Goal: Communication & Community: Answer question/provide support

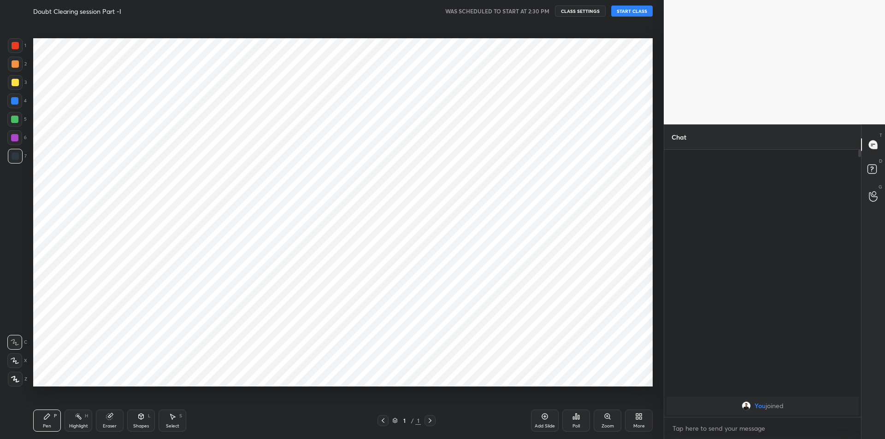
scroll to position [45712, 45465]
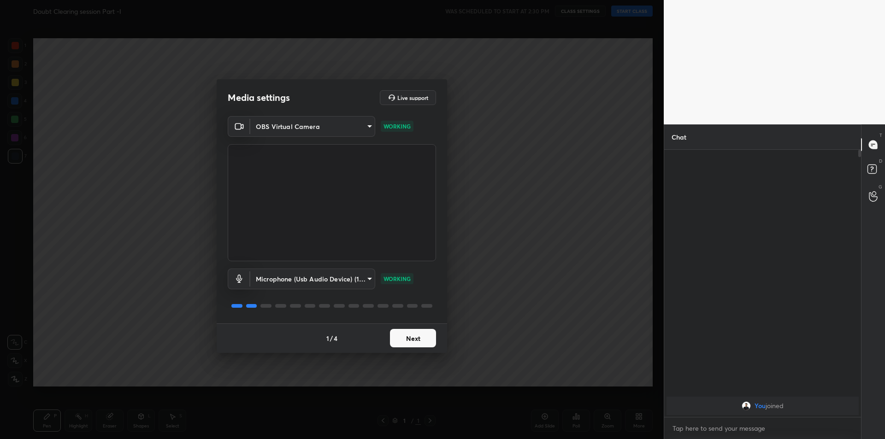
click at [394, 335] on button "Next" at bounding box center [413, 338] width 46 height 18
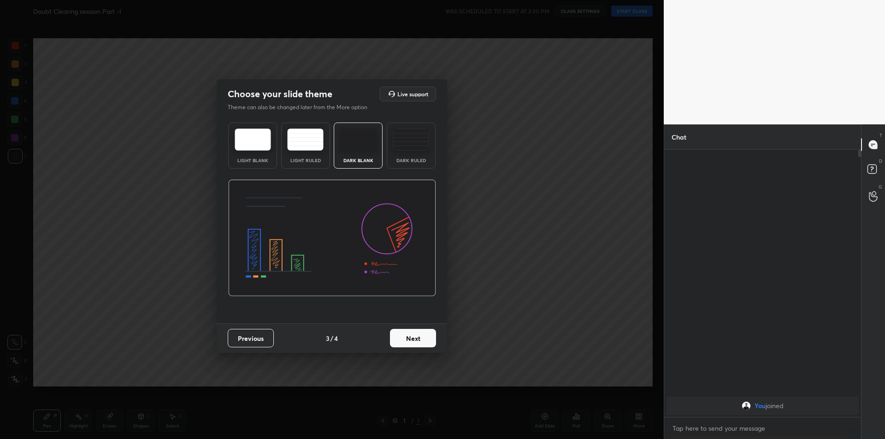
click at [394, 335] on button "Next" at bounding box center [413, 338] width 46 height 18
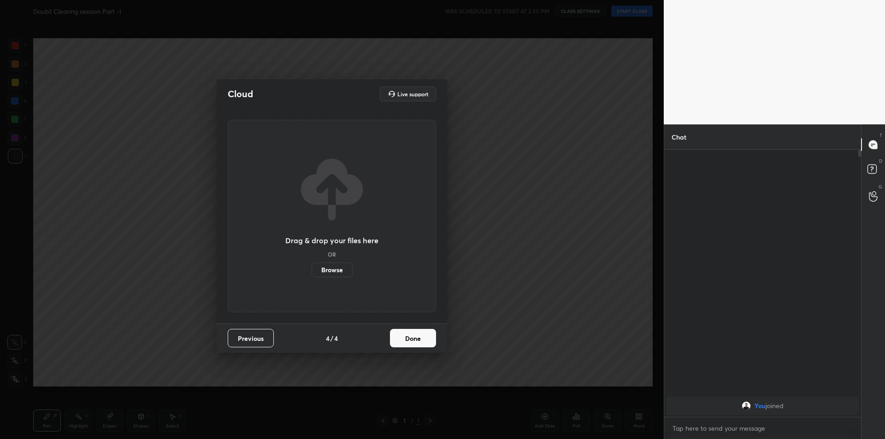
click at [394, 335] on button "Done" at bounding box center [413, 338] width 46 height 18
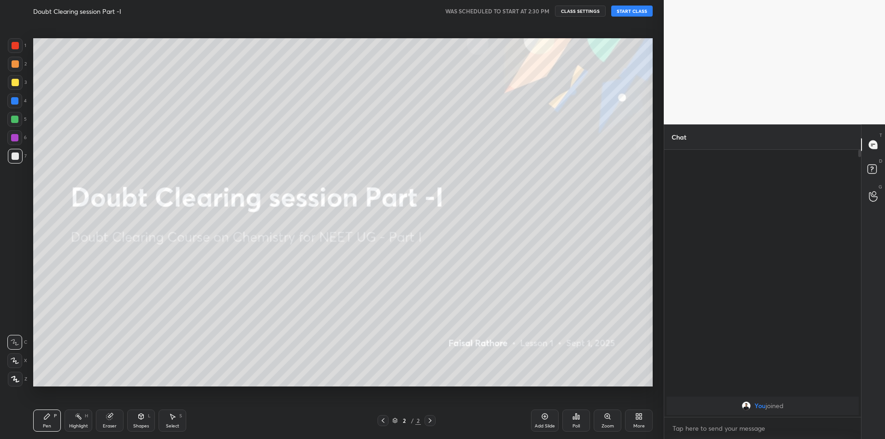
click at [637, 16] on button "START CLASS" at bounding box center [631, 11] width 41 height 11
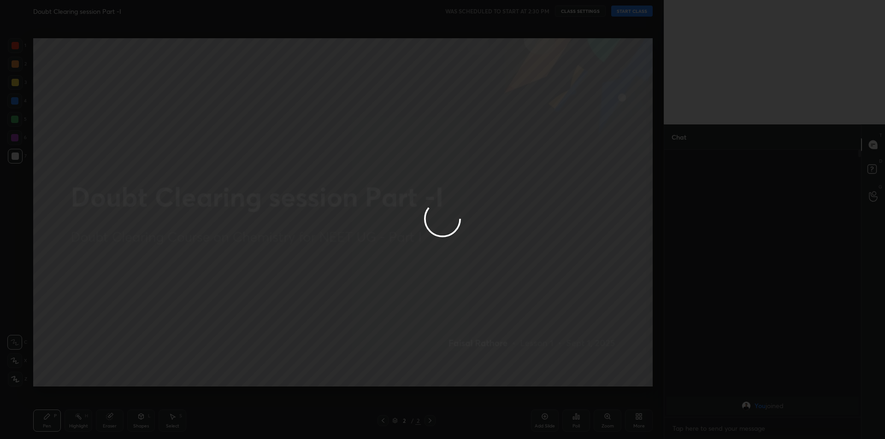
click at [637, 16] on div at bounding box center [442, 219] width 885 height 439
click at [586, 24] on div at bounding box center [442, 219] width 885 height 439
type textarea "x"
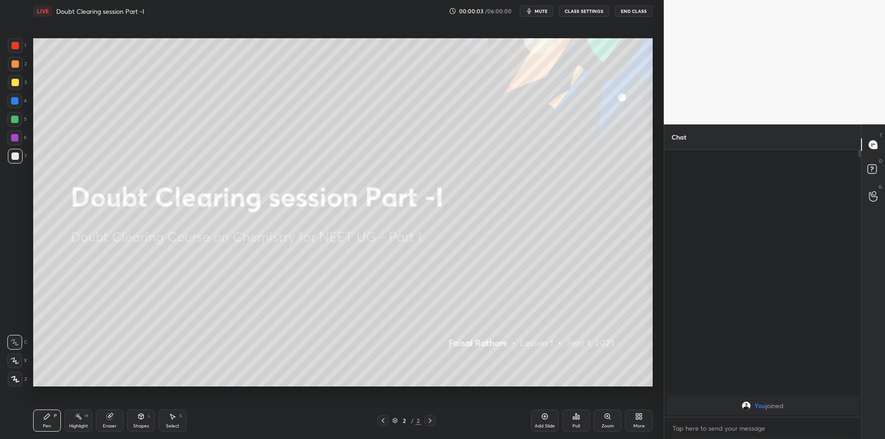
click at [543, 11] on span "mute" at bounding box center [541, 11] width 13 height 6
click at [65, 431] on div "Highlight H" at bounding box center [79, 421] width 28 height 22
click at [105, 415] on div "Eraser" at bounding box center [110, 421] width 28 height 22
click at [10, 313] on div at bounding box center [15, 312] width 15 height 15
click at [55, 409] on div "Pen P Highlight H Eraser Shapes L Select S 2 / 2 Add Slide Poll Zoom More" at bounding box center [342, 420] width 619 height 37
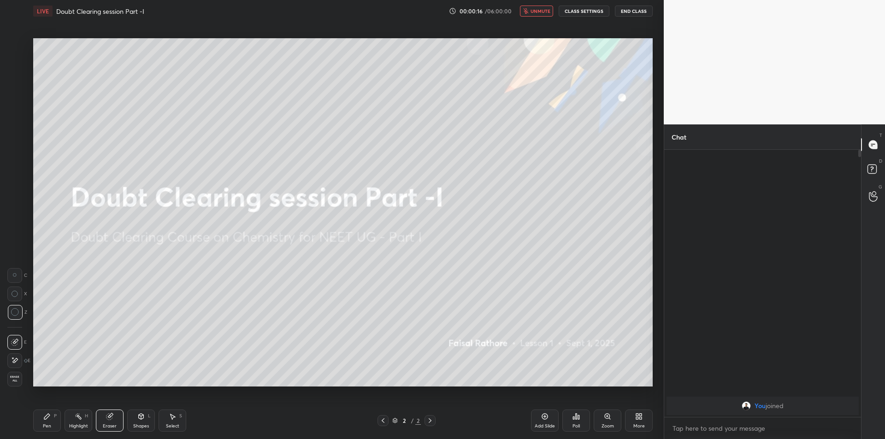
click at [58, 421] on div "Pen P" at bounding box center [47, 421] width 28 height 22
click at [18, 383] on div at bounding box center [15, 379] width 15 height 15
click at [78, 403] on div "Pen P Highlight H Eraser Shapes L Select S 2 / 2 Add Slide Poll Zoom More" at bounding box center [342, 420] width 619 height 37
click at [84, 420] on div "Highlight H" at bounding box center [79, 421] width 28 height 22
click at [594, 9] on button "CLASS SETTINGS" at bounding box center [584, 11] width 51 height 11
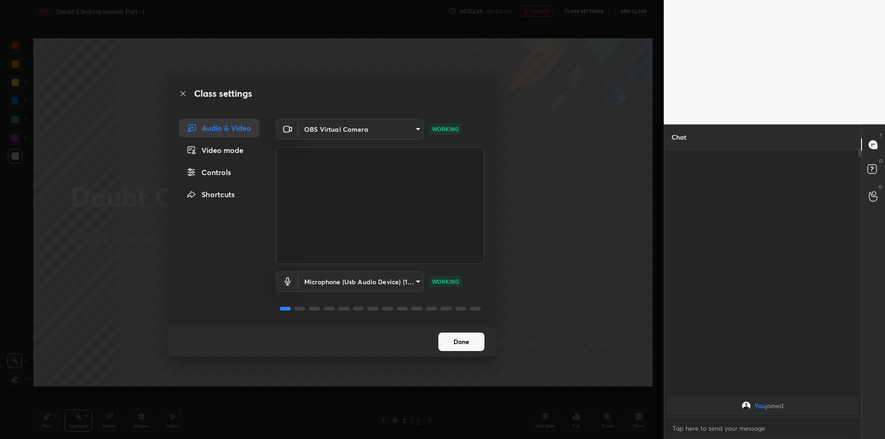
click at [215, 167] on div "Controls" at bounding box center [219, 172] width 80 height 18
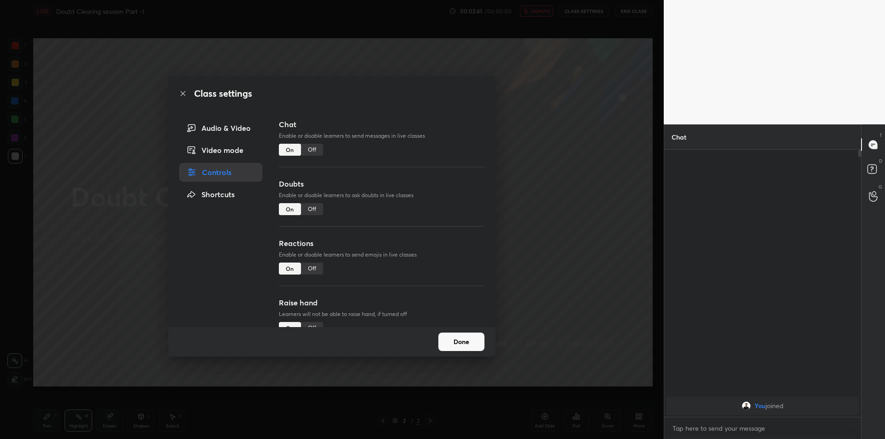
click at [307, 147] on div "Off" at bounding box center [312, 150] width 22 height 12
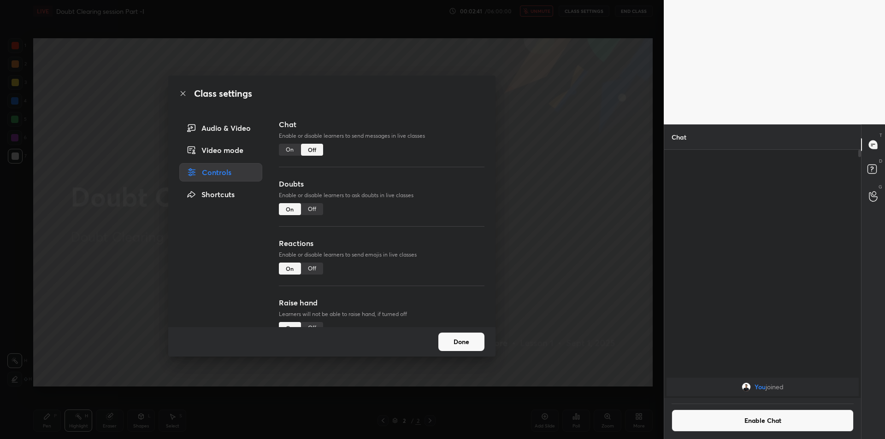
click at [313, 209] on div "Off" at bounding box center [312, 209] width 22 height 12
click at [318, 265] on div "Off" at bounding box center [312, 269] width 22 height 12
click at [314, 323] on div "Off" at bounding box center [312, 328] width 22 height 12
click at [467, 333] on button "Done" at bounding box center [461, 342] width 46 height 18
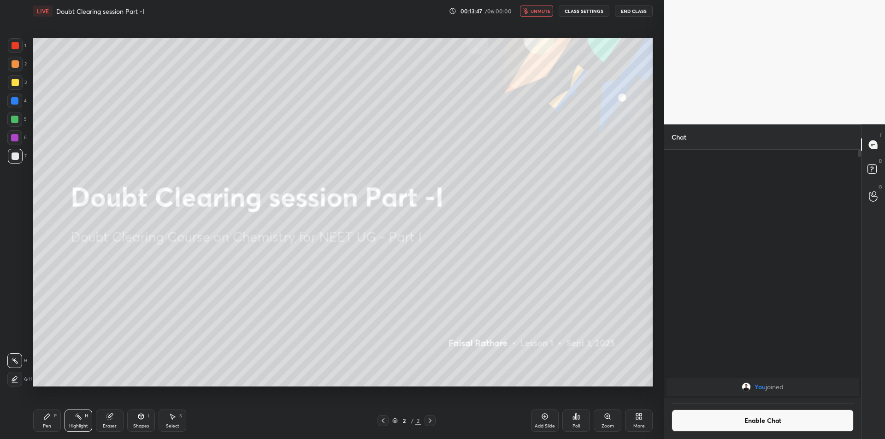
click at [594, 10] on button "CLASS SETTINGS" at bounding box center [584, 11] width 51 height 11
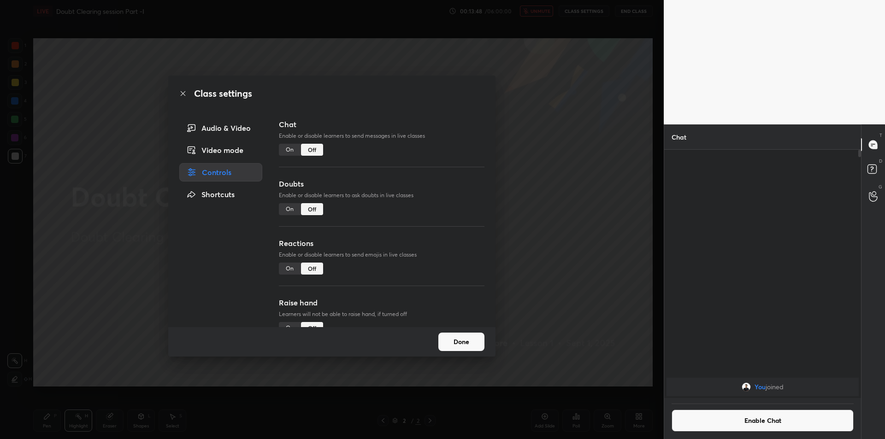
click at [292, 150] on div "On" at bounding box center [290, 150] width 22 height 12
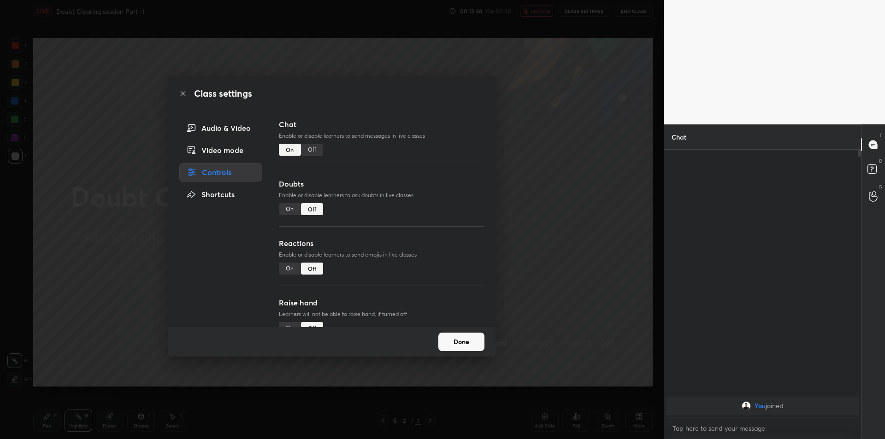
scroll to position [265, 194]
click at [282, 214] on div "On" at bounding box center [290, 209] width 22 height 12
click at [291, 259] on div "Reactions Enable or disable learners to send emojis in live classes On Off" at bounding box center [382, 267] width 206 height 59
click at [290, 264] on div "On" at bounding box center [290, 269] width 22 height 12
click at [289, 323] on div "On" at bounding box center [290, 328] width 22 height 12
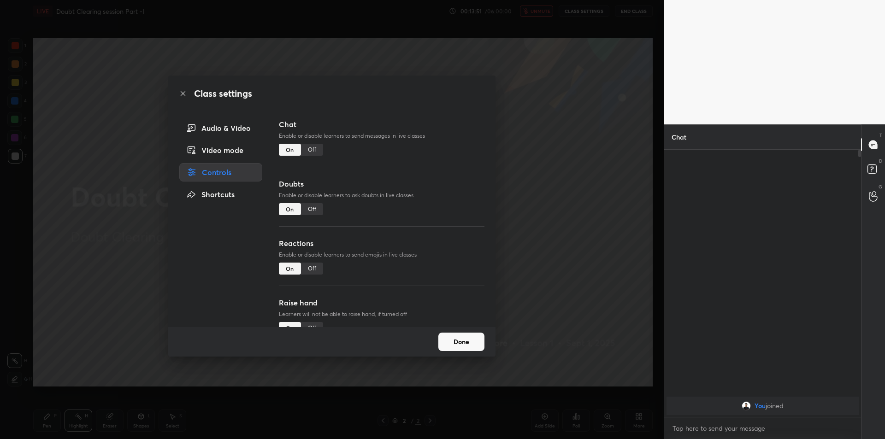
click at [315, 324] on div "Off" at bounding box center [312, 328] width 22 height 12
click at [245, 129] on div "Audio & Video" at bounding box center [220, 128] width 83 height 18
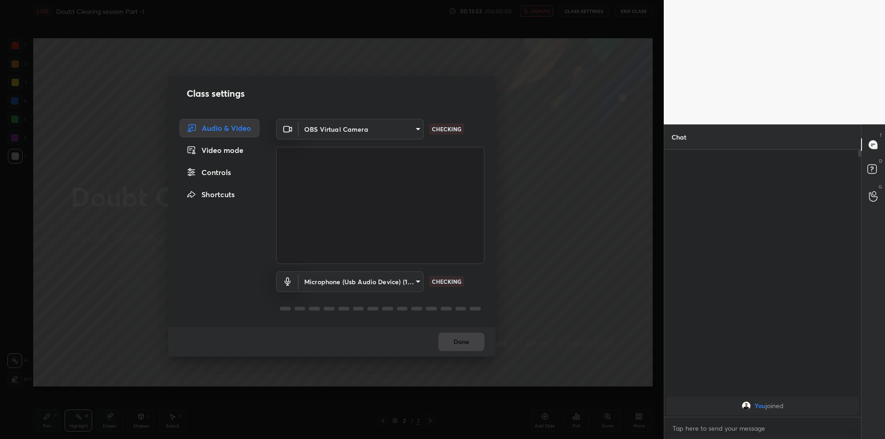
click at [608, 161] on div "Class settings Audio & Video Video mode Controls Shortcuts OBS Virtual Camera 6…" at bounding box center [332, 219] width 664 height 439
click at [608, 160] on div "Class settings Audio & Video Video mode Controls Shortcuts OBS Virtual Camera 6…" at bounding box center [332, 219] width 664 height 439
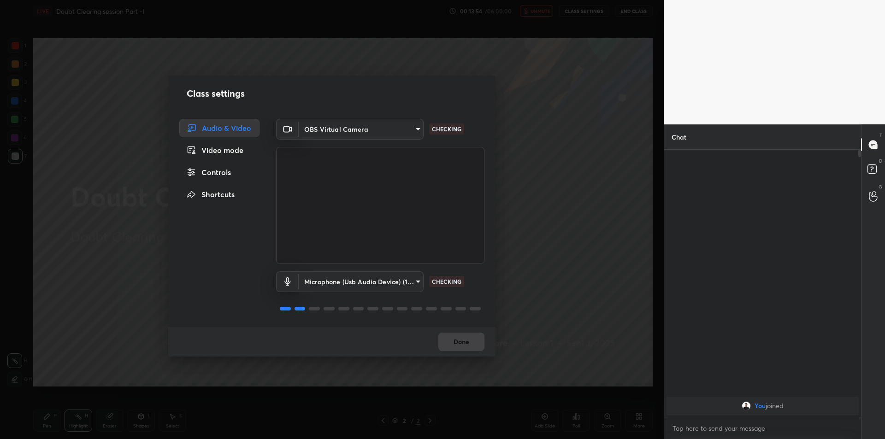
click at [608, 156] on div "Class settings Audio & Video Video mode Controls Shortcuts OBS Virtual Camera 6…" at bounding box center [332, 219] width 664 height 439
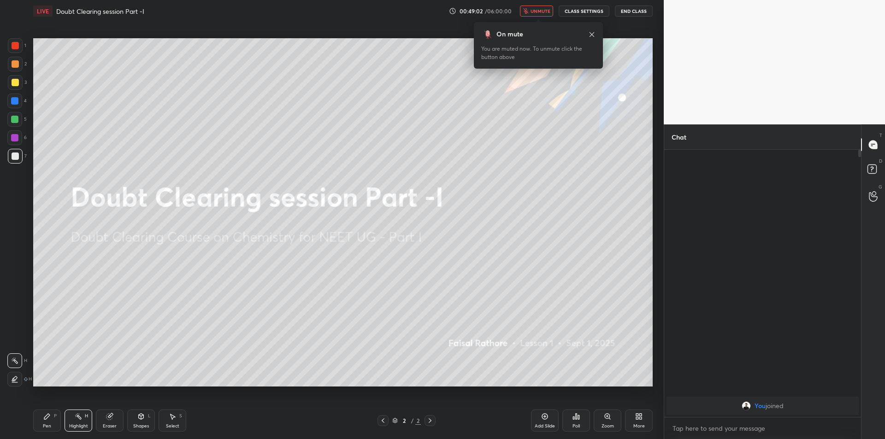
click at [630, 9] on button "End Class" at bounding box center [634, 11] width 38 height 11
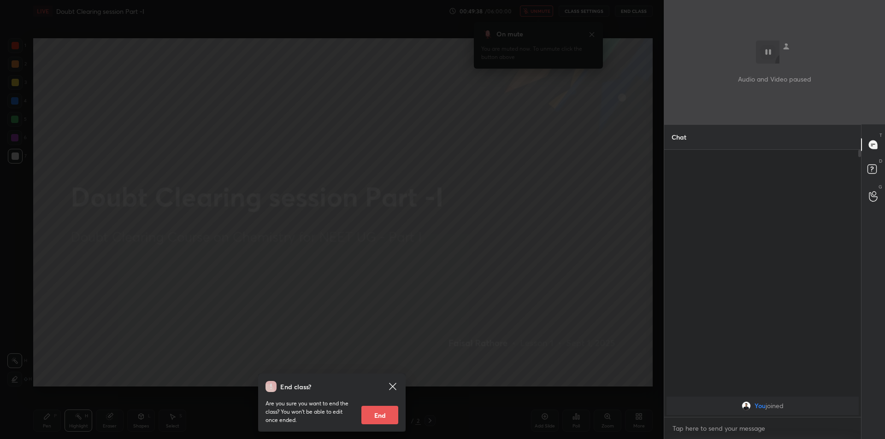
click at [624, 280] on div "End class? Are you sure you want to end the class? You won’t be able to edit on…" at bounding box center [332, 219] width 664 height 439
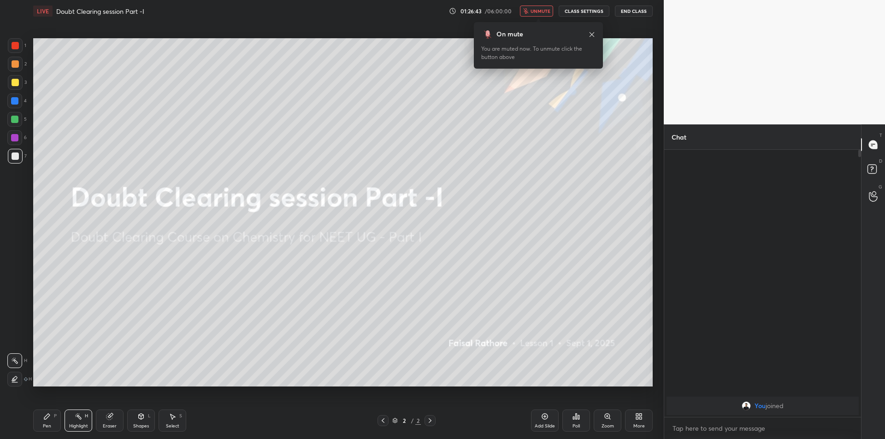
click at [828, 314] on div "You joined" at bounding box center [762, 283] width 197 height 267
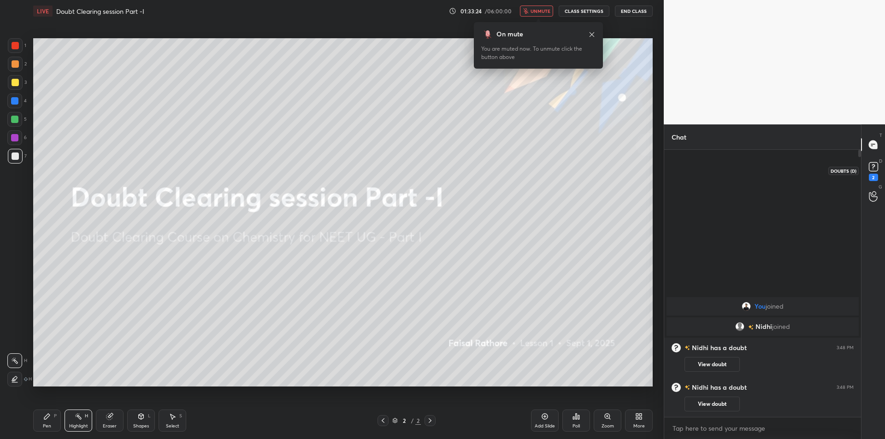
click at [867, 168] on icon at bounding box center [874, 167] width 14 height 14
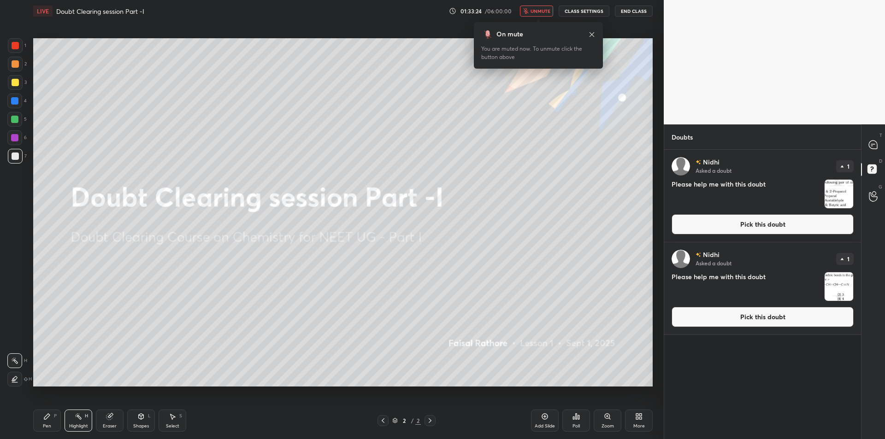
click at [840, 199] on img "grid" at bounding box center [839, 194] width 29 height 29
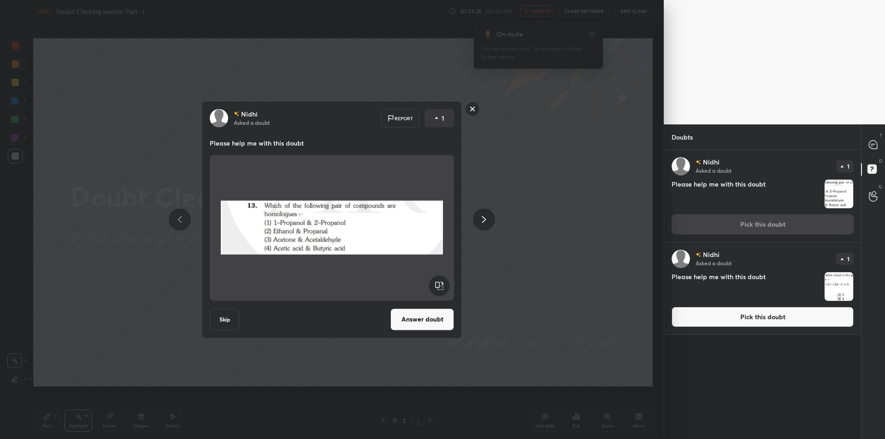
click at [873, 144] on icon at bounding box center [873, 144] width 4 height 0
type textarea "x"
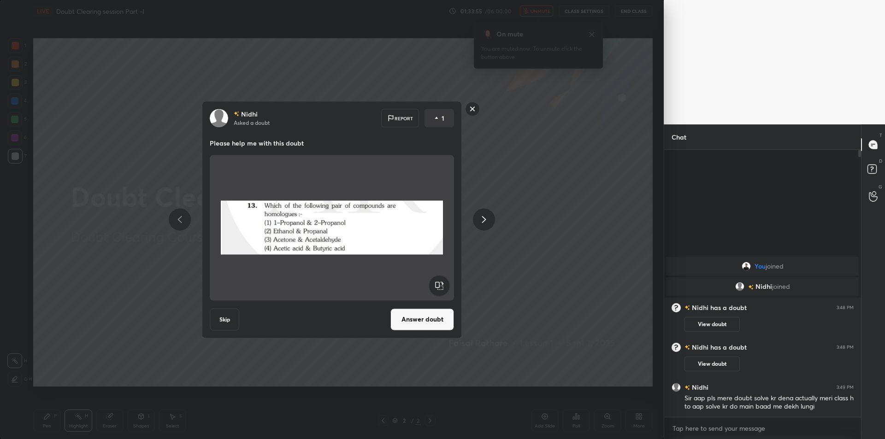
drag, startPoint x: 622, startPoint y: 78, endPoint x: 619, endPoint y: 47, distance: 30.6
click at [622, 78] on div "Nidhi Asked a doubt Report 1 Please help me with this doubt Skip Answer doubt" at bounding box center [332, 219] width 664 height 439
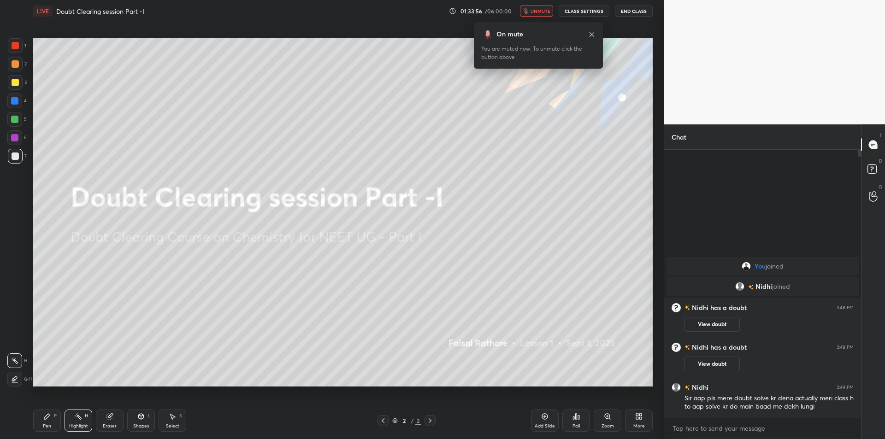
click at [626, 6] on button "End Class" at bounding box center [634, 11] width 38 height 11
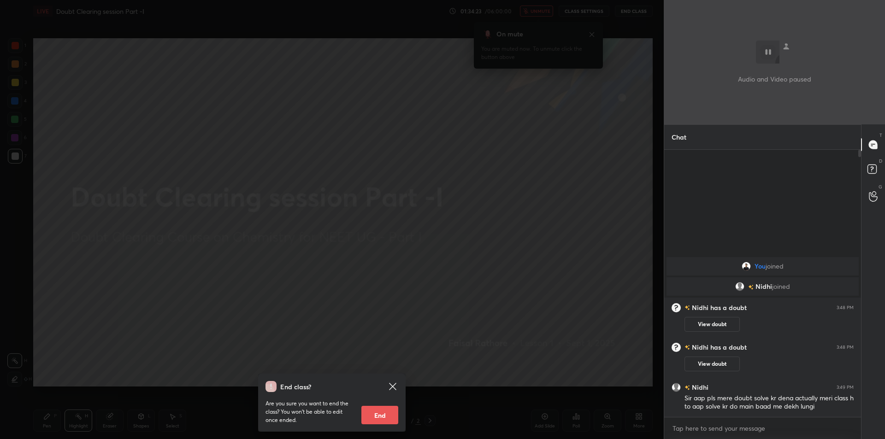
click at [641, 128] on div "End class? Are you sure you want to end the class? You won’t be able to edit on…" at bounding box center [332, 219] width 664 height 439
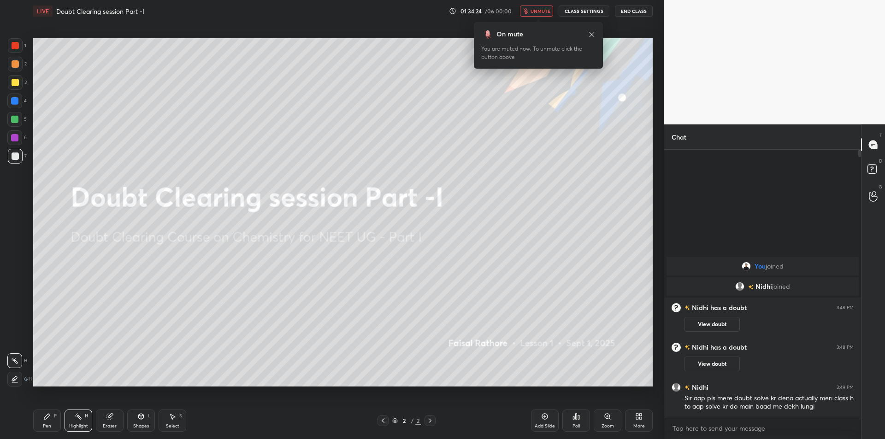
click at [543, 10] on span "unmute" at bounding box center [541, 11] width 20 height 6
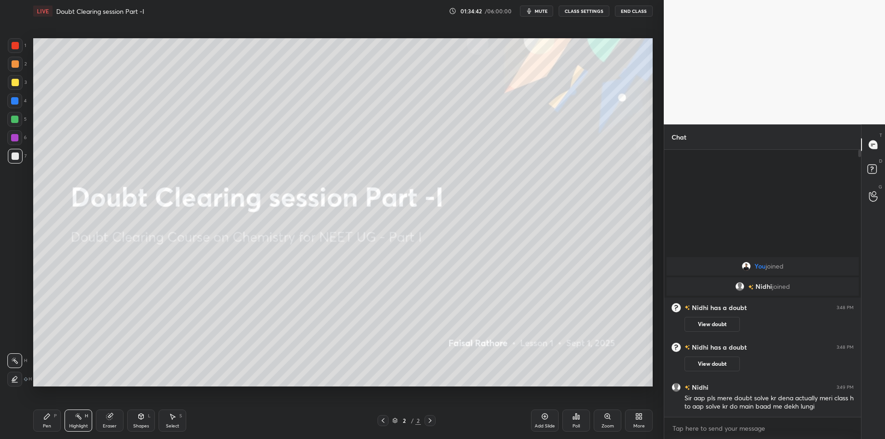
click at [536, 11] on button "mute" at bounding box center [536, 11] width 33 height 11
click at [535, 5] on div "LIVE Doubt Clearing session Part -I 01:35:13 / 06:00:00 unmute CLASS SETTINGS E…" at bounding box center [342, 11] width 619 height 22
drag, startPoint x: 535, startPoint y: 11, endPoint x: 544, endPoint y: 11, distance: 8.8
click at [535, 11] on span "unmute" at bounding box center [541, 11] width 20 height 6
click at [576, 5] on div "LIVE Doubt Clearing session Part -I 01:35:14 / 06:00:00 mute CLASS SETTINGS End…" at bounding box center [342, 11] width 619 height 22
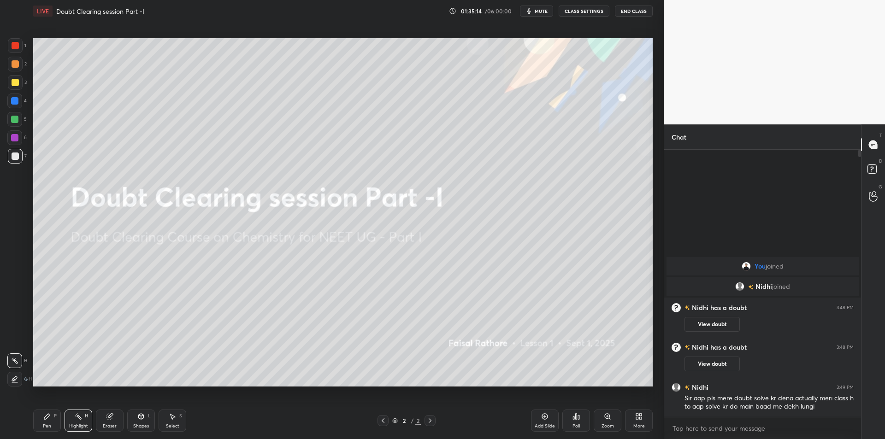
click at [576, 11] on button "CLASS SETTINGS" at bounding box center [584, 11] width 51 height 11
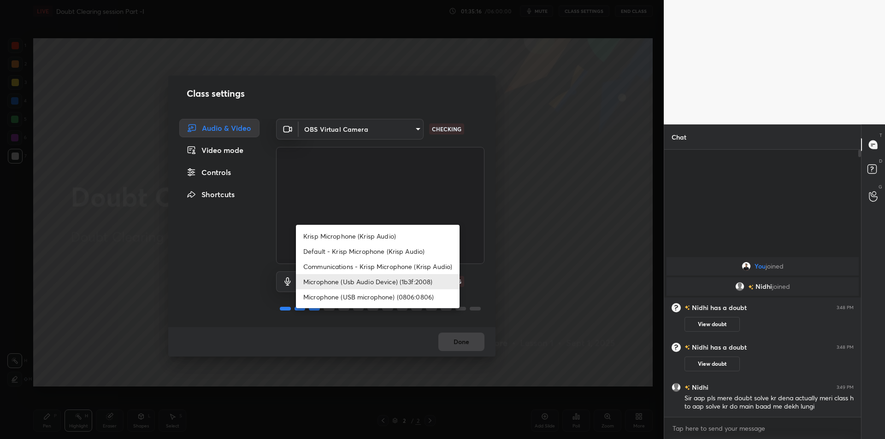
click at [354, 272] on body "1 2 3 4 5 6 7 C X Z C X Z E E Erase all H H LIVE Doubt Clearing session Part -I…" at bounding box center [442, 219] width 885 height 439
click at [384, 239] on li "Krisp Microphone (Krisp Audio)" at bounding box center [378, 236] width 164 height 15
type input "f179950b7ff94e844b1949510bbb9c4ee613793b831427a85f81c517fe718277"
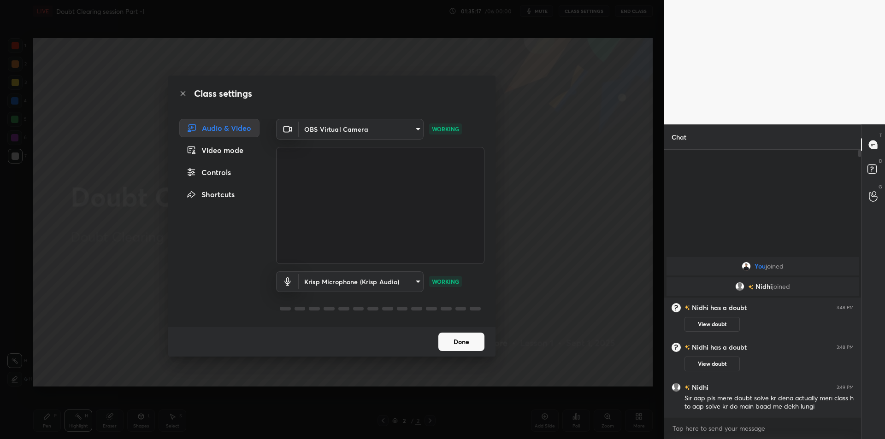
click at [590, 220] on div "Class settings Audio & Video Video mode Controls Shortcuts OBS Virtual Camera 6…" at bounding box center [332, 219] width 664 height 439
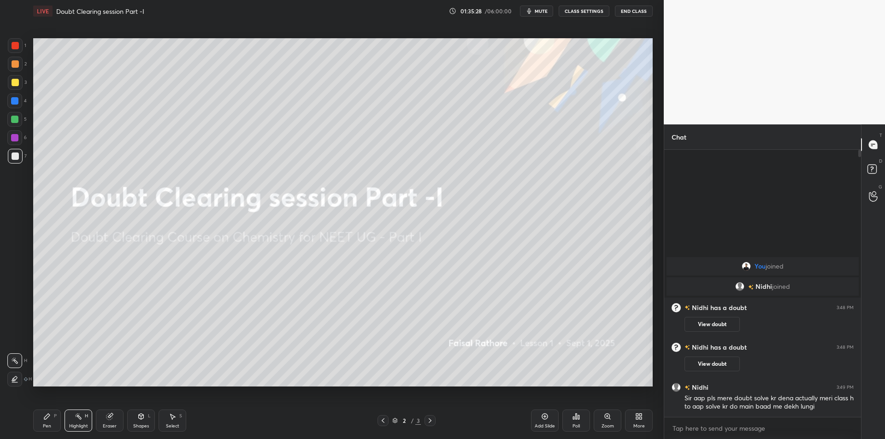
click at [541, 10] on span "mute" at bounding box center [541, 11] width 13 height 6
click at [579, 5] on div "LIVE Doubt Clearing session Part -I 01:35:29 / 06:00:00 unmute CLASS SETTINGS E…" at bounding box center [342, 11] width 619 height 22
click at [575, 13] on button "CLASS SETTINGS" at bounding box center [584, 11] width 51 height 11
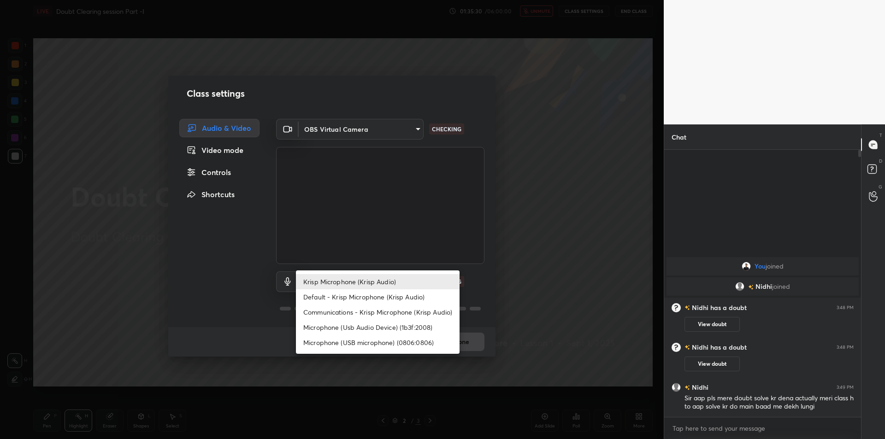
click at [349, 274] on body "1 2 3 4 5 6 7 C X Z C X Z E E Erase all H H LIVE Doubt Clearing session Part -I…" at bounding box center [442, 219] width 885 height 439
click at [361, 330] on li "Microphone (Usb Audio Device) (1b3f:2008)" at bounding box center [378, 327] width 164 height 15
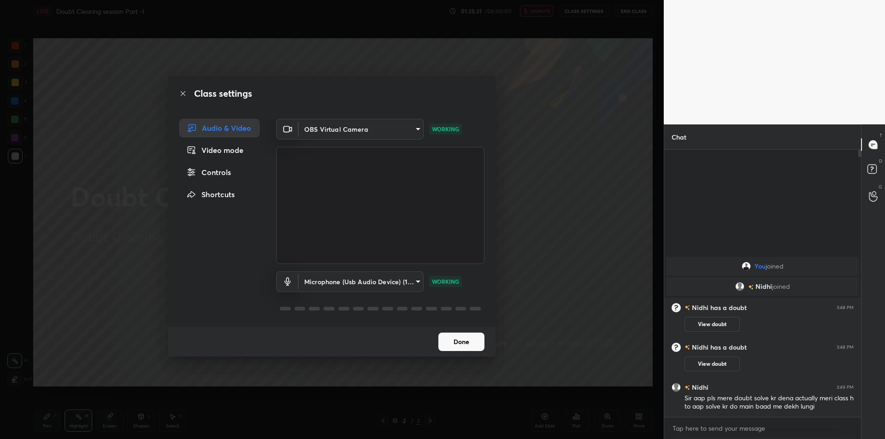
type input "fde829080738fc3fb0167f80aaf6a609a4591a58cc93b04ec9dd4d9d5dd89f15"
click at [589, 229] on div "Class settings Audio & Video Video mode Controls Shortcuts OBS Virtual Camera 6…" at bounding box center [332, 219] width 664 height 439
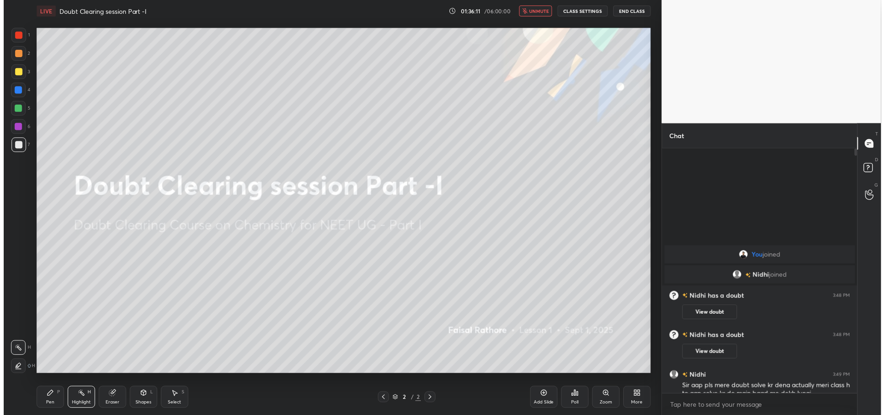
scroll to position [45736, 45465]
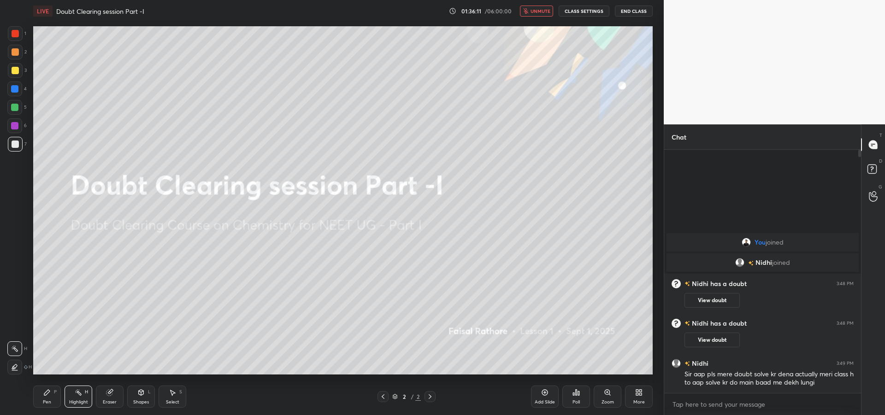
type textarea "x"
click at [585, 9] on button "CLASS SETTINGS" at bounding box center [584, 11] width 51 height 11
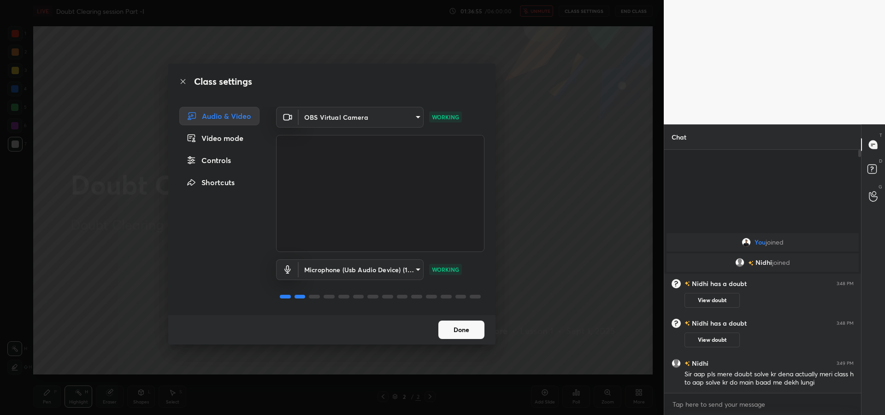
click at [240, 159] on div "Controls" at bounding box center [219, 160] width 80 height 18
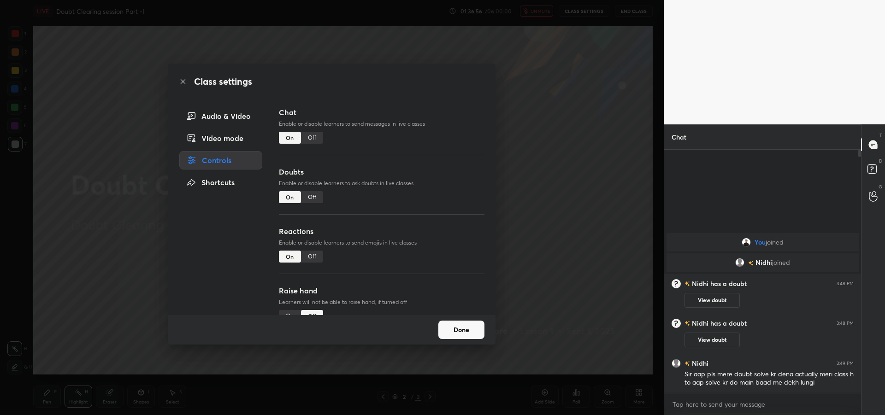
click at [233, 121] on div "Audio & Video" at bounding box center [220, 116] width 83 height 18
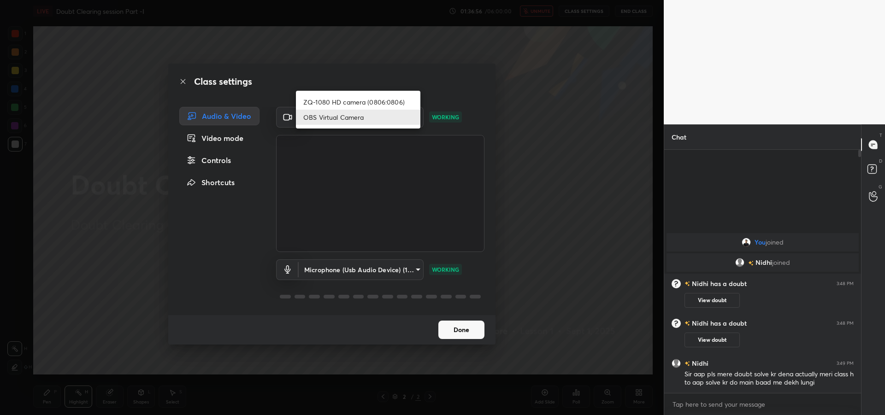
click at [331, 122] on body "1 2 3 4 5 6 7 C X Z C X Z E E Erase all H H LIVE Doubt Clearing session Part -I…" at bounding box center [442, 207] width 885 height 415
click at [371, 102] on li "ZQ-1080 HD camera (0806:0806)" at bounding box center [358, 101] width 124 height 15
type input "0550044243fbd485616f26e5bfac31b3c51fc0652917d5c67eb5c366bd53c605"
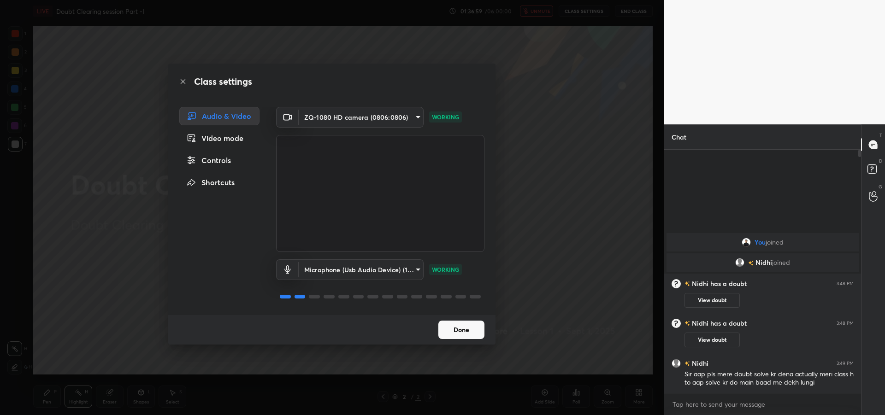
click at [468, 325] on button "Done" at bounding box center [461, 330] width 46 height 18
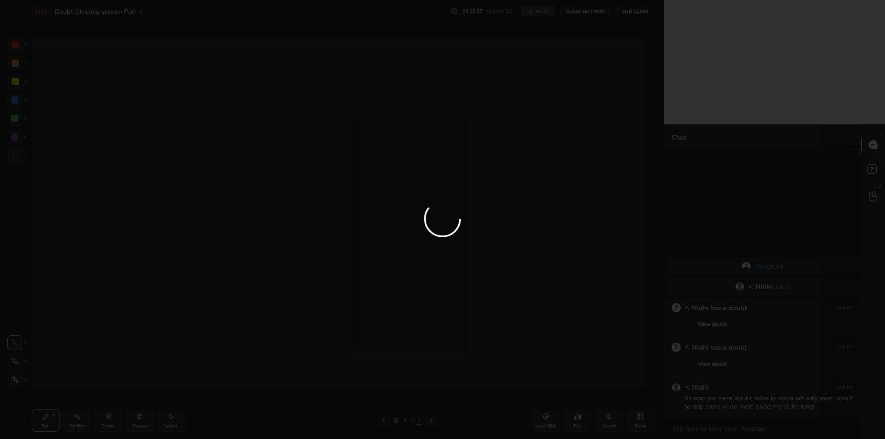
scroll to position [45712, 45465]
click at [590, 8] on div at bounding box center [442, 219] width 885 height 439
click at [584, 17] on div at bounding box center [442, 219] width 885 height 439
click at [584, 14] on div at bounding box center [442, 219] width 885 height 439
click at [468, 245] on div at bounding box center [442, 219] width 885 height 439
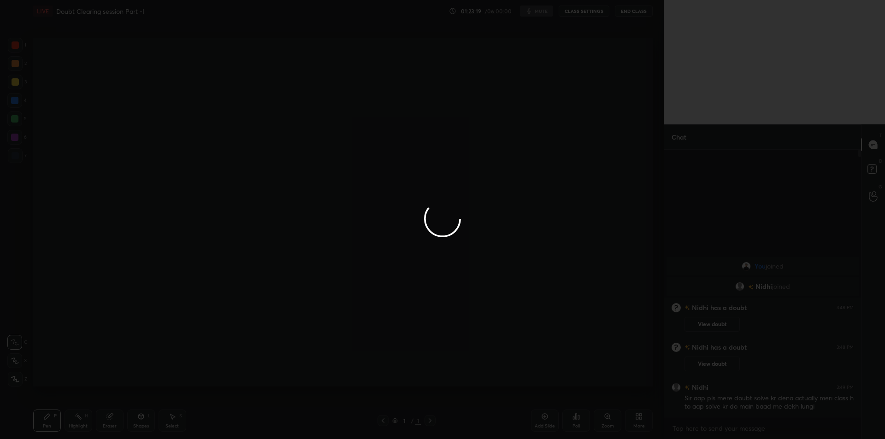
click at [368, 186] on div at bounding box center [442, 219] width 885 height 439
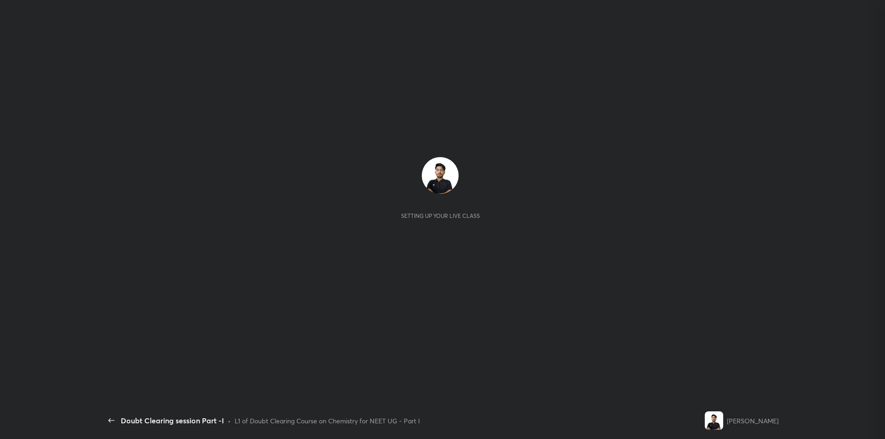
scroll to position [265, 194]
click at [397, 213] on div "Setting up your live class" at bounding box center [440, 188] width 661 height 62
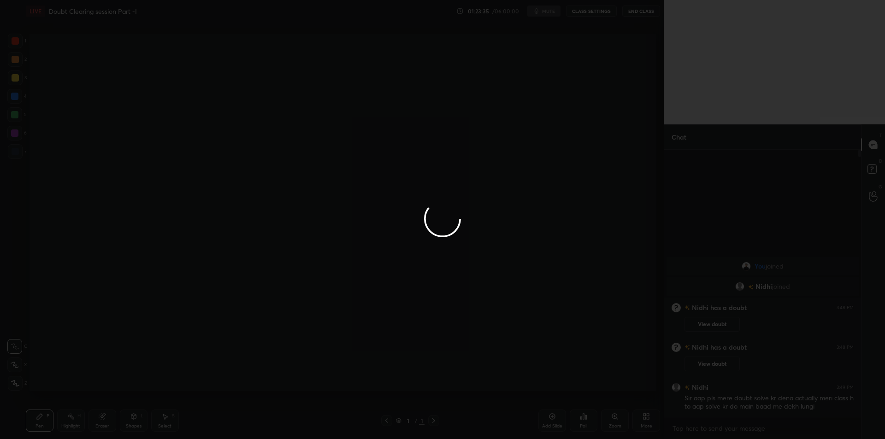
scroll to position [45712, 45465]
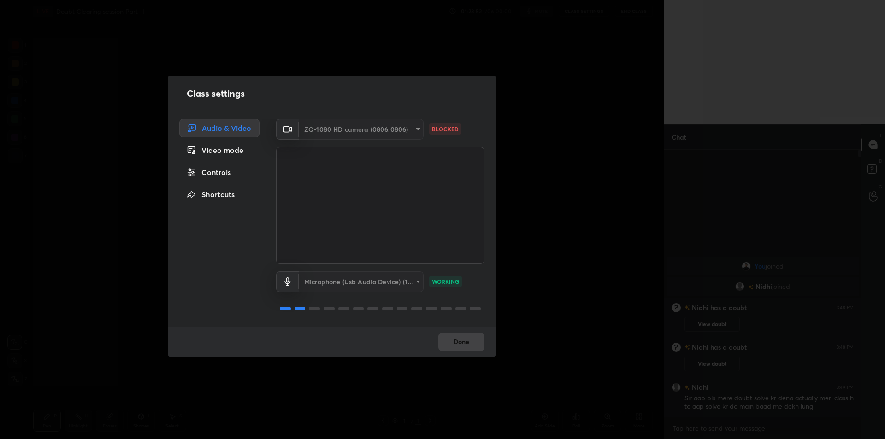
click at [336, 129] on div "ZQ-1080 HD camera (0806:0806)" at bounding box center [361, 129] width 125 height 21
click at [366, 206] on video at bounding box center [380, 205] width 208 height 117
click at [366, 276] on div "Microphone (Usb Audio Device) (1b3f:2008)" at bounding box center [361, 281] width 125 height 21
click at [381, 139] on div "ZQ-1080 HD camera (0806:0806) 0550044243fbd485616f26e5bfac31b3c51fc0652917d5c67…" at bounding box center [380, 191] width 208 height 145
click at [382, 139] on div "ZQ-1080 HD camera (0806:0806)" at bounding box center [361, 129] width 125 height 21
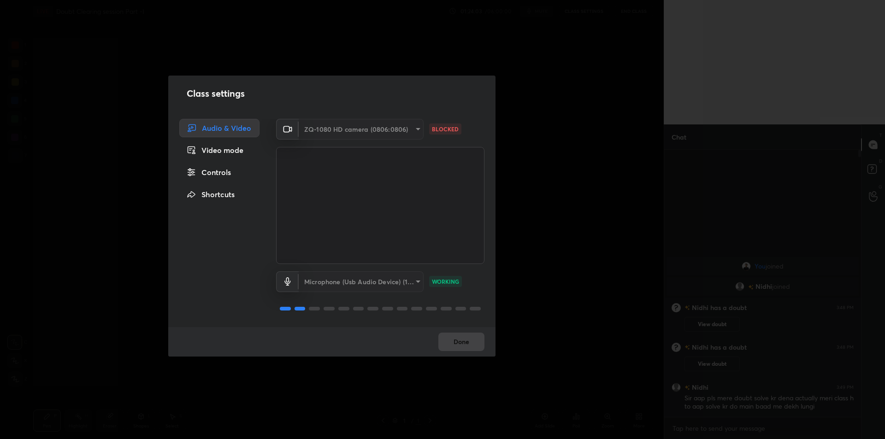
click at [403, 130] on div "ZQ-1080 HD camera (0806:0806)" at bounding box center [361, 129] width 125 height 21
click at [232, 148] on div "Video mode" at bounding box center [219, 150] width 80 height 18
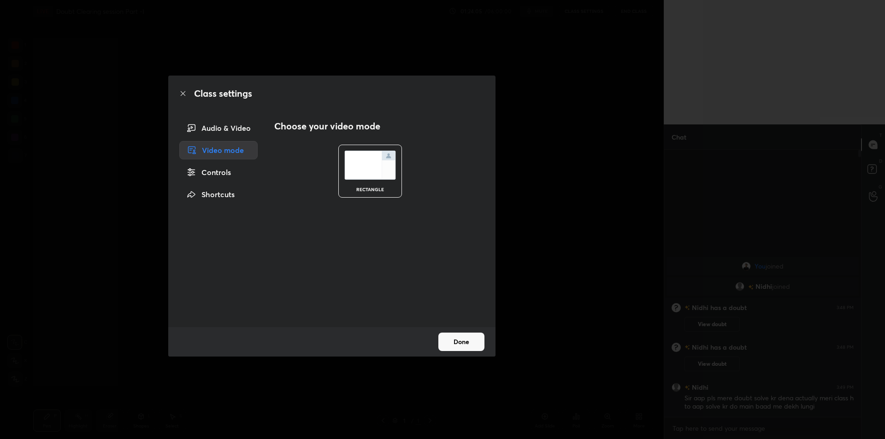
click at [222, 175] on div "Controls" at bounding box center [218, 172] width 78 height 18
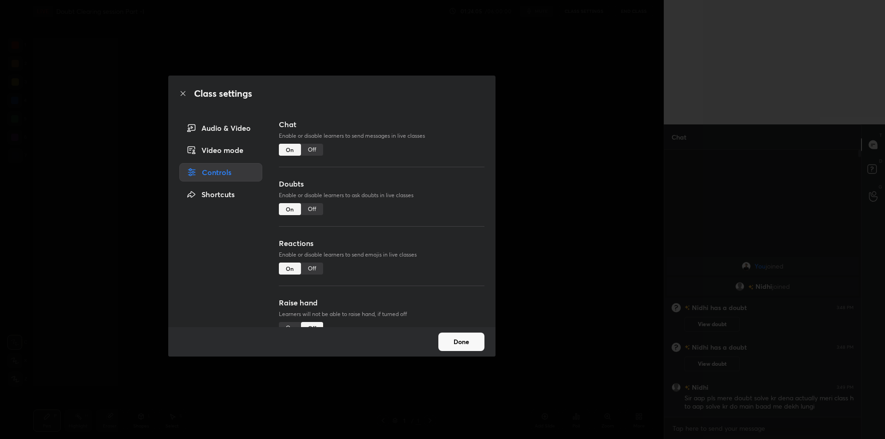
drag, startPoint x: 233, startPoint y: 155, endPoint x: 234, endPoint y: 151, distance: 4.7
click at [233, 155] on div "Video mode" at bounding box center [220, 150] width 83 height 18
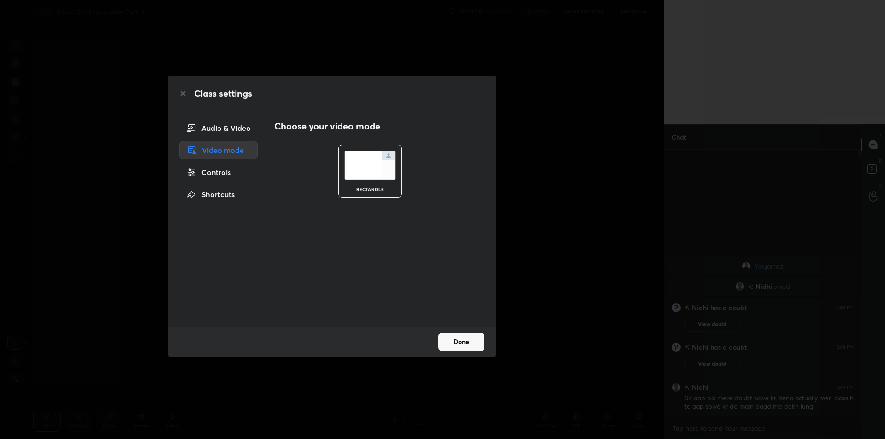
click at [243, 135] on div "Audio & Video" at bounding box center [218, 128] width 78 height 18
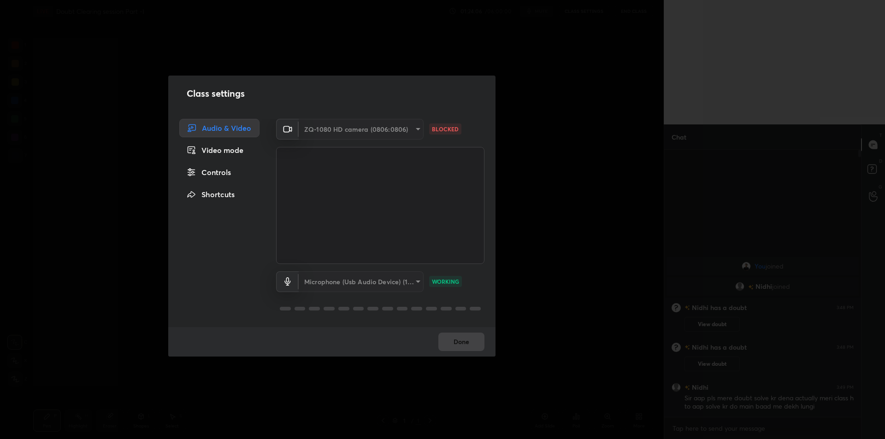
click at [355, 134] on div "ZQ-1080 HD camera (0806:0806)" at bounding box center [361, 129] width 125 height 21
click at [355, 135] on div "ZQ-1080 HD camera (0806:0806)" at bounding box center [361, 129] width 125 height 21
click at [361, 262] on video at bounding box center [380, 205] width 208 height 117
click at [360, 277] on div "Microphone (Usb Audio Device) (1b3f:2008)" at bounding box center [361, 281] width 125 height 21
drag, startPoint x: 360, startPoint y: 277, endPoint x: 361, endPoint y: 223, distance: 53.9
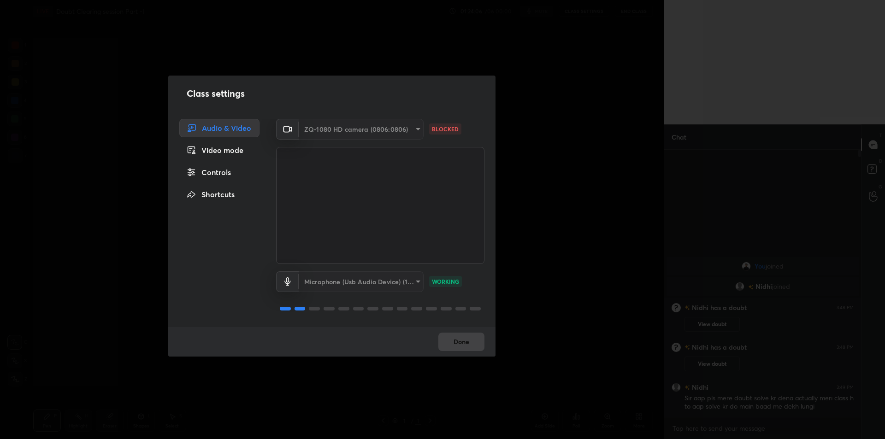
click at [360, 273] on div "Microphone (Usb Audio Device) (1b3f:2008)" at bounding box center [361, 281] width 125 height 21
click at [386, 130] on div "ZQ-1080 HD camera (0806:0806)" at bounding box center [361, 129] width 125 height 21
click at [413, 187] on video at bounding box center [380, 205] width 208 height 117
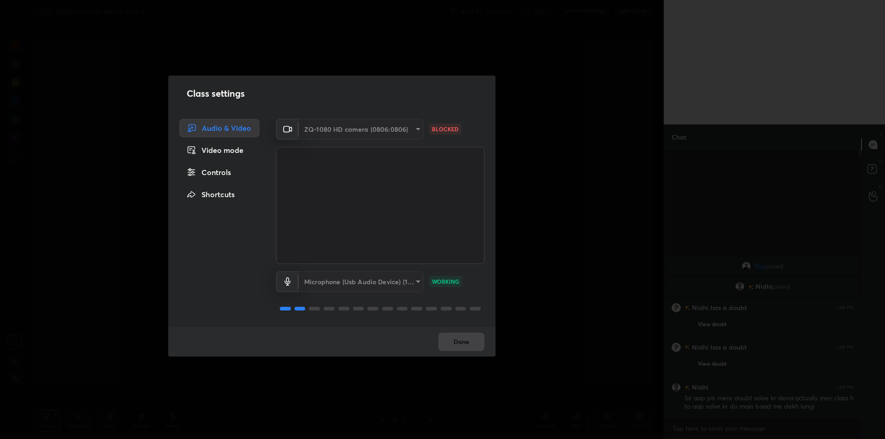
click at [515, 262] on div "Class settings Audio & Video Video mode Controls Shortcuts ZQ-1080 HD camera (0…" at bounding box center [332, 219] width 664 height 439
click at [69, 62] on div "Class settings Audio & Video Video mode Controls Shortcuts ZQ-1080 HD camera (0…" at bounding box center [332, 219] width 664 height 439
click at [303, 222] on video at bounding box center [380, 205] width 208 height 117
click at [364, 123] on div "ZQ-1080 HD camera (0806:0806)" at bounding box center [361, 129] width 125 height 21
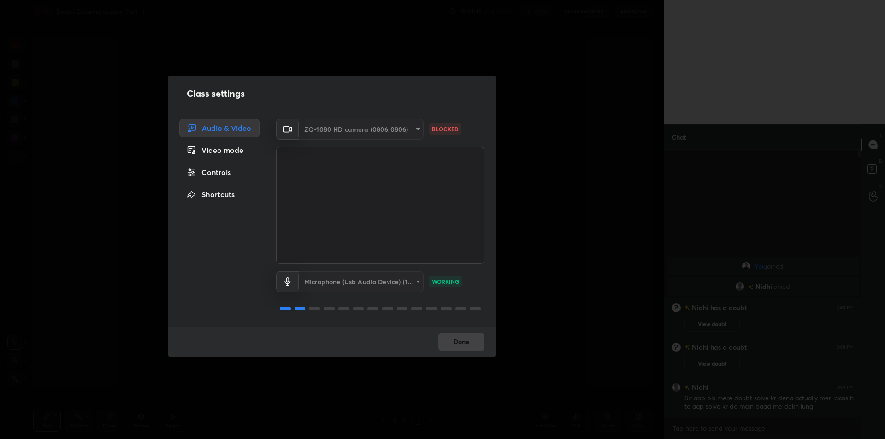
click at [364, 132] on div "ZQ-1080 HD camera (0806:0806)" at bounding box center [361, 129] width 125 height 21
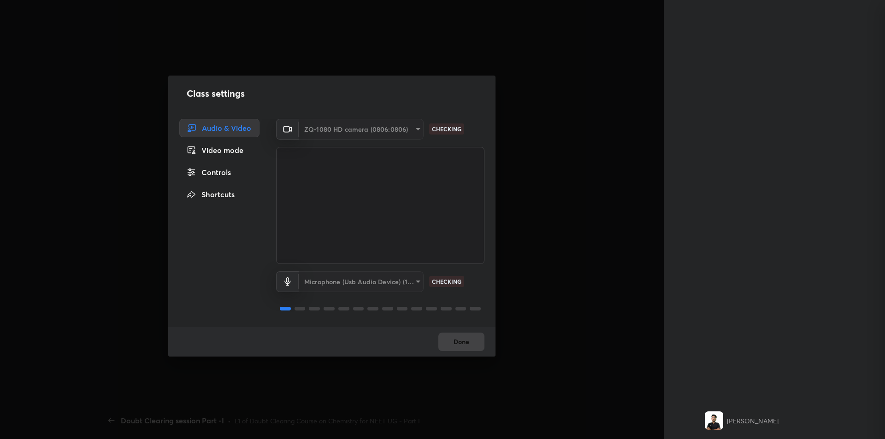
scroll to position [265, 194]
drag, startPoint x: 121, startPoint y: 193, endPoint x: 481, endPoint y: 189, distance: 359.5
click at [481, 189] on video at bounding box center [380, 205] width 208 height 117
click at [548, 220] on div "Class settings Audio & Video Video mode Controls Shortcuts ZQ-1080 HD camera (0…" at bounding box center [332, 219] width 664 height 439
click at [368, 136] on div "ZQ-1080 HD camera (0806:0806)" at bounding box center [361, 129] width 125 height 21
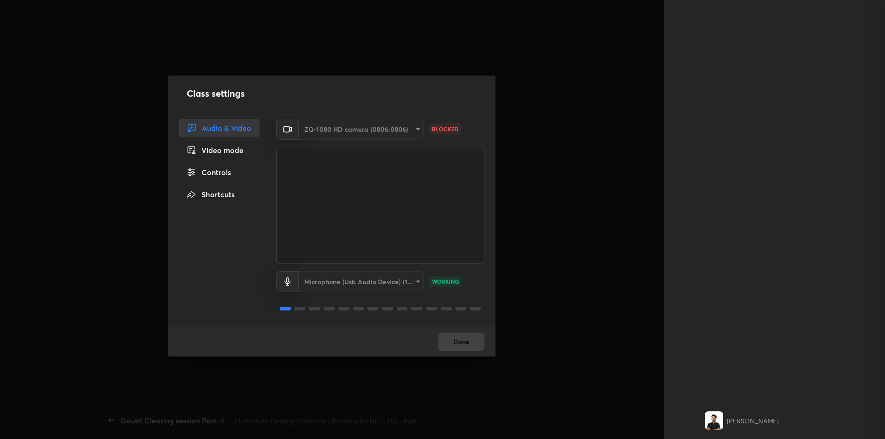
click at [368, 135] on div "ZQ-1080 HD camera (0806:0806)" at bounding box center [361, 129] width 125 height 21
click at [218, 160] on div "Audio & Video Video mode Controls Shortcuts" at bounding box center [216, 223] width 97 height 208
click at [217, 150] on div "Video mode" at bounding box center [219, 150] width 80 height 18
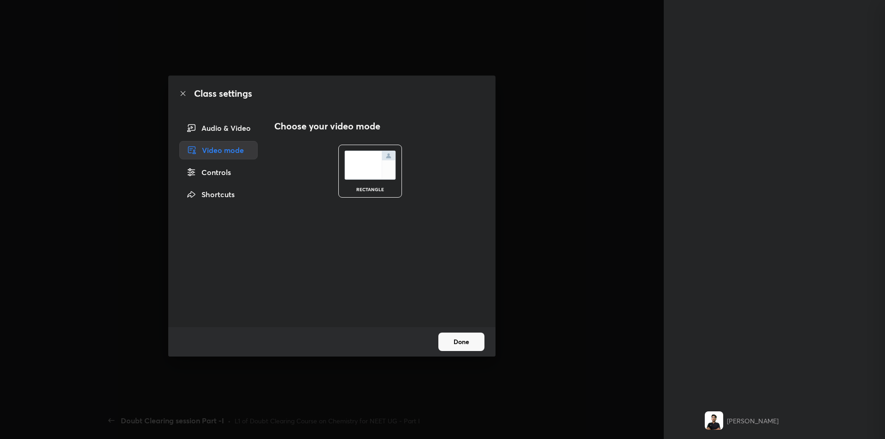
click at [214, 168] on div "Controls" at bounding box center [218, 172] width 78 height 18
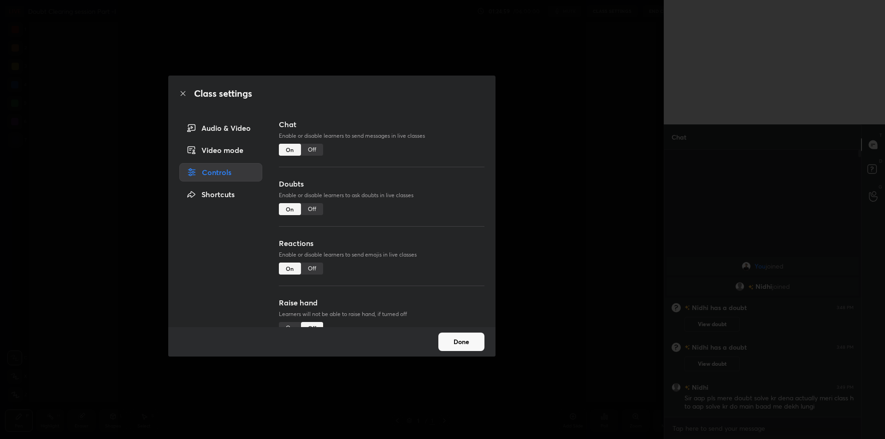
scroll to position [45712, 45303]
click at [222, 148] on div "Video mode" at bounding box center [220, 150] width 83 height 18
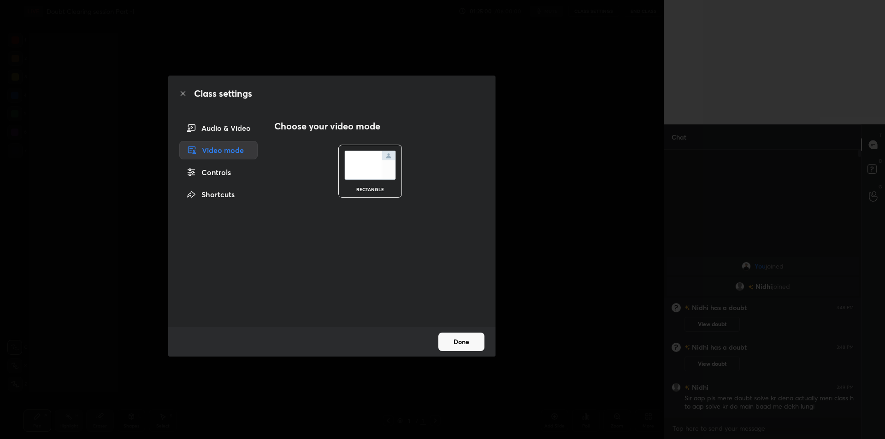
scroll to position [45712, 45465]
click at [227, 129] on div "Audio & Video" at bounding box center [218, 128] width 78 height 18
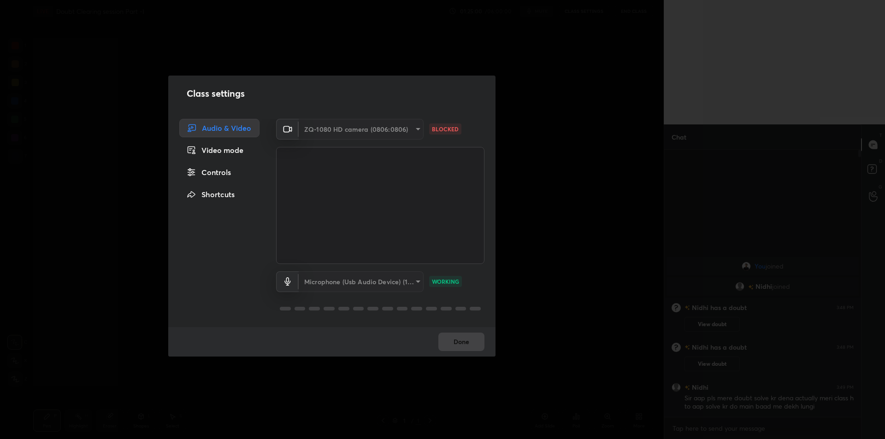
click at [658, 215] on div "Class settings Audio & Video Video mode Controls Shortcuts ZQ-1080 HD camera (0…" at bounding box center [332, 219] width 664 height 439
click at [551, 212] on div "Class settings Audio & Video Video mode Controls Shortcuts ZQ-1080 HD camera (0…" at bounding box center [332, 219] width 664 height 439
click at [128, 94] on div "Class settings Audio & Video Video mode Controls Shortcuts ZQ-1080 HD camera (0…" at bounding box center [332, 219] width 664 height 439
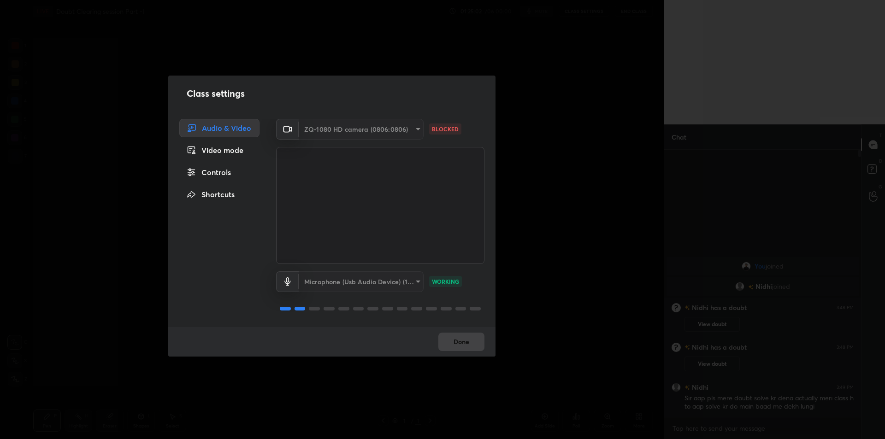
click at [128, 94] on div "Class settings Audio & Video Video mode Controls Shortcuts ZQ-1080 HD camera (0…" at bounding box center [332, 219] width 664 height 439
click at [470, 172] on video at bounding box center [380, 205] width 208 height 117
click at [470, 173] on video at bounding box center [380, 205] width 208 height 117
click at [559, 214] on div "Class settings Audio & Video Video mode Controls Shortcuts ZQ-1080 HD camera (0…" at bounding box center [332, 219] width 664 height 439
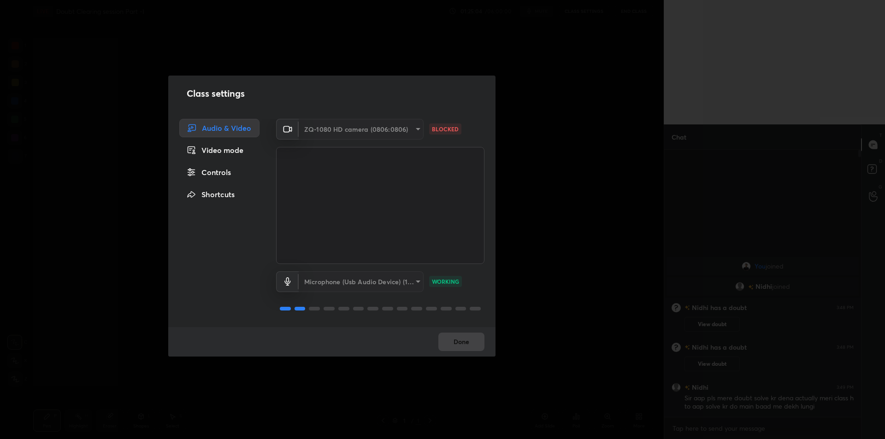
click at [559, 214] on div "Class settings Audio & Video Video mode Controls Shortcuts ZQ-1080 HD camera (0…" at bounding box center [332, 219] width 664 height 439
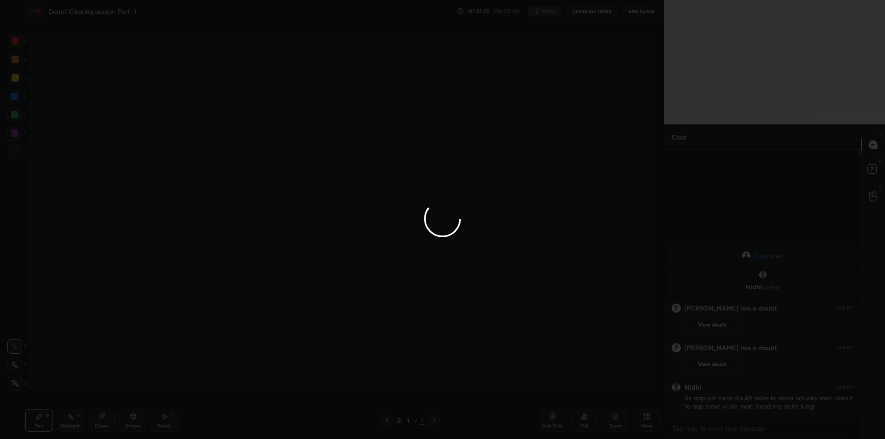
scroll to position [45712, 45465]
click at [587, 12] on div at bounding box center [442, 219] width 885 height 439
click at [280, 246] on div at bounding box center [442, 219] width 885 height 439
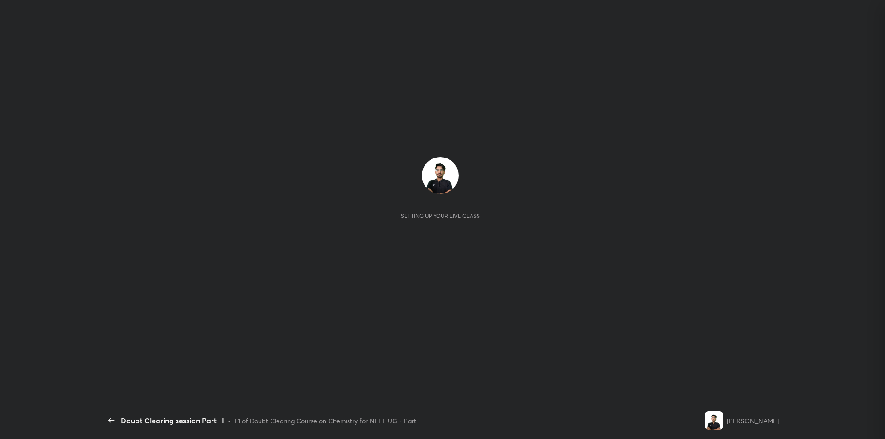
scroll to position [265, 194]
click at [326, 186] on div "Setting up your live class" at bounding box center [440, 188] width 661 height 62
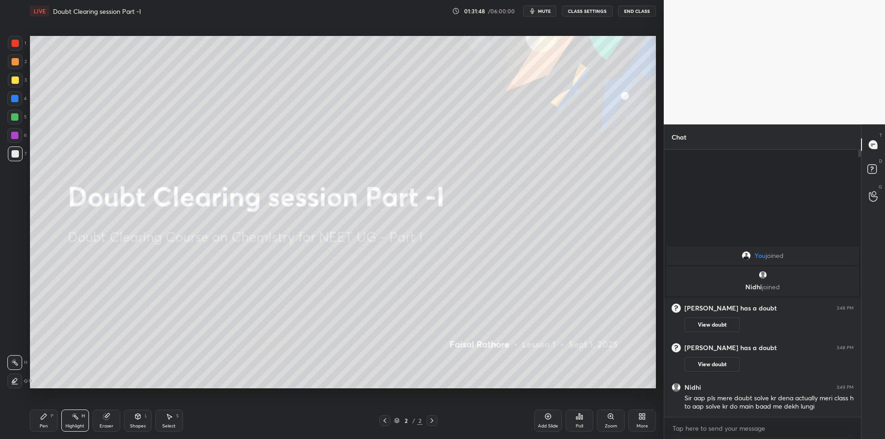
scroll to position [45712, 45465]
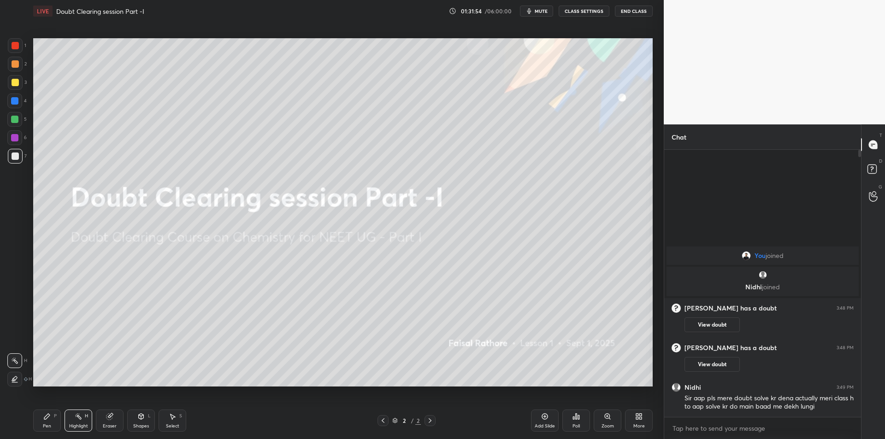
click at [550, 12] on button "mute" at bounding box center [536, 11] width 33 height 11
click at [596, 6] on button "CLASS SETTINGS" at bounding box center [584, 11] width 51 height 11
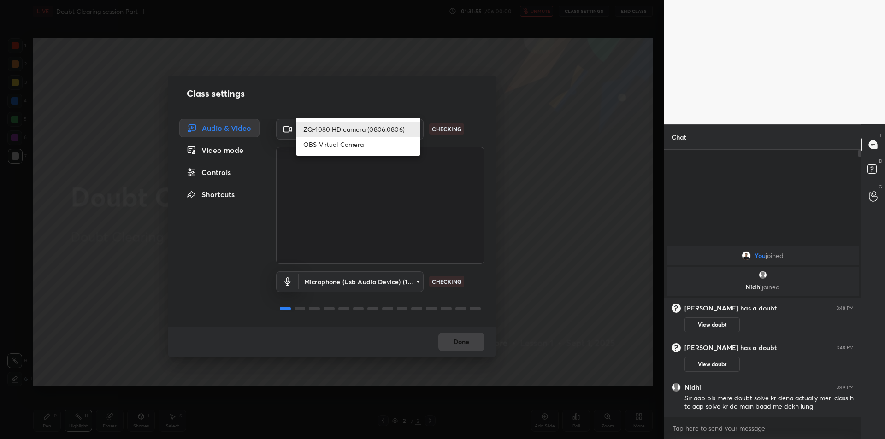
click at [365, 130] on body "1 2 3 4 5 6 7 C X Z C X Z E E Erase all H H LIVE Doubt Clearing session Part -I…" at bounding box center [442, 219] width 885 height 439
click at [366, 146] on li "OBS Virtual Camera" at bounding box center [358, 144] width 124 height 15
type input "6f2c0c80a866b8e006ae5ce620190f9ecb2fa5cf956ec8b58aa980d79a001d7e"
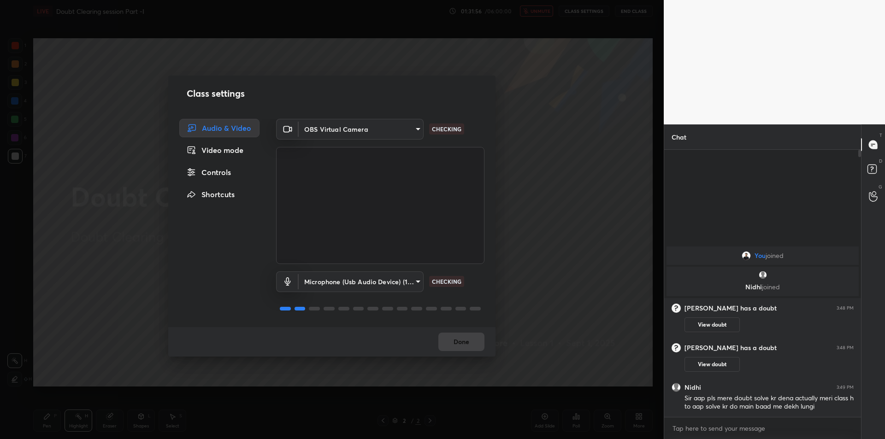
click at [554, 143] on div "Class settings Audio & Video Video mode Controls Shortcuts OBS Virtual Camera 6…" at bounding box center [332, 219] width 664 height 439
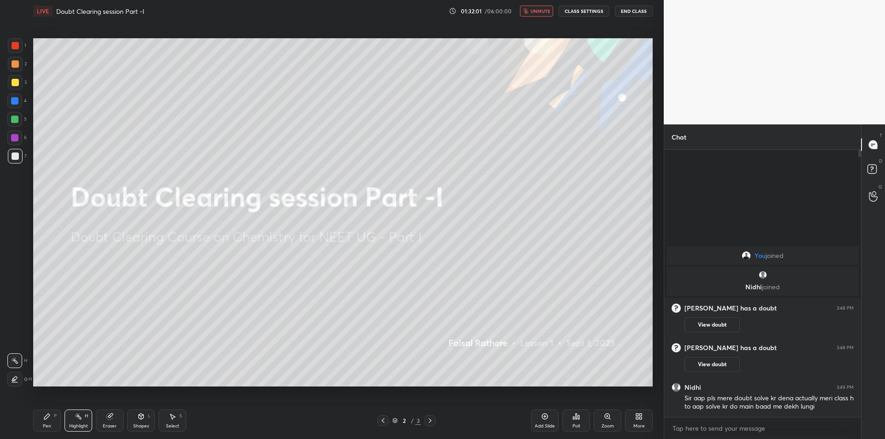
click at [642, 10] on button "End Class" at bounding box center [634, 11] width 38 height 11
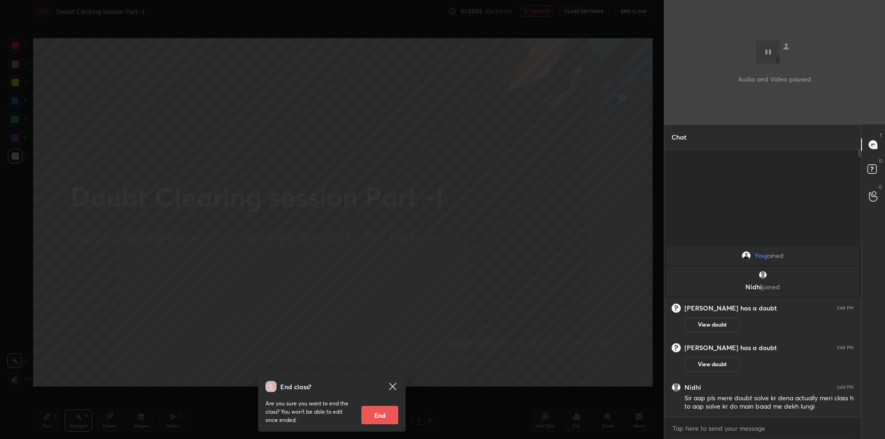
click at [252, 222] on div "End class? Are you sure you want to end the class? You won’t be able to edit on…" at bounding box center [332, 219] width 664 height 439
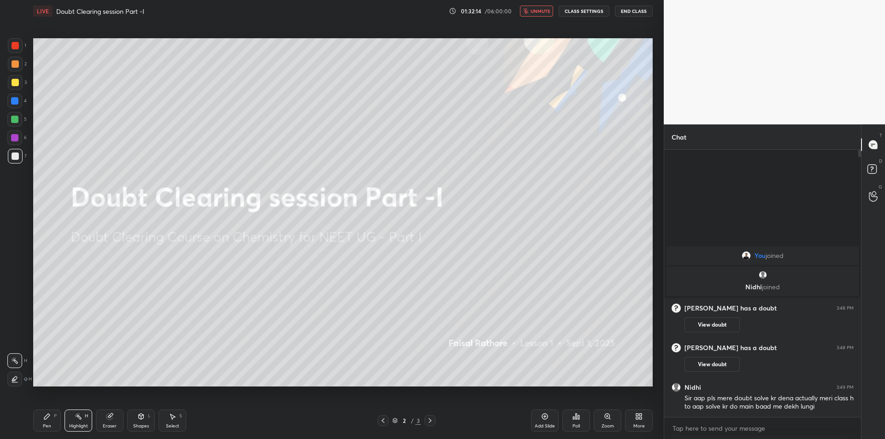
click at [549, 9] on span "unmute" at bounding box center [541, 11] width 20 height 6
click at [579, 7] on button "CLASS SETTINGS" at bounding box center [584, 11] width 51 height 11
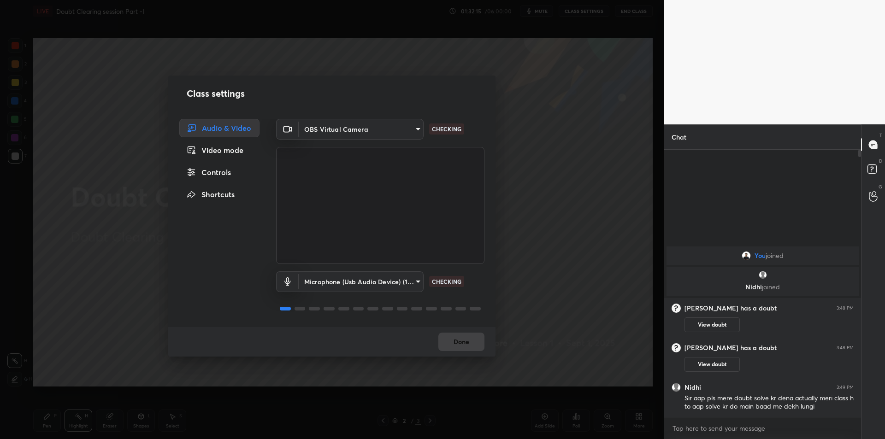
click at [364, 283] on body "1 2 3 4 5 6 7 C X Z C X Z E E Erase all H H LIVE Doubt Clearing session Part -I…" at bounding box center [442, 219] width 885 height 439
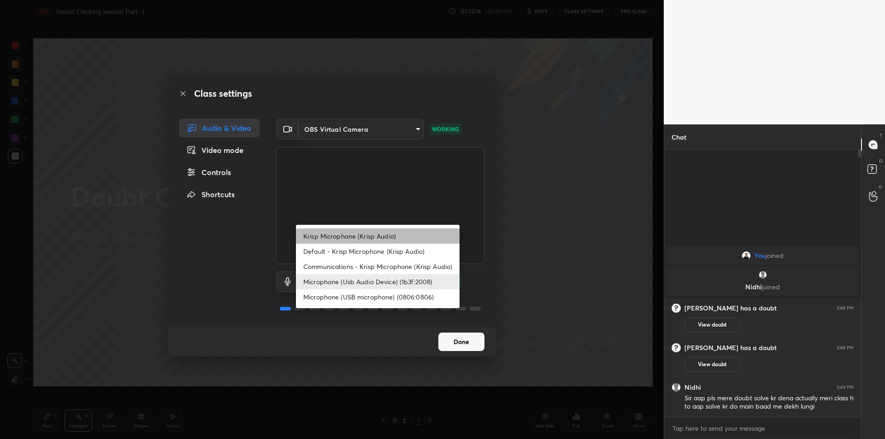
click at [395, 231] on li "Krisp Microphone (Krisp Audio)" at bounding box center [378, 236] width 164 height 15
type input "f179950b7ff94e844b1949510bbb9c4ee613793b831427a85f81c517fe718277"
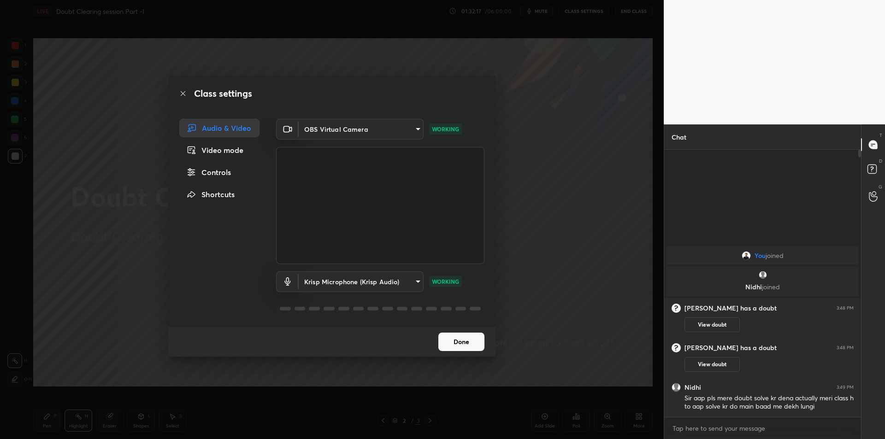
click at [592, 195] on div "Class settings Audio & Video Video mode Controls Shortcuts OBS Virtual Camera 6…" at bounding box center [332, 219] width 664 height 439
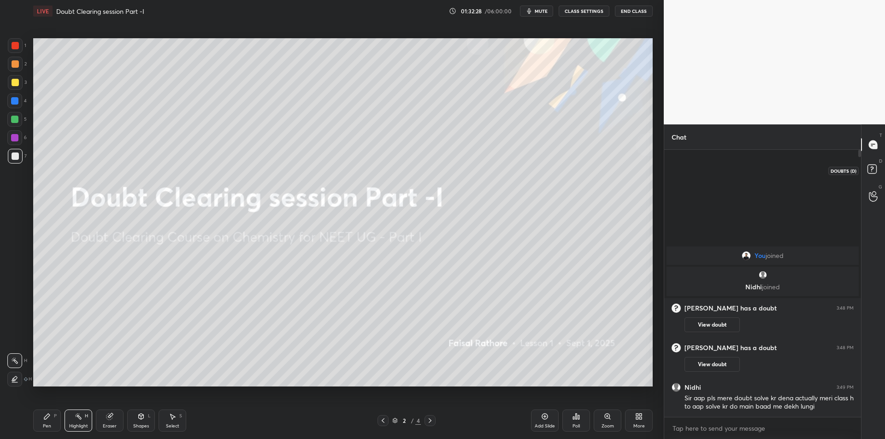
click at [868, 175] on icon at bounding box center [873, 170] width 17 height 17
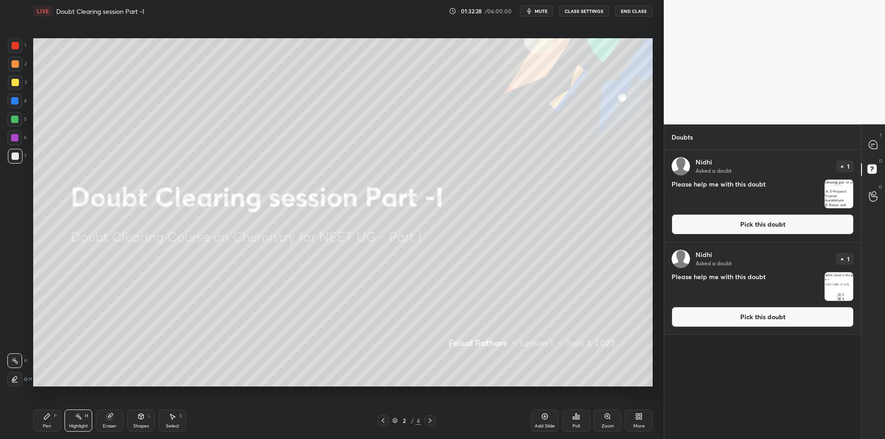
click at [850, 185] on img "grid" at bounding box center [839, 194] width 29 height 29
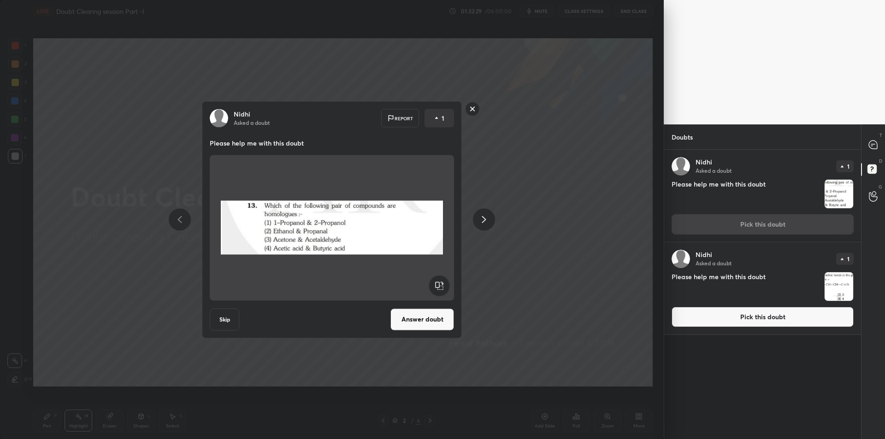
click at [437, 320] on button "Answer doubt" at bounding box center [422, 319] width 64 height 22
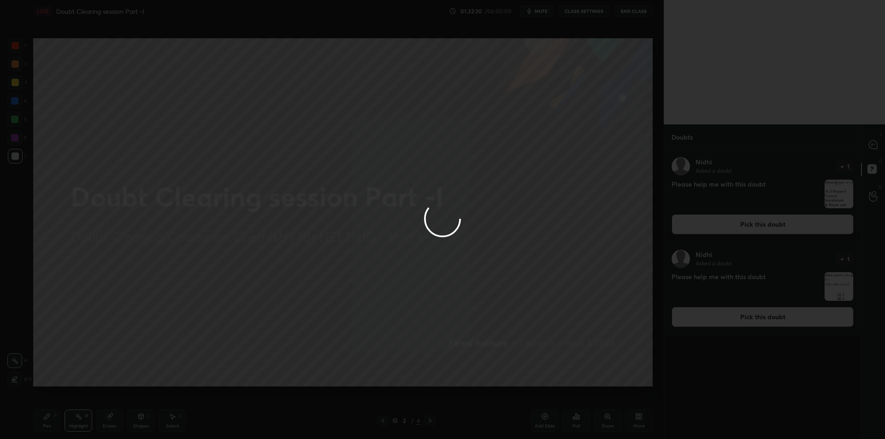
click at [878, 155] on div at bounding box center [442, 219] width 885 height 439
click at [871, 152] on div at bounding box center [442, 219] width 885 height 439
click at [873, 153] on div at bounding box center [442, 219] width 885 height 439
click at [872, 150] on div at bounding box center [442, 219] width 885 height 439
click at [871, 149] on icon at bounding box center [873, 145] width 10 height 10
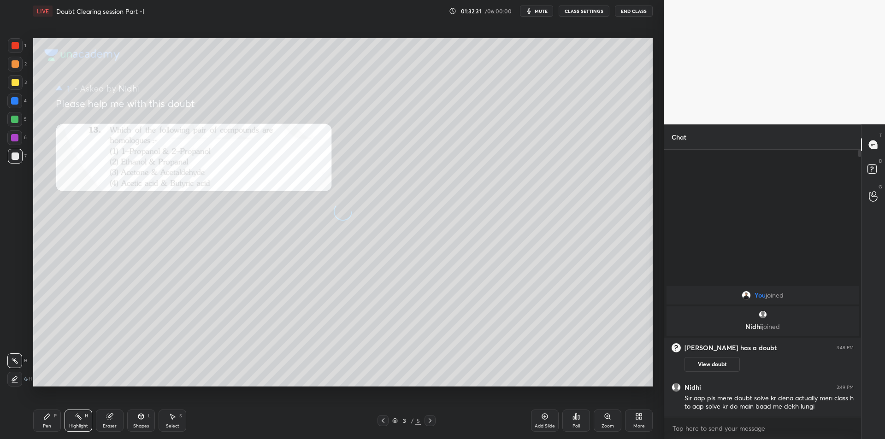
click at [866, 146] on div at bounding box center [873, 144] width 18 height 17
click at [873, 145] on icon at bounding box center [873, 145] width 8 height 8
click at [53, 425] on div "Pen P" at bounding box center [47, 421] width 28 height 22
click at [13, 45] on div at bounding box center [15, 45] width 7 height 7
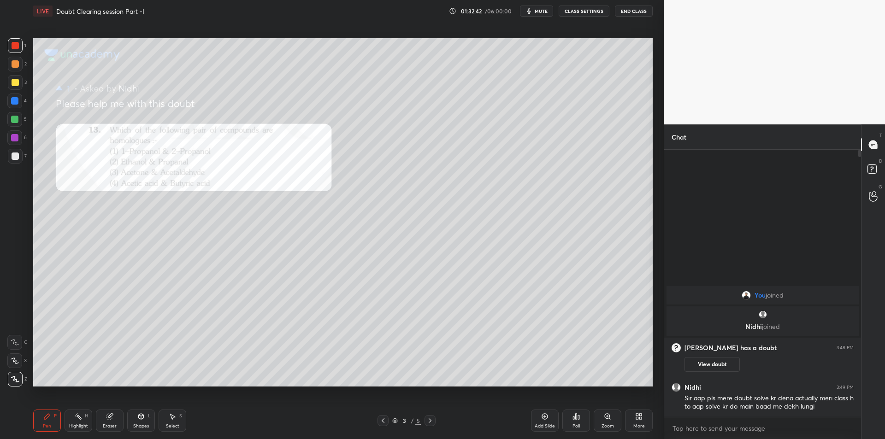
click at [16, 67] on div at bounding box center [15, 63] width 7 height 7
click at [21, 82] on div at bounding box center [15, 82] width 15 height 15
click at [12, 111] on div "4" at bounding box center [16, 103] width 19 height 18
click at [15, 121] on div at bounding box center [14, 119] width 7 height 7
click at [12, 63] on div at bounding box center [15, 63] width 7 height 7
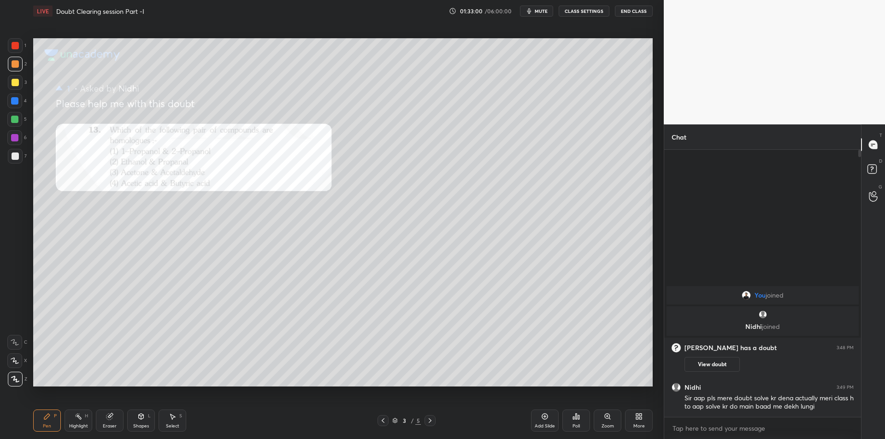
click at [17, 53] on div at bounding box center [15, 45] width 15 height 15
click at [26, 86] on div "3" at bounding box center [17, 82] width 19 height 15
click at [22, 104] on div at bounding box center [14, 101] width 15 height 15
click at [21, 123] on div at bounding box center [14, 119] width 15 height 15
click at [17, 140] on div at bounding box center [14, 137] width 7 height 7
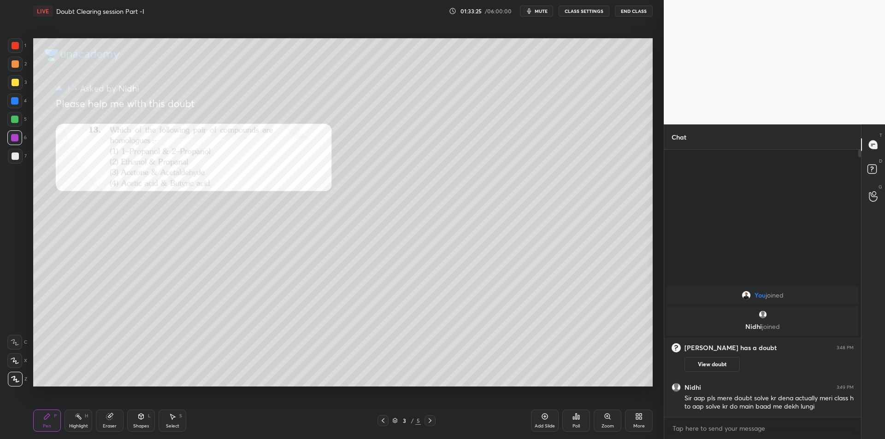
click at [13, 163] on div at bounding box center [15, 156] width 15 height 15
click at [20, 64] on div at bounding box center [15, 64] width 15 height 15
click at [19, 80] on div at bounding box center [15, 82] width 15 height 15
click at [19, 47] on div at bounding box center [15, 45] width 15 height 15
click at [874, 163] on icon at bounding box center [873, 170] width 17 height 17
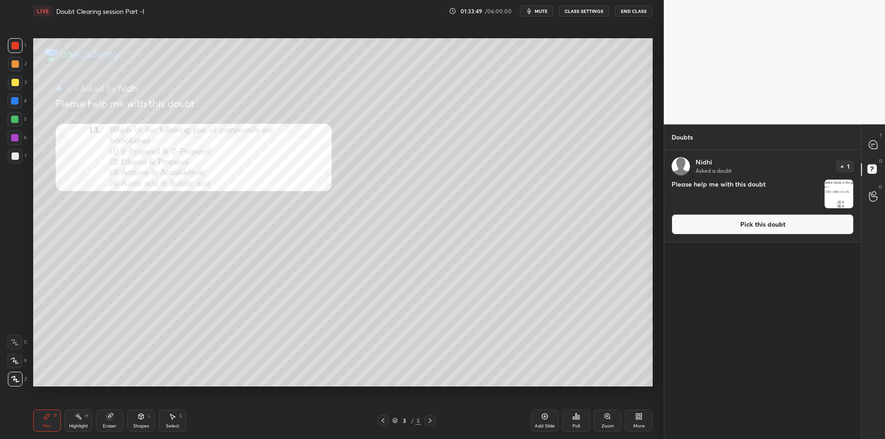
click at [846, 186] on img "grid" at bounding box center [839, 194] width 29 height 29
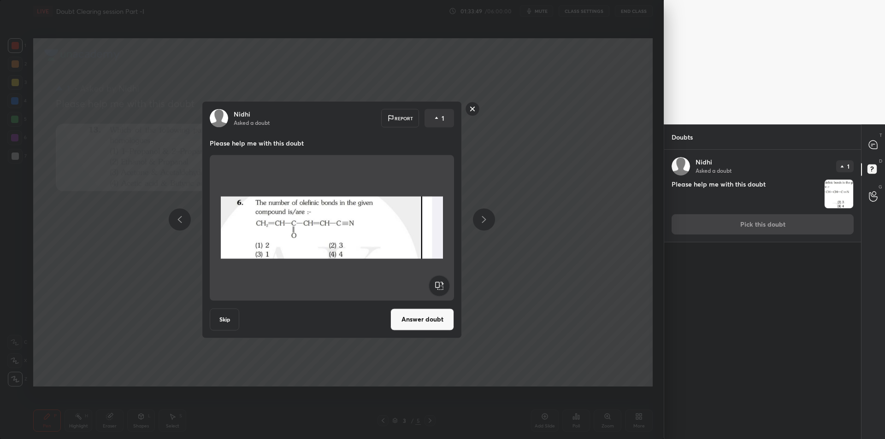
click at [868, 149] on div at bounding box center [873, 144] width 18 height 17
type textarea "x"
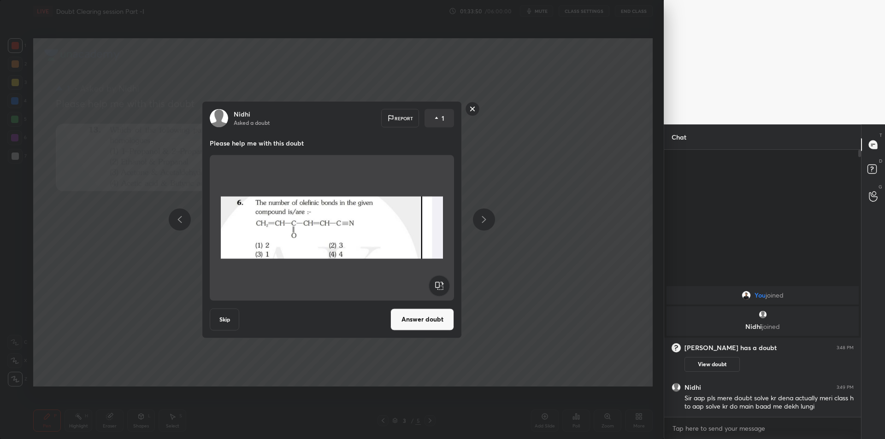
click at [395, 323] on button "Answer doubt" at bounding box center [422, 319] width 64 height 22
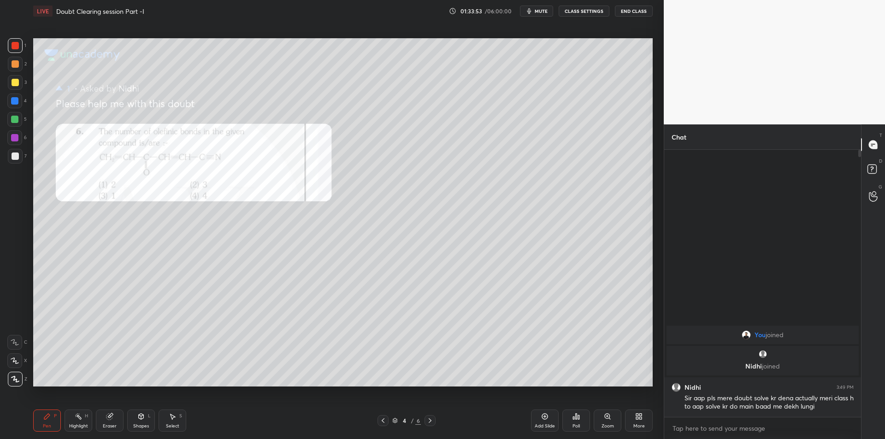
click at [602, 424] on div "Zoom" at bounding box center [608, 426] width 12 height 5
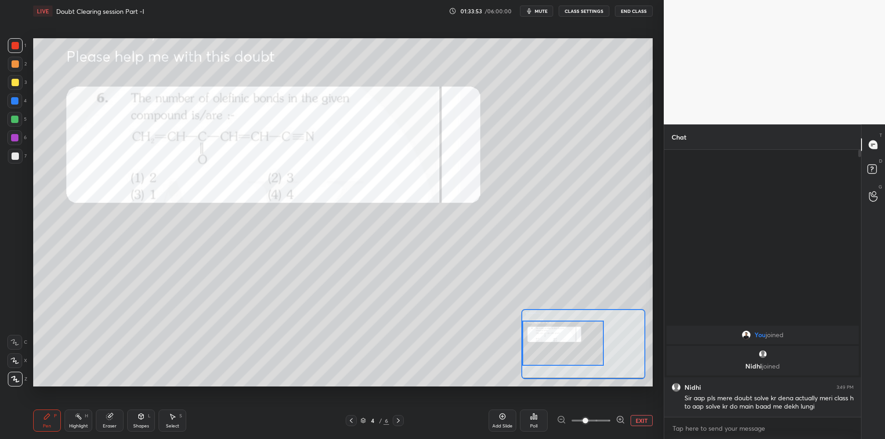
click at [551, 340] on div at bounding box center [563, 343] width 82 height 45
click at [18, 65] on div at bounding box center [15, 63] width 7 height 7
click at [13, 124] on div at bounding box center [14, 119] width 15 height 15
click at [20, 50] on div at bounding box center [15, 45] width 15 height 15
click at [71, 427] on div "Highlight" at bounding box center [78, 426] width 19 height 5
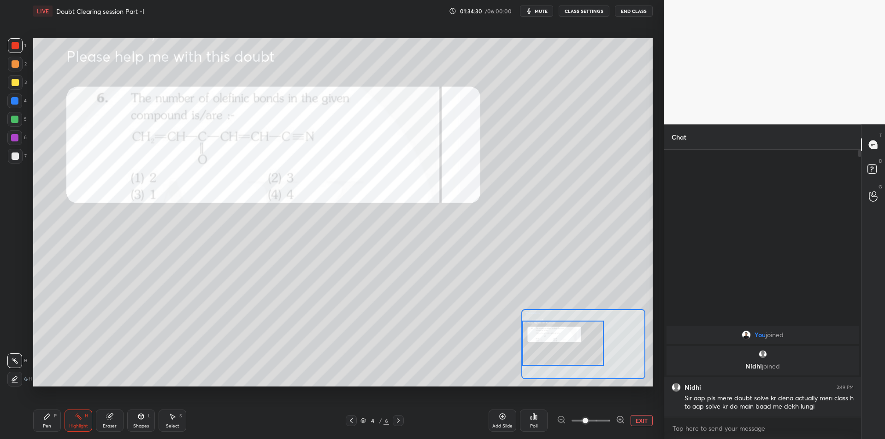
click at [355, 427] on div "Pen P Highlight H Eraser Shapes L Select S 4 / 6 Add Slide Poll EXIT" at bounding box center [342, 420] width 619 height 37
click at [353, 423] on icon at bounding box center [351, 420] width 7 height 7
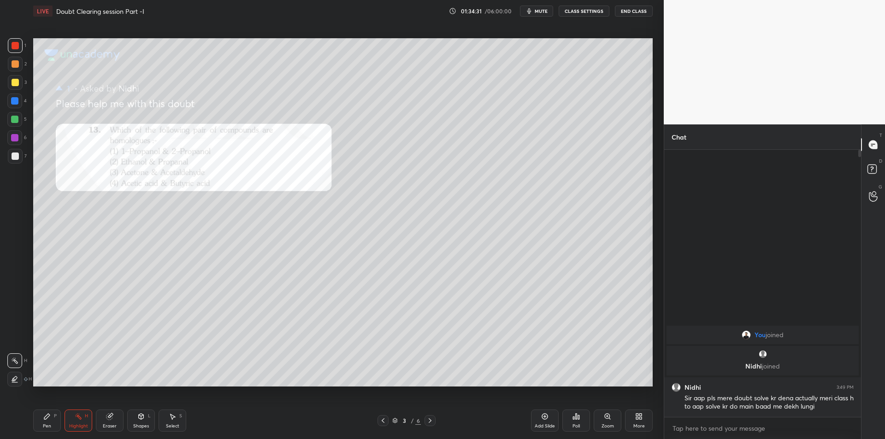
click at [354, 422] on div "3 / 6" at bounding box center [406, 420] width 249 height 11
click at [387, 420] on div at bounding box center [382, 420] width 11 height 11
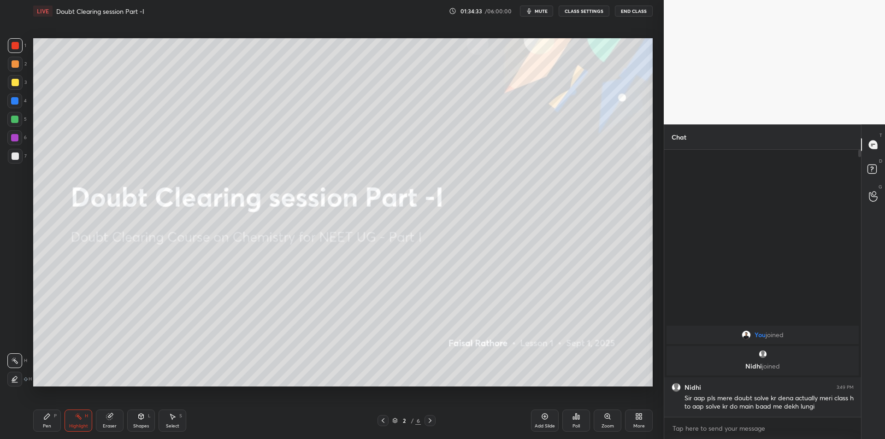
click at [548, 7] on button "mute" at bounding box center [536, 11] width 33 height 11
click at [592, 13] on button "CLASS SETTINGS" at bounding box center [584, 11] width 51 height 11
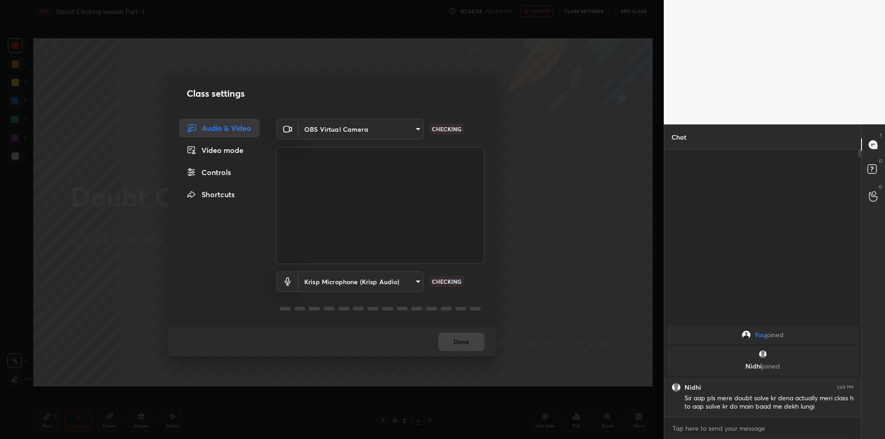
click at [370, 285] on body "1 2 3 4 5 6 7 C X Z C X Z E E Erase all H H LIVE Doubt Clearing session Part -I…" at bounding box center [442, 219] width 885 height 439
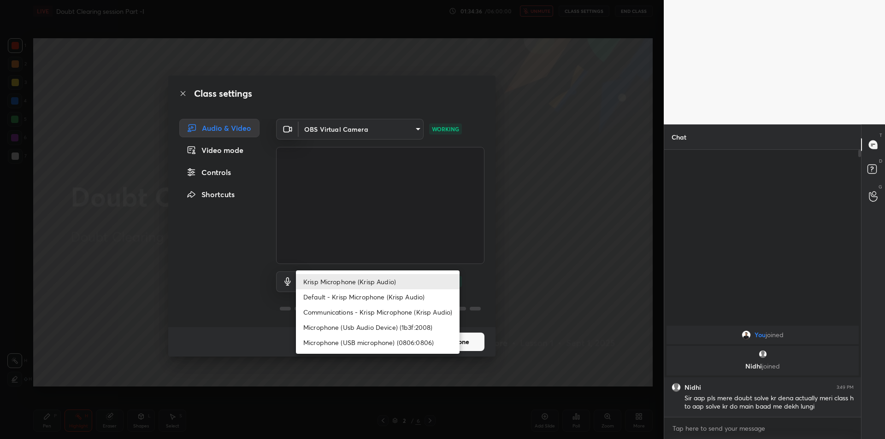
click at [385, 330] on li "Microphone (Usb Audio Device) (1b3f:2008)" at bounding box center [378, 327] width 164 height 15
type input "fde829080738fc3fb0167f80aaf6a609a4591a58cc93b04ec9dd4d9d5dd89f15"
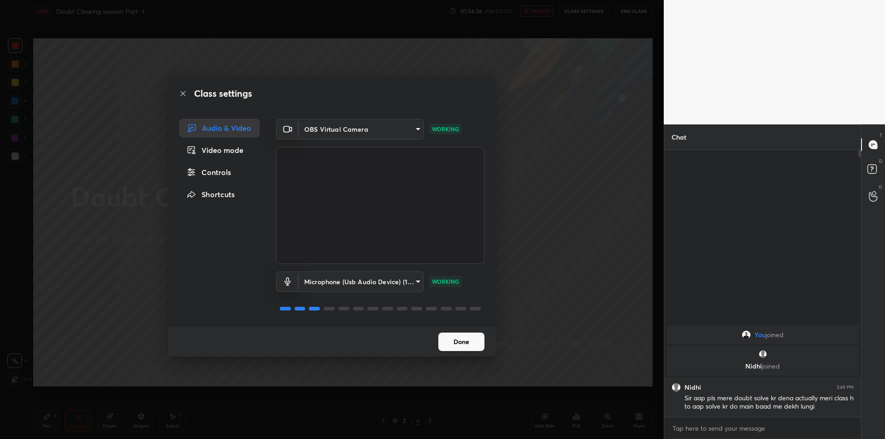
click at [606, 173] on div "Class settings Audio & Video Video mode Controls Shortcuts OBS Virtual Camera 6…" at bounding box center [332, 219] width 664 height 439
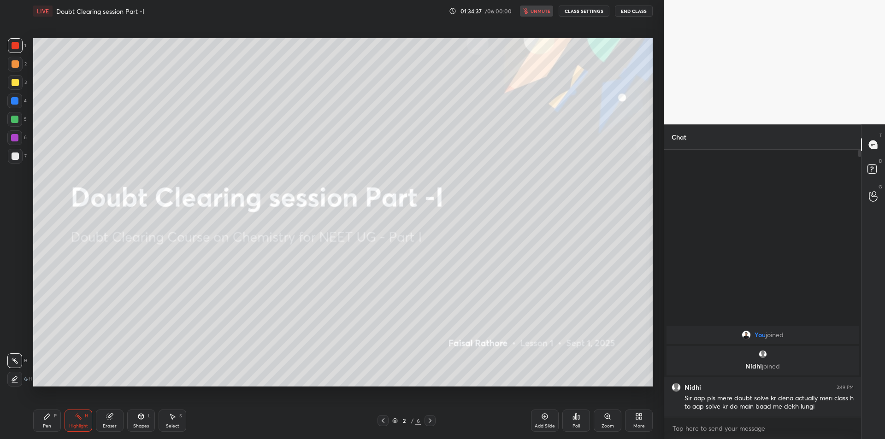
click at [648, 12] on button "End Class" at bounding box center [634, 11] width 38 height 11
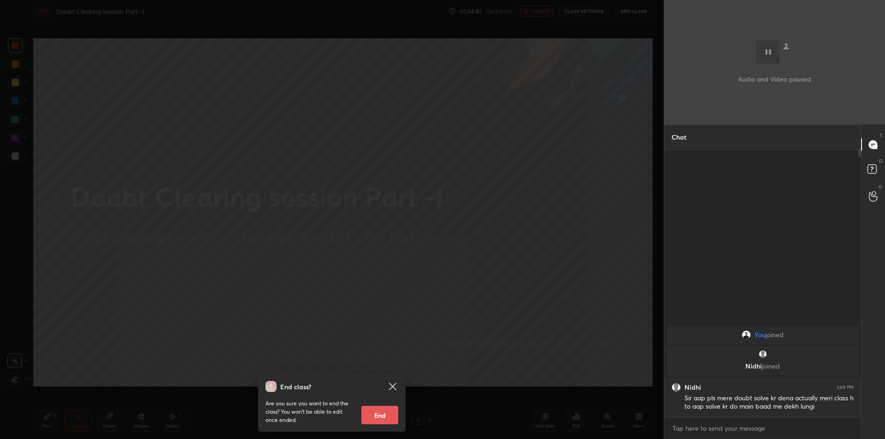
click at [513, 145] on div "End class? Are you sure you want to end the class? You won’t be able to edit on…" at bounding box center [332, 219] width 664 height 439
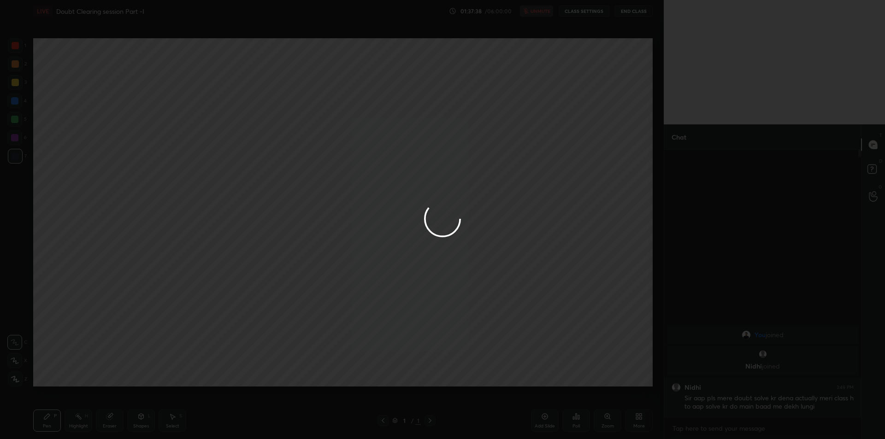
click at [750, 220] on div at bounding box center [442, 219] width 885 height 439
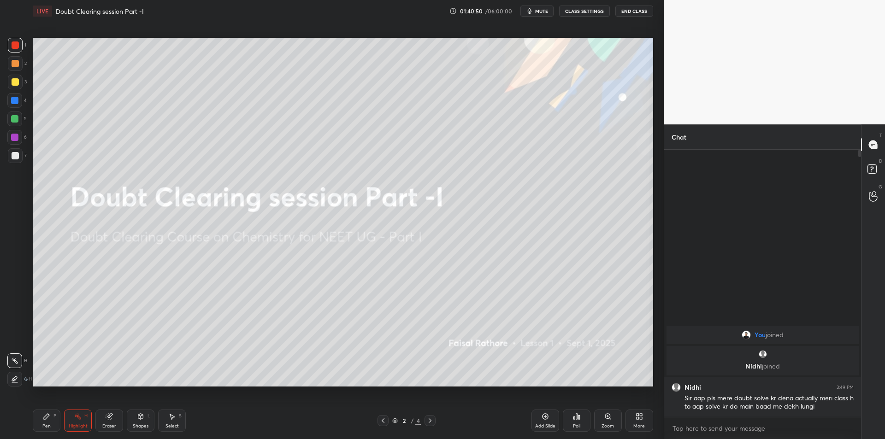
scroll to position [45712, 45465]
drag, startPoint x: 546, startPoint y: 3, endPoint x: 539, endPoint y: 19, distance: 16.9
click at [546, 3] on div "LIVE Doubt Clearing session Part -I 01:40:54 / 06:00:00 mute CLASS SETTINGS End…" at bounding box center [342, 11] width 619 height 22
click at [539, 19] on div "LIVE Doubt Clearing session Part -I 01:40:55 / 06:00:00 mute CLASS SETTINGS End…" at bounding box center [342, 11] width 619 height 22
click at [526, 14] on button "mute" at bounding box center [536, 11] width 33 height 11
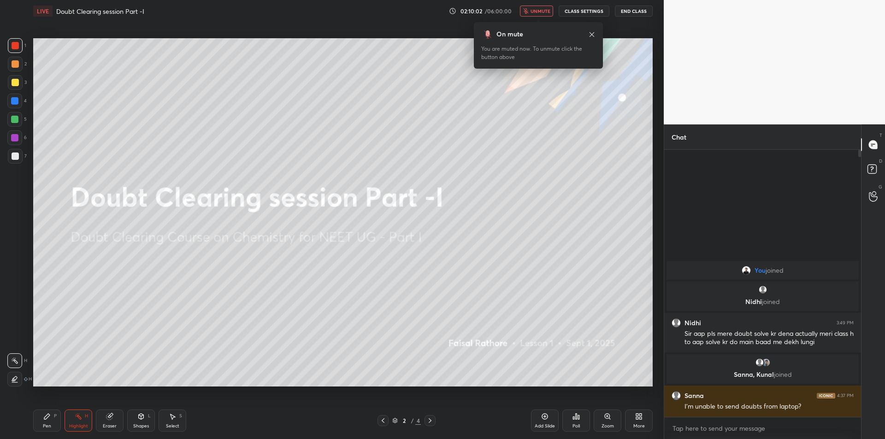
click at [626, 14] on button "End Class" at bounding box center [634, 11] width 38 height 11
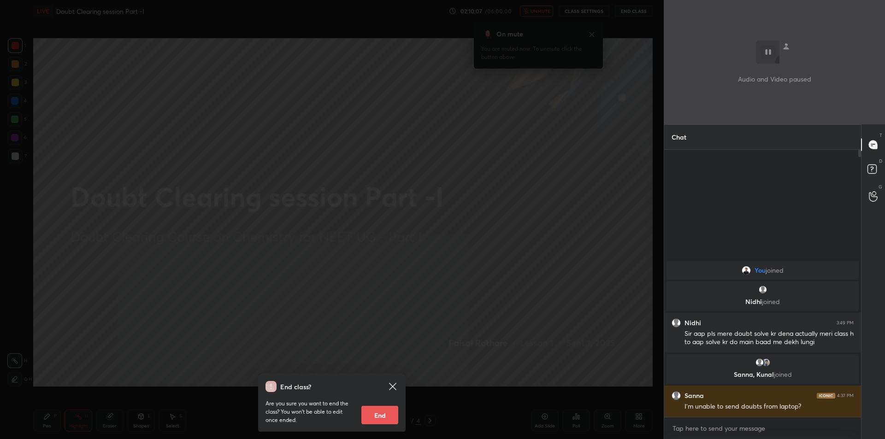
click at [431, 79] on div "End class? Are you sure you want to end the class? You won’t be able to edit on…" at bounding box center [332, 219] width 664 height 439
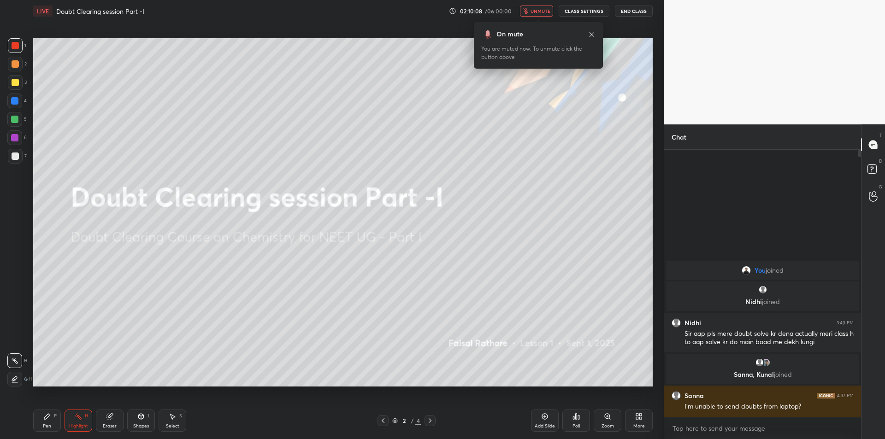
click at [537, 12] on span "unmute" at bounding box center [541, 11] width 20 height 6
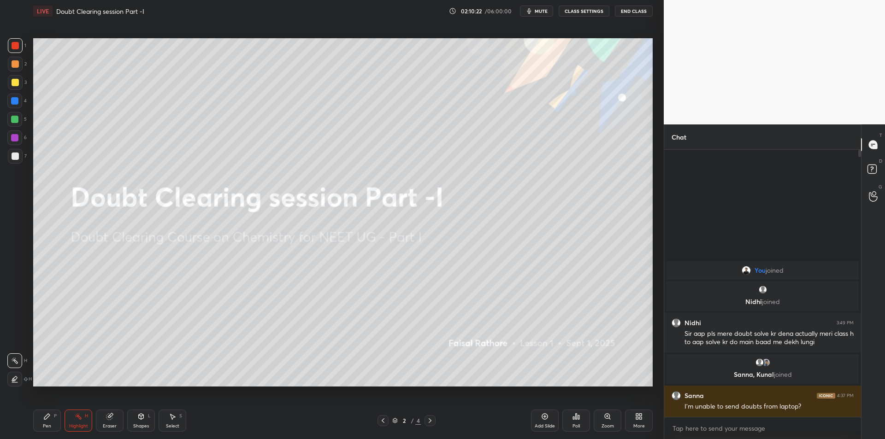
click at [543, 10] on span "mute" at bounding box center [541, 11] width 13 height 6
click at [597, 13] on button "CLASS SETTINGS" at bounding box center [584, 11] width 51 height 11
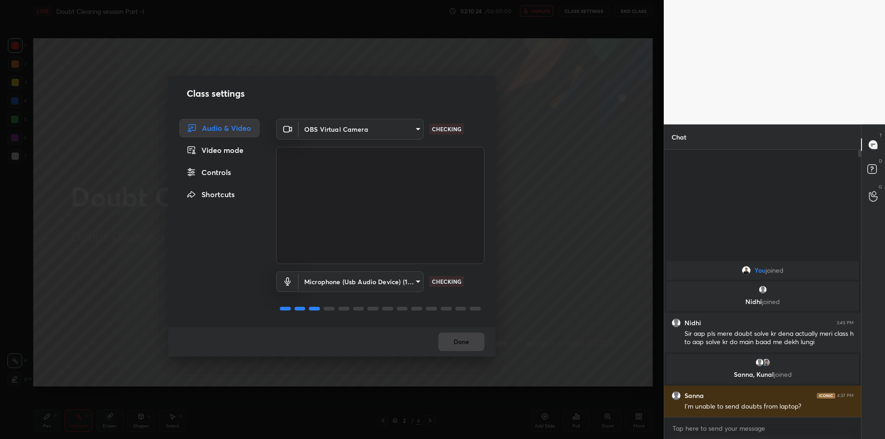
click at [544, 205] on div "Class settings Audio & Video Video mode Controls Shortcuts OBS Virtual Camera 6…" at bounding box center [332, 219] width 664 height 439
click at [546, 198] on div "Class settings Audio & Video Video mode Controls Shortcuts OBS Virtual Camera 6…" at bounding box center [332, 219] width 664 height 439
click at [575, 129] on div "Class settings Audio & Video Video mode Controls Shortcuts OBS Virtual Camera 6…" at bounding box center [332, 219] width 664 height 439
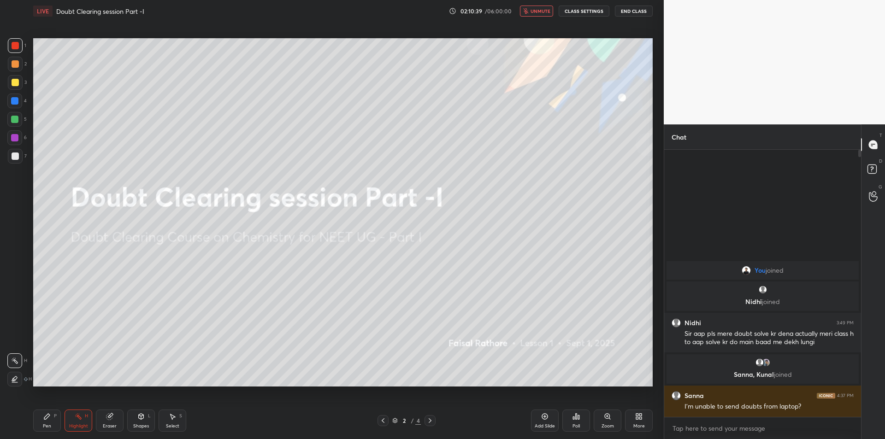
click at [637, 11] on button "End Class" at bounding box center [634, 11] width 38 height 11
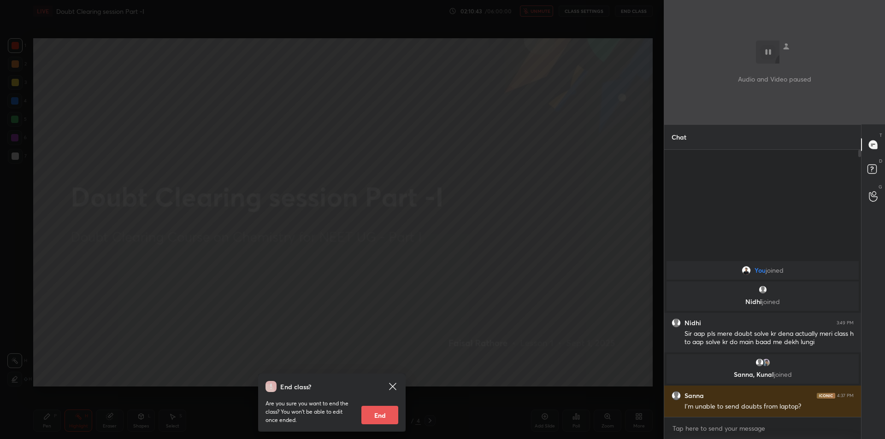
click at [207, 179] on div "End class? Are you sure you want to end the class? You won’t be able to edit on…" at bounding box center [332, 219] width 664 height 439
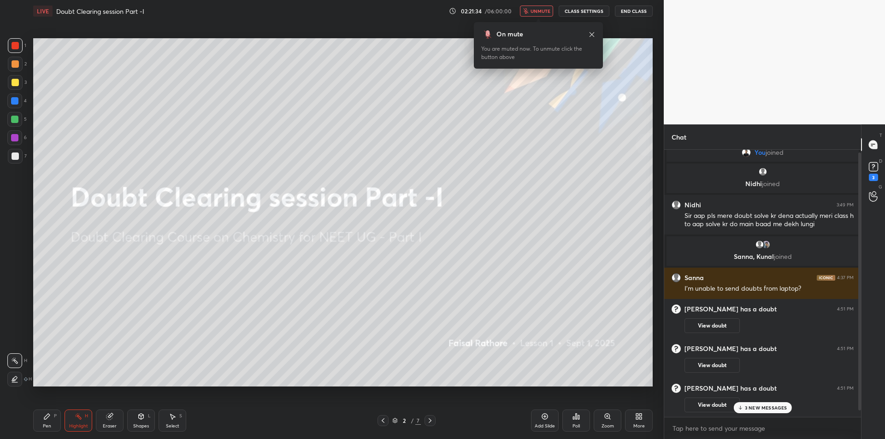
scroll to position [9, 0]
click at [876, 171] on rect at bounding box center [873, 167] width 9 height 9
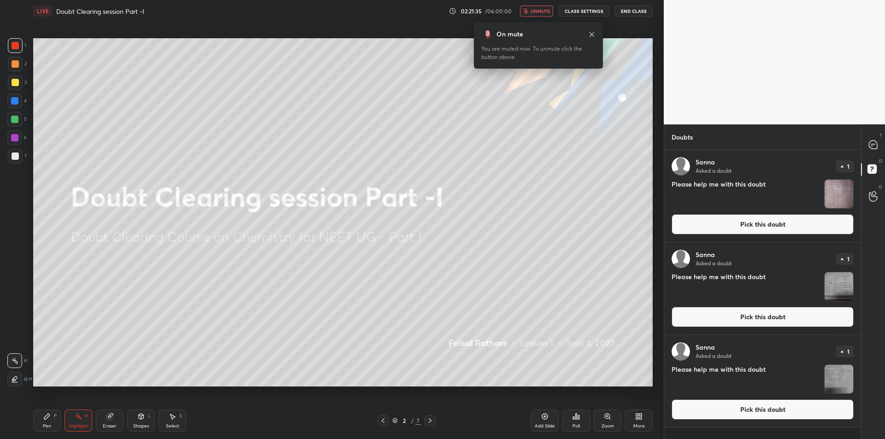
click at [841, 207] on img "grid" at bounding box center [839, 194] width 29 height 29
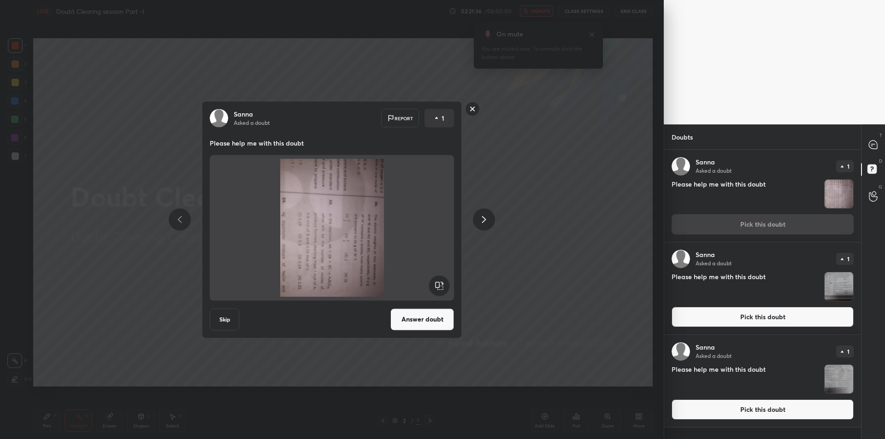
click at [866, 150] on div at bounding box center [873, 144] width 18 height 17
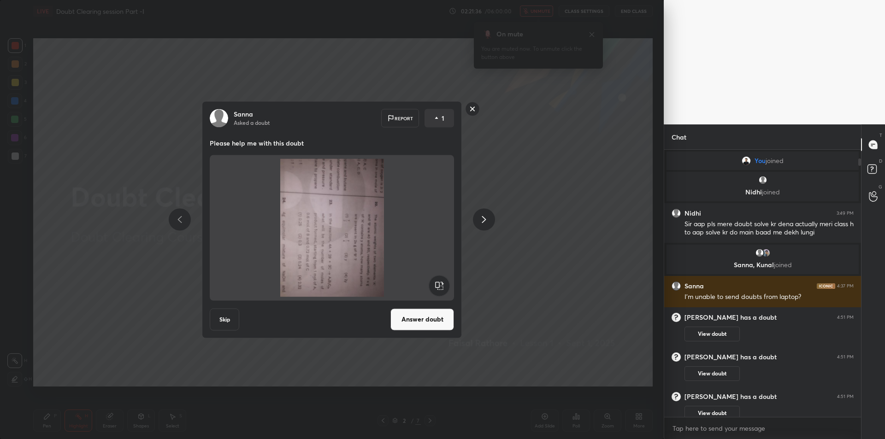
scroll to position [265, 194]
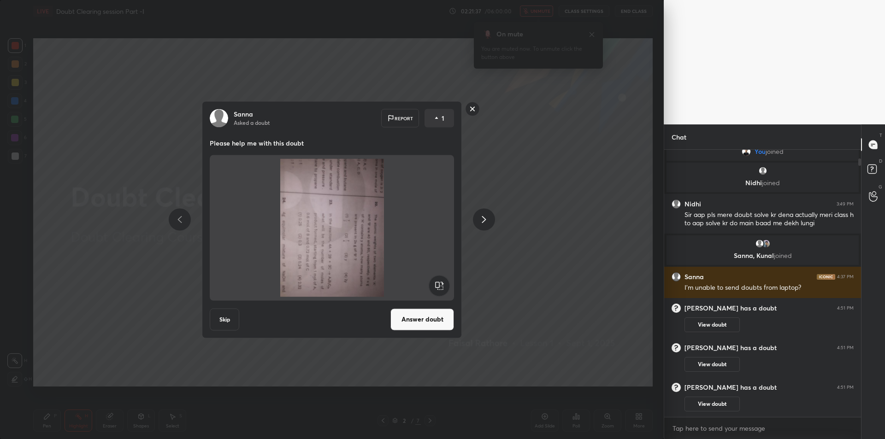
click at [442, 281] on rect at bounding box center [439, 285] width 21 height 21
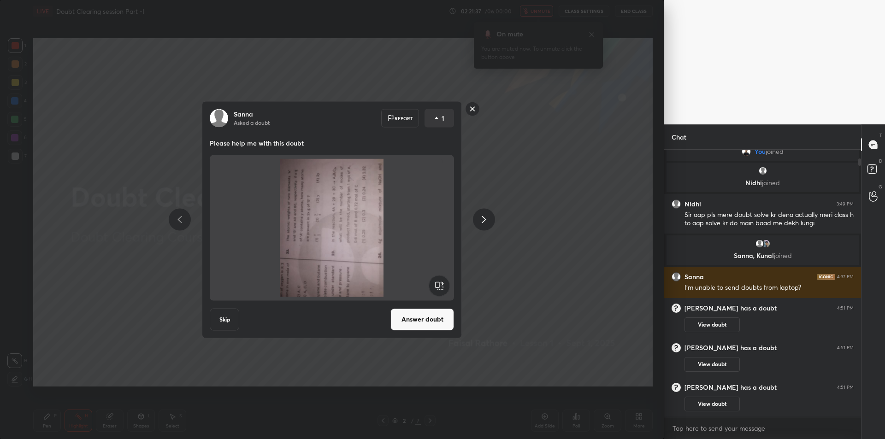
click at [442, 281] on rect at bounding box center [439, 285] width 21 height 21
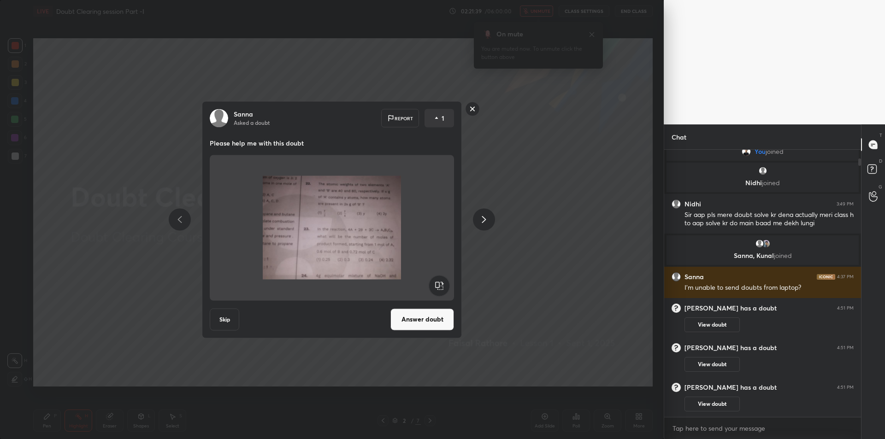
click at [424, 317] on button "Answer doubt" at bounding box center [422, 319] width 64 height 22
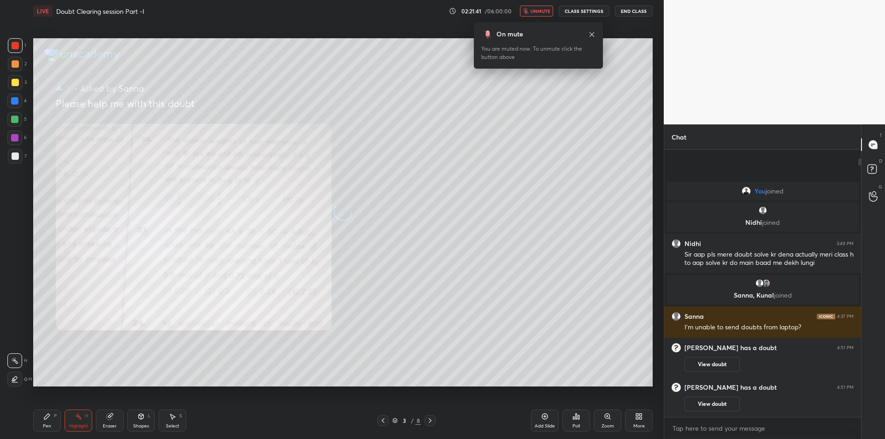
scroll to position [0, 0]
click at [637, 6] on button "End Class" at bounding box center [634, 11] width 38 height 11
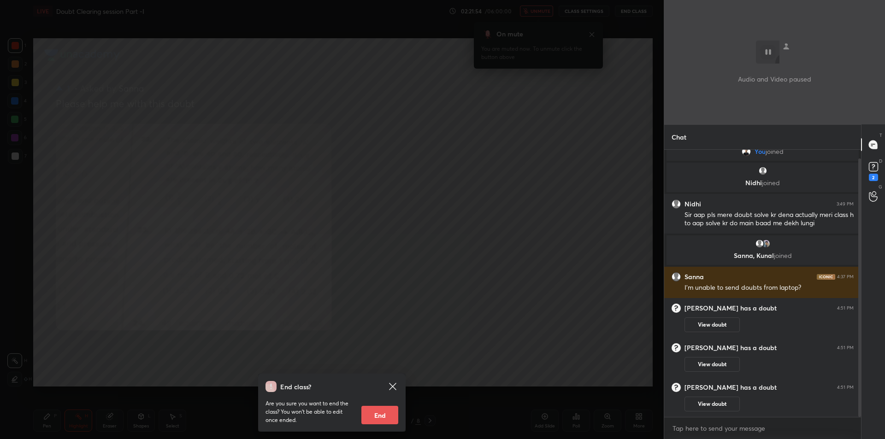
scroll to position [49, 0]
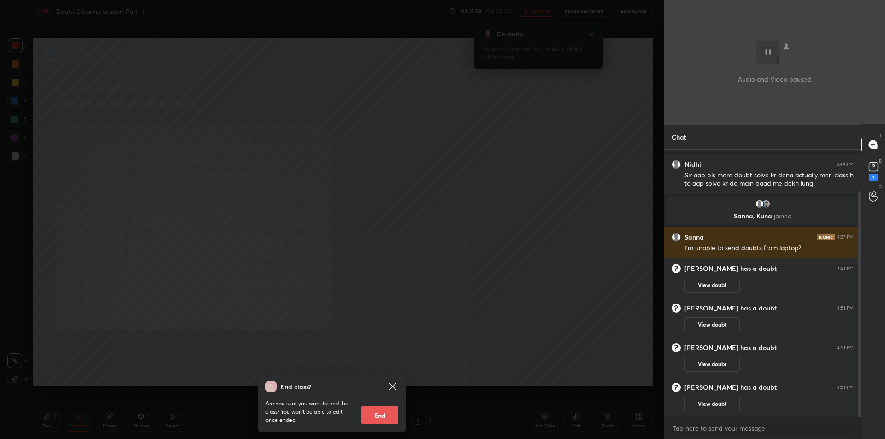
click at [409, 160] on div "End class? Are you sure you want to end the class? You won’t be able to edit on…" at bounding box center [332, 219] width 664 height 439
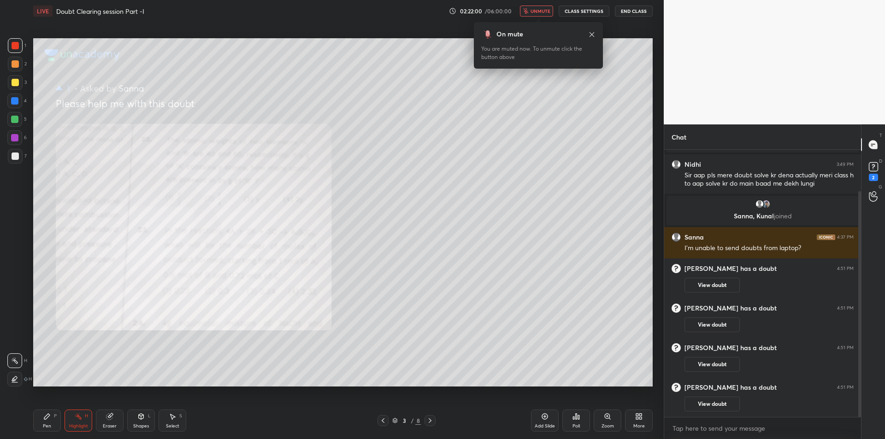
click at [542, 10] on span "unmute" at bounding box center [541, 11] width 20 height 6
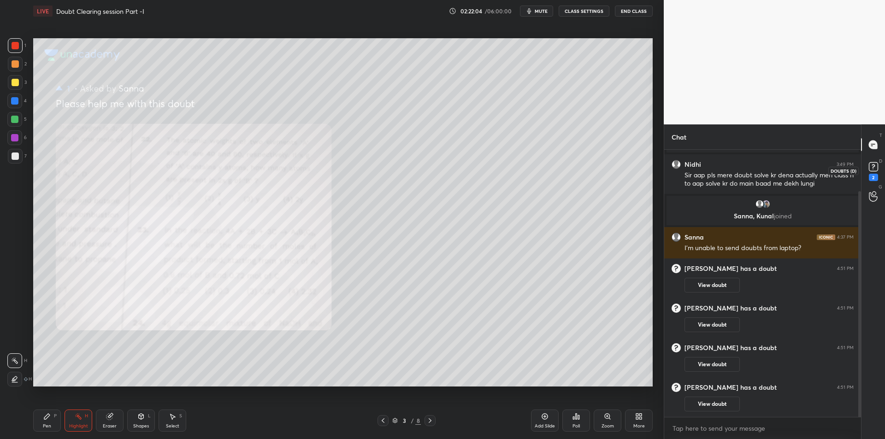
click at [873, 162] on icon at bounding box center [874, 167] width 14 height 14
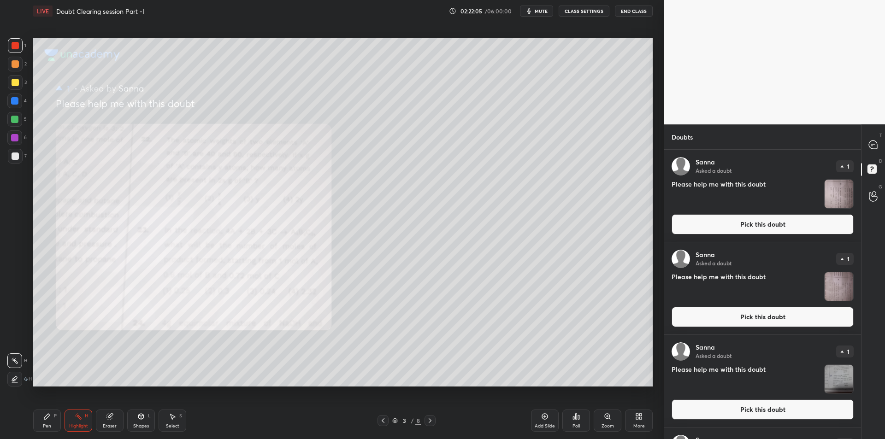
click at [831, 198] on img "grid" at bounding box center [839, 194] width 29 height 29
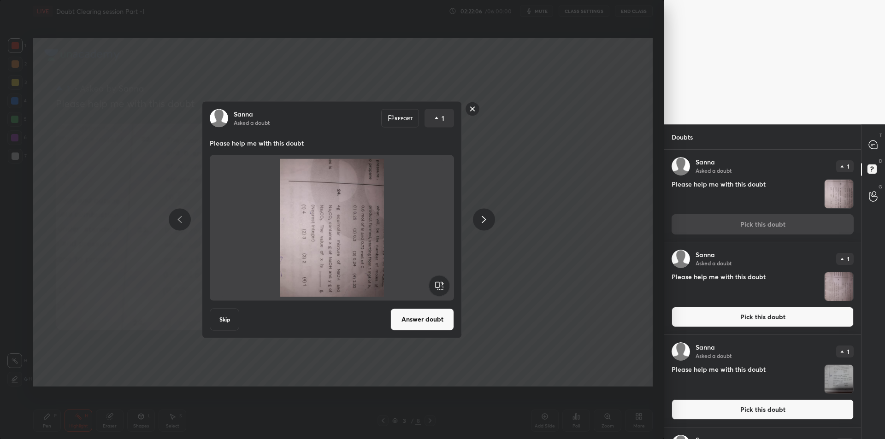
drag, startPoint x: 454, startPoint y: 290, endPoint x: 439, endPoint y: 291, distance: 15.2
click at [453, 290] on div "[PERSON_NAME] Asked a doubt Report 1 Please help me with this doubt Skip Answer…" at bounding box center [332, 219] width 260 height 237
click at [438, 291] on rect at bounding box center [439, 285] width 21 height 21
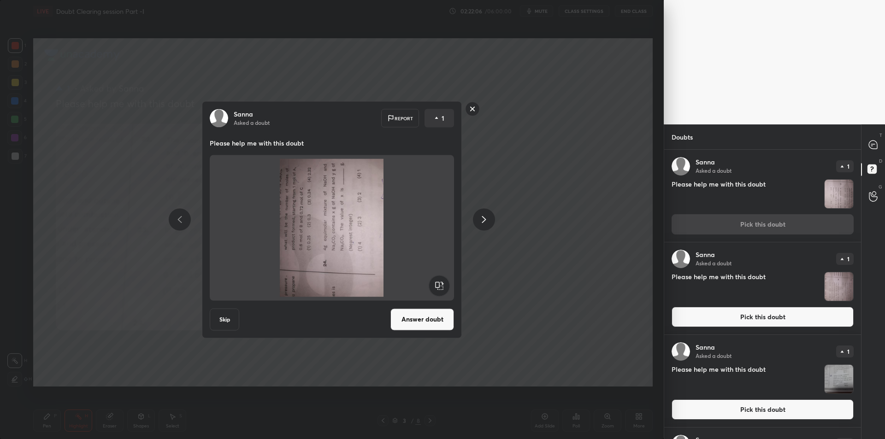
click at [438, 291] on rect at bounding box center [439, 285] width 21 height 21
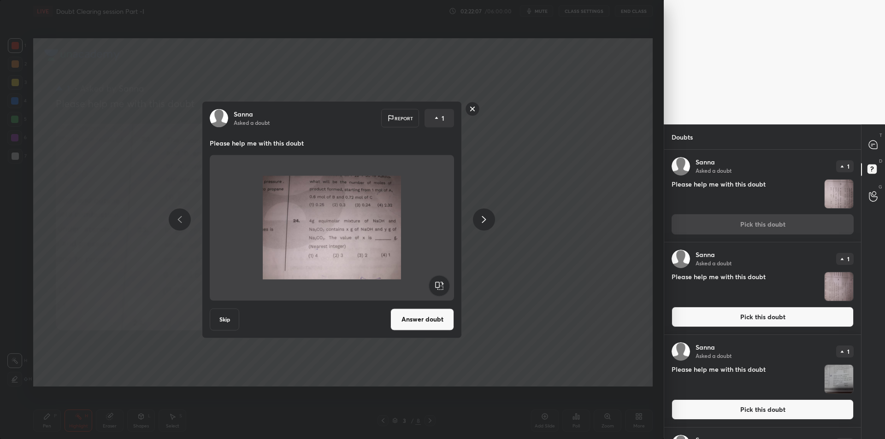
click at [410, 325] on button "Answer doubt" at bounding box center [422, 319] width 64 height 22
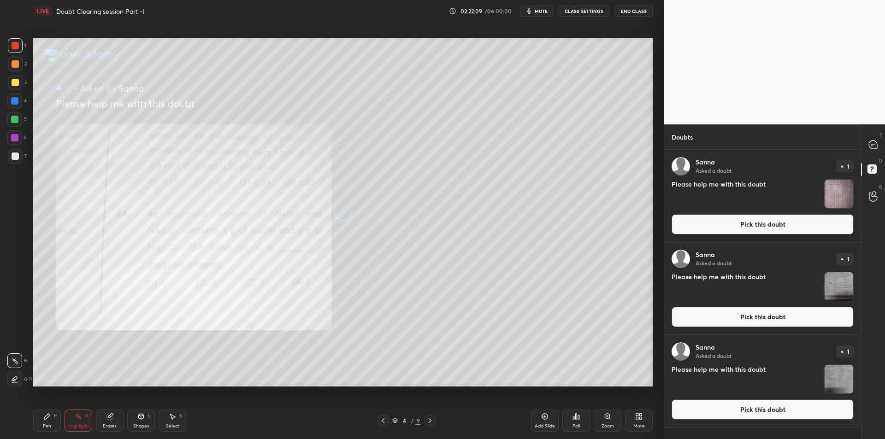
click at [831, 192] on img "grid" at bounding box center [839, 194] width 29 height 29
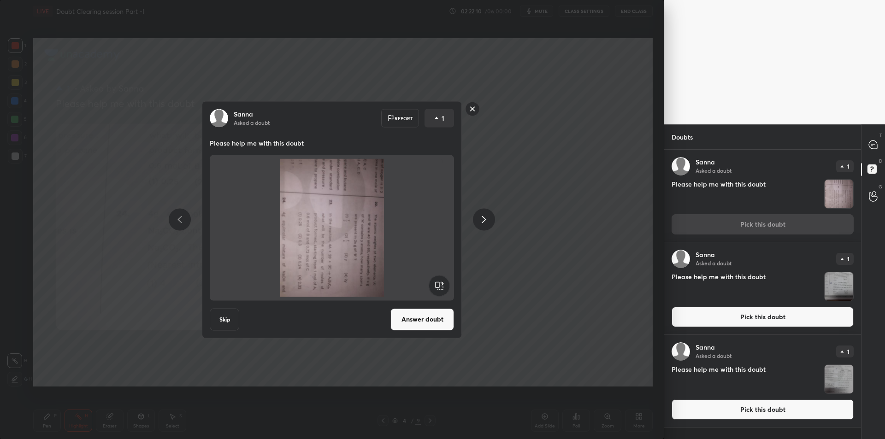
click at [438, 289] on rect at bounding box center [439, 285] width 21 height 21
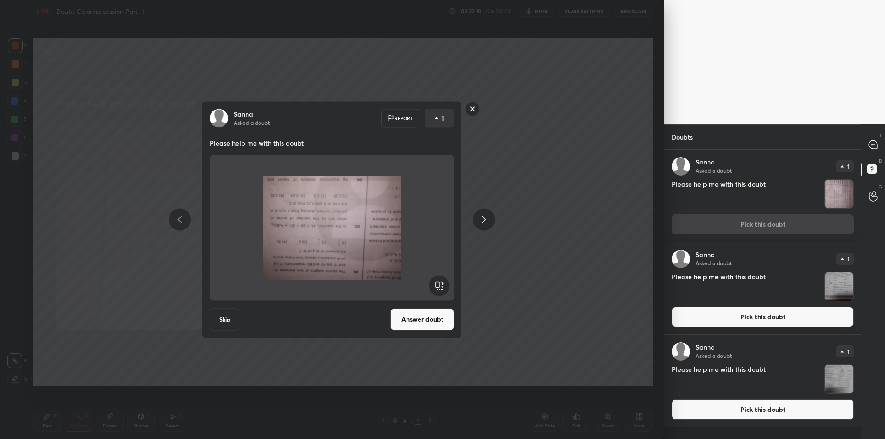
click at [438, 289] on rect at bounding box center [439, 285] width 21 height 21
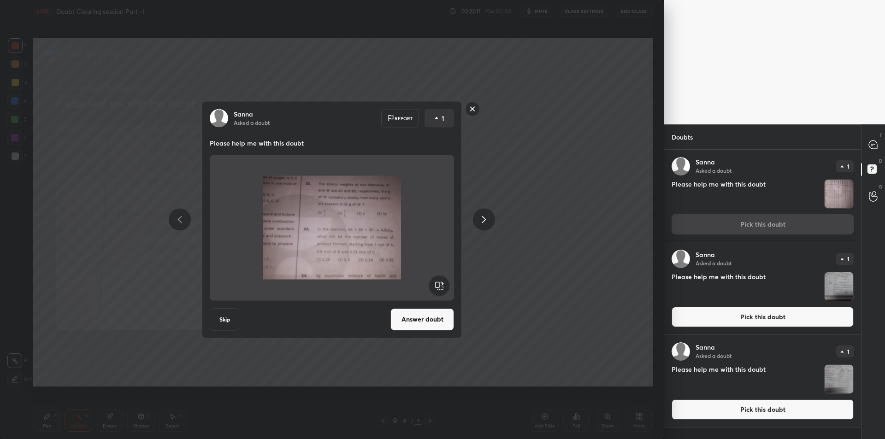
click at [406, 319] on button "Answer doubt" at bounding box center [422, 319] width 64 height 22
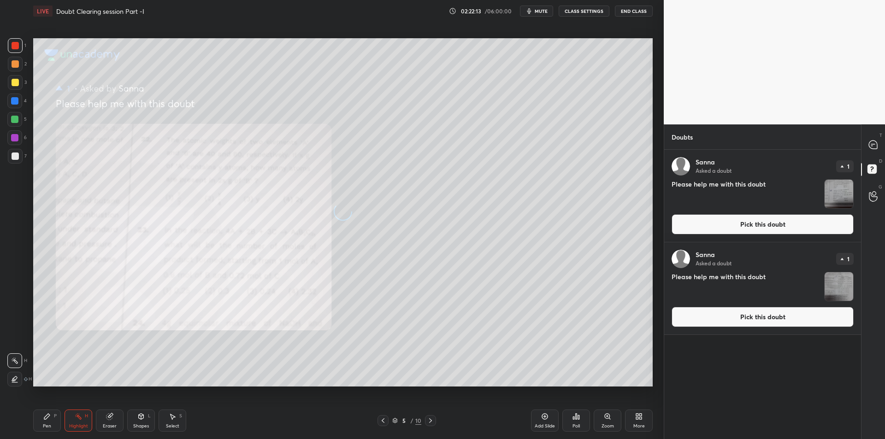
click at [835, 192] on img "grid" at bounding box center [839, 194] width 29 height 29
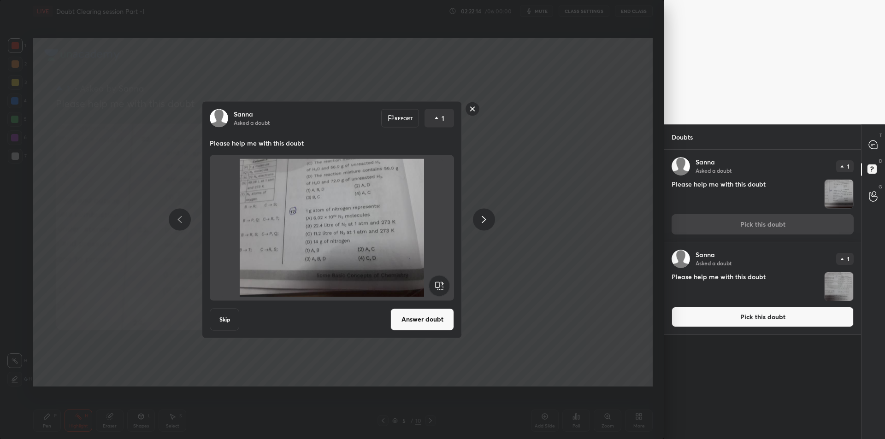
click at [432, 318] on button "Answer doubt" at bounding box center [422, 319] width 64 height 22
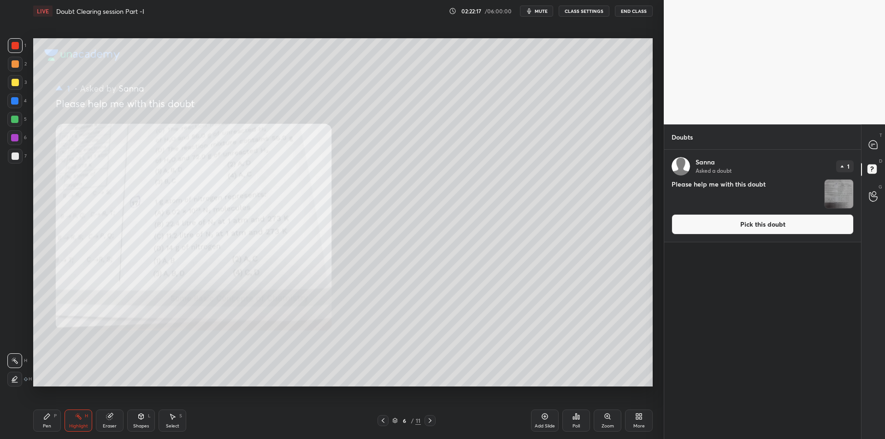
click at [839, 181] on img "grid" at bounding box center [839, 194] width 29 height 29
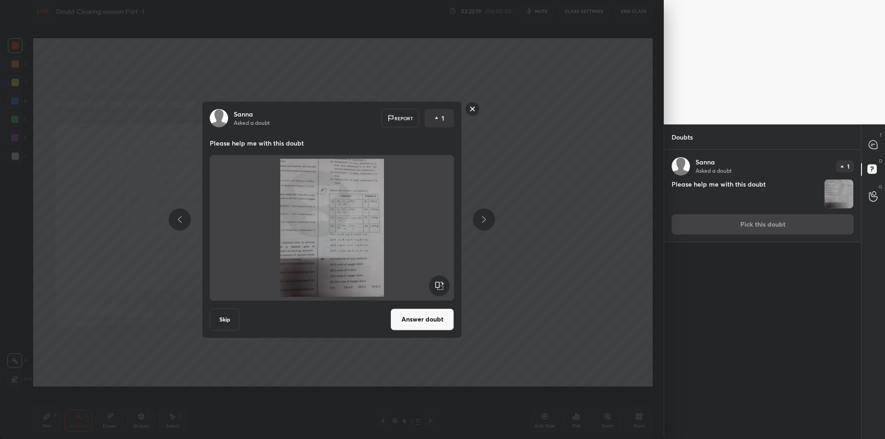
click at [407, 321] on button "Answer doubt" at bounding box center [422, 319] width 64 height 22
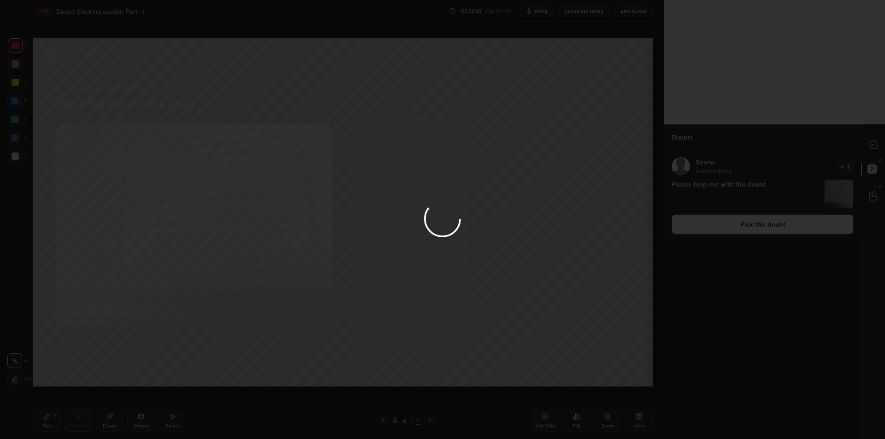
click at [861, 144] on div at bounding box center [442, 219] width 885 height 439
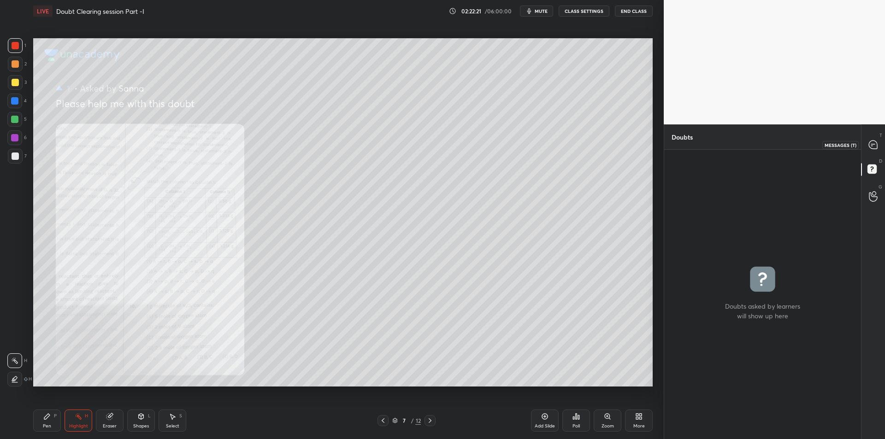
click at [873, 142] on icon at bounding box center [873, 145] width 8 height 8
type textarea "x"
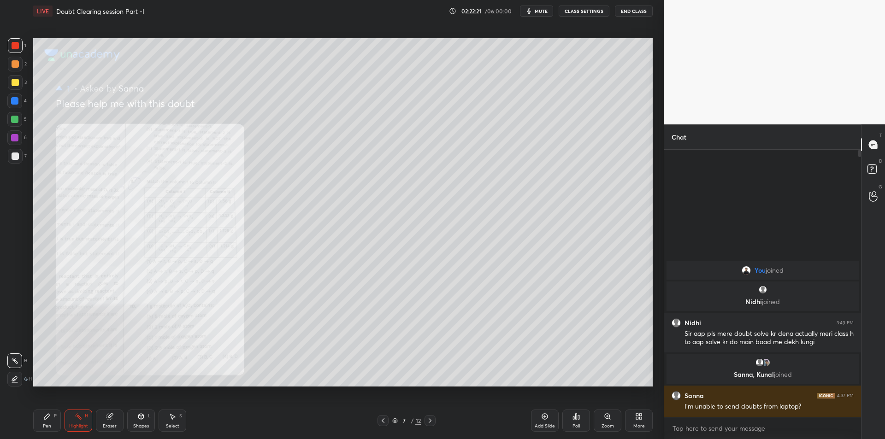
scroll to position [265, 194]
click at [382, 420] on icon at bounding box center [382, 420] width 7 height 7
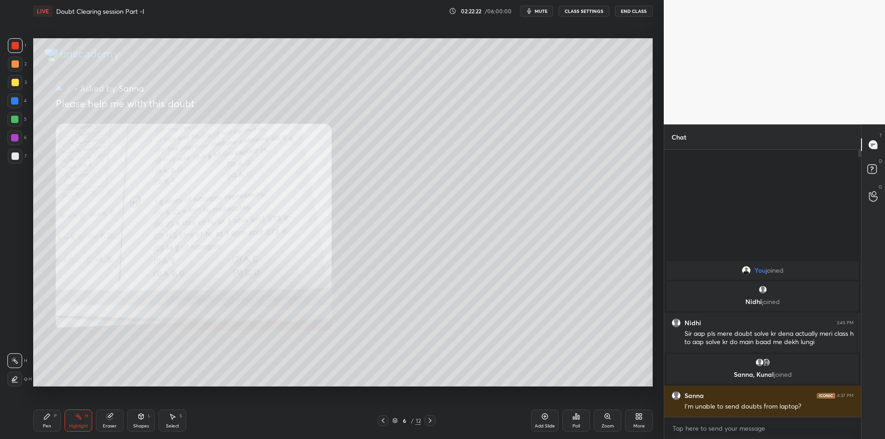
click at [382, 420] on icon at bounding box center [382, 420] width 7 height 7
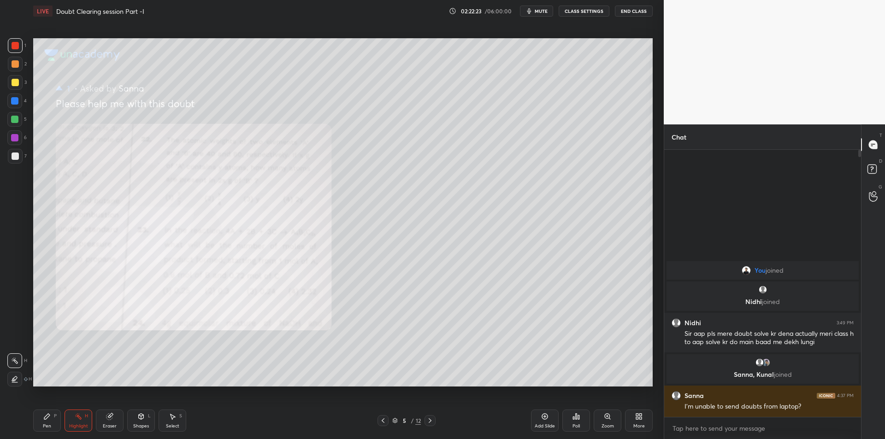
click at [382, 420] on icon at bounding box center [382, 420] width 7 height 7
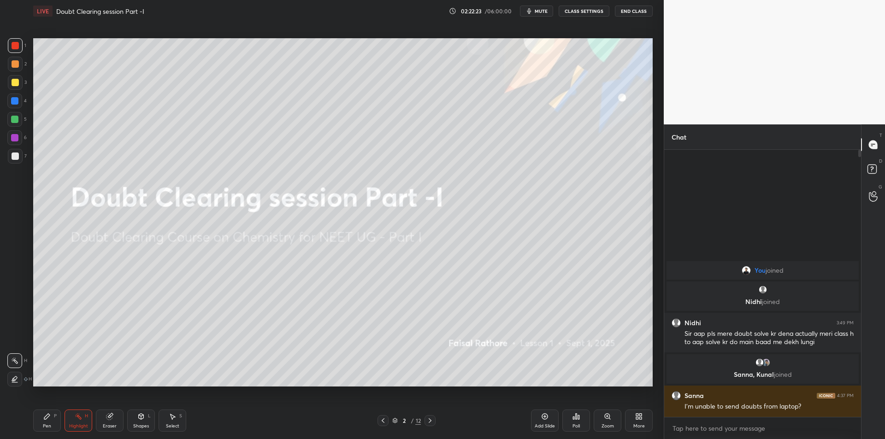
click at [382, 420] on icon at bounding box center [382, 420] width 7 height 7
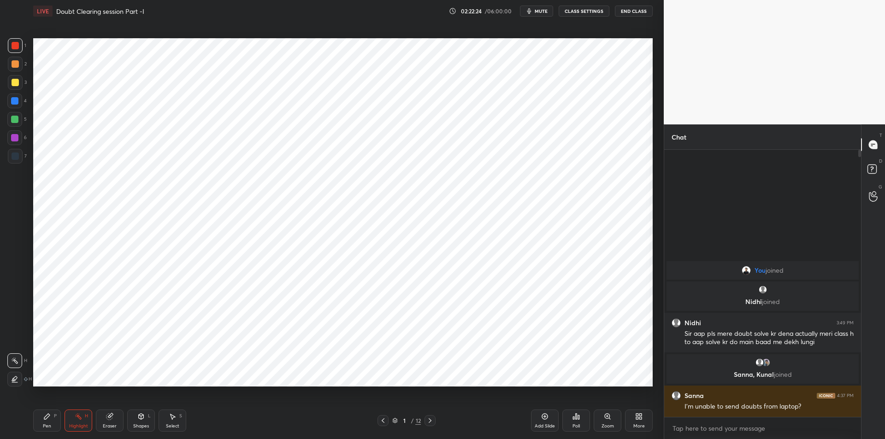
drag, startPoint x: 431, startPoint y: 415, endPoint x: 429, endPoint y: 410, distance: 5.8
click at [431, 416] on div "Pen P Highlight H Eraser Shapes L Select S 1 / 12 Add Slide Poll Zoom More" at bounding box center [342, 420] width 619 height 37
click at [425, 423] on div at bounding box center [430, 420] width 11 height 11
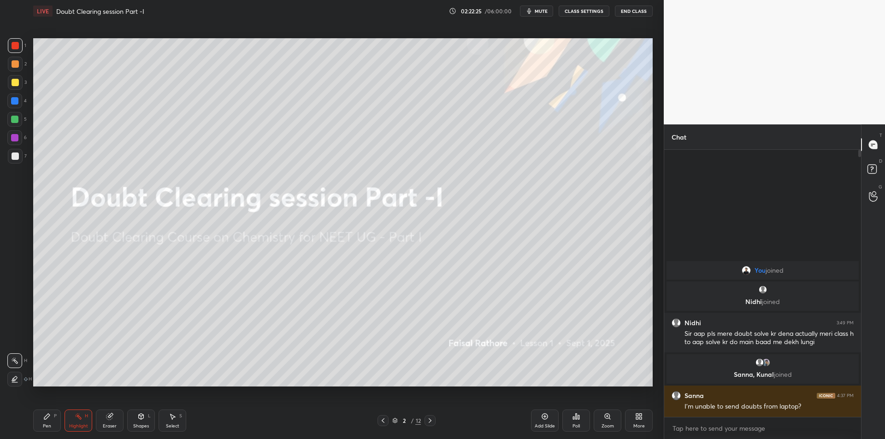
click at [548, 16] on button "mute" at bounding box center [536, 11] width 33 height 11
click at [546, 13] on span "unmute" at bounding box center [541, 11] width 20 height 6
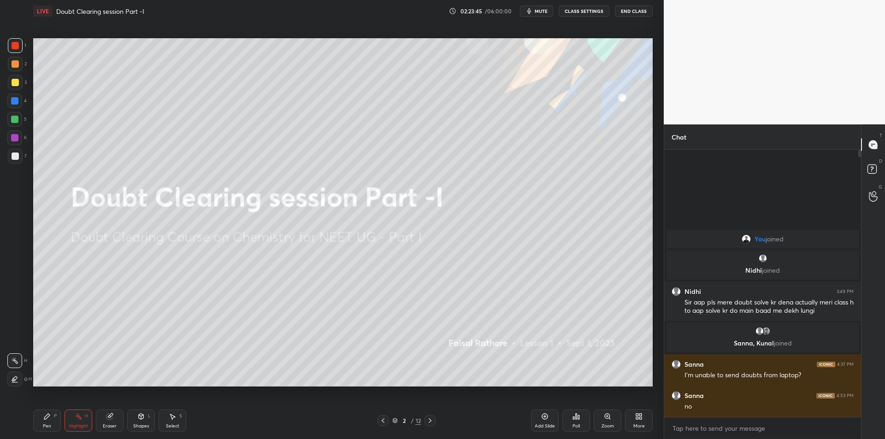
drag, startPoint x: 766, startPoint y: 331, endPoint x: 717, endPoint y: 331, distance: 49.3
click at [717, 331] on div "grid" at bounding box center [762, 331] width 181 height 9
drag, startPoint x: 765, startPoint y: 330, endPoint x: 720, endPoint y: 328, distance: 45.2
click at [720, 328] on div "grid" at bounding box center [762, 331] width 181 height 9
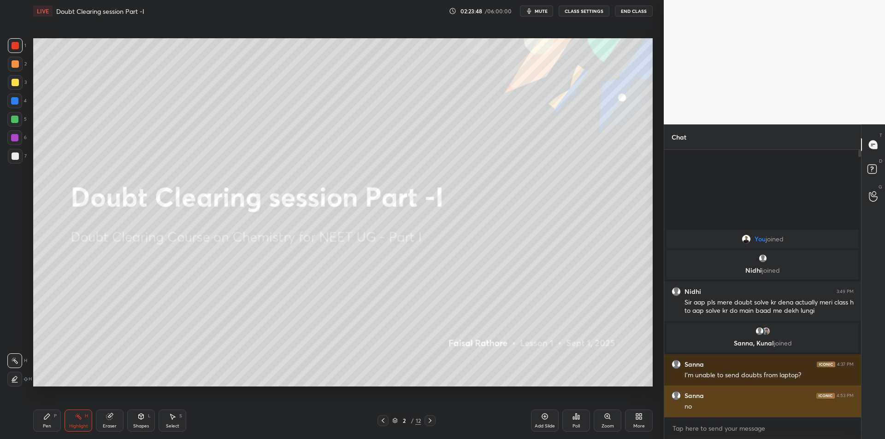
click at [704, 395] on div "Sanna 4:53 PM" at bounding box center [763, 395] width 182 height 9
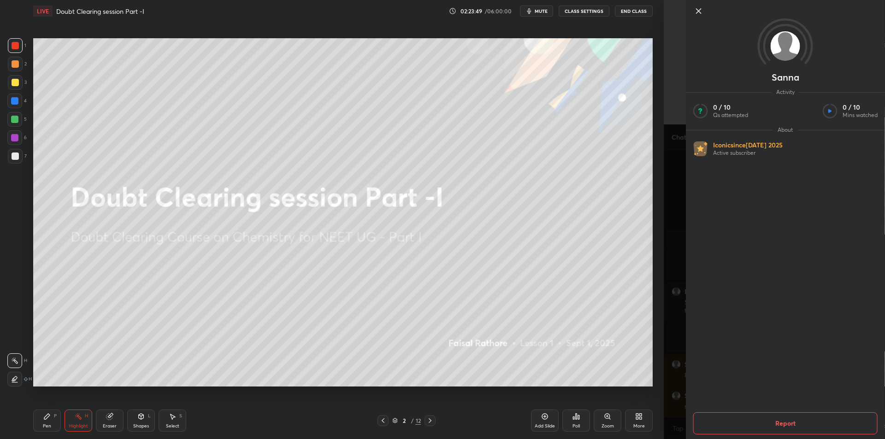
click at [676, 375] on div "Sanna Activity 0 / 10 Qs attempted 0 / 10 Mins watched About Iconic since [DATE…" at bounding box center [774, 219] width 221 height 439
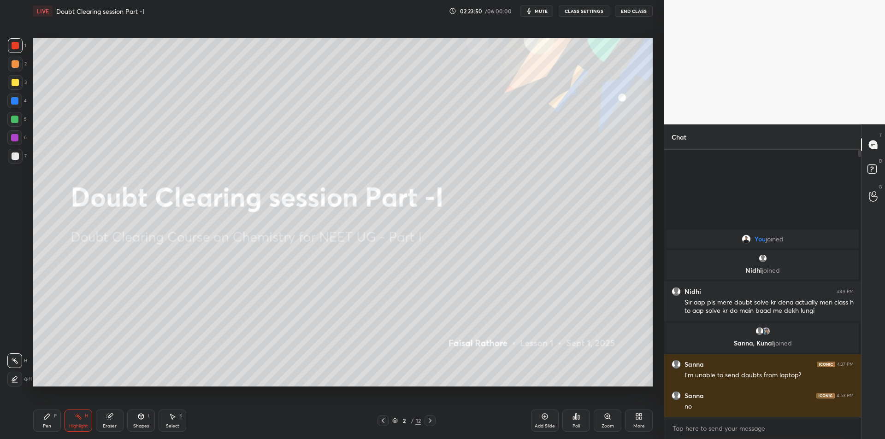
click at [540, 12] on span "mute" at bounding box center [541, 11] width 13 height 6
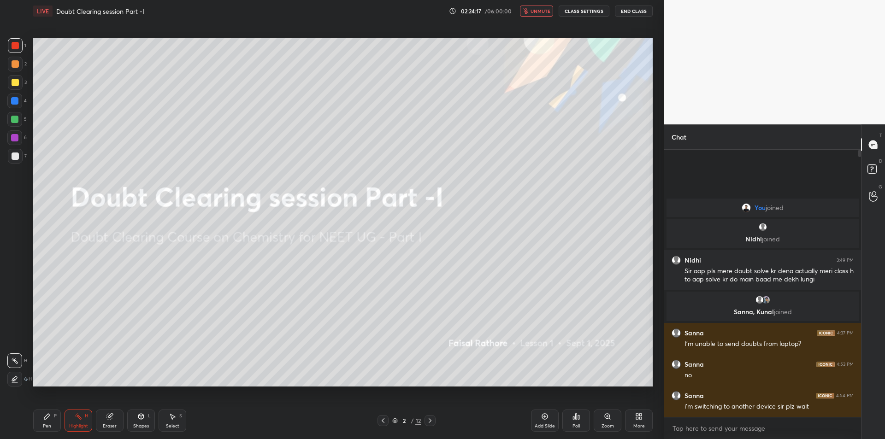
click at [540, 13] on span "unmute" at bounding box center [541, 11] width 20 height 6
click at [538, 8] on span "mute" at bounding box center [541, 11] width 13 height 6
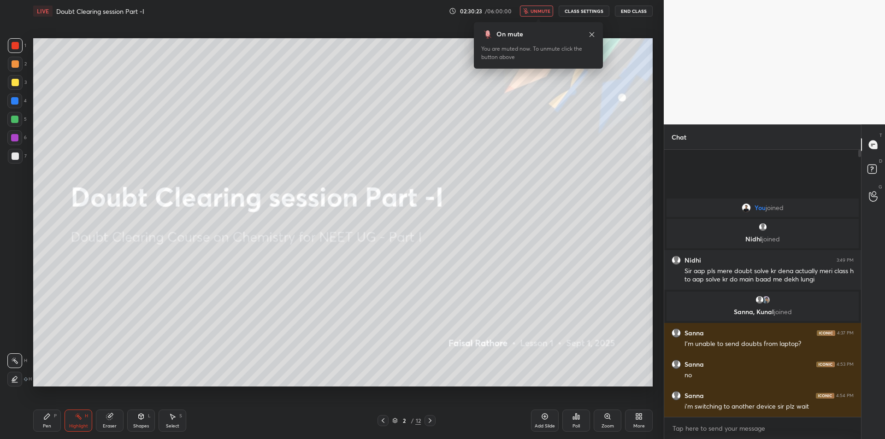
click at [526, 10] on icon "button" at bounding box center [525, 11] width 5 height 6
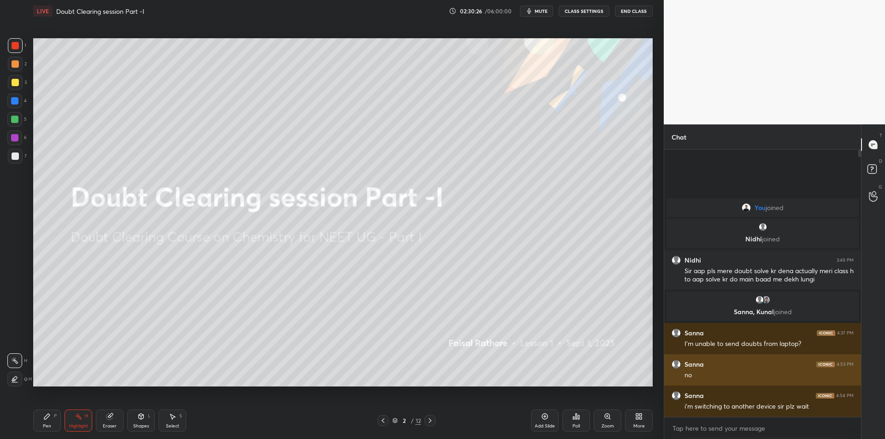
click at [690, 380] on div "no" at bounding box center [768, 375] width 169 height 9
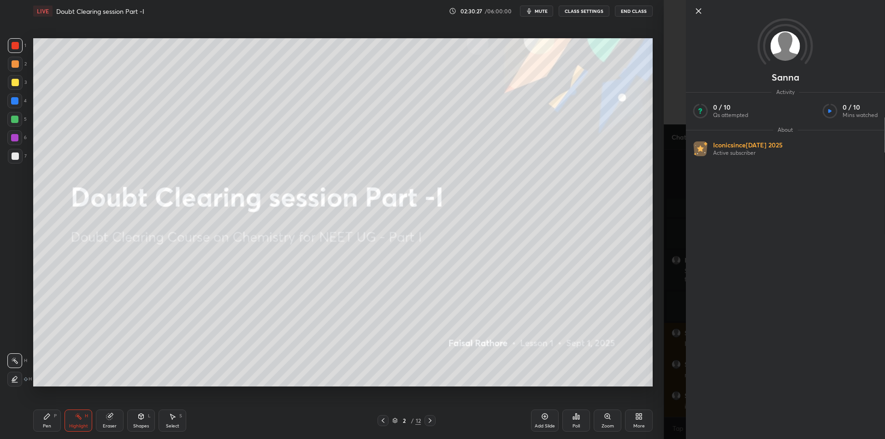
click at [675, 377] on div "Sanna Activity 0 / 10 Qs attempted 0 / 10 Mins watched About Iconic since [DATE…" at bounding box center [774, 219] width 221 height 439
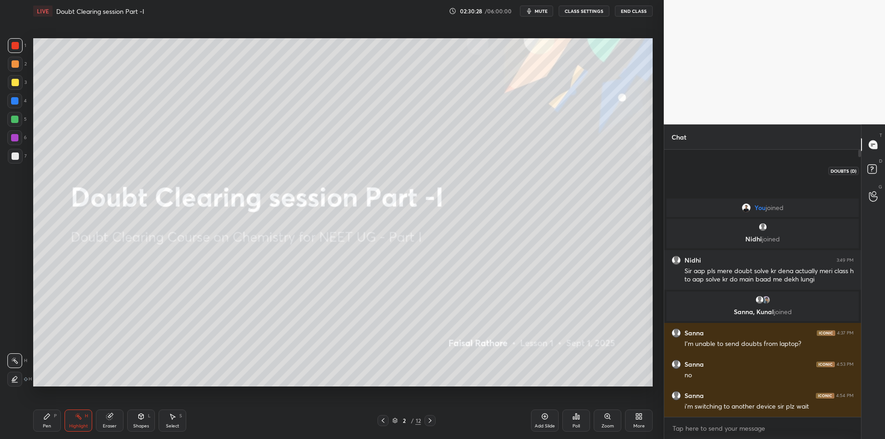
click at [869, 177] on icon at bounding box center [873, 170] width 17 height 17
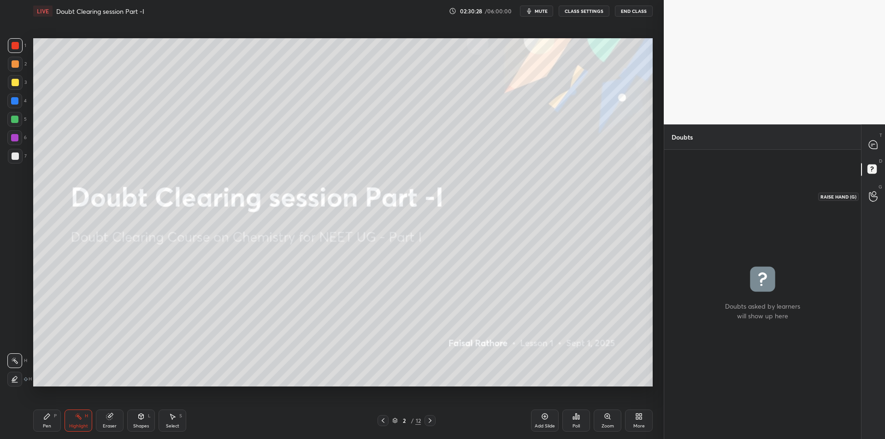
click at [871, 200] on icon at bounding box center [873, 196] width 9 height 11
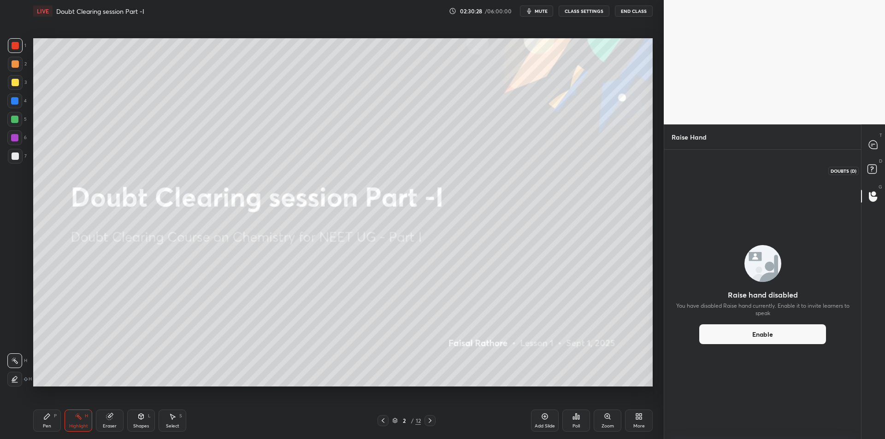
click at [866, 160] on div "D Doubts (D)" at bounding box center [873, 171] width 24 height 26
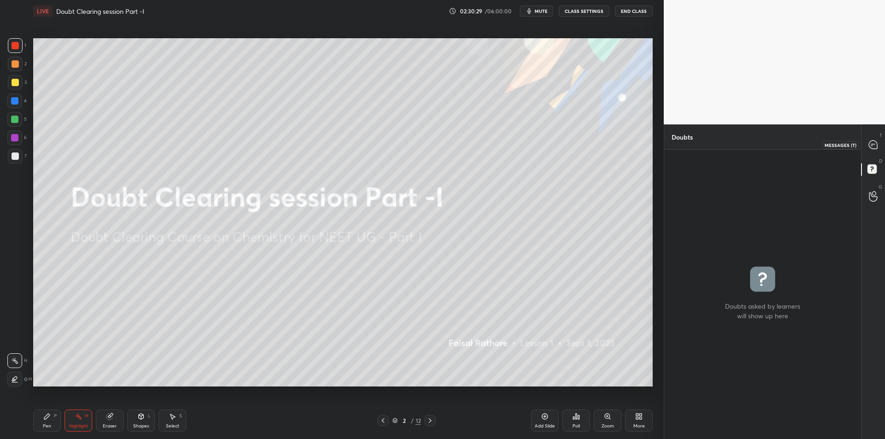
click at [869, 148] on icon at bounding box center [873, 145] width 10 height 10
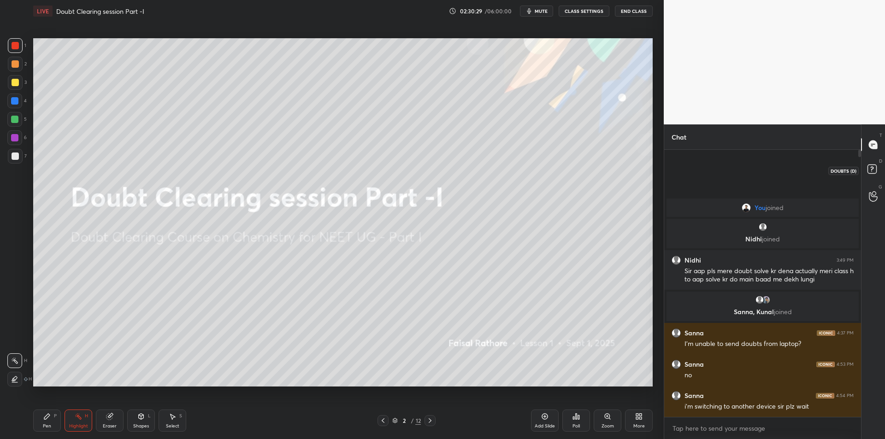
drag, startPoint x: 873, startPoint y: 175, endPoint x: 871, endPoint y: 199, distance: 24.6
click at [873, 175] on icon at bounding box center [873, 170] width 17 height 17
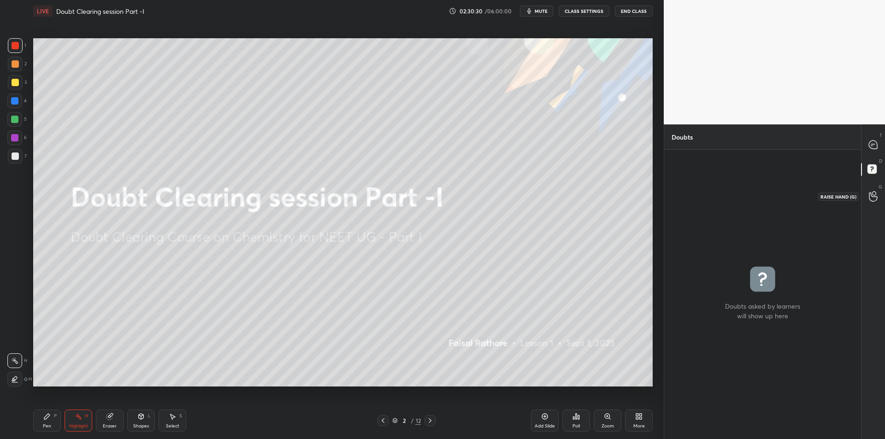
click at [871, 199] on icon at bounding box center [873, 196] width 9 height 11
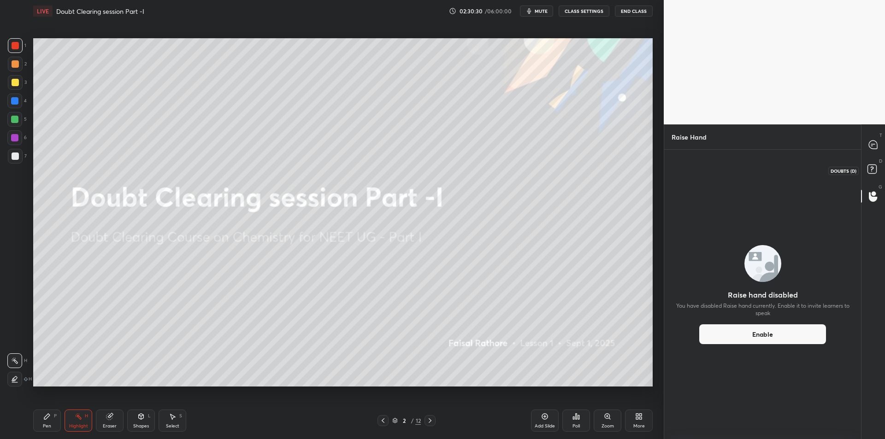
click at [869, 166] on rect at bounding box center [871, 169] width 9 height 9
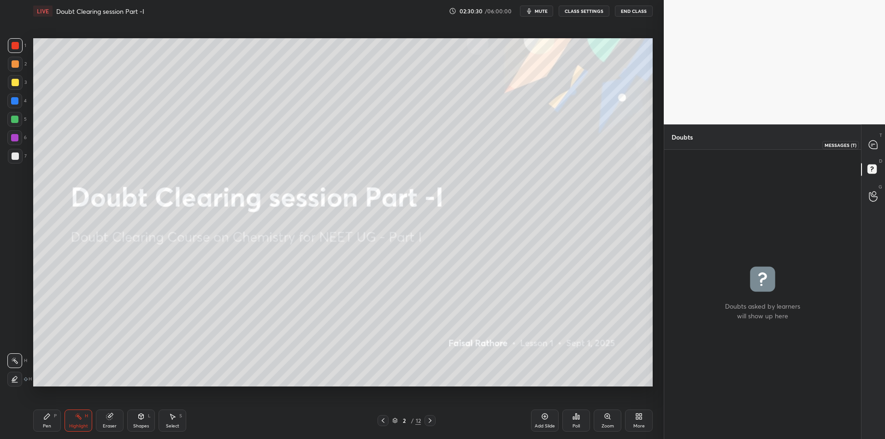
click at [869, 147] on icon at bounding box center [873, 145] width 10 height 10
type textarea "x"
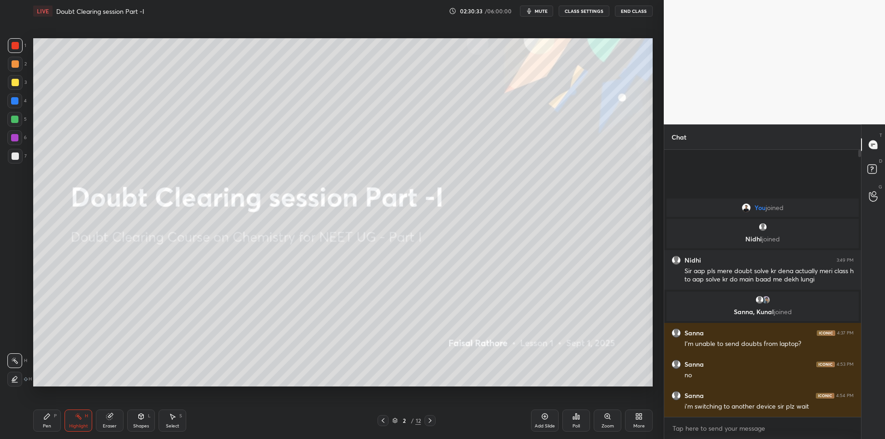
click at [535, 16] on div "LIVE Doubt Clearing session Part -I 02:30:33 / 06:00:00 mute CLASS SETTINGS End…" at bounding box center [342, 11] width 619 height 22
click at [538, 12] on span "mute" at bounding box center [541, 11] width 13 height 6
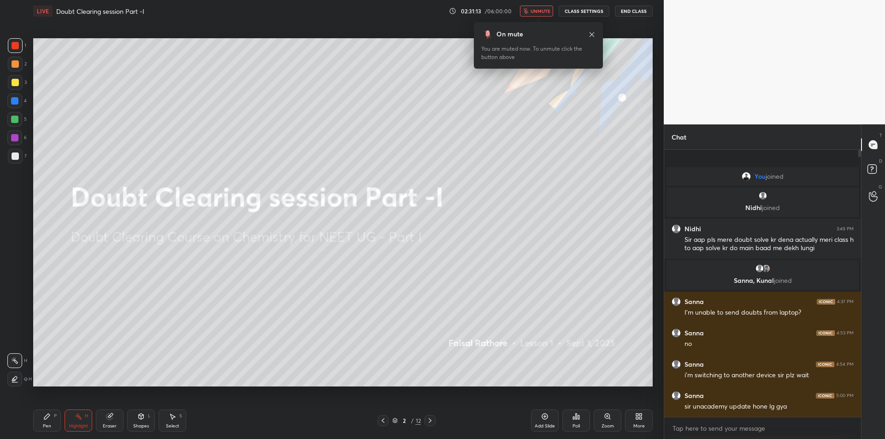
click at [539, 14] on span "unmute" at bounding box center [541, 11] width 20 height 6
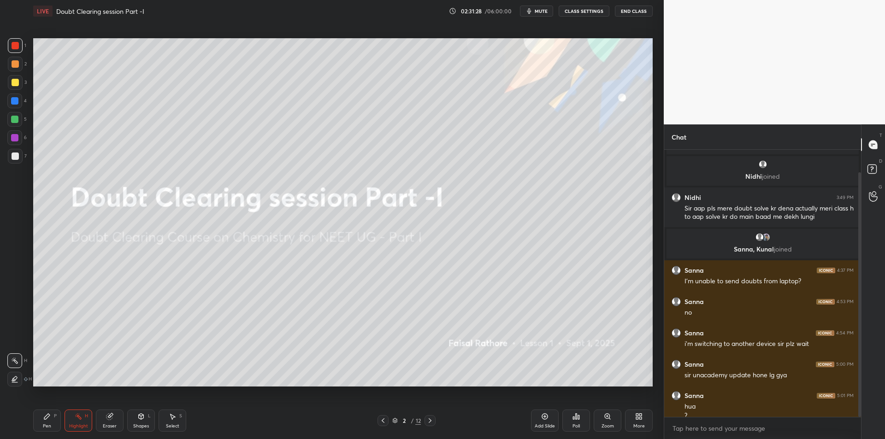
scroll to position [25, 0]
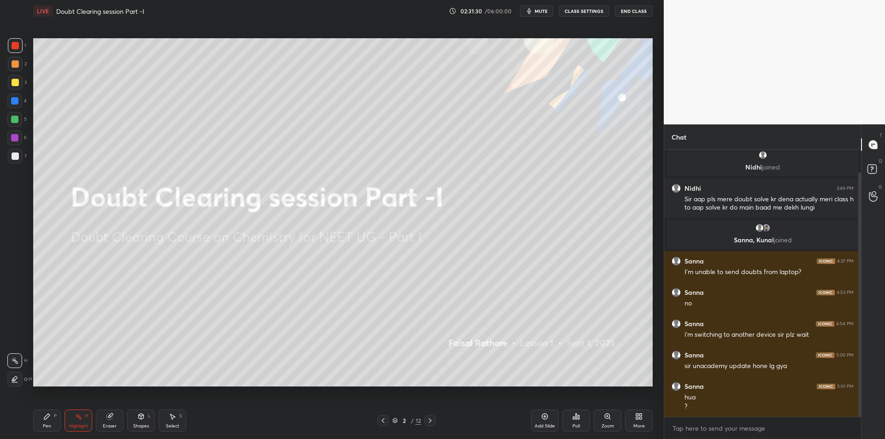
click at [431, 424] on icon at bounding box center [429, 420] width 7 height 7
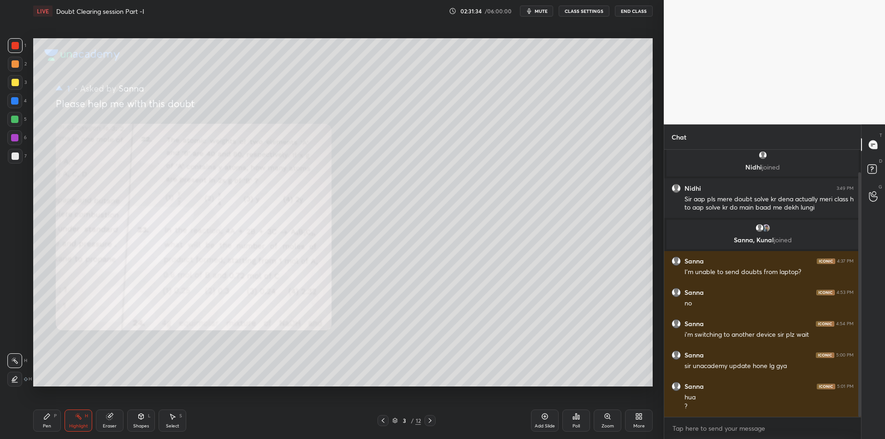
scroll to position [34, 0]
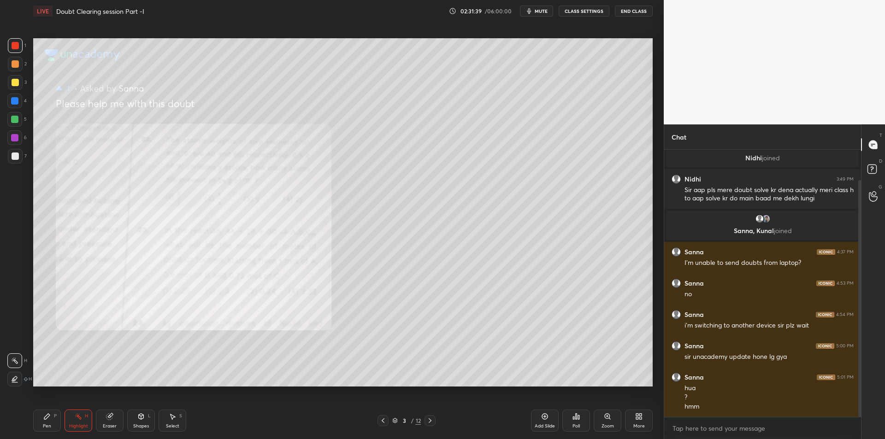
click at [575, 14] on button "CLASS SETTINGS" at bounding box center [584, 11] width 51 height 11
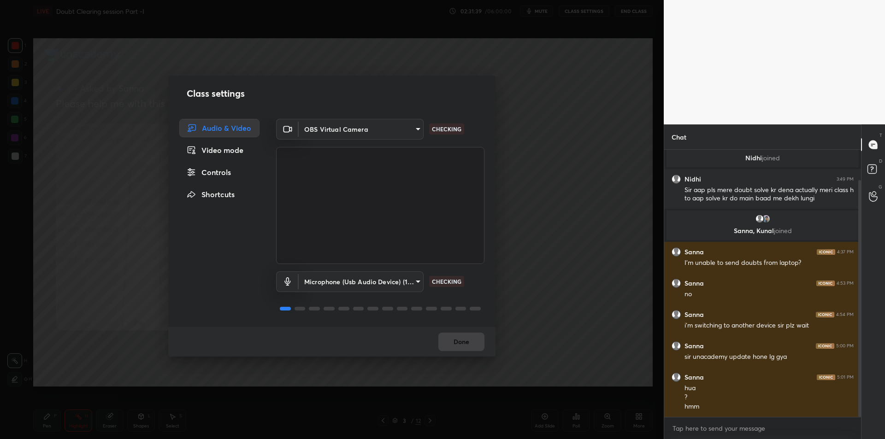
click at [376, 279] on body "1 2 3 4 5 6 7 C X Z C X Z E E Erase all H H LIVE Doubt Clearing session Part -I…" at bounding box center [442, 219] width 885 height 439
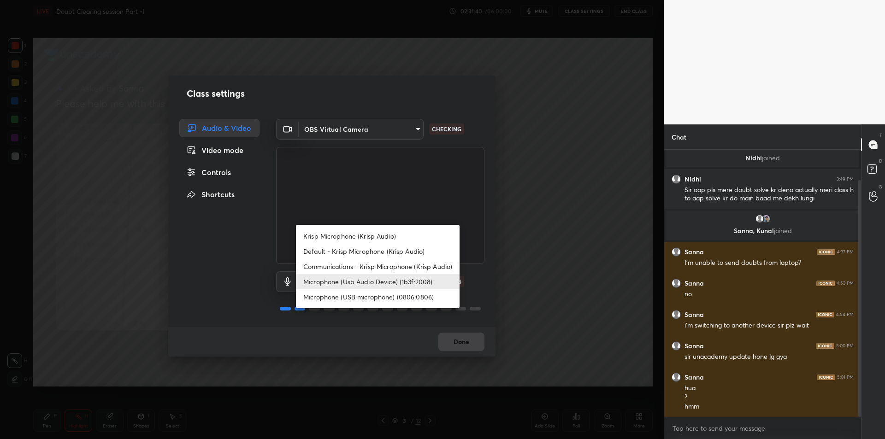
click at [409, 236] on li "Krisp Microphone (Krisp Audio)" at bounding box center [378, 236] width 164 height 15
type input "f179950b7ff94e844b1949510bbb9c4ee613793b831427a85f81c517fe718277"
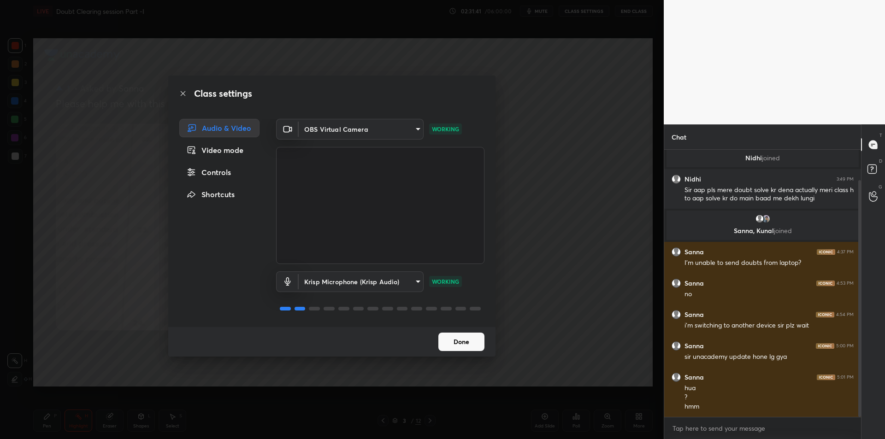
click at [547, 218] on div "Krisp Microphone (Krisp Audio) Default - Krisp Microphone (Krisp Audio) Communi…" at bounding box center [442, 219] width 885 height 439
click at [528, 213] on div "Class settings Audio & Video Video mode Controls Shortcuts OBS Virtual Camera 6…" at bounding box center [332, 219] width 664 height 439
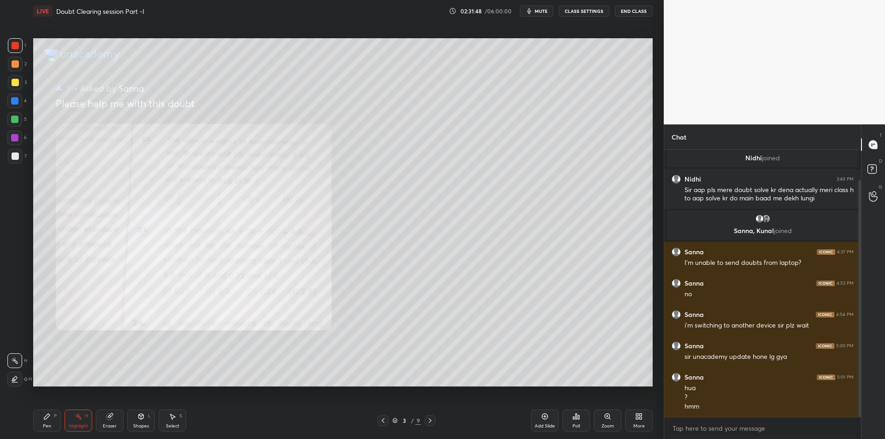
click at [56, 416] on div "P" at bounding box center [55, 416] width 3 height 5
click at [14, 116] on div at bounding box center [14, 119] width 7 height 7
click at [18, 89] on div at bounding box center [15, 82] width 15 height 15
click at [14, 80] on div at bounding box center [15, 82] width 7 height 7
click at [12, 146] on div "6" at bounding box center [16, 139] width 19 height 18
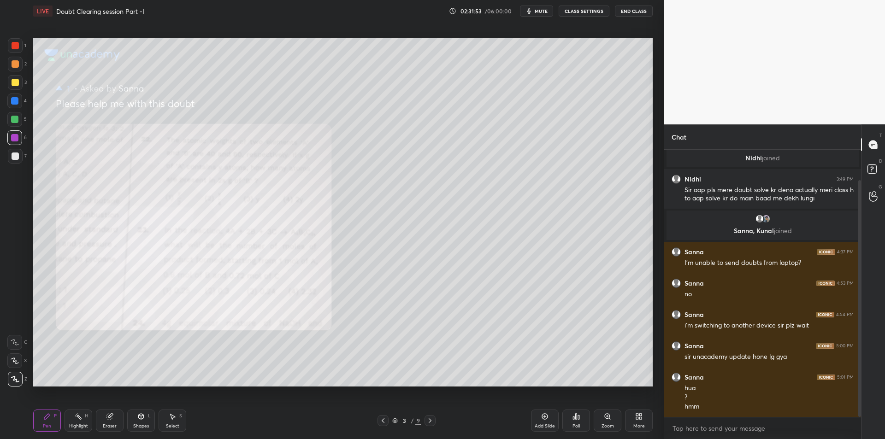
click at [12, 159] on div at bounding box center [15, 156] width 7 height 7
click at [16, 163] on div at bounding box center [15, 156] width 15 height 15
click at [604, 408] on div "Add Slide Poll Zoom More" at bounding box center [592, 421] width 122 height 52
click at [607, 416] on icon at bounding box center [607, 416] width 2 height 0
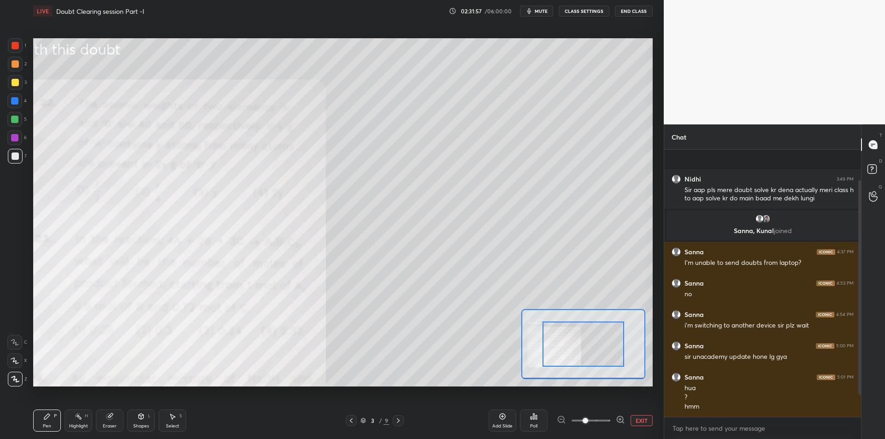
scroll to position [65, 0]
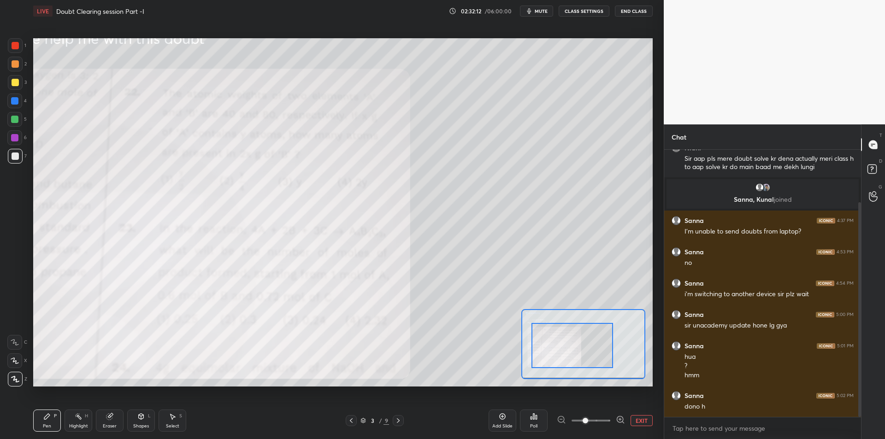
click at [19, 91] on div "3" at bounding box center [17, 84] width 19 height 18
click at [643, 420] on button "EXIT" at bounding box center [642, 420] width 22 height 11
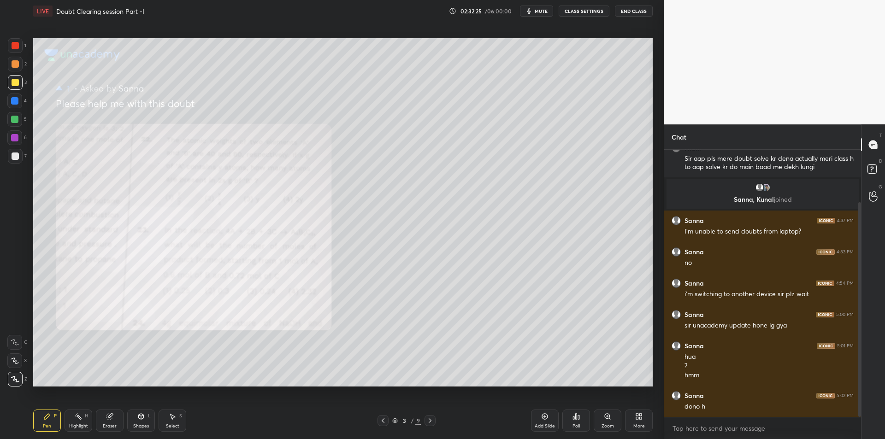
click at [9, 65] on div at bounding box center [15, 64] width 15 height 15
click at [17, 48] on div at bounding box center [15, 45] width 7 height 7
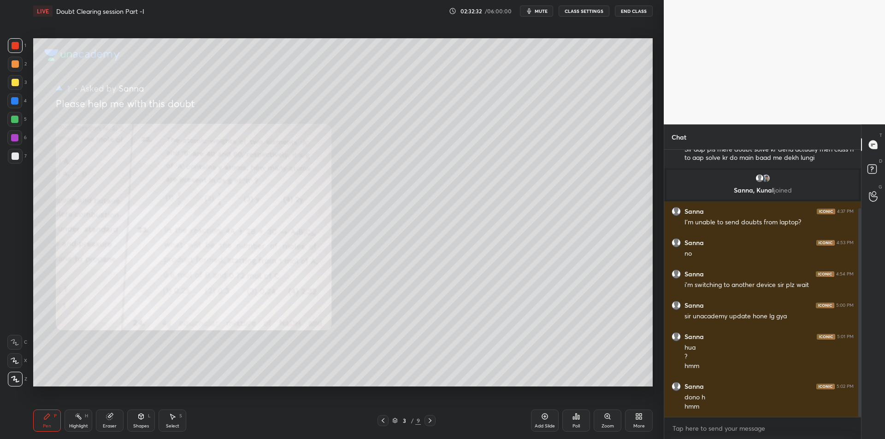
click at [17, 75] on div at bounding box center [15, 82] width 15 height 15
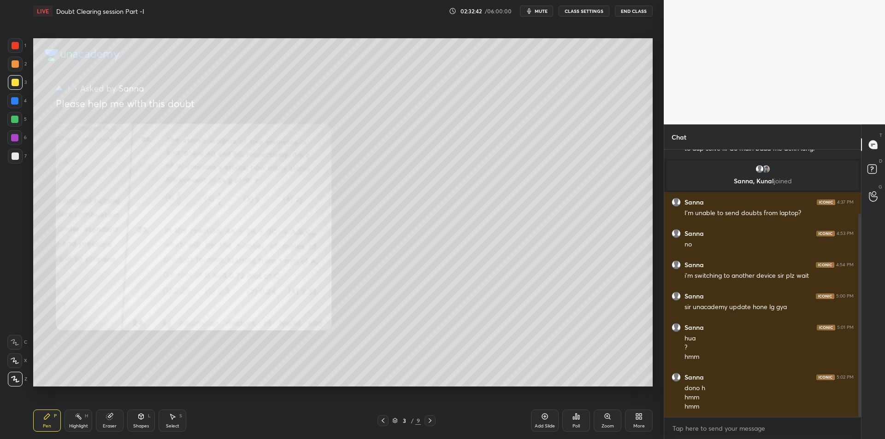
click at [534, 15] on button "mute" at bounding box center [536, 11] width 33 height 11
click at [636, 7] on button "End Class" at bounding box center [634, 11] width 38 height 11
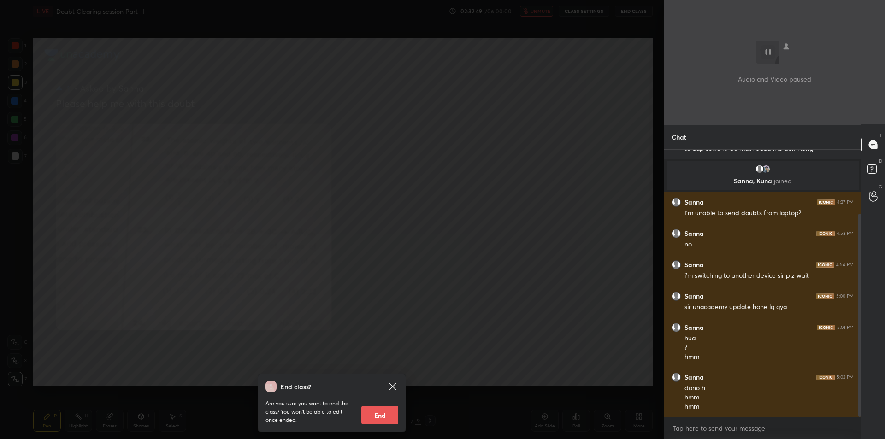
click at [328, 209] on div "End class? Are you sure you want to end the class? You won’t be able to edit on…" at bounding box center [332, 219] width 664 height 439
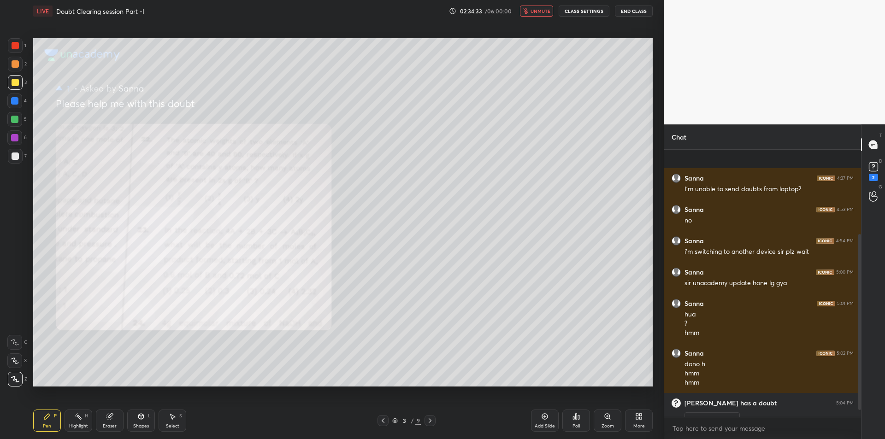
scroll to position [179, 0]
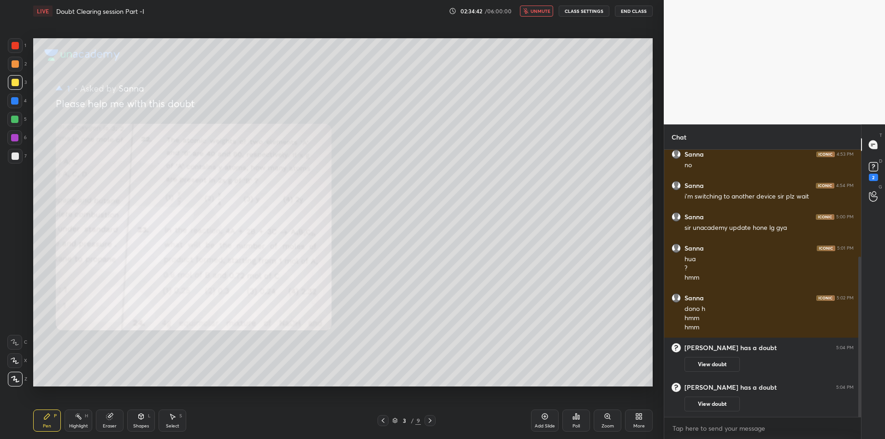
click at [633, 13] on button "End Class" at bounding box center [634, 11] width 38 height 11
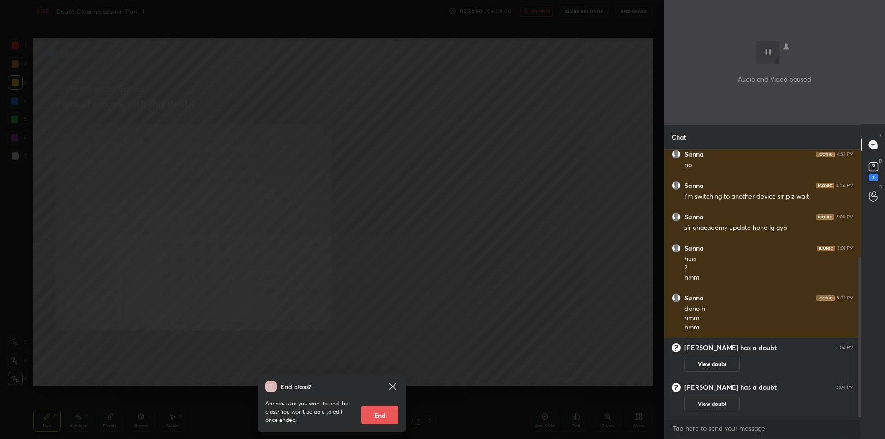
click at [575, 239] on div "End class? Are you sure you want to end the class? You won’t be able to edit on…" at bounding box center [332, 219] width 664 height 439
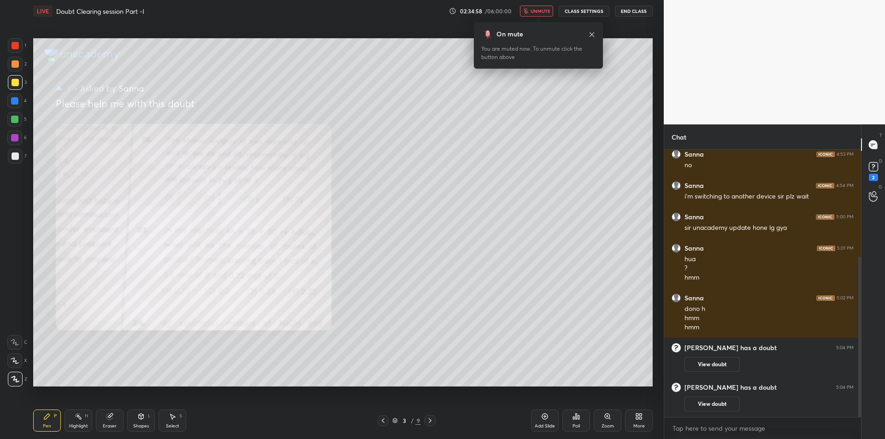
click at [544, 11] on span "unmute" at bounding box center [541, 11] width 20 height 6
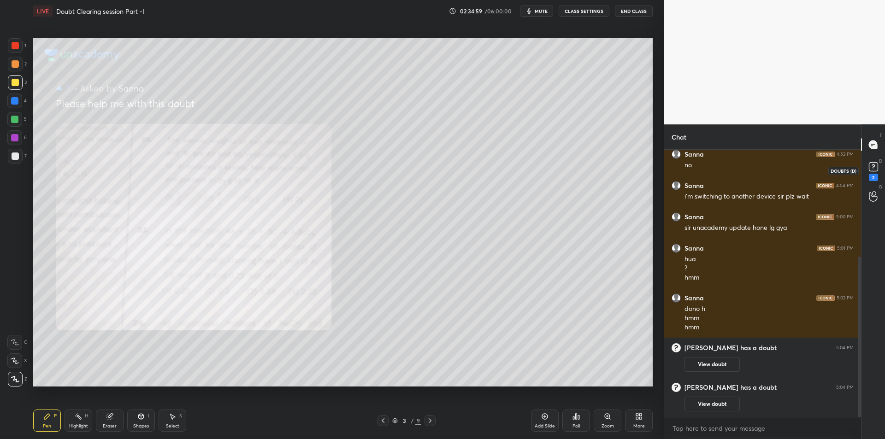
click at [865, 166] on div "2" at bounding box center [873, 170] width 18 height 17
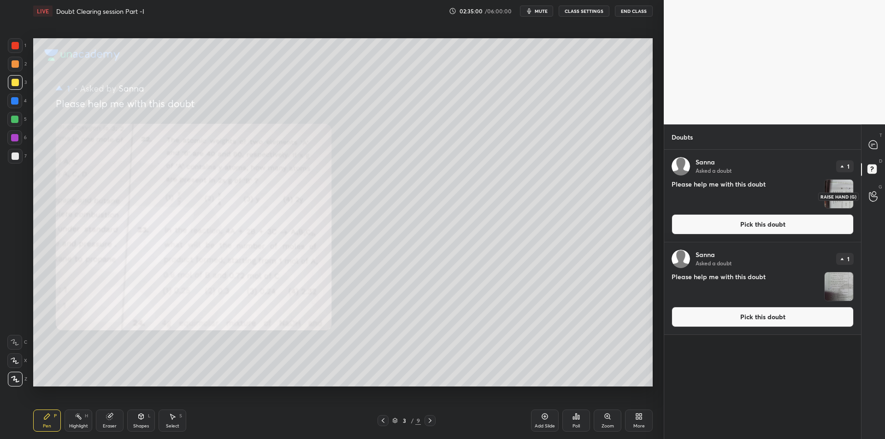
click at [859, 200] on div "[PERSON_NAME] Asked a doubt 1 Please help me with this doubt Pick this doubt" at bounding box center [762, 196] width 197 height 92
click at [850, 201] on img "grid" at bounding box center [839, 194] width 29 height 29
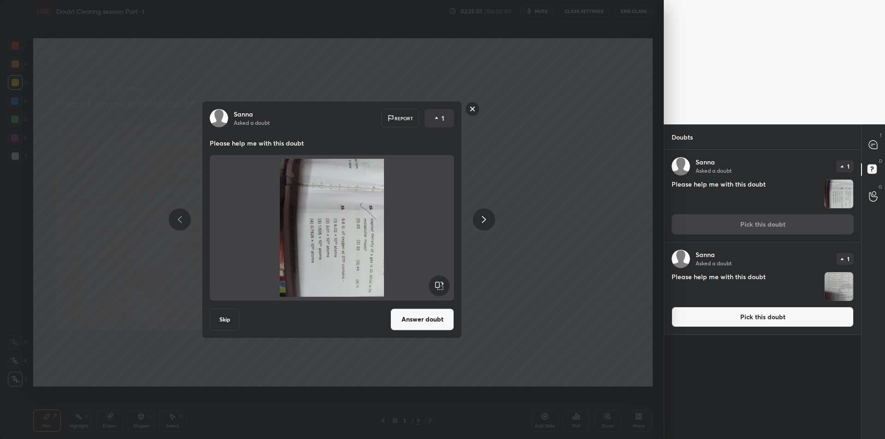
click at [436, 291] on rect at bounding box center [439, 285] width 21 height 21
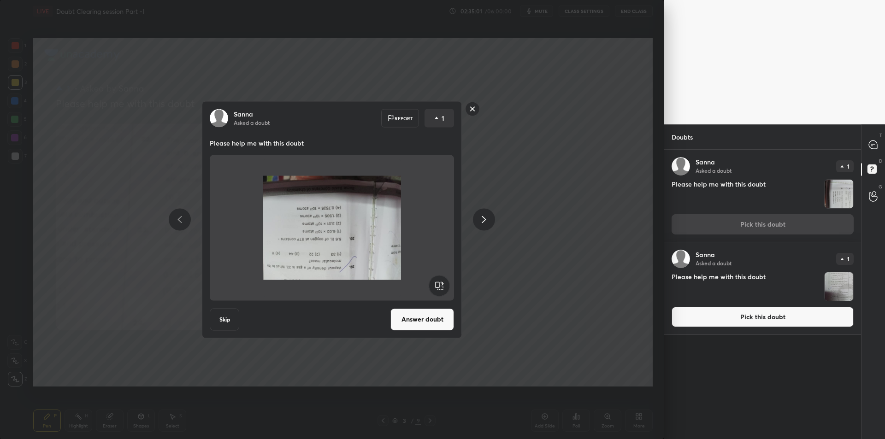
click at [436, 291] on rect at bounding box center [439, 285] width 21 height 21
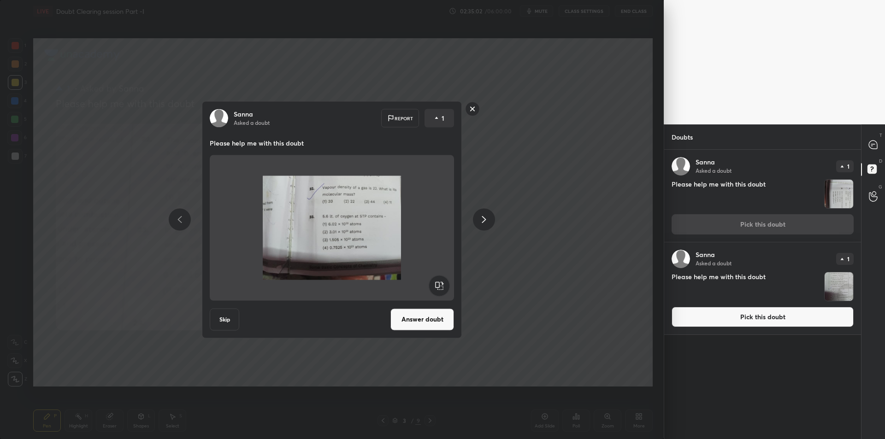
click at [418, 306] on div "[PERSON_NAME] Asked a doubt Report 1 Please help me with this doubt Skip Answer…" at bounding box center [332, 219] width 260 height 237
click at [427, 313] on button "Answer doubt" at bounding box center [422, 319] width 64 height 22
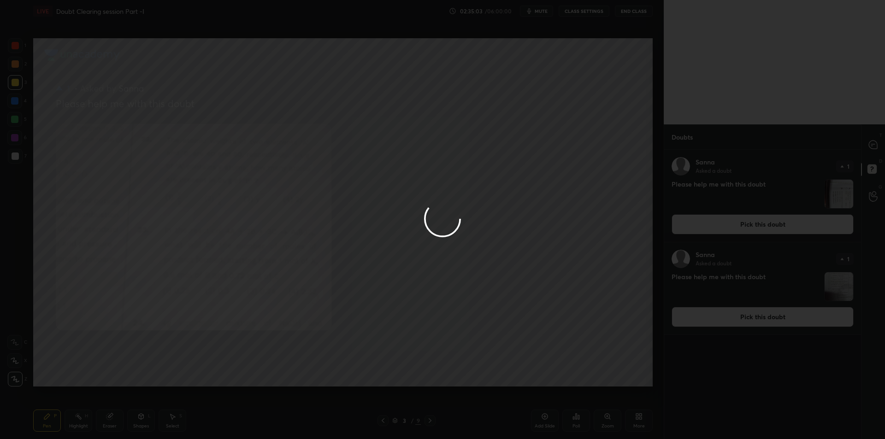
click at [829, 286] on div at bounding box center [442, 219] width 885 height 439
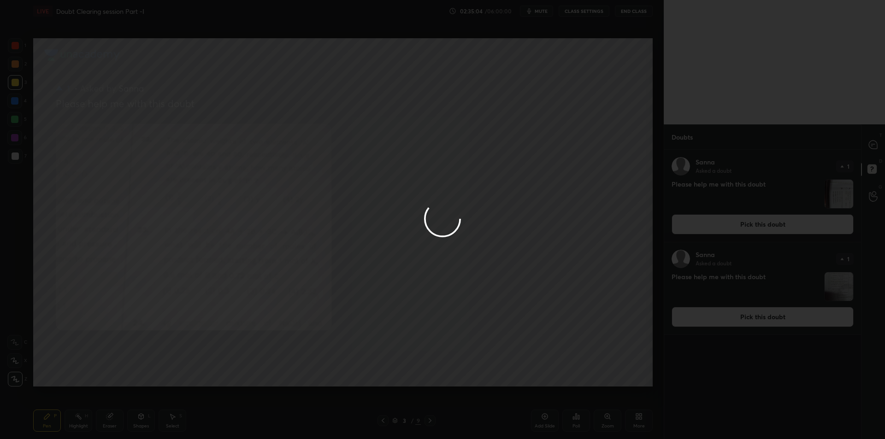
click at [829, 286] on div at bounding box center [442, 219] width 885 height 439
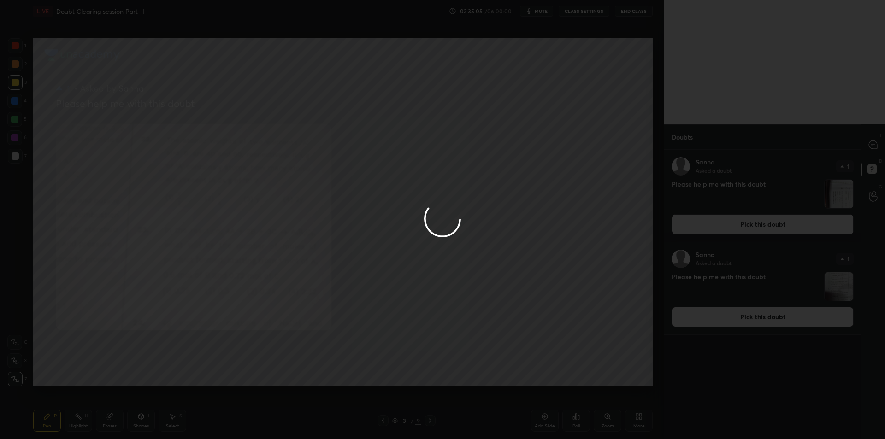
click at [829, 286] on div "[PERSON_NAME] Asked a doubt 1 Please help me with this doubt Pick this doubt [P…" at bounding box center [762, 294] width 197 height 289
click at [830, 286] on div "[PERSON_NAME] Asked a doubt 1 Please help me with this doubt Pick this doubt [P…" at bounding box center [762, 294] width 197 height 289
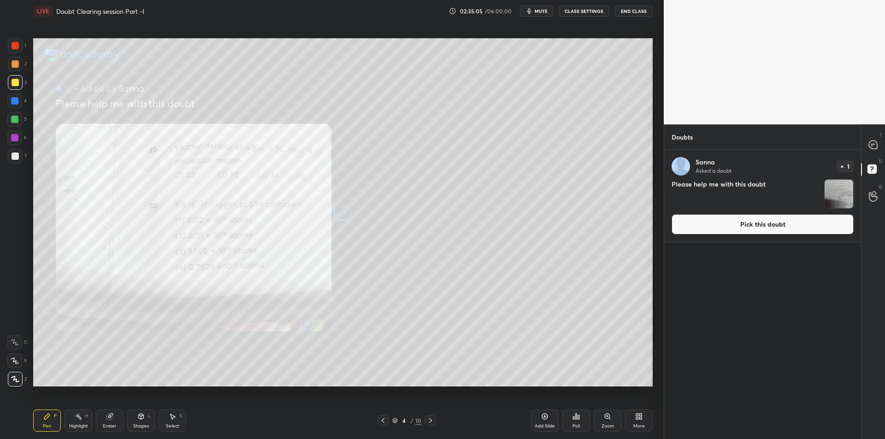
click at [830, 286] on div "[PERSON_NAME] Asked a doubt 1 Please help me with this doubt Pick this doubt" at bounding box center [762, 294] width 197 height 289
click at [837, 204] on img "grid" at bounding box center [839, 194] width 29 height 29
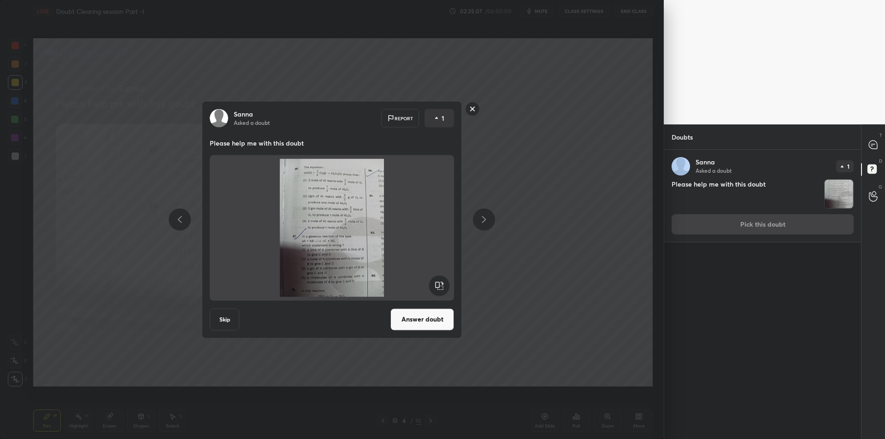
click at [412, 316] on button "Answer doubt" at bounding box center [422, 319] width 64 height 22
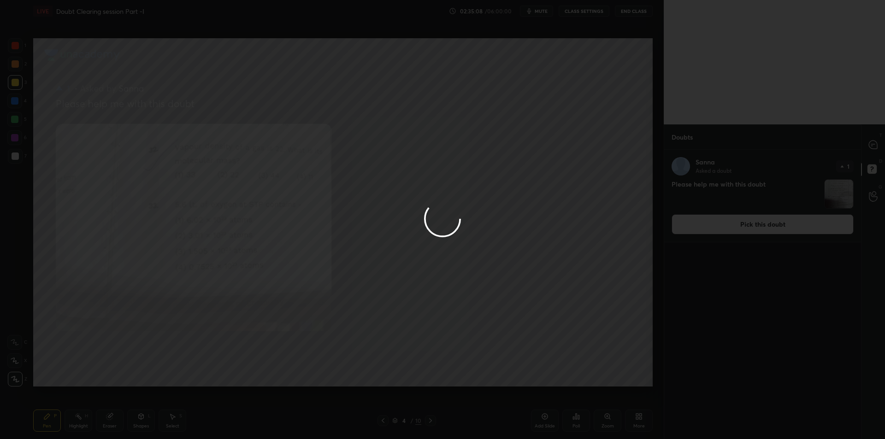
click at [873, 145] on div at bounding box center [442, 219] width 885 height 439
click at [873, 145] on icon at bounding box center [873, 145] width 8 height 8
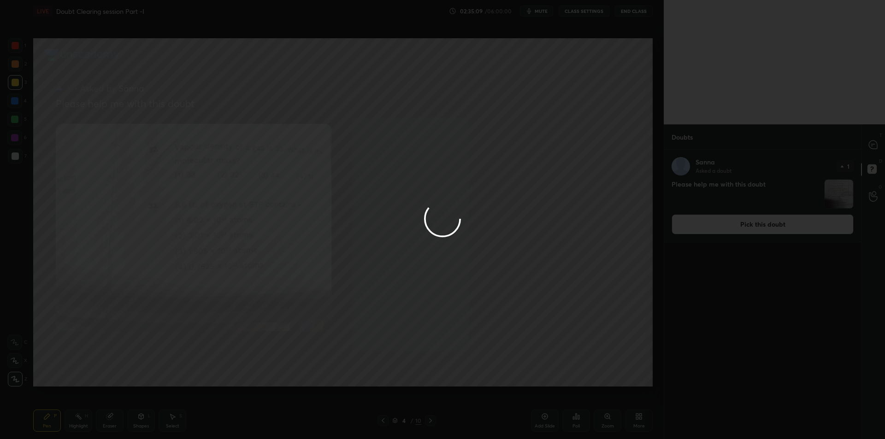
type textarea "x"
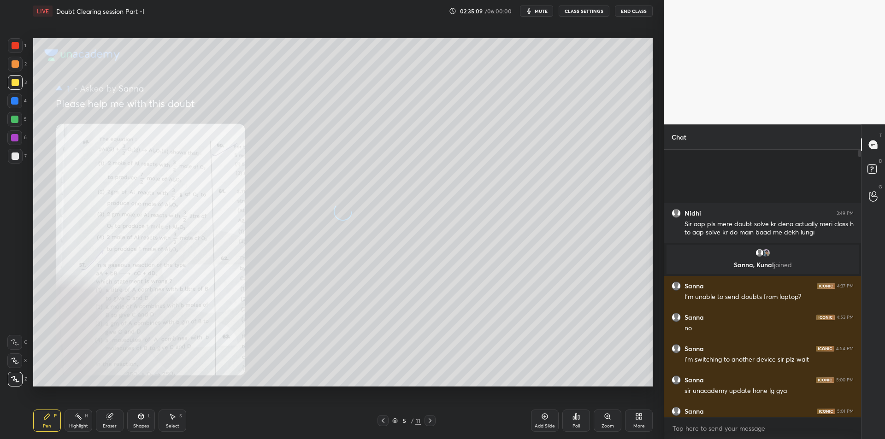
click at [873, 145] on icon at bounding box center [873, 145] width 8 height 8
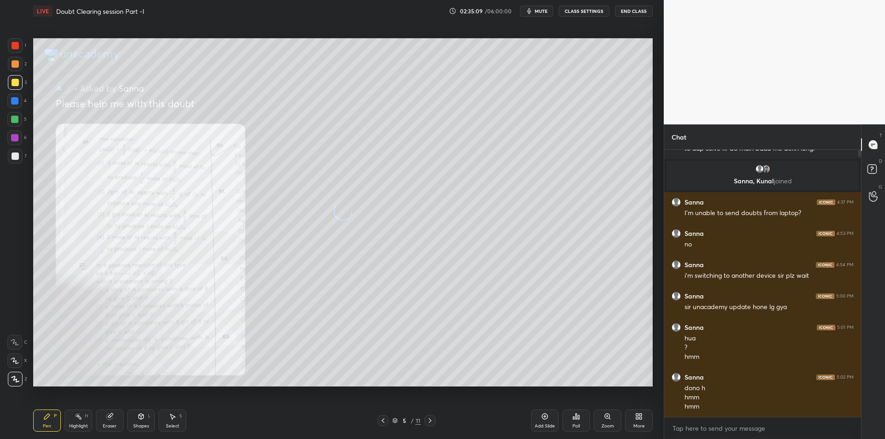
scroll to position [265, 194]
click at [63, 419] on div "Pen P Highlight H Eraser Shapes L Select S" at bounding box center [157, 421] width 249 height 22
click at [71, 419] on div "Highlight H" at bounding box center [79, 421] width 28 height 22
click at [384, 423] on icon at bounding box center [383, 421] width 3 height 5
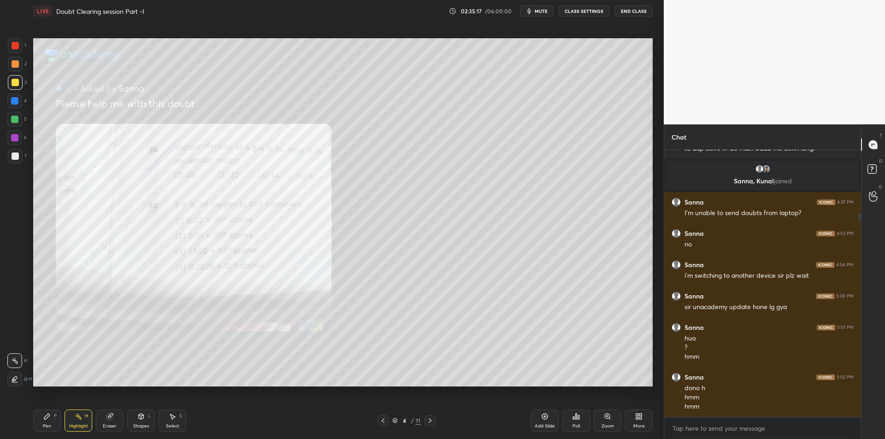
click at [384, 422] on icon at bounding box center [382, 420] width 7 height 7
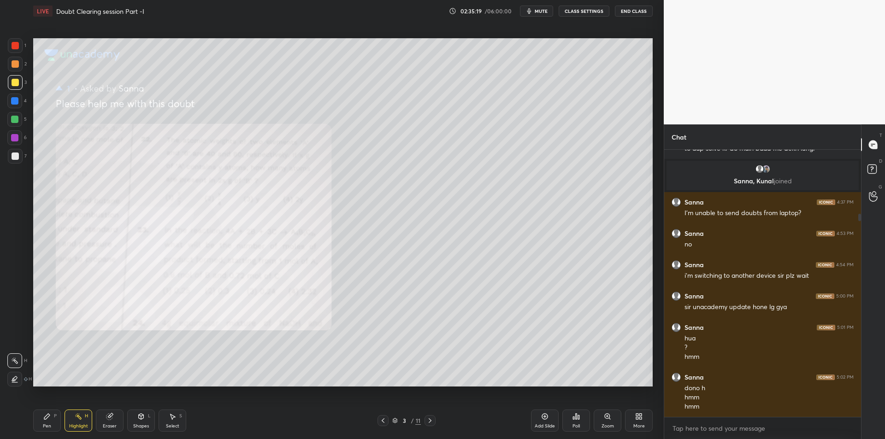
click at [384, 422] on icon at bounding box center [382, 420] width 7 height 7
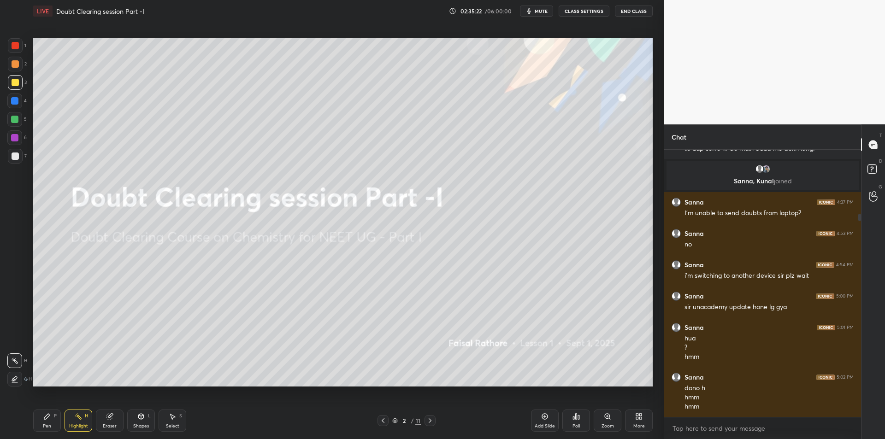
click at [545, 8] on span "mute" at bounding box center [541, 11] width 13 height 6
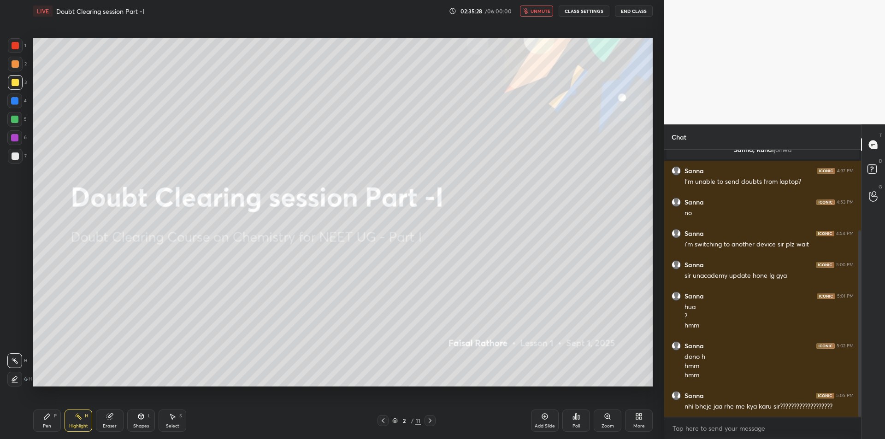
click at [537, 13] on span "unmute" at bounding box center [541, 11] width 20 height 6
click at [425, 421] on div at bounding box center [430, 420] width 11 height 11
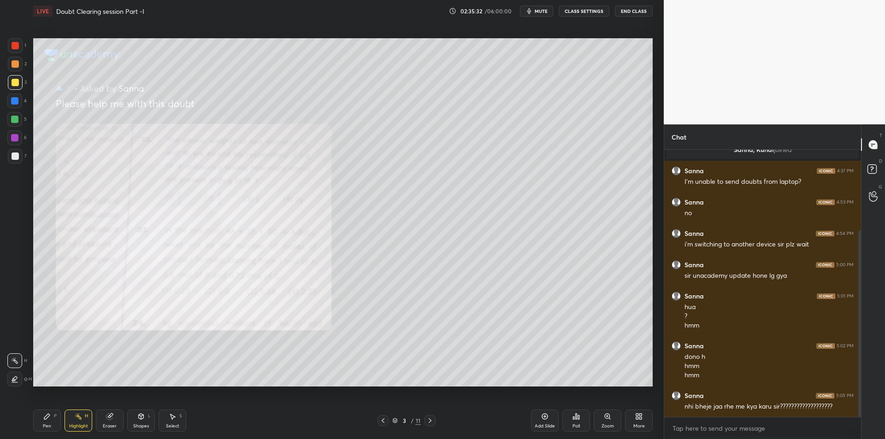
click at [428, 421] on icon at bounding box center [429, 420] width 7 height 7
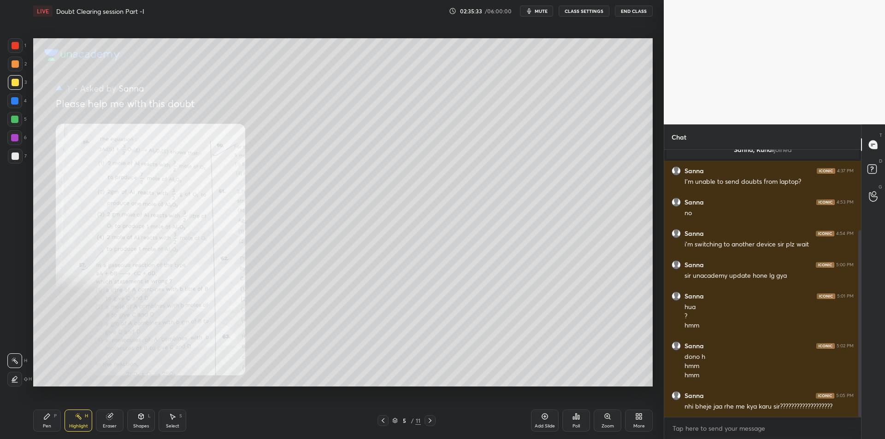
click at [428, 421] on icon at bounding box center [429, 420] width 7 height 7
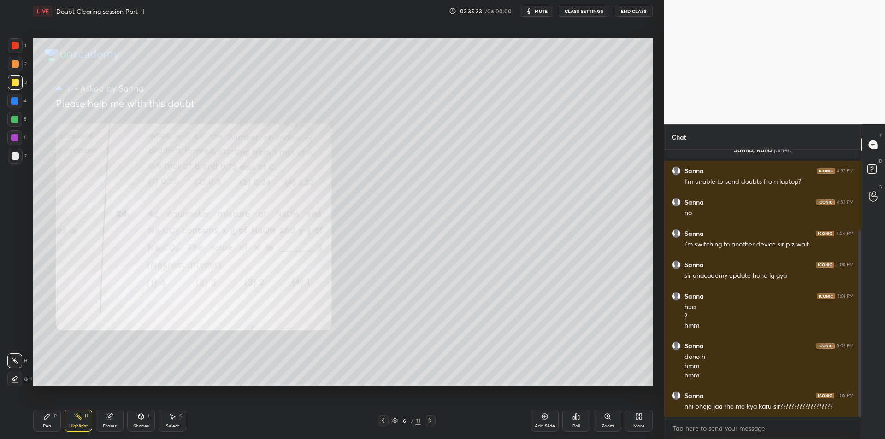
click at [428, 421] on icon at bounding box center [429, 420] width 7 height 7
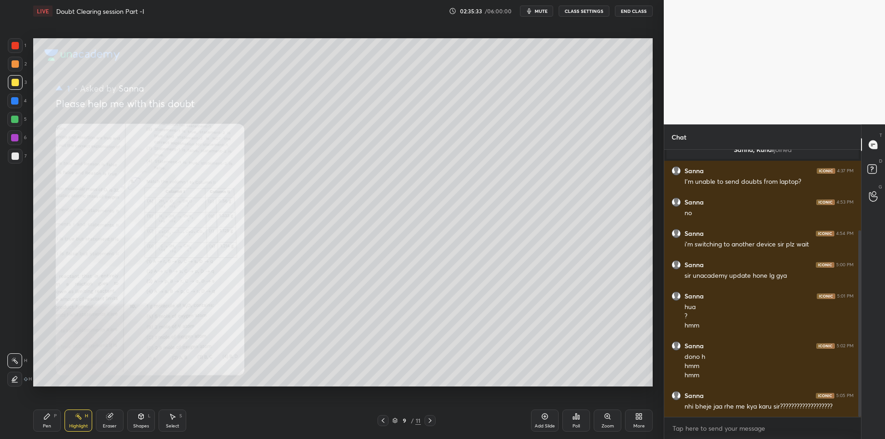
click at [428, 421] on icon at bounding box center [429, 420] width 7 height 7
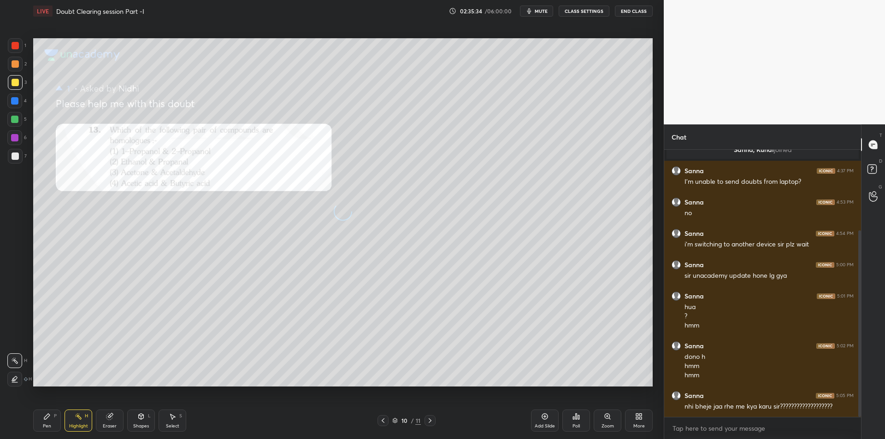
click at [428, 421] on icon at bounding box center [429, 420] width 7 height 7
click at [376, 418] on div "11 / 11" at bounding box center [406, 420] width 249 height 11
click at [379, 418] on icon at bounding box center [382, 420] width 7 height 7
click at [380, 418] on icon at bounding box center [382, 420] width 7 height 7
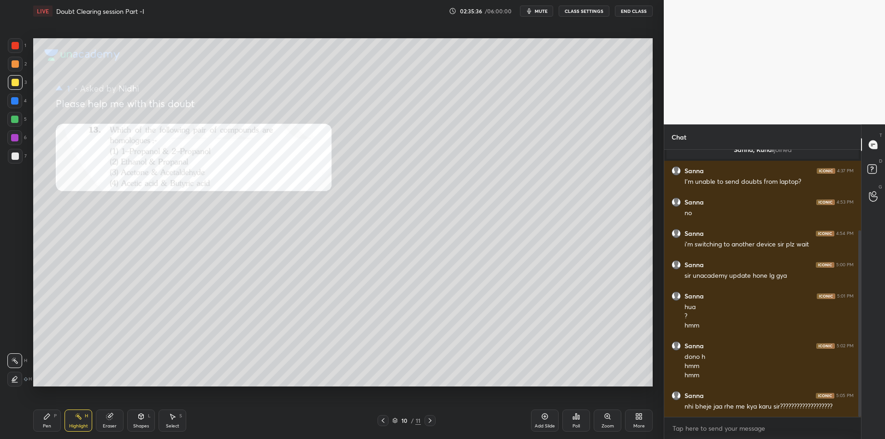
click at [380, 418] on icon at bounding box center [382, 420] width 7 height 7
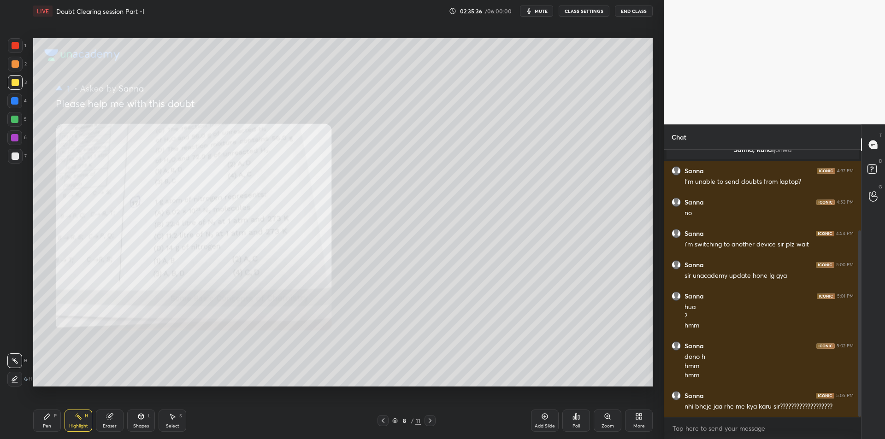
click at [380, 418] on icon at bounding box center [382, 420] width 7 height 7
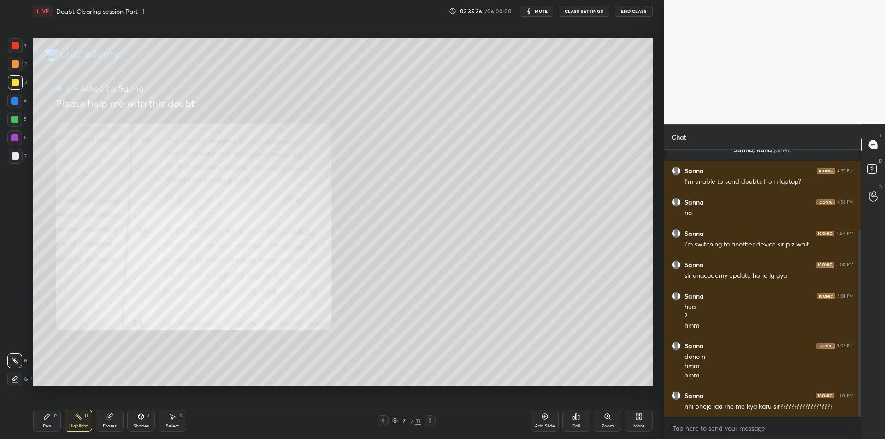
click at [380, 418] on icon at bounding box center [382, 420] width 7 height 7
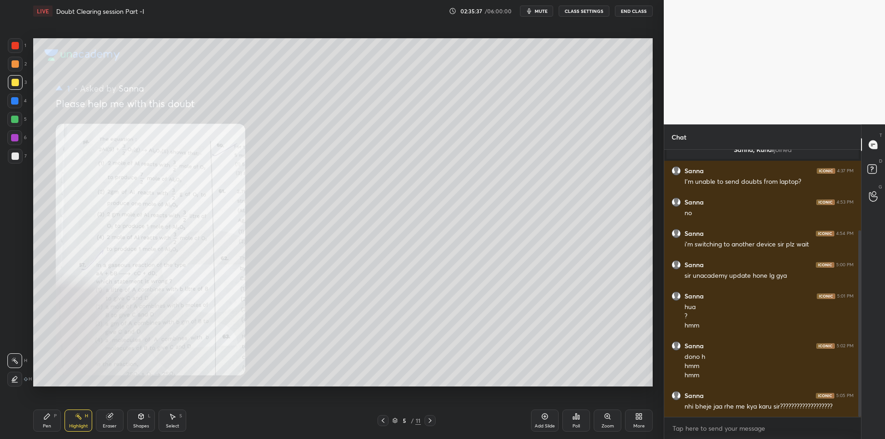
click at [380, 418] on icon at bounding box center [382, 420] width 7 height 7
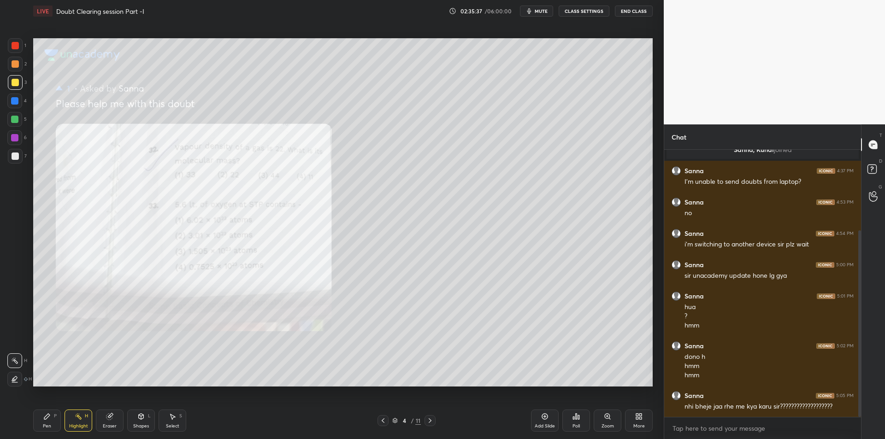
click at [380, 418] on icon at bounding box center [382, 420] width 7 height 7
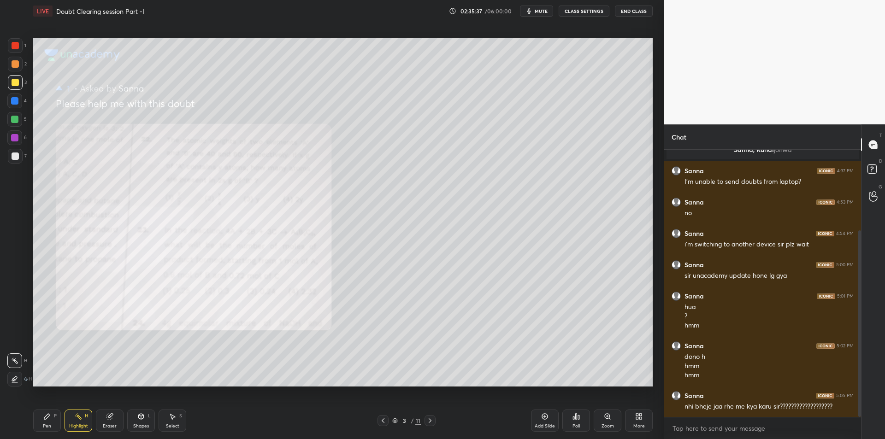
click at [380, 418] on icon at bounding box center [382, 420] width 7 height 7
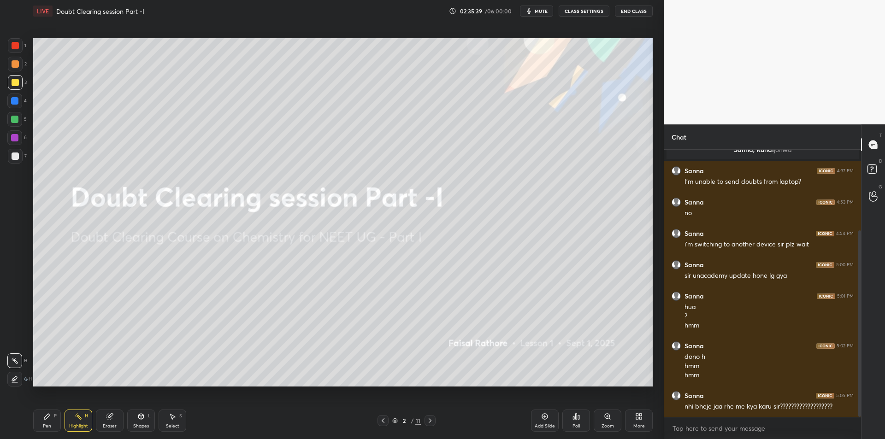
click at [108, 422] on div "Eraser" at bounding box center [110, 421] width 28 height 22
click at [78, 419] on icon at bounding box center [78, 416] width 7 height 7
click at [106, 417] on div "Eraser" at bounding box center [110, 421] width 28 height 22
click at [78, 422] on div "Highlight H" at bounding box center [79, 421] width 28 height 22
click at [103, 424] on div "Eraser" at bounding box center [110, 426] width 14 height 5
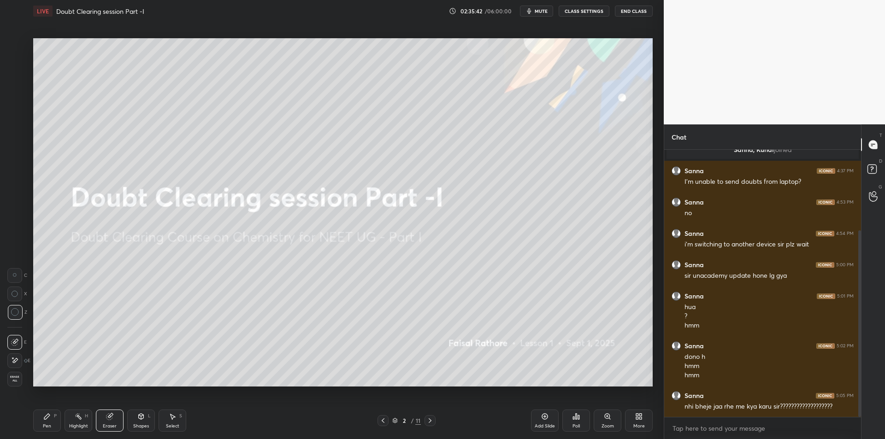
click at [79, 426] on div "Highlight" at bounding box center [78, 426] width 19 height 5
click at [118, 425] on div "Eraser" at bounding box center [110, 421] width 28 height 22
click at [83, 425] on div "Highlight" at bounding box center [78, 426] width 19 height 5
click at [98, 419] on div "Eraser" at bounding box center [110, 421] width 28 height 22
click at [82, 424] on div "Highlight" at bounding box center [78, 426] width 19 height 5
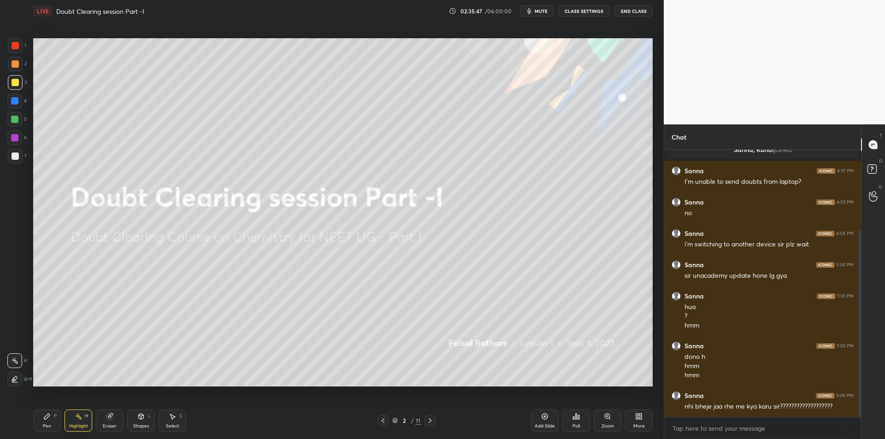
click at [20, 70] on div at bounding box center [15, 64] width 15 height 15
click at [16, 103] on div at bounding box center [14, 100] width 7 height 7
click at [13, 123] on div at bounding box center [14, 119] width 7 height 7
click at [548, 6] on button "mute" at bounding box center [536, 11] width 33 height 11
click at [577, 12] on button "CLASS SETTINGS" at bounding box center [584, 11] width 51 height 11
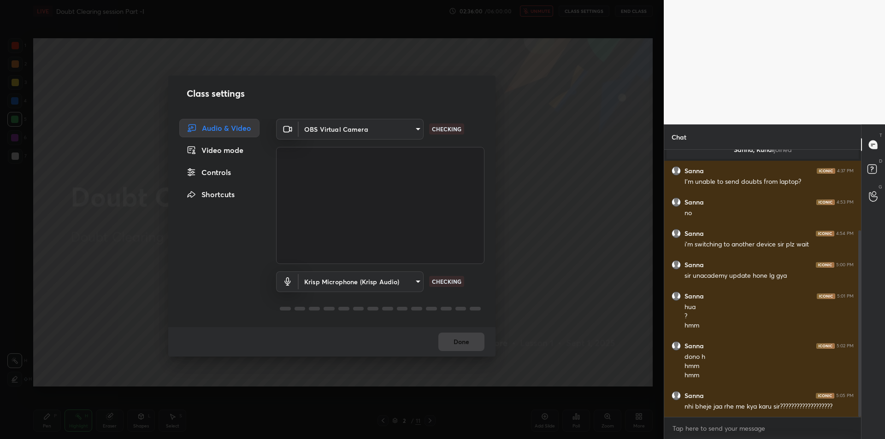
click at [365, 285] on body "1 2 3 4 5 6 7 C X Z C X Z E E Erase all H H LIVE Doubt Clearing session Part -I…" at bounding box center [442, 219] width 885 height 439
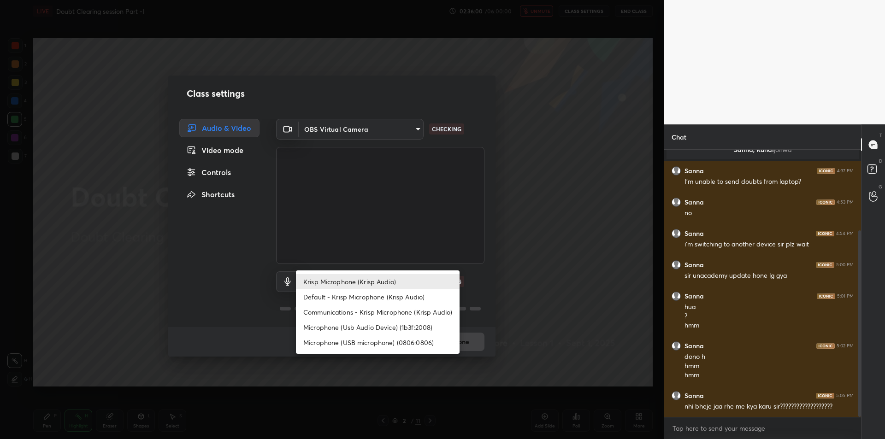
click at [366, 328] on li "Microphone (Usb Audio Device) (1b3f:2008)" at bounding box center [378, 327] width 164 height 15
type input "fde829080738fc3fb0167f80aaf6a609a4591a58cc93b04ec9dd4d9d5dd89f15"
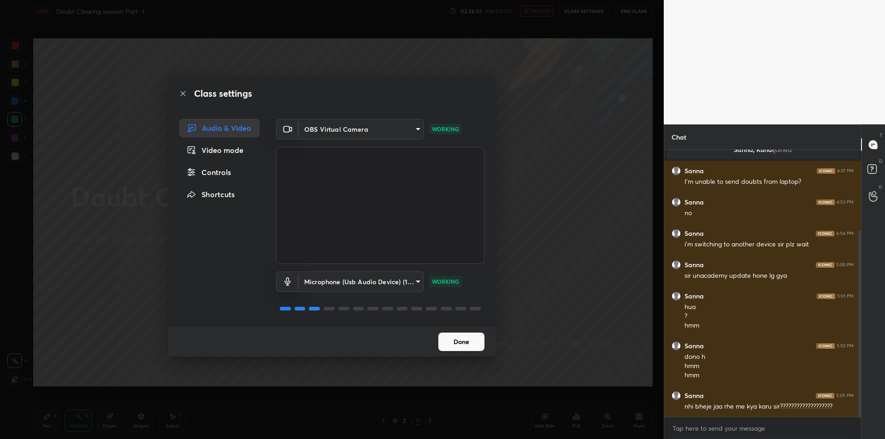
click at [518, 251] on div "Class settings Audio & Video Video mode Controls Shortcuts OBS Virtual Camera 6…" at bounding box center [332, 219] width 664 height 439
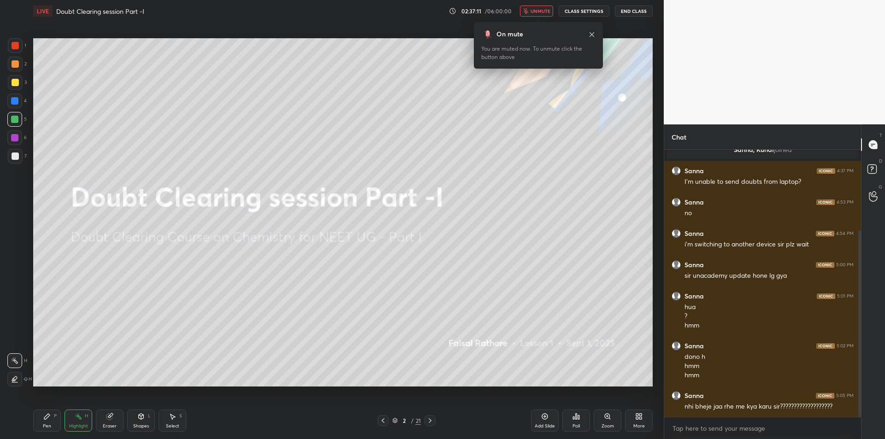
scroll to position [147, 0]
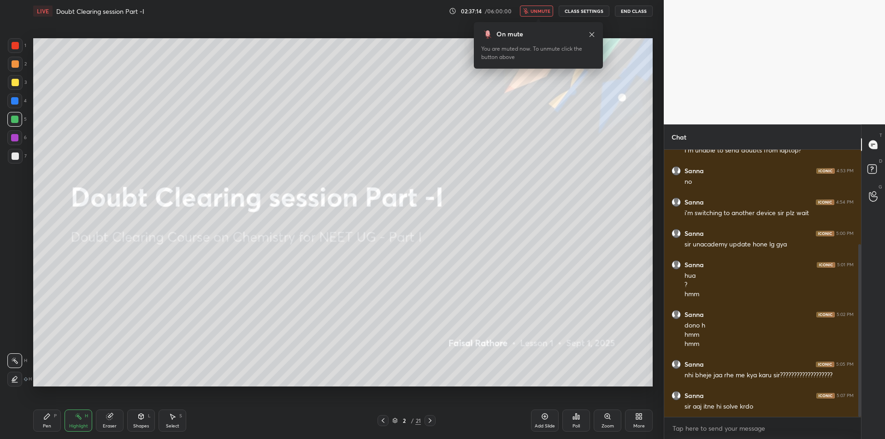
click at [537, 16] on button "unmute" at bounding box center [536, 11] width 33 height 11
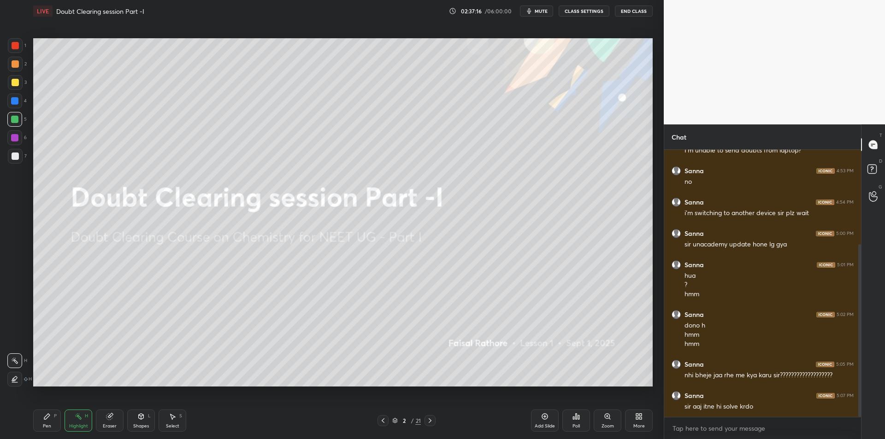
click at [430, 426] on div at bounding box center [430, 420] width 11 height 11
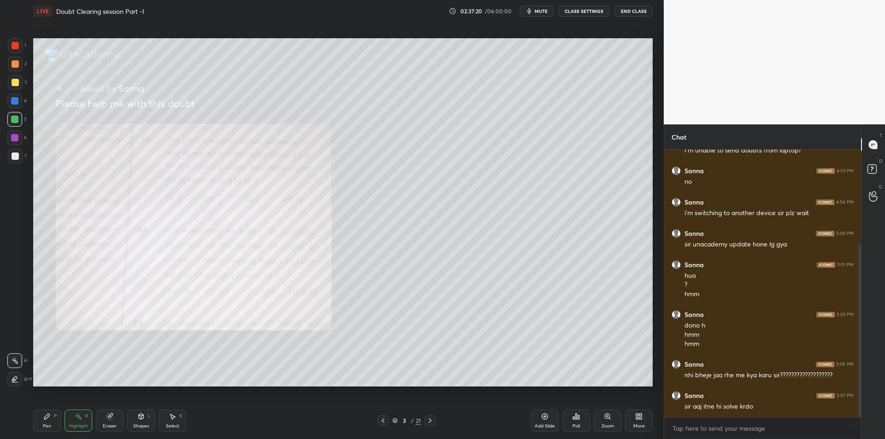
click at [17, 64] on div at bounding box center [15, 63] width 7 height 7
click at [15, 50] on div at bounding box center [15, 45] width 15 height 15
click at [13, 67] on div at bounding box center [15, 63] width 7 height 7
click at [61, 420] on div "Pen P Highlight H Eraser Shapes L Select S" at bounding box center [157, 421] width 249 height 22
click at [46, 415] on icon at bounding box center [46, 416] width 7 height 7
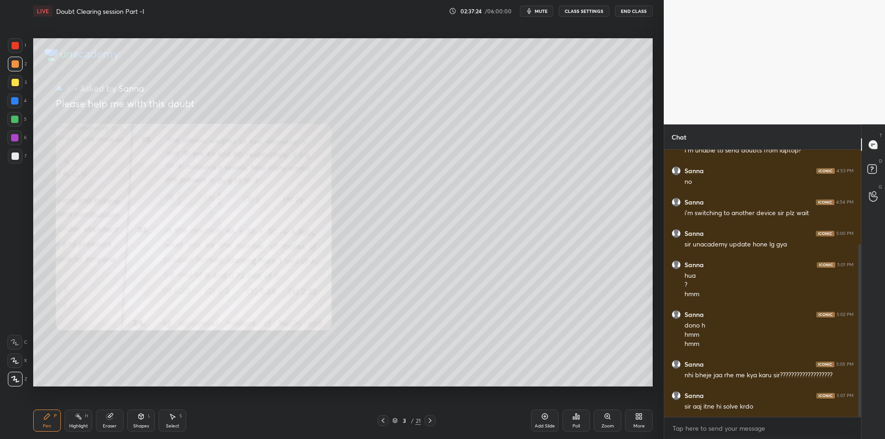
click at [71, 422] on div "Highlight H" at bounding box center [79, 421] width 28 height 22
click at [46, 420] on icon at bounding box center [46, 416] width 7 height 7
click at [65, 426] on div "Highlight H" at bounding box center [79, 421] width 28 height 22
click at [49, 422] on div "Pen P" at bounding box center [47, 421] width 28 height 22
click at [89, 414] on div "Highlight H" at bounding box center [79, 421] width 28 height 22
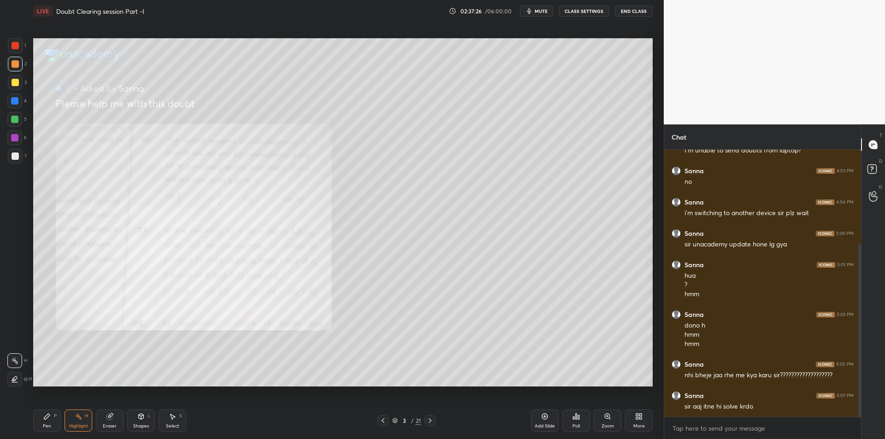
click at [52, 417] on div "Pen P" at bounding box center [47, 421] width 28 height 22
click at [597, 12] on button "CLASS SETTINGS" at bounding box center [584, 11] width 51 height 11
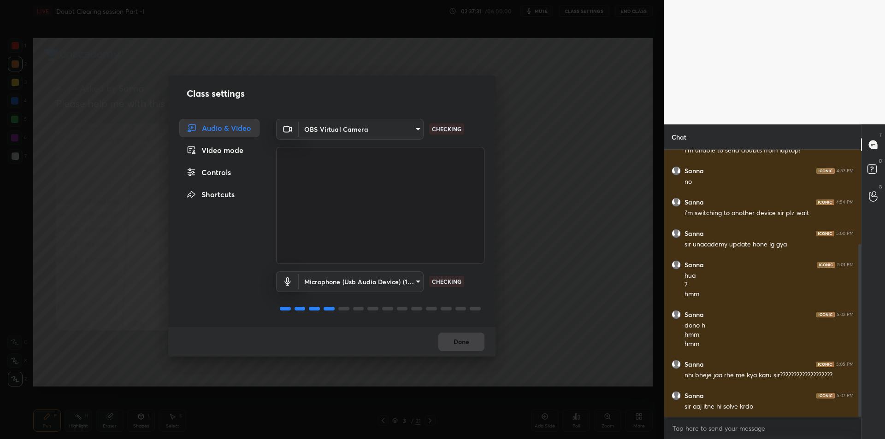
click at [349, 293] on div "Microphone (Usb Audio Device) (1b3f:2008) fde829080738fc3fb0167f80aaf6a609a4591…" at bounding box center [380, 294] width 208 height 61
click at [366, 280] on body "1 2 3 4 5 6 7 C X Z C X Z E E Erase all H H LIVE Doubt Clearing session Part -I…" at bounding box center [442, 219] width 885 height 439
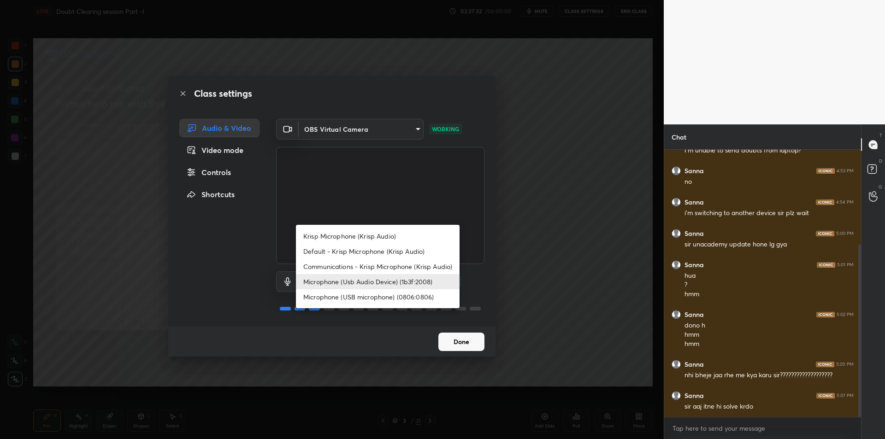
click at [402, 240] on li "Krisp Microphone (Krisp Audio)" at bounding box center [378, 236] width 164 height 15
type input "f179950b7ff94e844b1949510bbb9c4ee613793b831427a85f81c517fe718277"
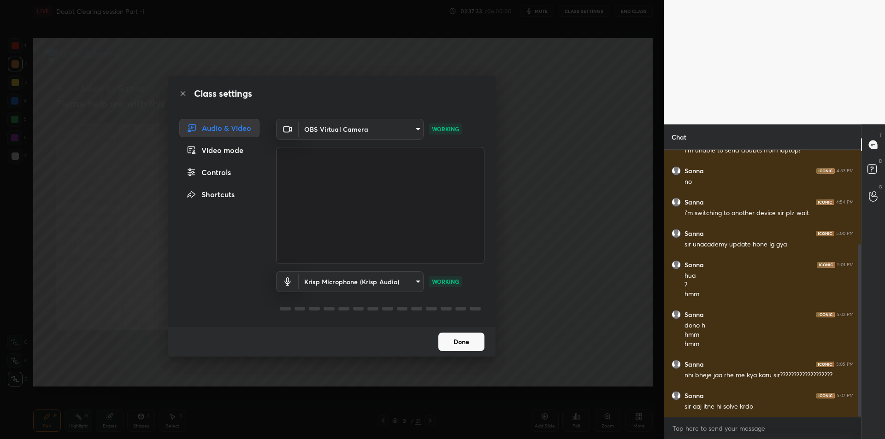
click at [558, 212] on div "Class settings Audio & Video Video mode Controls Shortcuts OBS Virtual Camera 6…" at bounding box center [332, 219] width 664 height 439
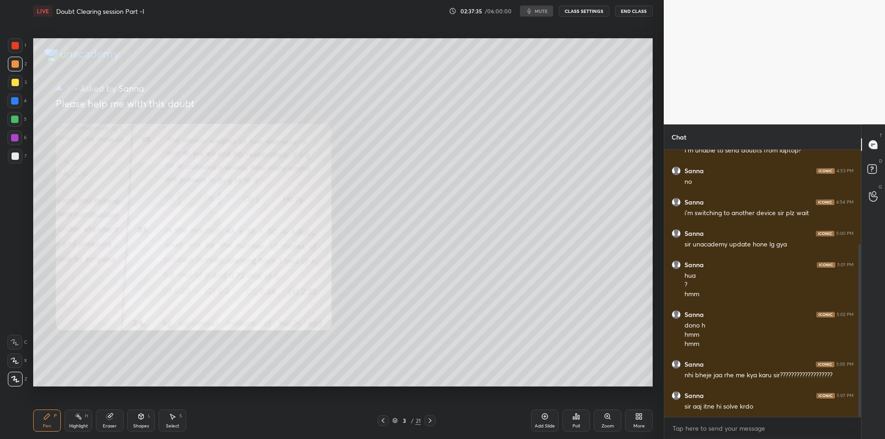
click at [71, 421] on div "Highlight H" at bounding box center [79, 421] width 28 height 22
click at [52, 422] on div "Pen P" at bounding box center [47, 421] width 28 height 22
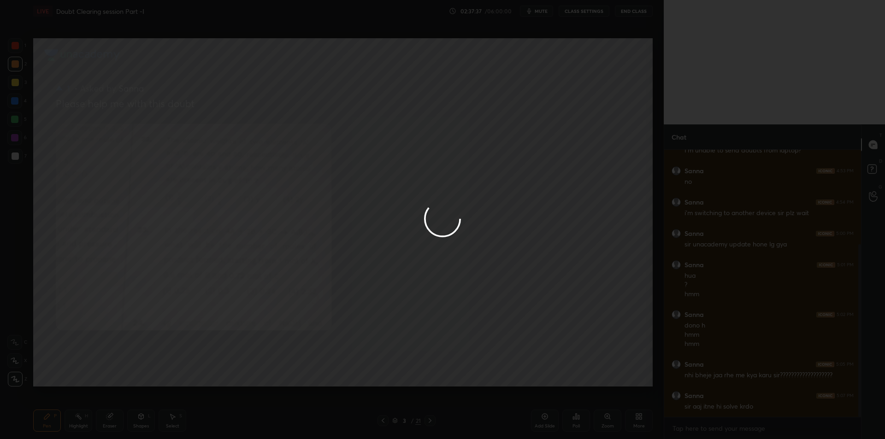
click at [15, 83] on div at bounding box center [15, 82] width 7 height 7
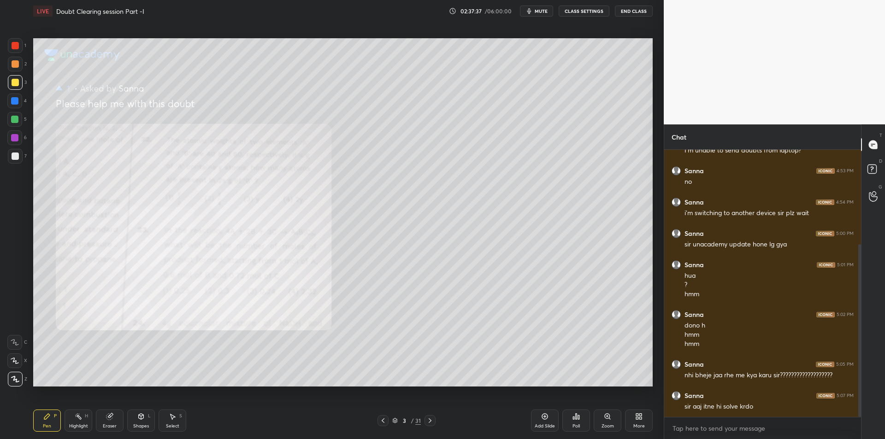
click at [13, 83] on div at bounding box center [15, 82] width 7 height 7
click at [14, 83] on div at bounding box center [15, 82] width 7 height 7
click at [547, 10] on span "mute" at bounding box center [541, 11] width 13 height 6
click at [547, 10] on span "unmute" at bounding box center [541, 11] width 20 height 6
click at [17, 123] on div at bounding box center [14, 119] width 7 height 7
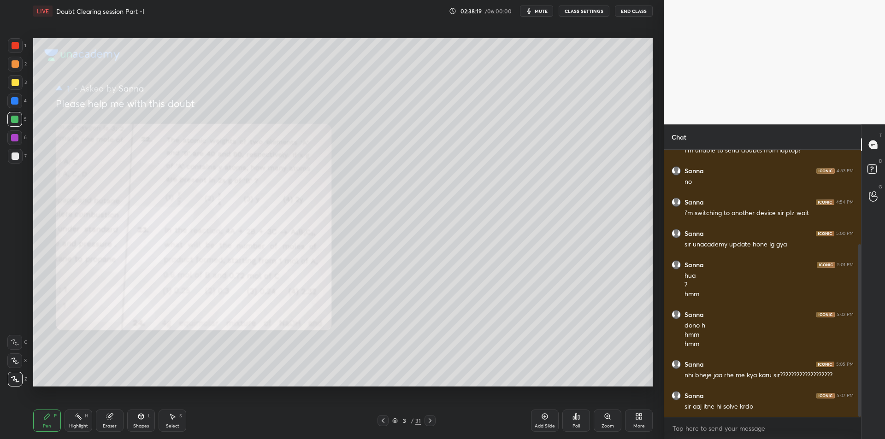
click at [21, 149] on div "7" at bounding box center [17, 156] width 19 height 15
click at [19, 163] on div at bounding box center [15, 156] width 15 height 15
click at [590, 422] on div "Add Slide Poll Zoom More" at bounding box center [592, 421] width 122 height 52
click at [606, 415] on icon at bounding box center [607, 416] width 5 height 5
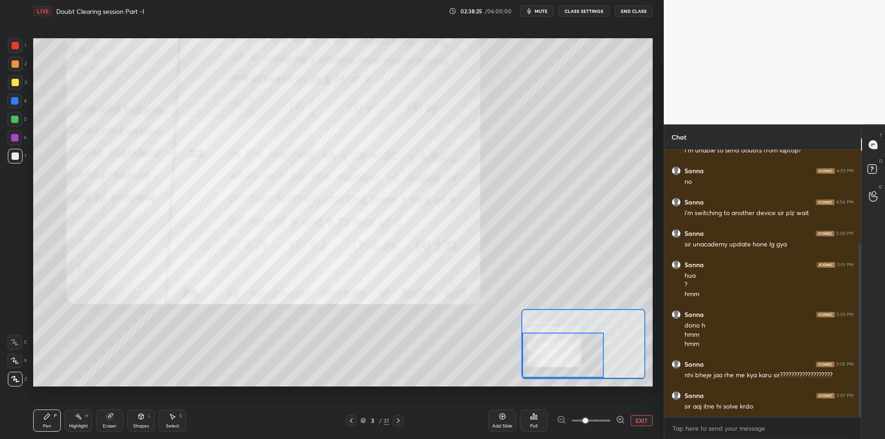
click at [109, 422] on div "Eraser" at bounding box center [110, 421] width 28 height 22
click at [15, 373] on div "Erase all" at bounding box center [14, 379] width 15 height 15
click at [73, 416] on div "Highlight H" at bounding box center [79, 421] width 28 height 22
click at [44, 419] on icon at bounding box center [47, 417] width 6 height 6
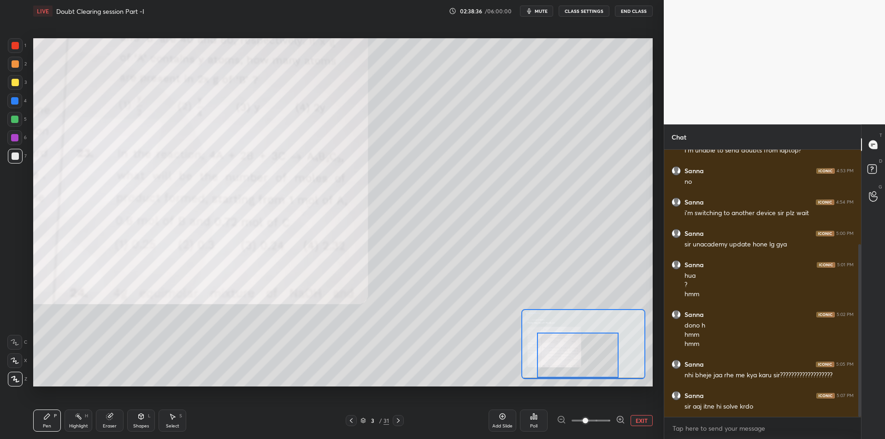
click at [8, 59] on div at bounding box center [15, 64] width 15 height 15
click at [18, 46] on div at bounding box center [15, 45] width 7 height 7
click at [14, 83] on div at bounding box center [15, 82] width 7 height 7
click at [27, 118] on div "1 2 3 4 5 6 7 C X Z C X Z E E Erase all H H" at bounding box center [14, 212] width 29 height 348
click at [16, 123] on div at bounding box center [14, 119] width 7 height 7
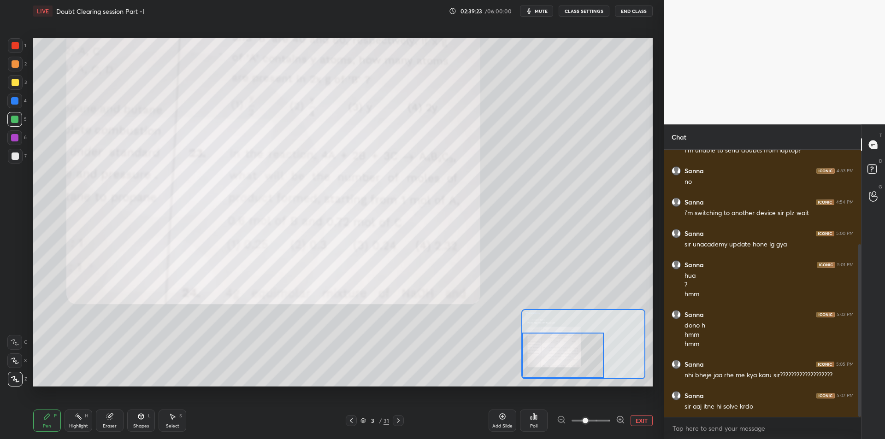
click at [21, 133] on div at bounding box center [14, 137] width 15 height 15
click at [11, 151] on div at bounding box center [15, 156] width 15 height 15
click at [643, 424] on button "EXIT" at bounding box center [642, 420] width 22 height 11
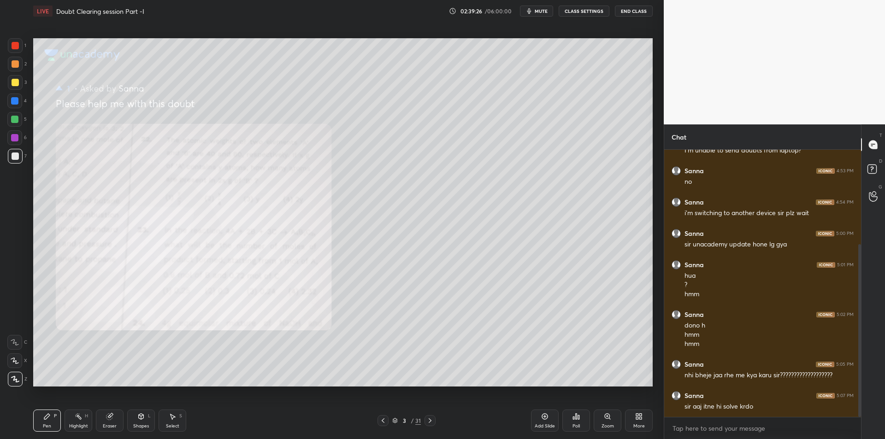
click at [422, 420] on div "3 / 31" at bounding box center [406, 420] width 58 height 11
click at [433, 421] on icon at bounding box center [429, 420] width 7 height 7
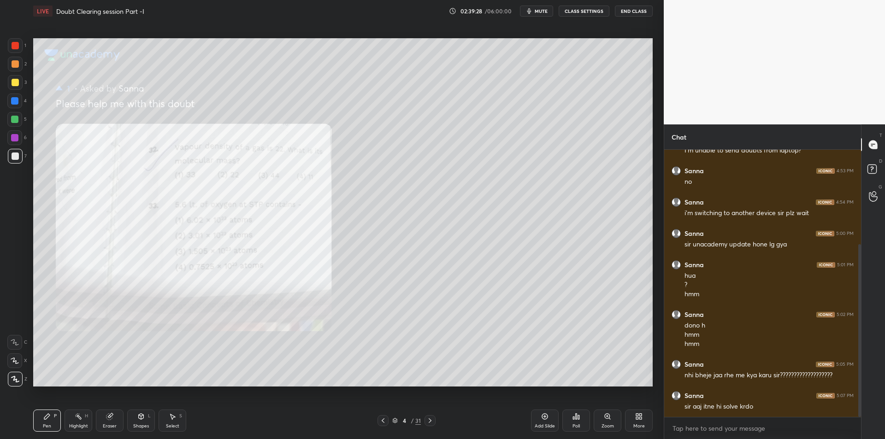
click at [605, 420] on icon at bounding box center [607, 416] width 7 height 7
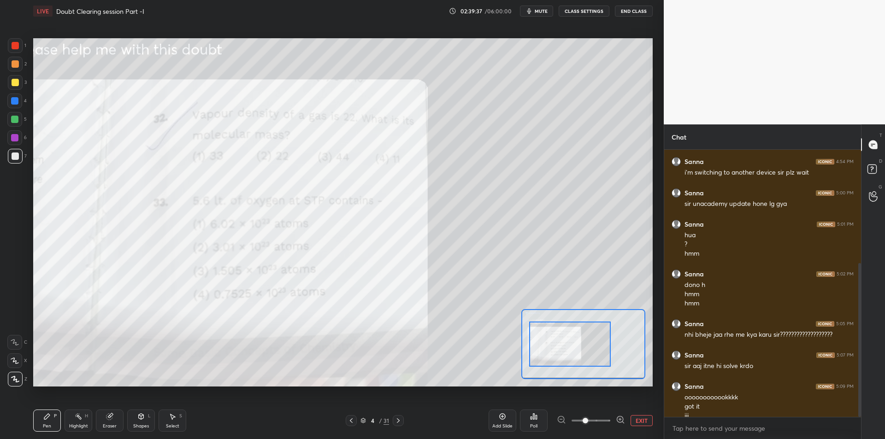
scroll to position [196, 0]
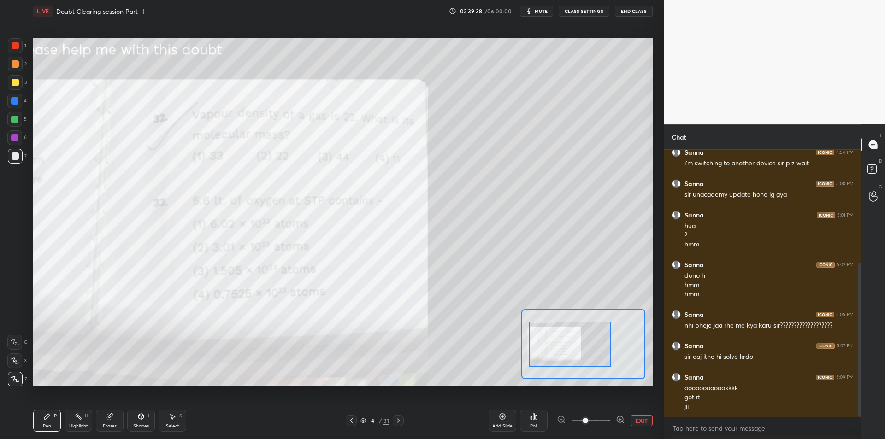
click at [15, 43] on div at bounding box center [15, 45] width 7 height 7
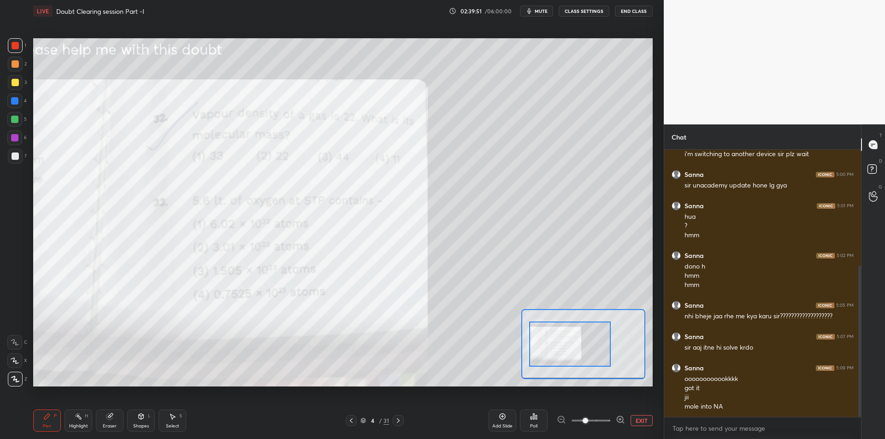
click at [23, 117] on div "5" at bounding box center [16, 119] width 19 height 15
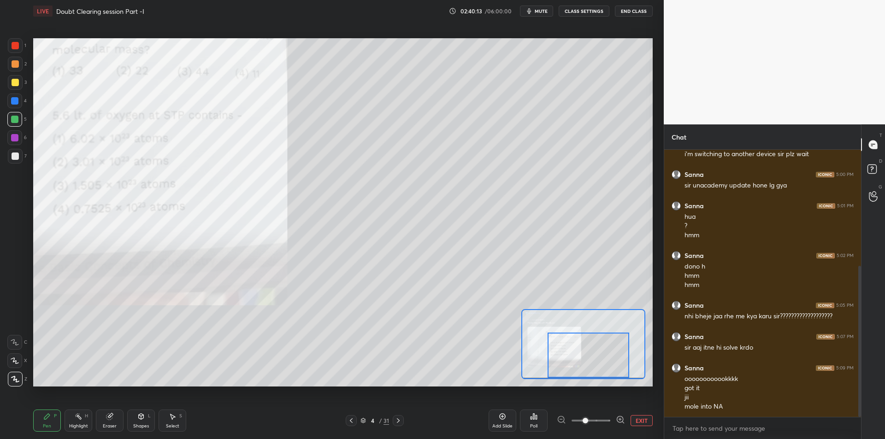
click at [22, 48] on div at bounding box center [15, 45] width 15 height 15
click at [8, 48] on div at bounding box center [15, 45] width 15 height 15
click at [875, 171] on rect at bounding box center [871, 169] width 9 height 9
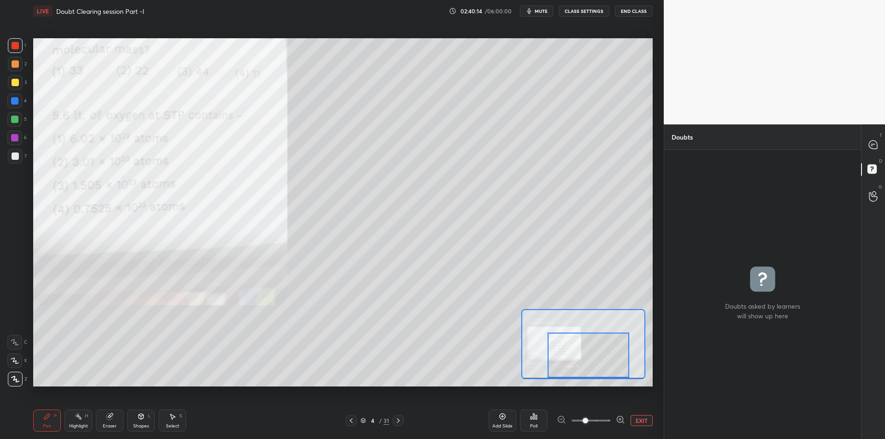
click at [870, 153] on div "T Messages (T)" at bounding box center [873, 145] width 24 height 26
type textarea "x"
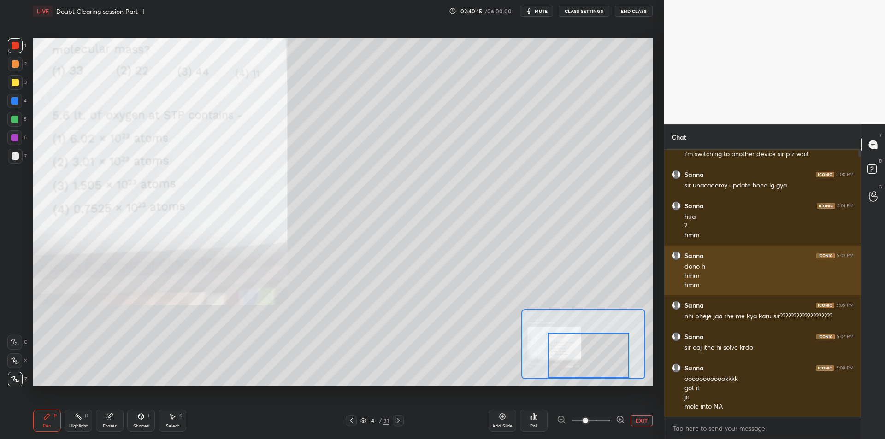
scroll to position [265, 194]
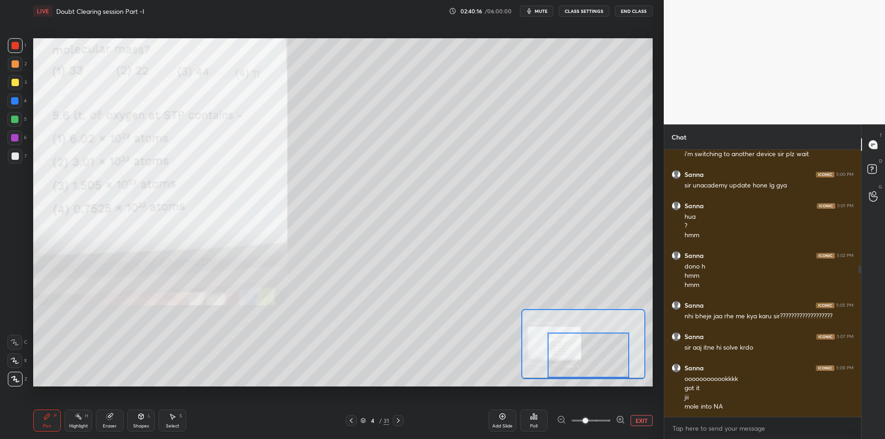
click at [407, 422] on div "4 / 31" at bounding box center [375, 420] width 228 height 11
click at [396, 419] on icon at bounding box center [398, 420] width 7 height 7
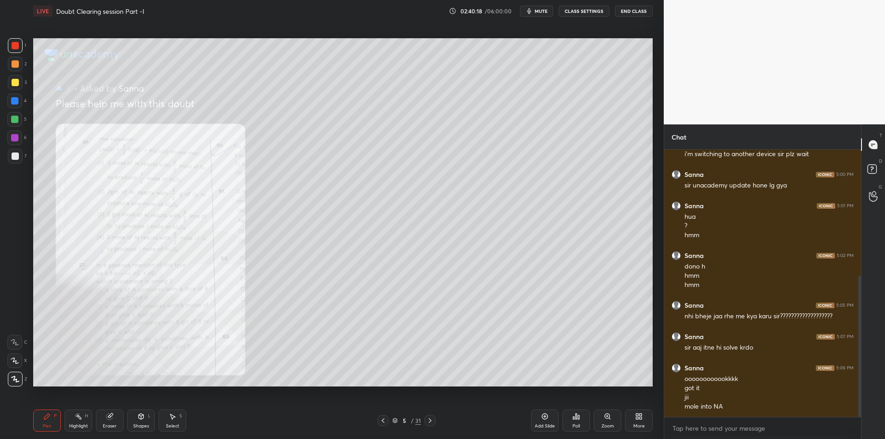
scroll to position [237, 0]
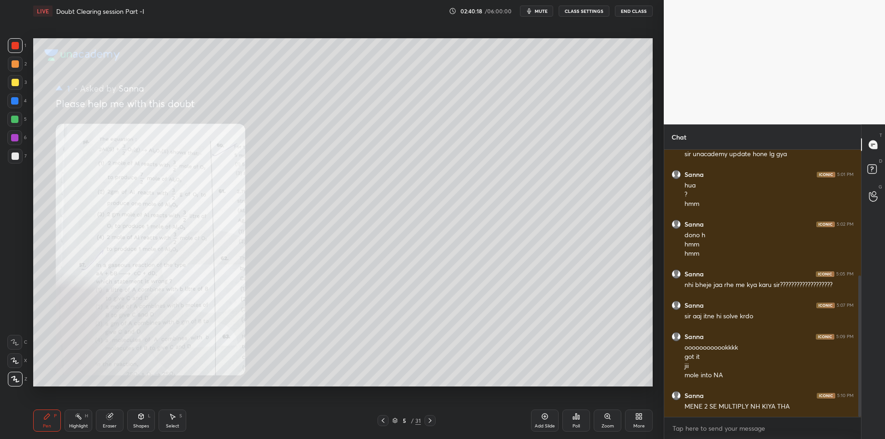
click at [605, 417] on icon at bounding box center [607, 416] width 5 height 5
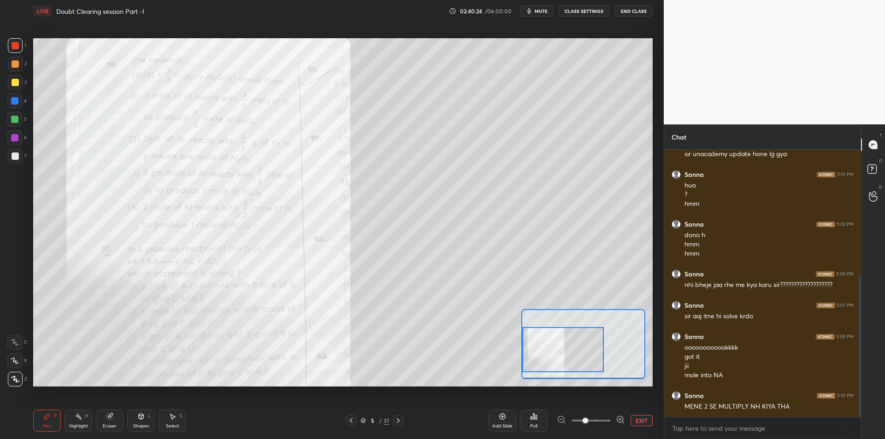
scroll to position [246, 0]
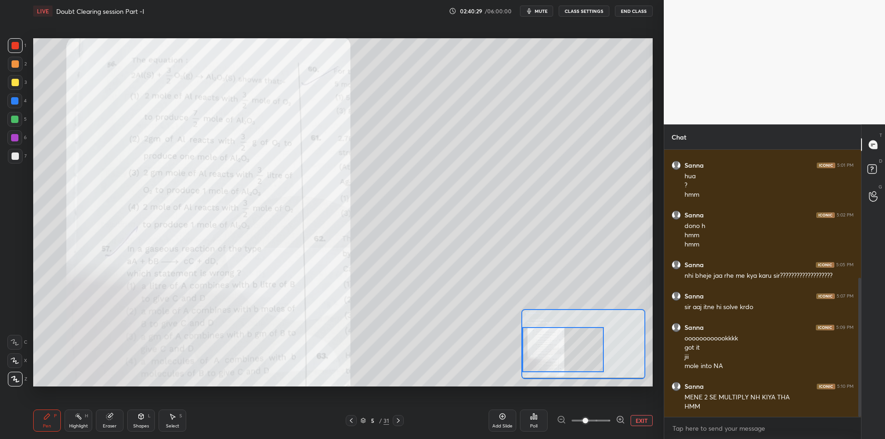
click at [19, 68] on div at bounding box center [15, 64] width 15 height 15
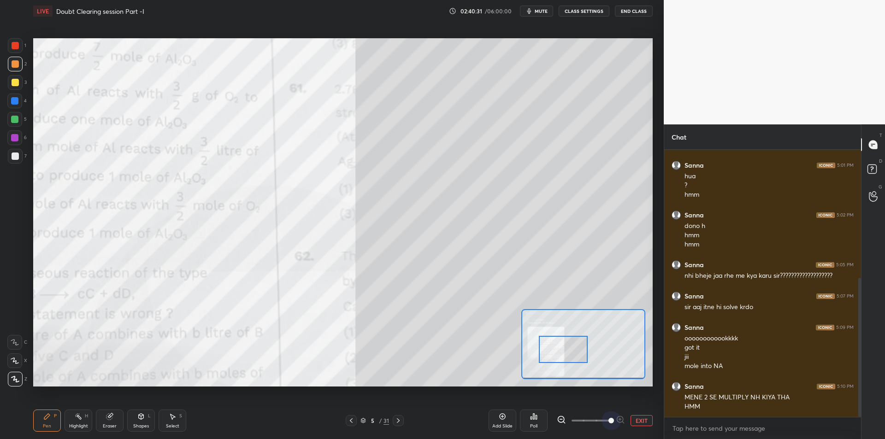
click at [612, 424] on span at bounding box center [611, 421] width 6 height 6
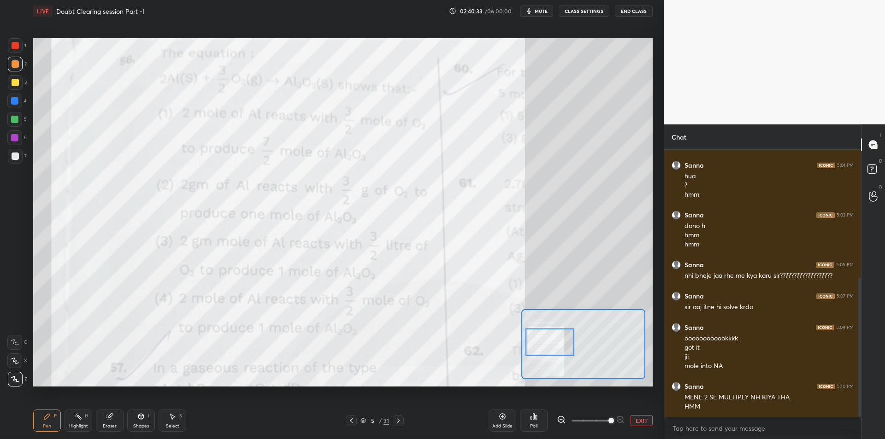
click at [18, 83] on div at bounding box center [15, 82] width 7 height 7
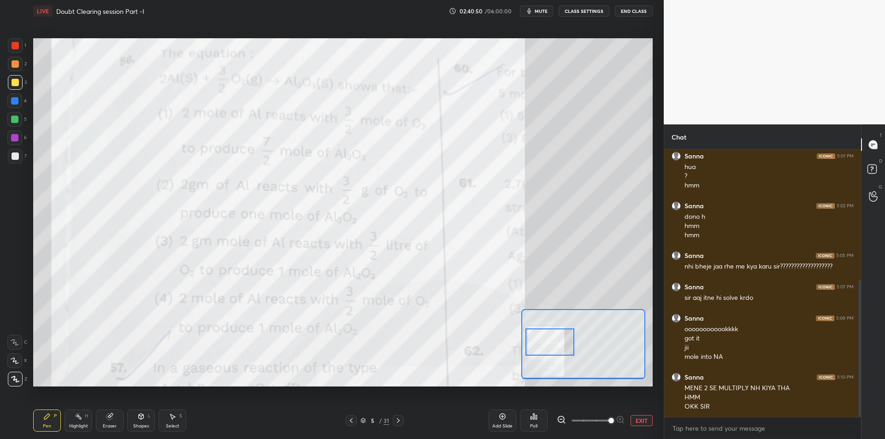
click at [9, 102] on div at bounding box center [14, 101] width 15 height 15
click at [16, 120] on div at bounding box center [14, 119] width 7 height 7
click at [15, 143] on div at bounding box center [14, 137] width 15 height 15
click at [19, 160] on div at bounding box center [15, 156] width 15 height 15
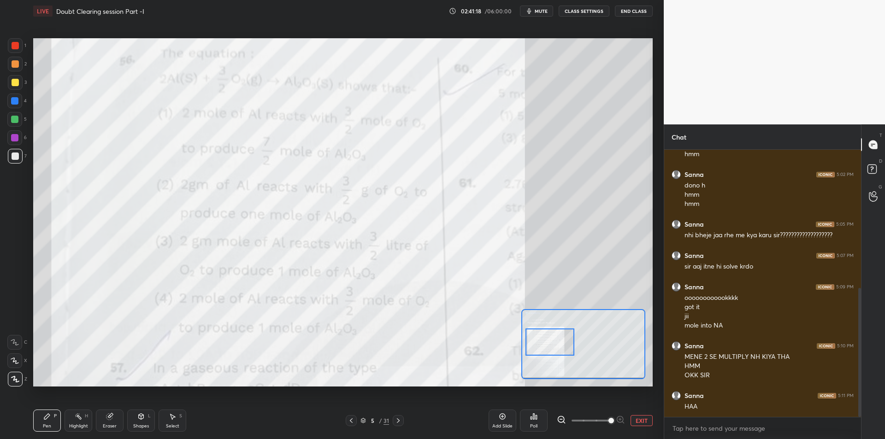
click at [25, 82] on div "3" at bounding box center [17, 82] width 19 height 15
click at [22, 68] on div at bounding box center [15, 64] width 15 height 15
click at [18, 86] on div at bounding box center [15, 82] width 15 height 15
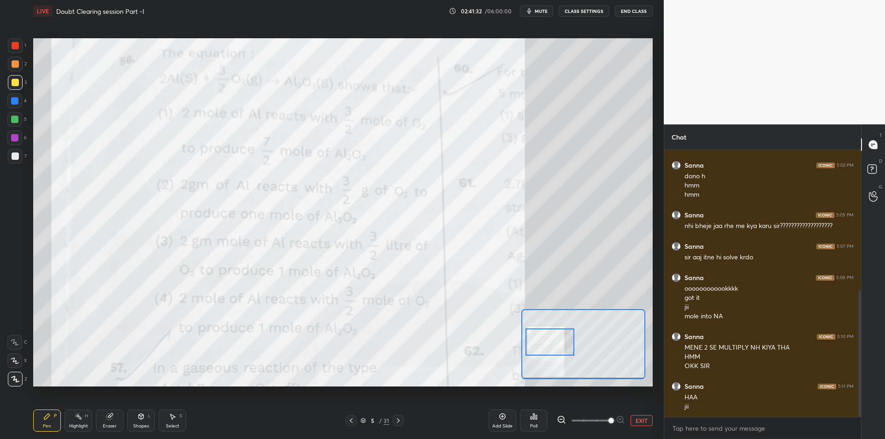
click at [17, 43] on div at bounding box center [15, 45] width 7 height 7
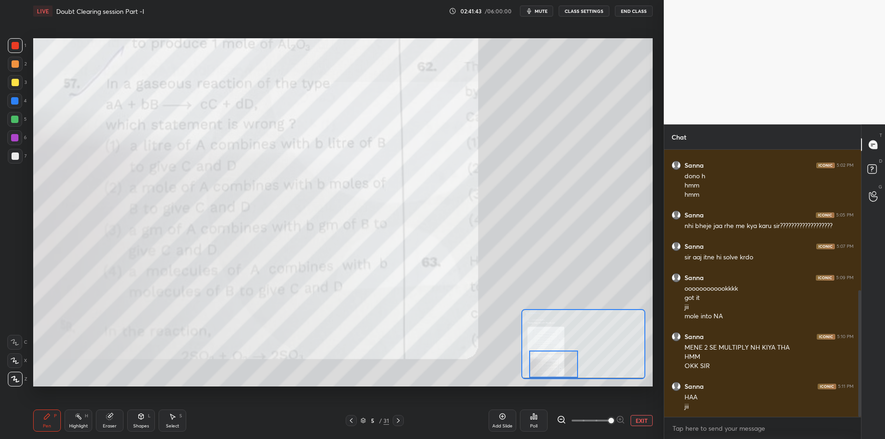
click at [395, 423] on icon at bounding box center [398, 420] width 7 height 7
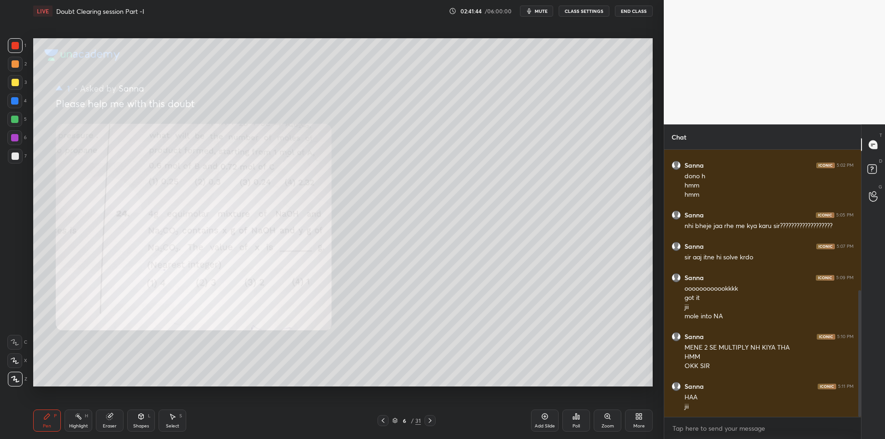
click at [606, 422] on div "Zoom" at bounding box center [608, 421] width 28 height 22
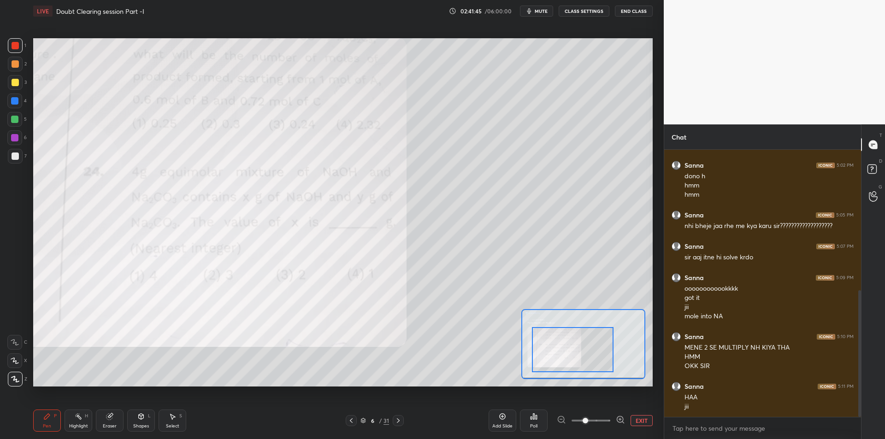
click at [561, 371] on div at bounding box center [573, 349] width 82 height 45
click at [562, 371] on div at bounding box center [573, 349] width 82 height 45
click at [17, 122] on div at bounding box center [14, 119] width 7 height 7
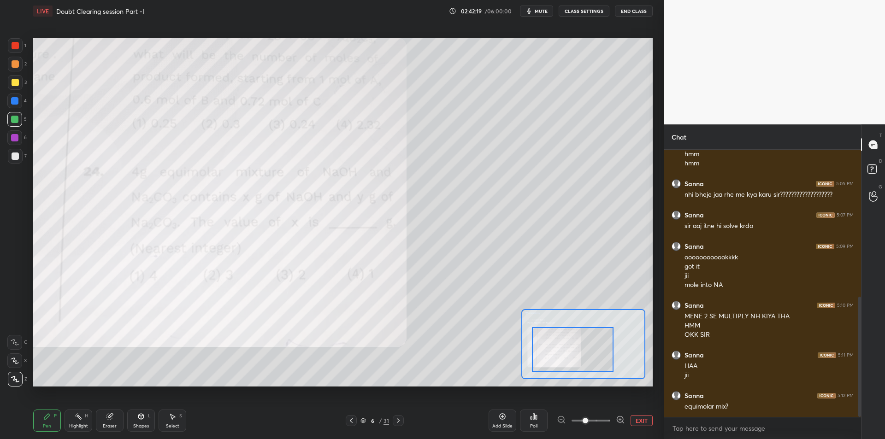
click at [14, 140] on div at bounding box center [14, 137] width 7 height 7
click at [20, 156] on div at bounding box center [15, 156] width 15 height 15
click at [639, 423] on button "EXIT" at bounding box center [642, 420] width 22 height 11
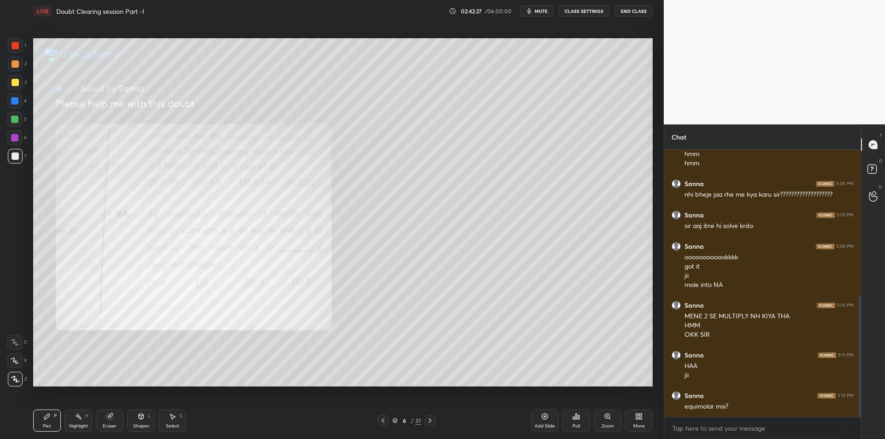
scroll to position [336, 0]
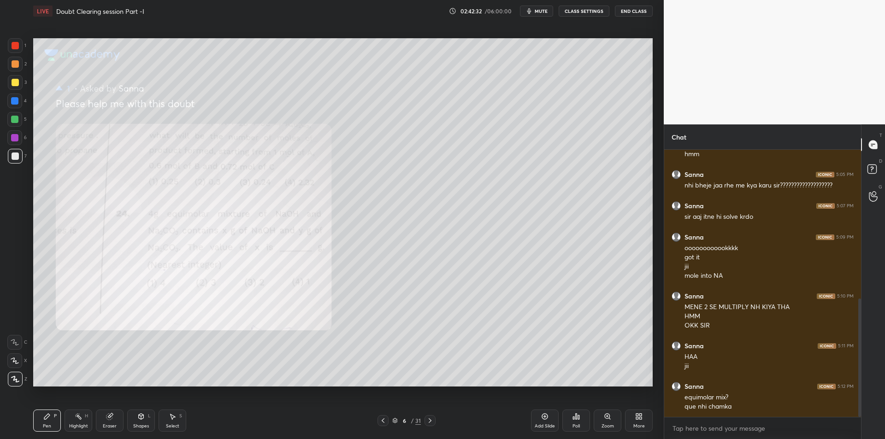
click at [16, 69] on div at bounding box center [15, 64] width 15 height 15
click at [14, 81] on div at bounding box center [15, 82] width 7 height 7
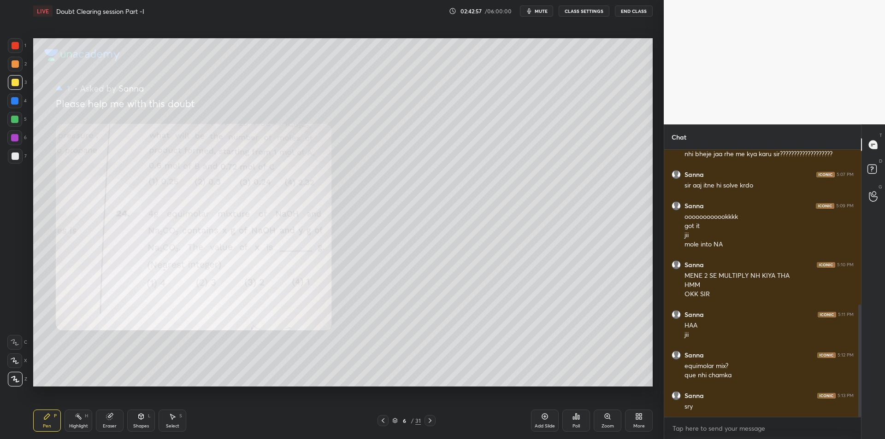
click at [28, 102] on div "1 2 3 4 5 6 7 C X Z C X Z E E Erase all H H" at bounding box center [14, 212] width 29 height 348
click at [21, 107] on div at bounding box center [14, 101] width 15 height 15
click at [18, 119] on div at bounding box center [14, 119] width 7 height 7
click at [25, 136] on div "6" at bounding box center [16, 137] width 19 height 15
click at [22, 153] on div at bounding box center [15, 156] width 15 height 15
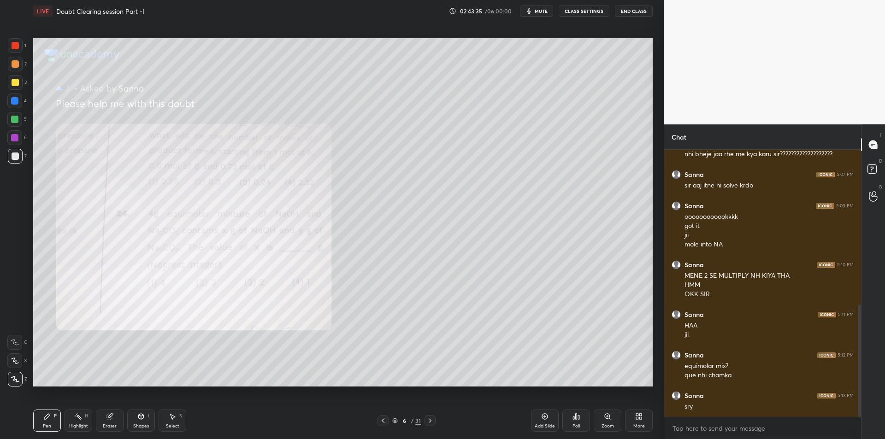
click at [12, 65] on div at bounding box center [15, 63] width 7 height 7
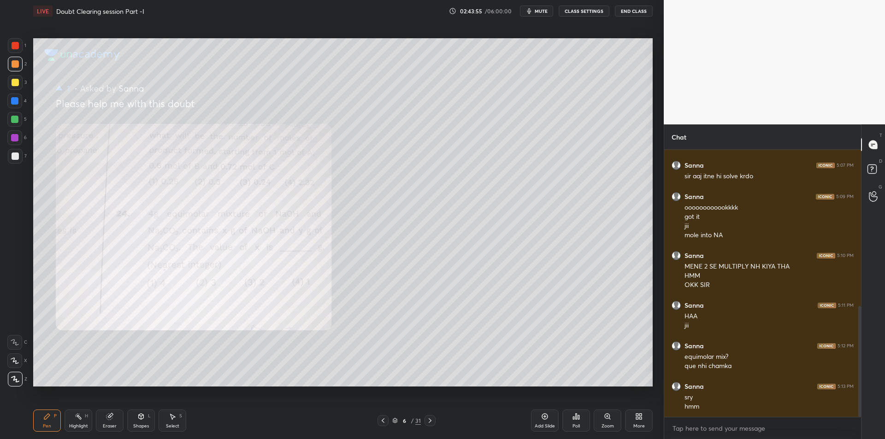
click at [17, 123] on div at bounding box center [14, 119] width 7 height 7
click at [15, 138] on div at bounding box center [14, 137] width 7 height 7
click at [15, 156] on div at bounding box center [15, 156] width 7 height 7
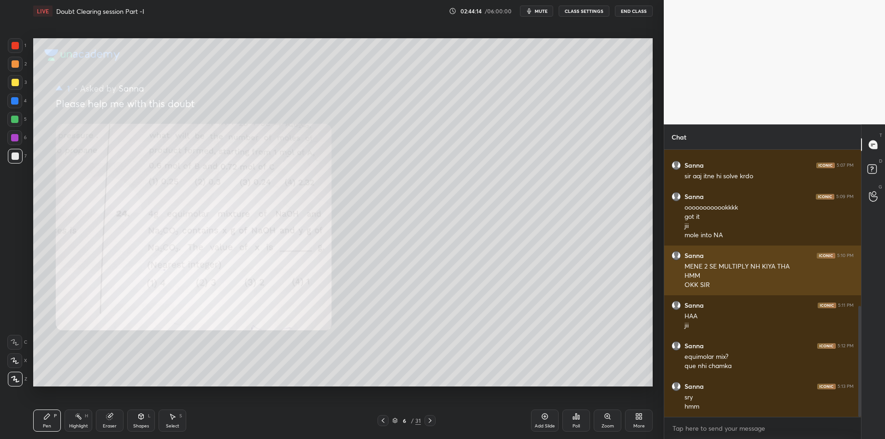
scroll to position [408, 0]
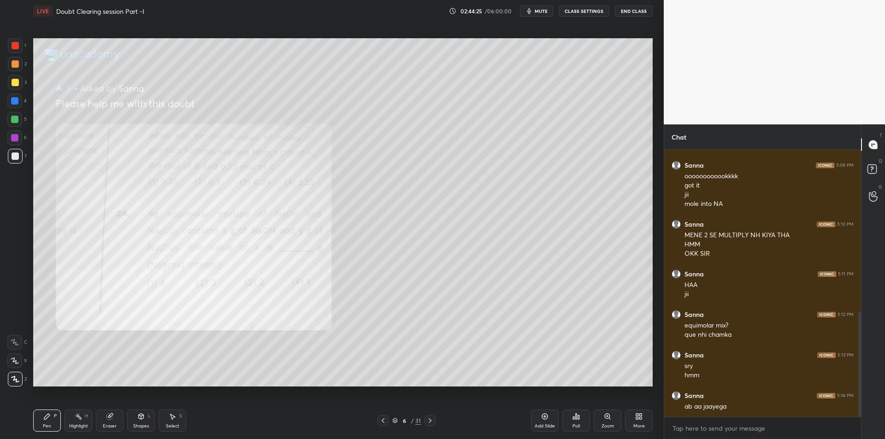
click at [430, 420] on icon at bounding box center [430, 421] width 3 height 5
click at [612, 419] on div "Zoom" at bounding box center [608, 421] width 28 height 22
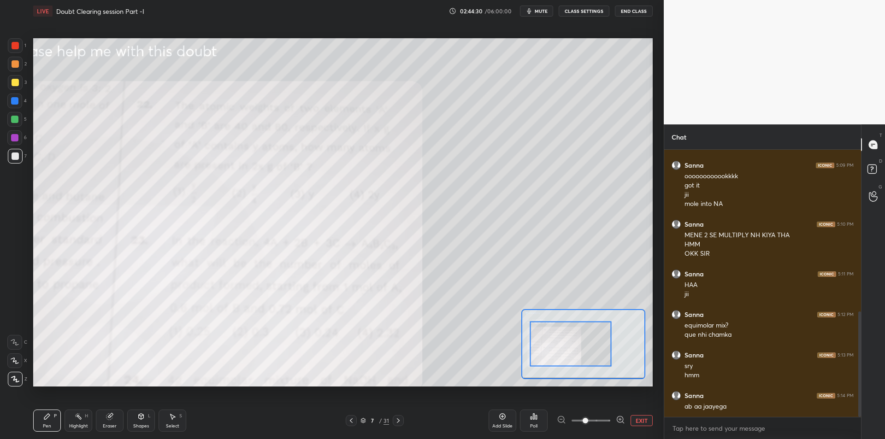
click at [399, 421] on icon at bounding box center [398, 420] width 7 height 7
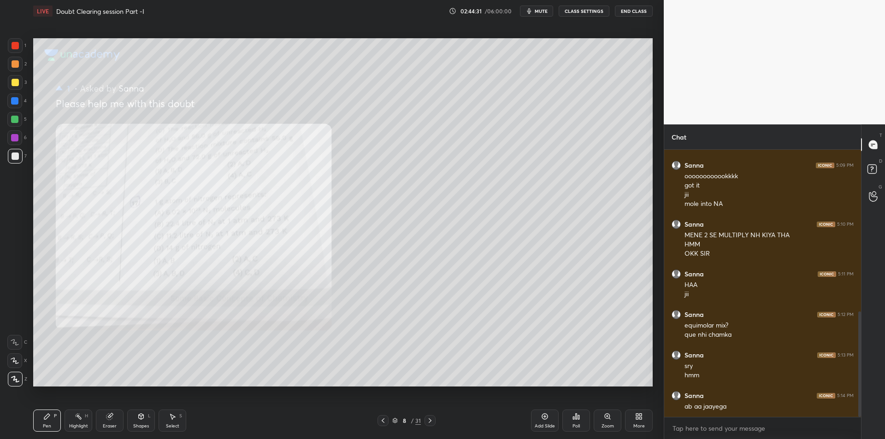
click at [613, 429] on div "Zoom" at bounding box center [608, 421] width 28 height 22
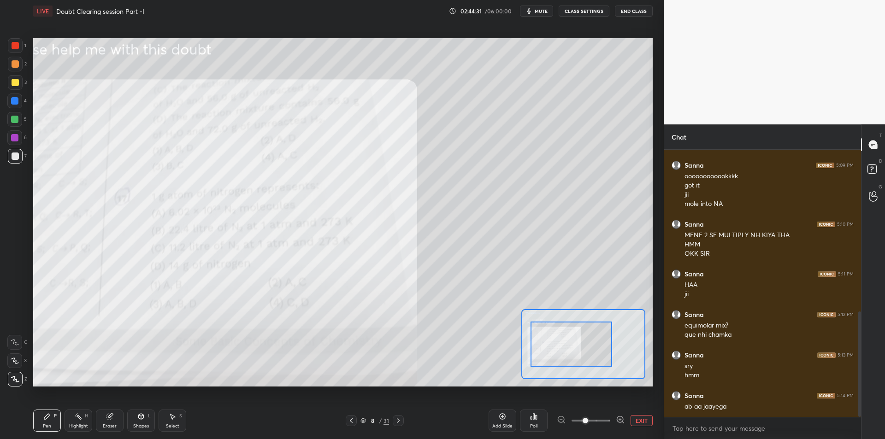
click at [582, 365] on div at bounding box center [572, 344] width 82 height 45
click at [11, 47] on div at bounding box center [15, 45] width 15 height 15
click at [18, 109] on div "4" at bounding box center [16, 103] width 19 height 18
click at [18, 128] on div "5" at bounding box center [16, 121] width 19 height 18
click at [15, 138] on div at bounding box center [14, 137] width 7 height 7
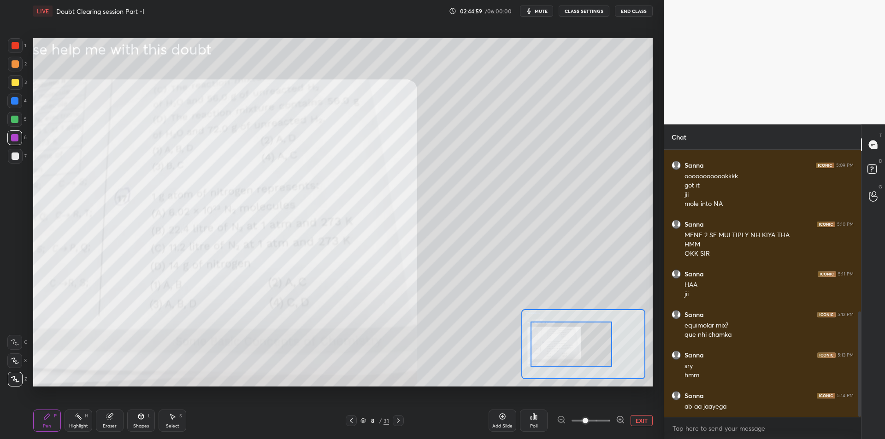
click at [22, 158] on div at bounding box center [15, 156] width 15 height 15
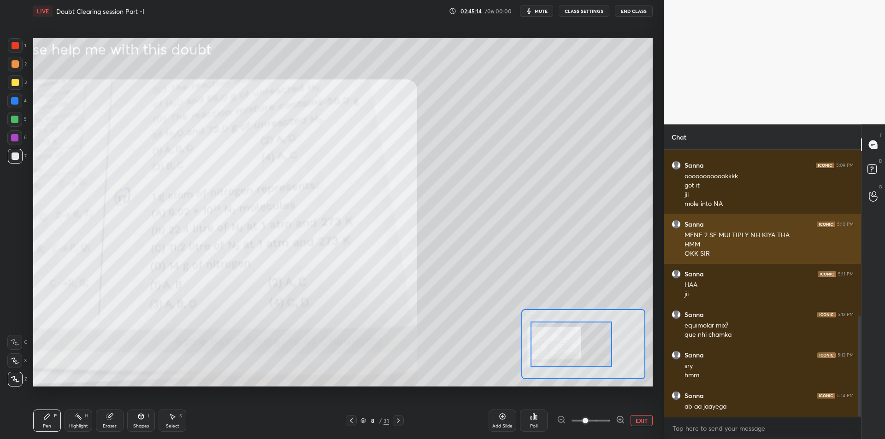
scroll to position [440, 0]
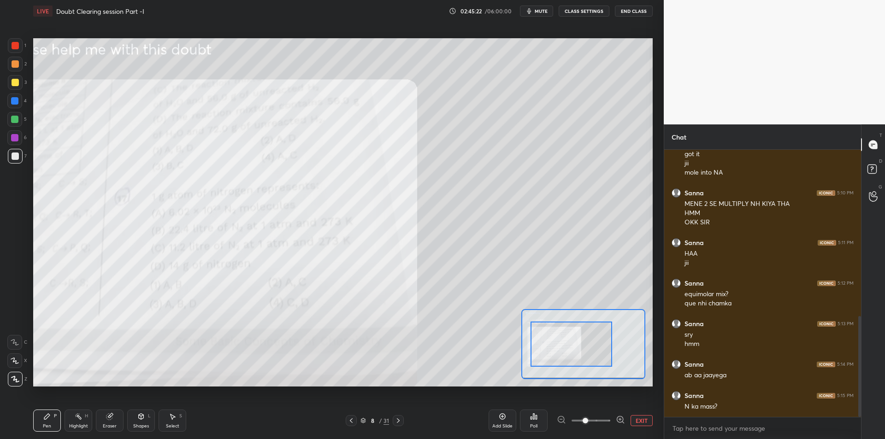
click at [600, 9] on button "CLASS SETTINGS" at bounding box center [584, 11] width 51 height 11
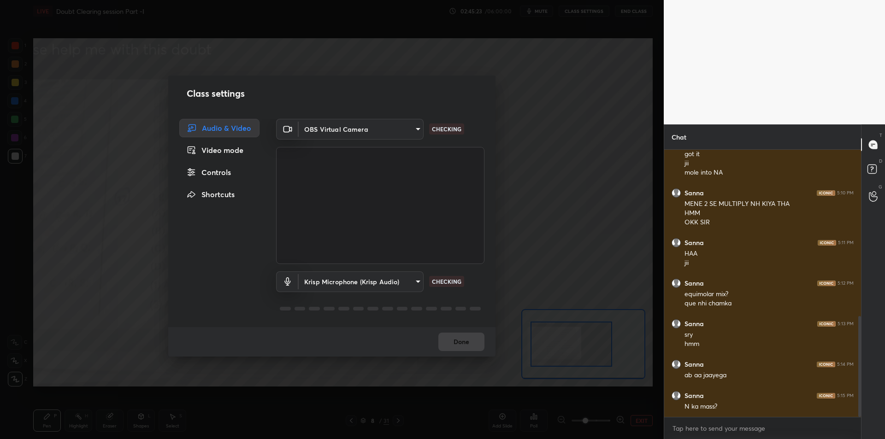
click at [330, 275] on body "1 2 3 4 5 6 7 C X Z C X Z E E Erase all H H LIVE Doubt Clearing session Part -I…" at bounding box center [442, 219] width 885 height 439
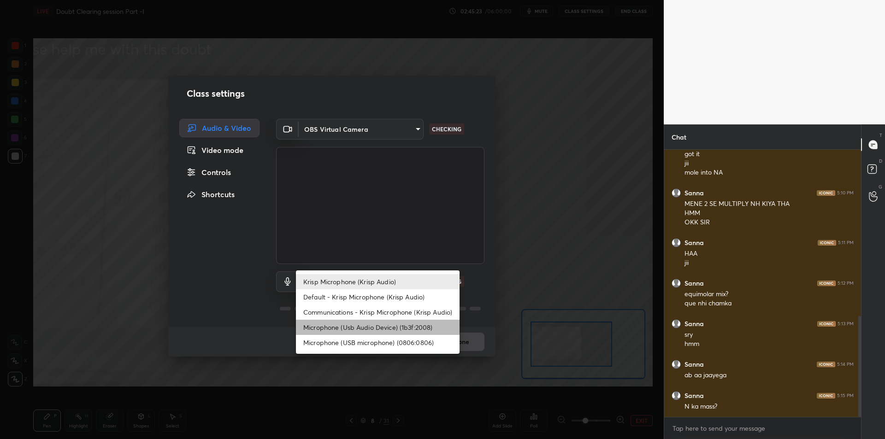
click at [340, 327] on li "Microphone (Usb Audio Device) (1b3f:2008)" at bounding box center [378, 327] width 164 height 15
type input "fde829080738fc3fb0167f80aaf6a609a4591a58cc93b04ec9dd4d9d5dd89f15"
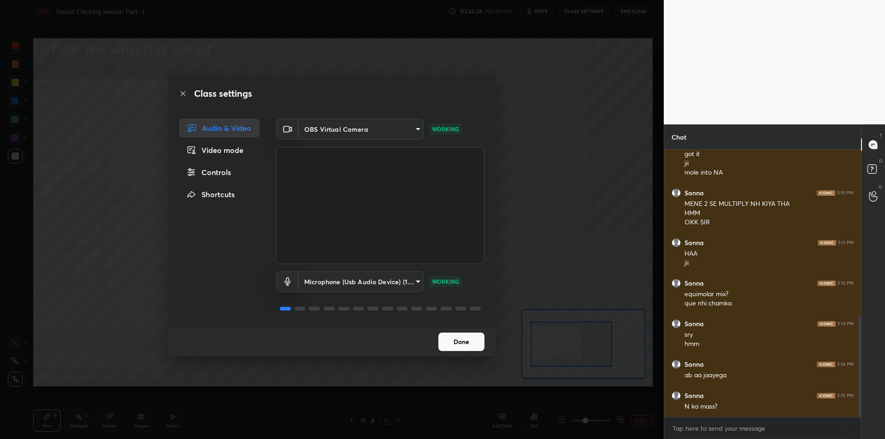
click at [595, 211] on div "Class settings Audio & Video Video mode Controls Shortcuts OBS Virtual Camera 6…" at bounding box center [332, 219] width 664 height 439
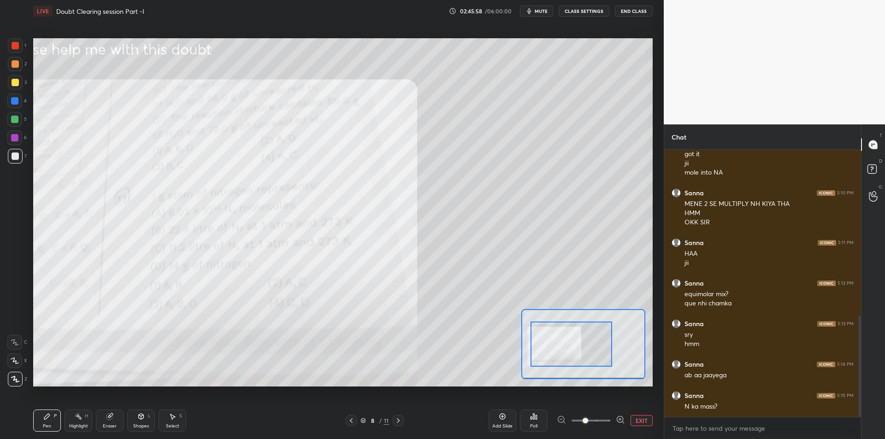
click at [595, 10] on button "CLASS SETTINGS" at bounding box center [584, 11] width 51 height 11
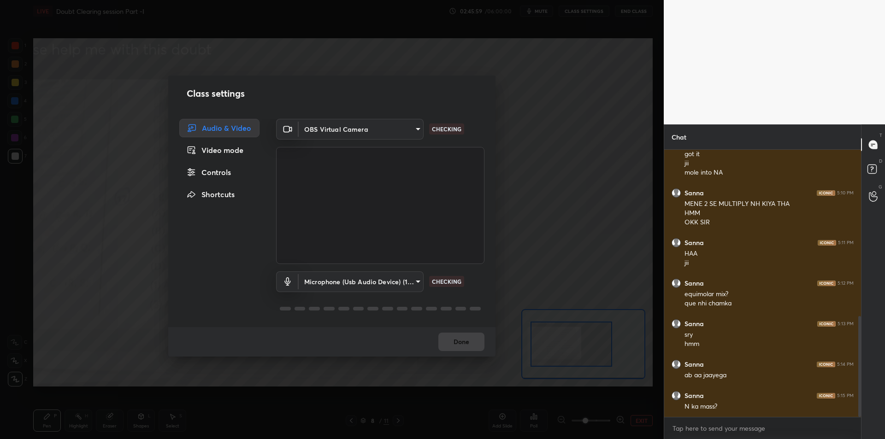
click at [394, 278] on body "1 2 3 4 5 6 7 C X Z C X Z E E Erase all H H LIVE Doubt Clearing session Part -I…" at bounding box center [442, 219] width 885 height 439
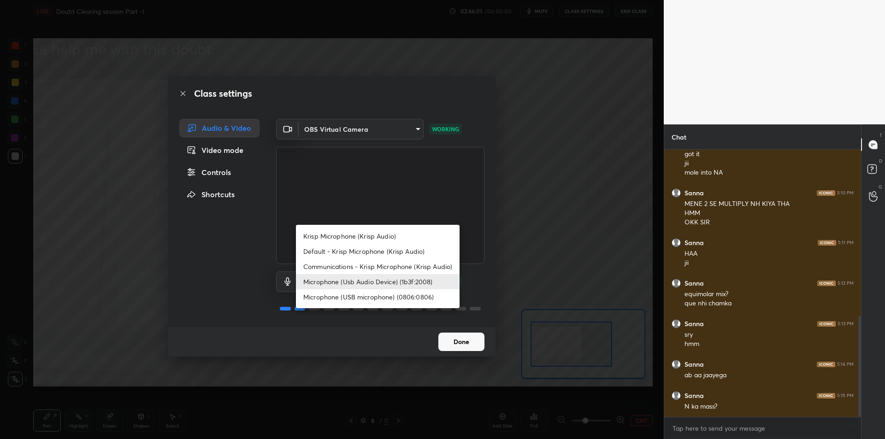
click at [413, 239] on li "Krisp Microphone (Krisp Audio)" at bounding box center [378, 236] width 164 height 15
type input "f179950b7ff94e844b1949510bbb9c4ee613793b831427a85f81c517fe718277"
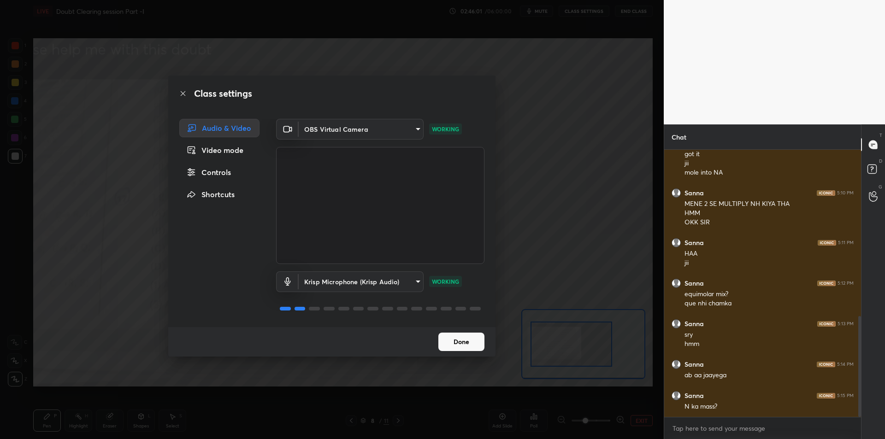
click at [547, 228] on div "Class settings Audio & Video Video mode Controls Shortcuts OBS Virtual Camera 6…" at bounding box center [332, 219] width 664 height 439
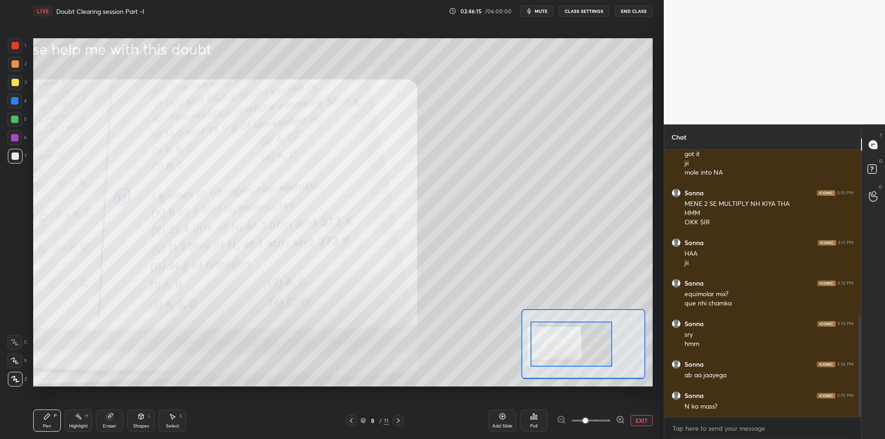
click at [11, 79] on div at bounding box center [15, 82] width 15 height 15
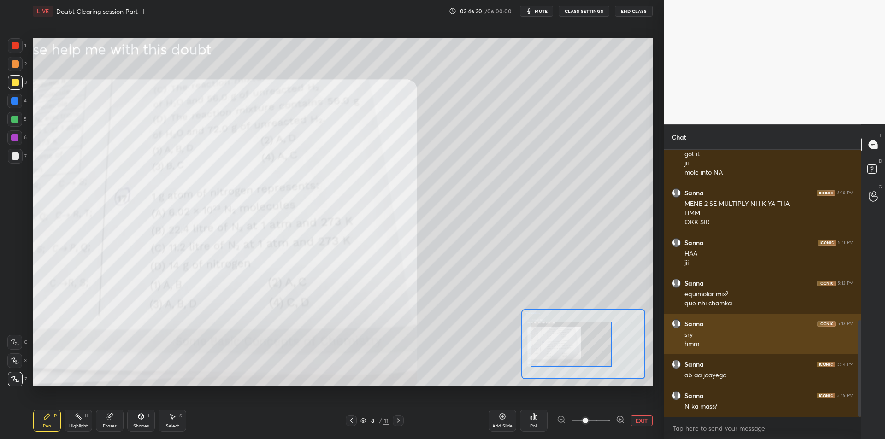
scroll to position [471, 0]
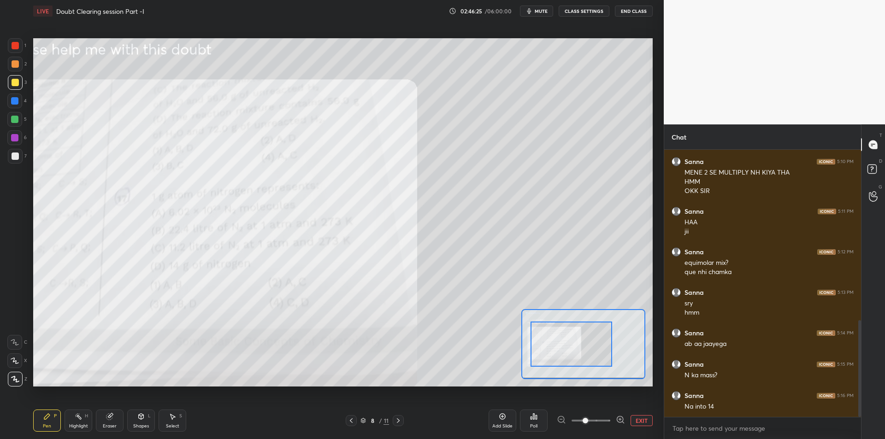
click at [14, 65] on div at bounding box center [15, 63] width 7 height 7
click at [15, 48] on div at bounding box center [15, 45] width 7 height 7
click at [22, 85] on div at bounding box center [15, 82] width 15 height 15
click at [6, 73] on div "1 2 3 4 5 6 7 C X Z C X Z E E Erase all H H" at bounding box center [14, 212] width 29 height 348
click at [26, 65] on div "2" at bounding box center [17, 64] width 19 height 15
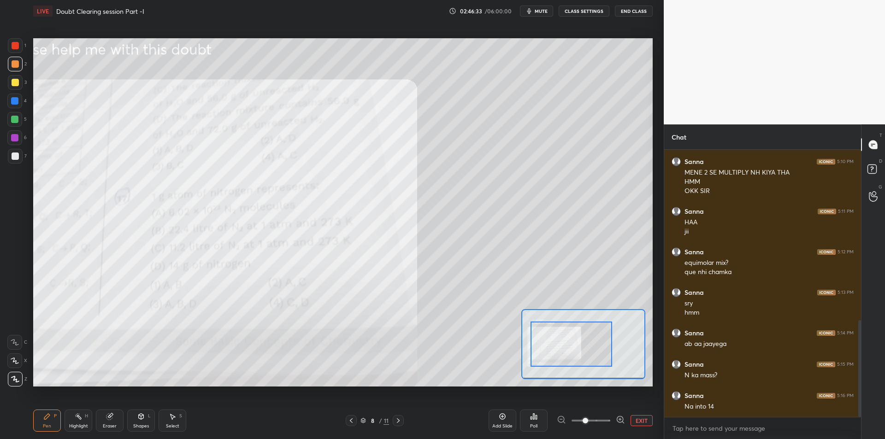
click at [24, 78] on div "3" at bounding box center [17, 82] width 19 height 15
click at [18, 67] on div at bounding box center [15, 63] width 7 height 7
click at [17, 80] on div at bounding box center [15, 82] width 7 height 7
click at [16, 67] on div at bounding box center [15, 63] width 7 height 7
click at [16, 87] on div at bounding box center [15, 82] width 15 height 15
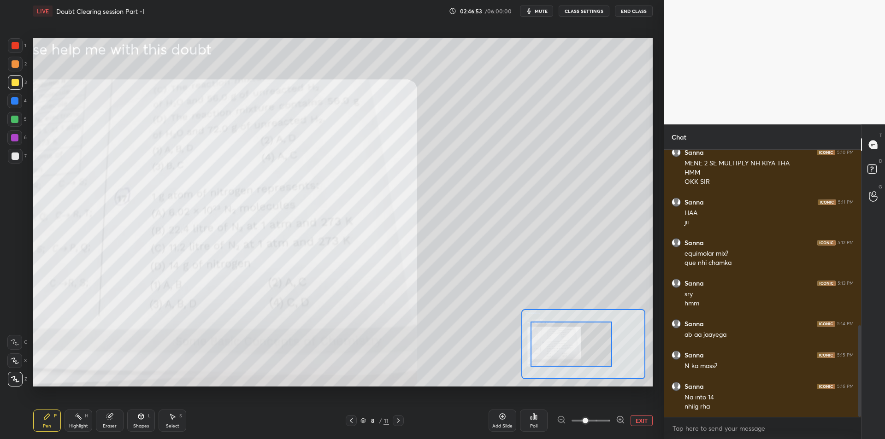
scroll to position [513, 0]
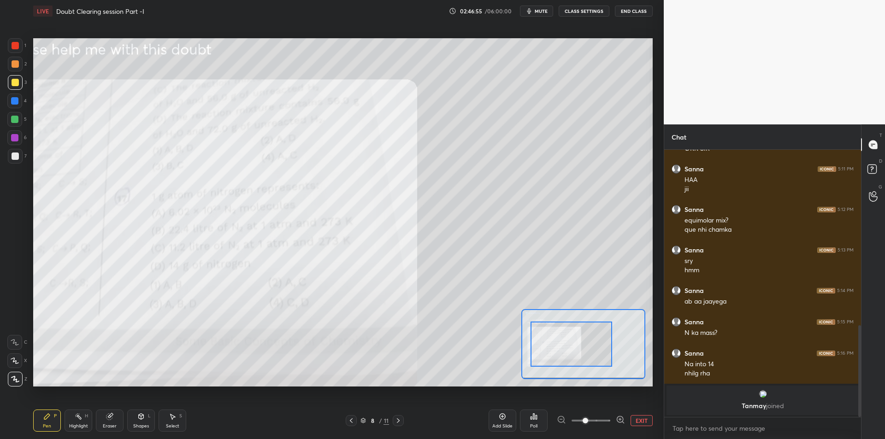
click at [10, 117] on div at bounding box center [14, 119] width 15 height 15
click at [643, 419] on button "EXIT" at bounding box center [642, 420] width 22 height 11
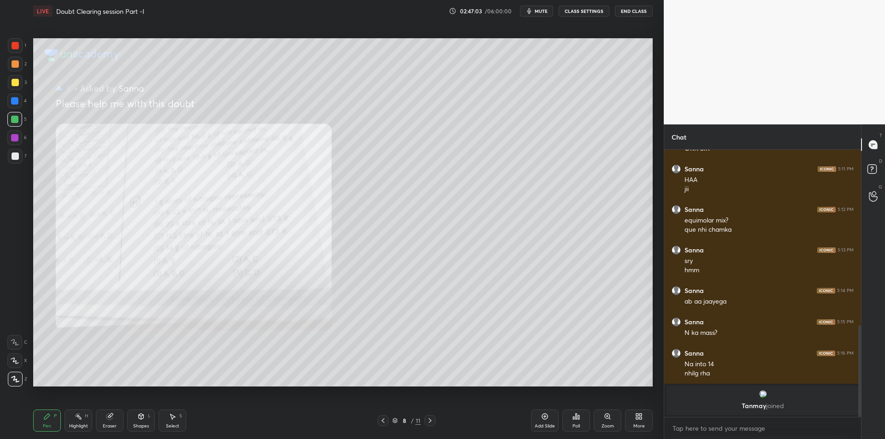
click at [15, 144] on div at bounding box center [14, 137] width 15 height 15
click at [18, 152] on div at bounding box center [15, 156] width 15 height 15
click at [17, 50] on div at bounding box center [15, 45] width 15 height 15
click at [741, 407] on p "[PERSON_NAME] joined" at bounding box center [762, 405] width 181 height 7
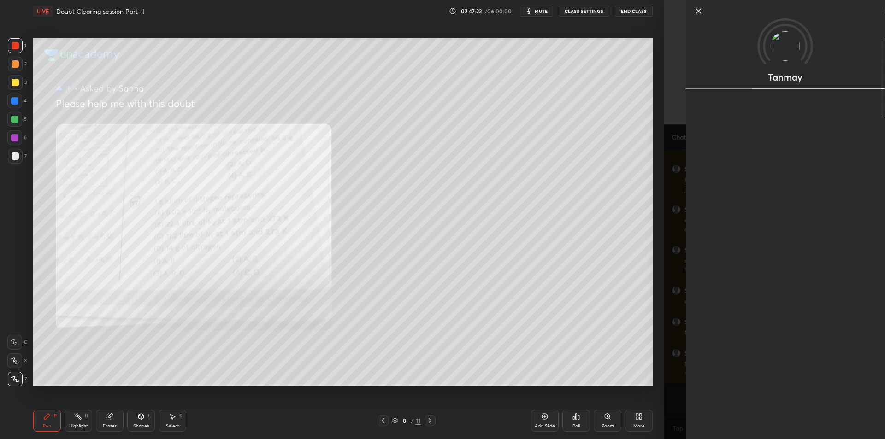
click at [692, 372] on div "Tanmay" at bounding box center [785, 219] width 199 height 439
click at [672, 373] on div "[PERSON_NAME] Activity 0 / 10 Qs attempted 0 / 10 Mins watched About Iconic sin…" at bounding box center [774, 219] width 221 height 439
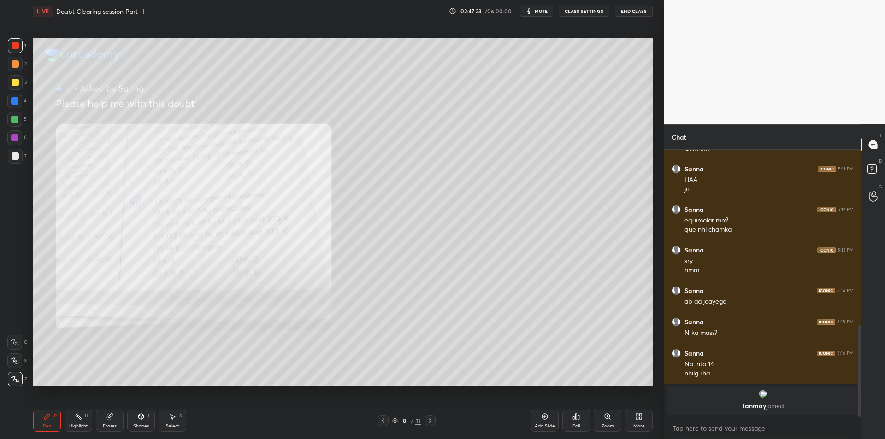
click at [431, 422] on icon at bounding box center [429, 420] width 7 height 7
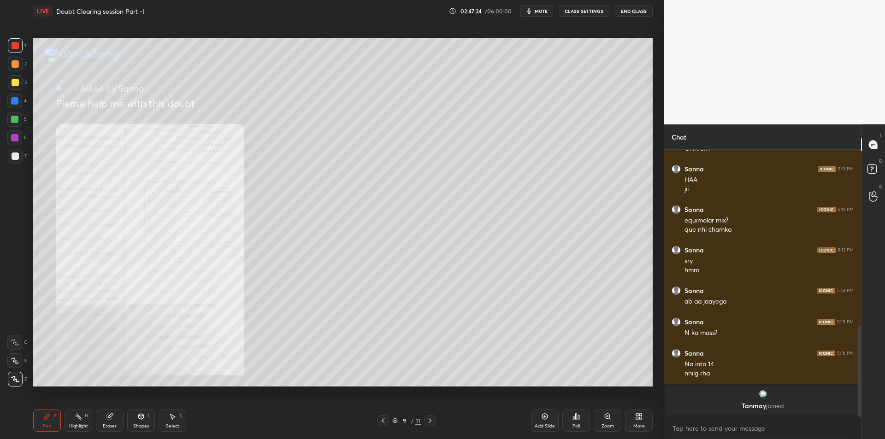
click at [623, 423] on div "Add Slide Poll Zoom More" at bounding box center [592, 421] width 122 height 52
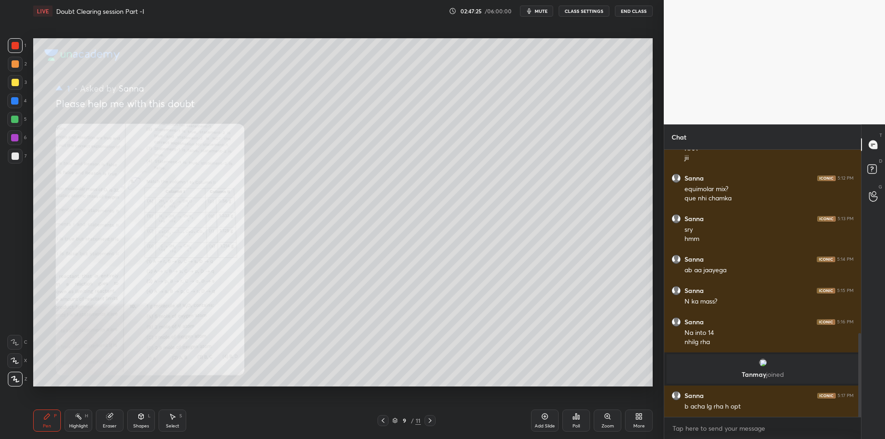
click at [607, 415] on icon at bounding box center [607, 416] width 5 height 5
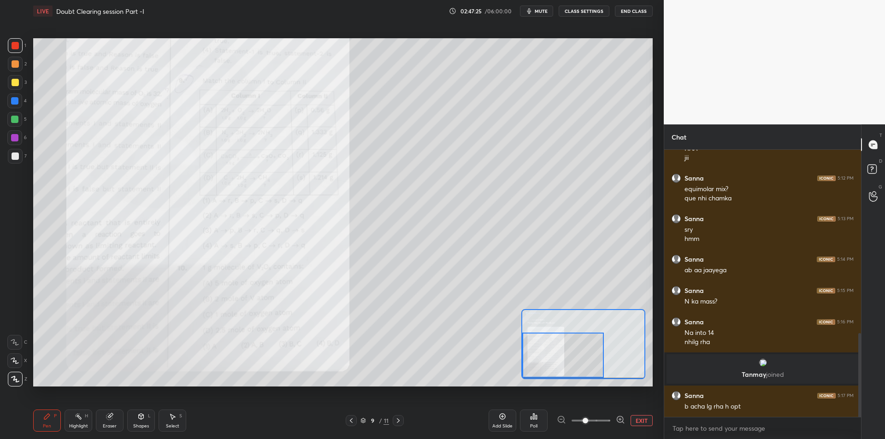
click at [572, 357] on div at bounding box center [563, 355] width 82 height 45
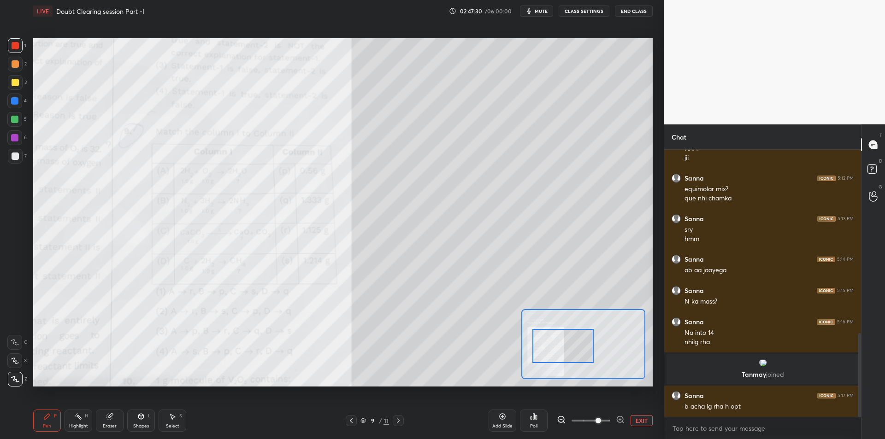
click at [17, 71] on div at bounding box center [15, 64] width 15 height 15
click at [11, 96] on div at bounding box center [14, 101] width 15 height 15
click at [15, 85] on div at bounding box center [15, 82] width 7 height 7
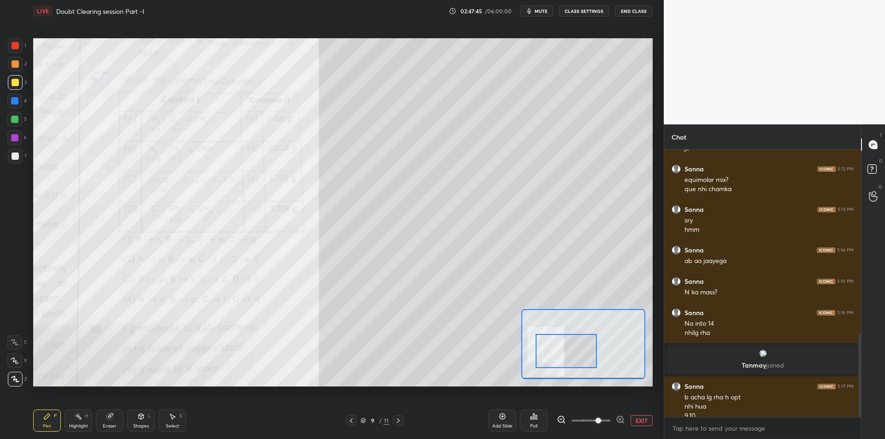
scroll to position [602, 0]
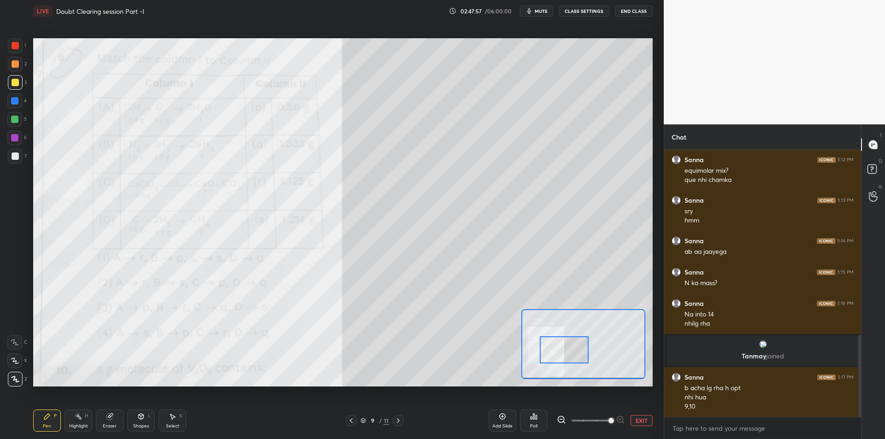
click at [4, 74] on div "1 2 3 4 5 6 7 C X Z C X Z E E Erase all H H" at bounding box center [14, 212] width 29 height 348
click at [16, 58] on div at bounding box center [15, 64] width 15 height 15
click at [19, 43] on div at bounding box center [15, 45] width 15 height 15
click at [22, 63] on div at bounding box center [15, 64] width 15 height 15
click at [12, 43] on div at bounding box center [15, 45] width 7 height 7
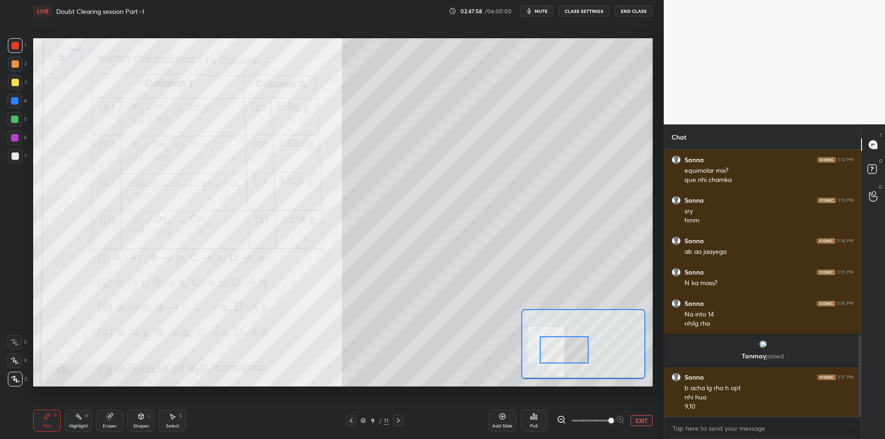
click at [14, 60] on div at bounding box center [15, 63] width 7 height 7
click at [9, 49] on div at bounding box center [15, 45] width 15 height 15
click at [8, 63] on div at bounding box center [15, 64] width 15 height 15
click at [13, 46] on div at bounding box center [15, 45] width 7 height 7
click at [12, 66] on div at bounding box center [15, 63] width 7 height 7
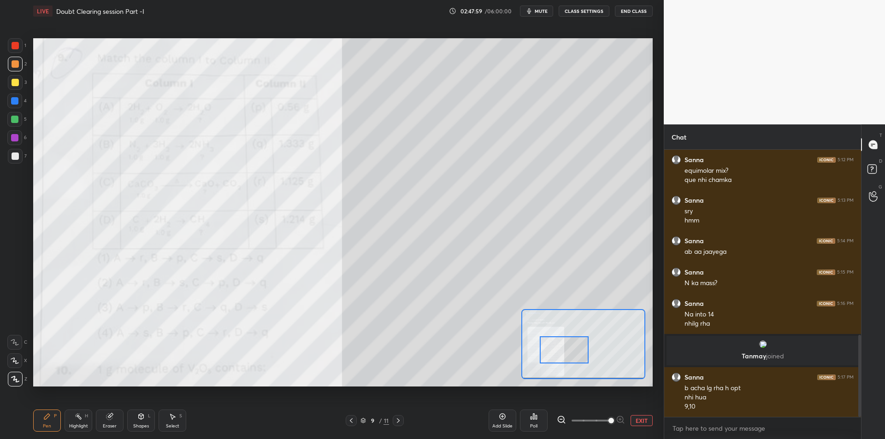
click at [17, 44] on div at bounding box center [15, 45] width 7 height 7
click at [12, 72] on div "2" at bounding box center [17, 66] width 19 height 18
click at [23, 44] on div "1" at bounding box center [17, 45] width 18 height 15
click at [15, 60] on div at bounding box center [15, 63] width 7 height 7
click at [13, 48] on div at bounding box center [15, 45] width 7 height 7
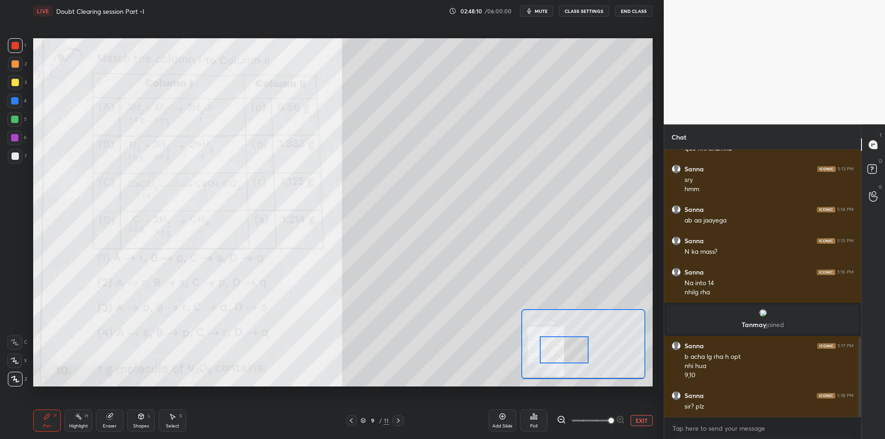
scroll to position [643, 0]
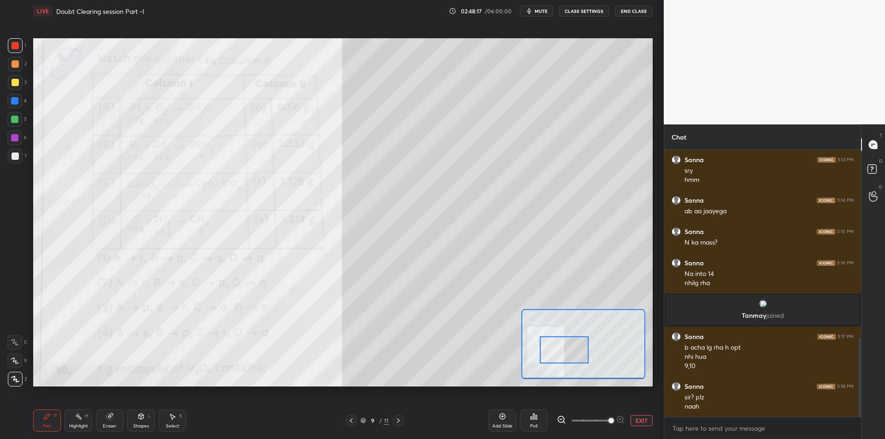
click at [646, 420] on button "EXIT" at bounding box center [642, 420] width 22 height 11
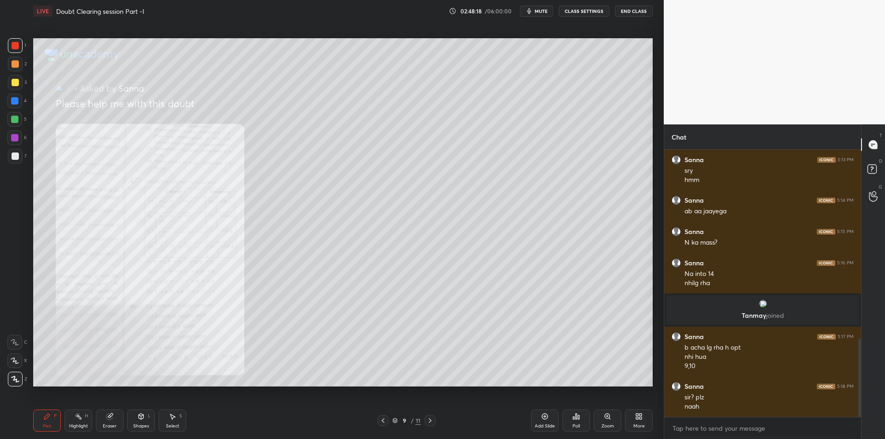
click at [12, 88] on div at bounding box center [15, 82] width 15 height 15
click at [176, 428] on div "Select" at bounding box center [172, 426] width 13 height 5
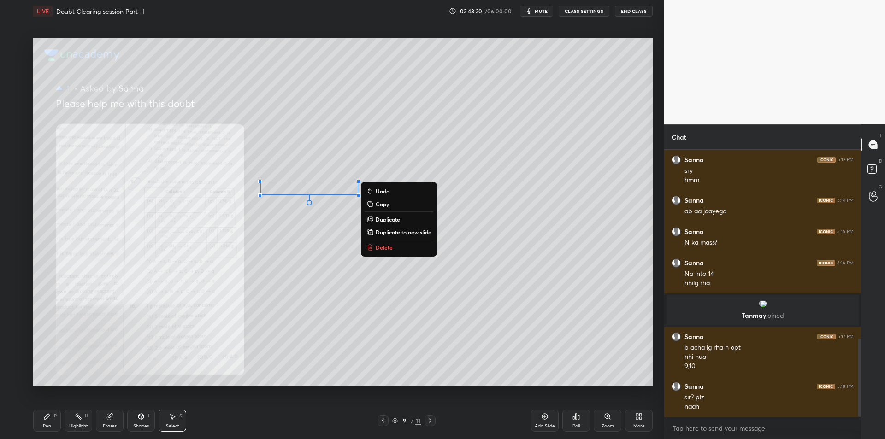
click at [389, 249] on p "Delete" at bounding box center [384, 247] width 17 height 7
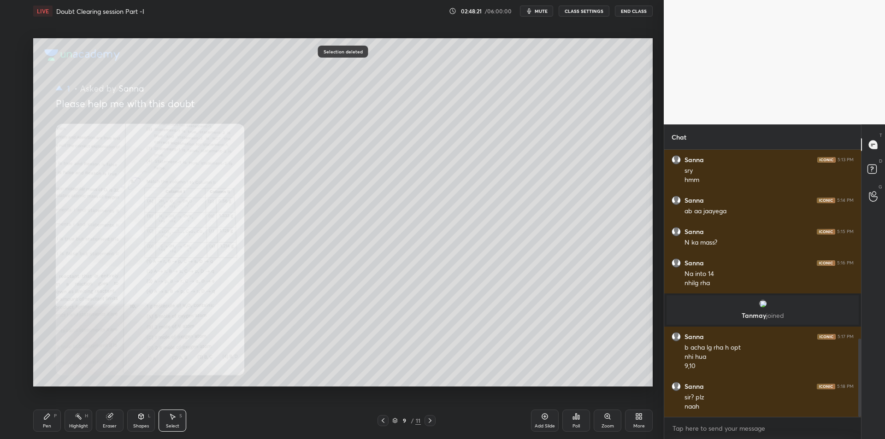
click at [87, 420] on div "Highlight H" at bounding box center [79, 421] width 28 height 22
click at [48, 419] on icon at bounding box center [46, 416] width 7 height 7
click at [15, 146] on div "6" at bounding box center [16, 139] width 19 height 18
click at [15, 163] on div at bounding box center [15, 156] width 15 height 15
click at [18, 48] on div at bounding box center [15, 45] width 7 height 7
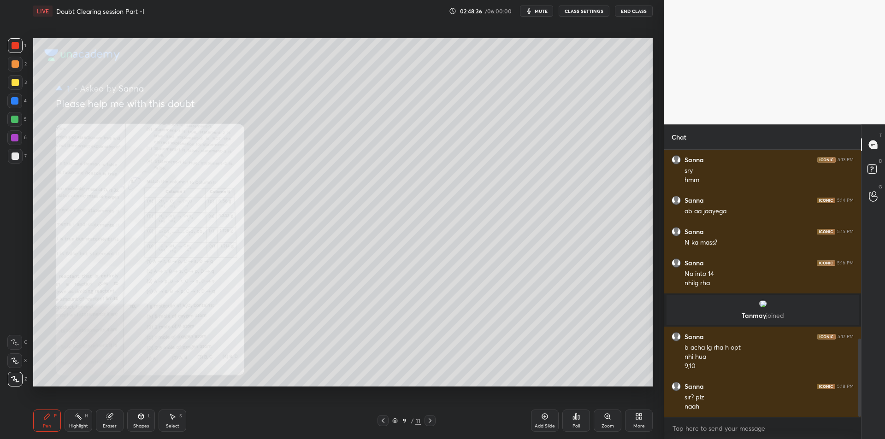
click at [20, 84] on div at bounding box center [15, 82] width 15 height 15
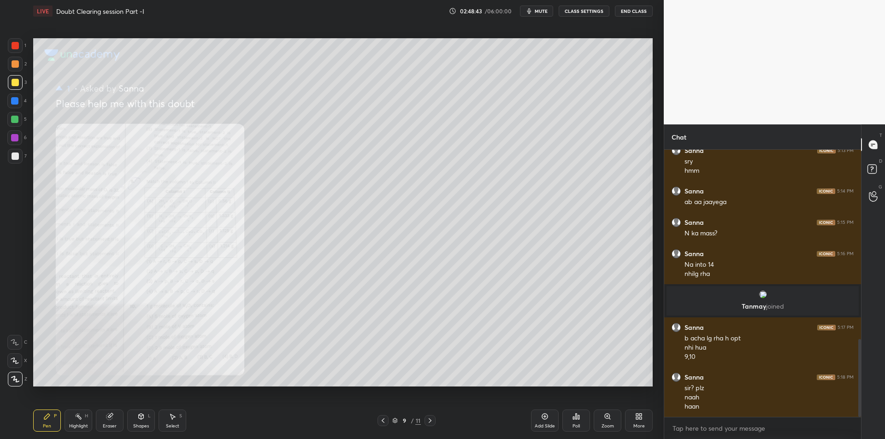
click at [18, 103] on div at bounding box center [14, 101] width 15 height 15
click at [16, 117] on div at bounding box center [14, 119] width 7 height 7
click at [22, 145] on div "6" at bounding box center [16, 139] width 19 height 18
click at [19, 159] on div at bounding box center [15, 156] width 15 height 15
click at [17, 140] on div at bounding box center [14, 137] width 7 height 7
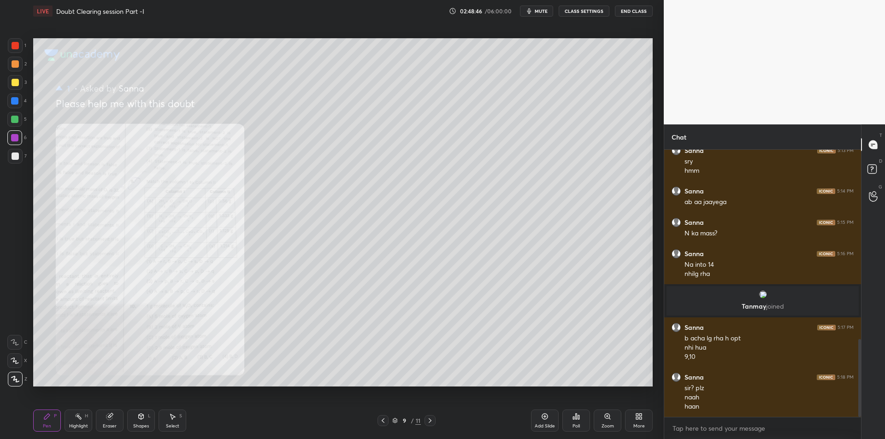
click at [16, 153] on div at bounding box center [15, 156] width 7 height 7
click at [21, 59] on div at bounding box center [15, 64] width 15 height 15
click at [12, 43] on div at bounding box center [15, 45] width 7 height 7
click at [12, 62] on div at bounding box center [15, 63] width 7 height 7
click at [13, 50] on div at bounding box center [15, 45] width 15 height 15
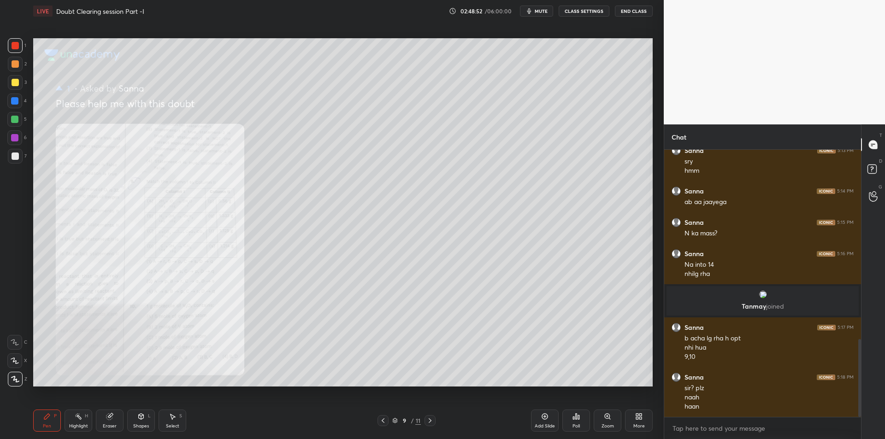
click at [73, 429] on div "Highlight H" at bounding box center [79, 421] width 28 height 22
click at [67, 424] on div "Highlight H" at bounding box center [79, 421] width 28 height 22
click at [45, 420] on div "Pen P" at bounding box center [47, 421] width 28 height 22
click at [18, 83] on div at bounding box center [15, 82] width 7 height 7
click at [18, 108] on div "4" at bounding box center [16, 103] width 19 height 18
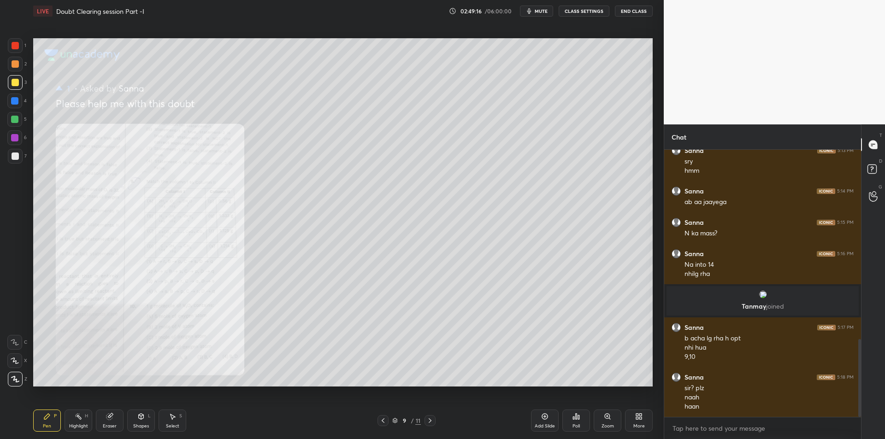
click at [16, 125] on div at bounding box center [14, 119] width 15 height 15
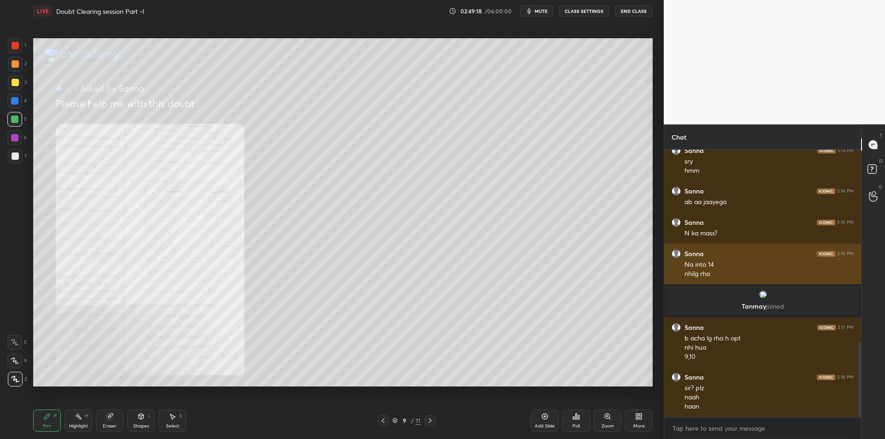
scroll to position [691, 0]
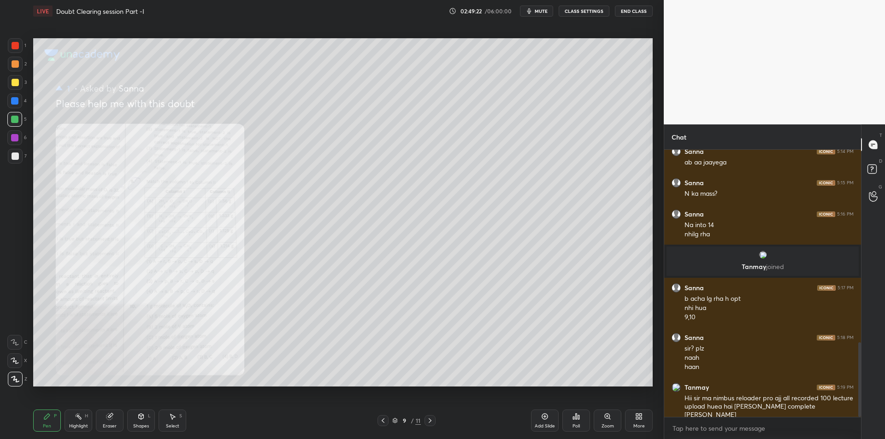
click at [19, 145] on div "6" at bounding box center [16, 139] width 19 height 18
click at [17, 157] on div at bounding box center [15, 156] width 7 height 7
click at [14, 49] on div at bounding box center [15, 45] width 15 height 15
click at [13, 99] on div at bounding box center [14, 100] width 7 height 7
click at [10, 125] on div at bounding box center [14, 119] width 15 height 15
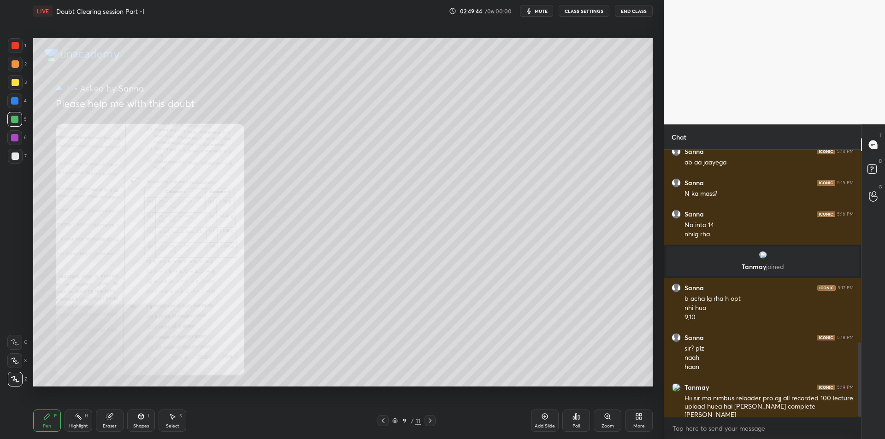
click at [63, 421] on div "Pen P Highlight H Eraser Shapes L Select S" at bounding box center [157, 421] width 249 height 22
click at [56, 422] on div "Pen P" at bounding box center [47, 421] width 28 height 22
click at [75, 423] on div "Highlight H" at bounding box center [79, 421] width 28 height 22
click at [50, 419] on icon at bounding box center [46, 416] width 7 height 7
click at [21, 157] on div at bounding box center [15, 156] width 15 height 15
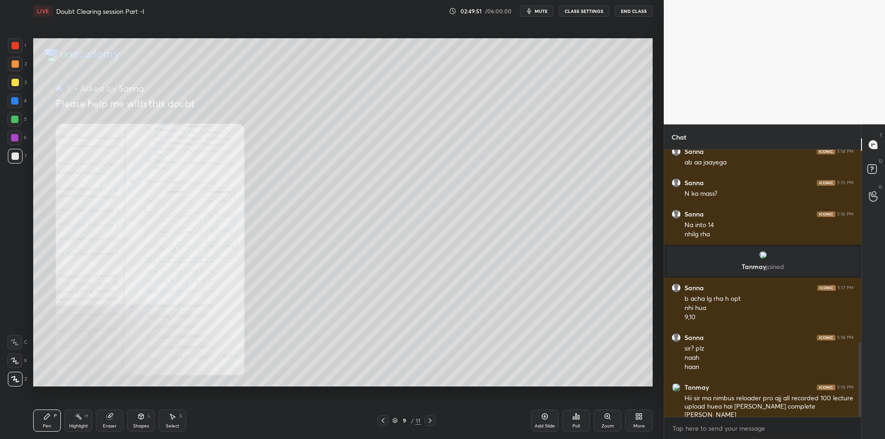
click at [15, 46] on div at bounding box center [15, 45] width 7 height 7
click at [13, 71] on div at bounding box center [15, 64] width 15 height 15
click at [5, 79] on div "1 2 3 4 5 6 7 C X Z C X Z E E Erase all H H" at bounding box center [14, 212] width 29 height 348
click at [10, 83] on div at bounding box center [15, 82] width 15 height 15
click at [23, 101] on div "4" at bounding box center [16, 101] width 19 height 15
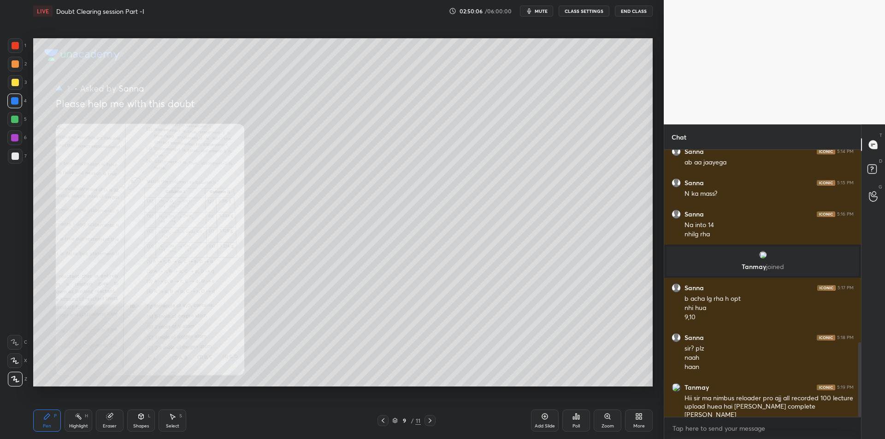
click at [18, 120] on div at bounding box center [14, 119] width 7 height 7
click at [20, 134] on div at bounding box center [14, 137] width 15 height 15
click at [13, 161] on div at bounding box center [15, 156] width 15 height 15
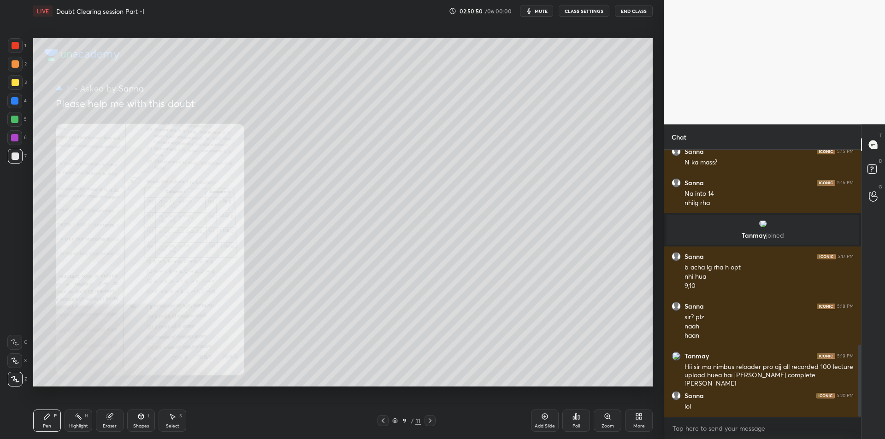
click at [544, 414] on icon at bounding box center [544, 416] width 7 height 7
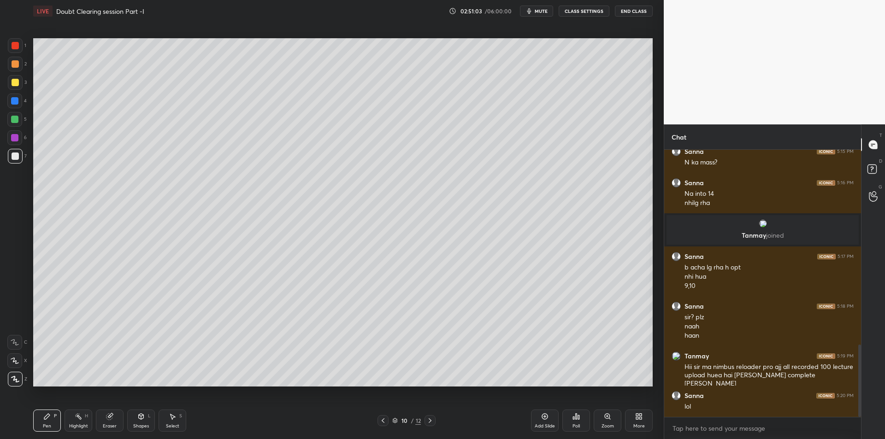
click at [26, 69] on div "2" at bounding box center [17, 64] width 19 height 15
click at [23, 48] on div at bounding box center [15, 45] width 15 height 15
click at [17, 66] on div at bounding box center [15, 63] width 7 height 7
click at [21, 47] on div at bounding box center [15, 45] width 15 height 15
click at [10, 81] on div at bounding box center [15, 82] width 15 height 15
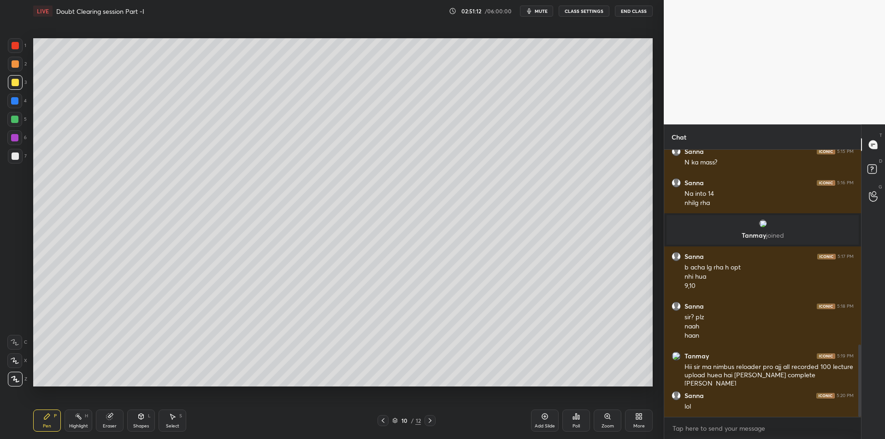
click at [378, 423] on div at bounding box center [382, 420] width 11 height 11
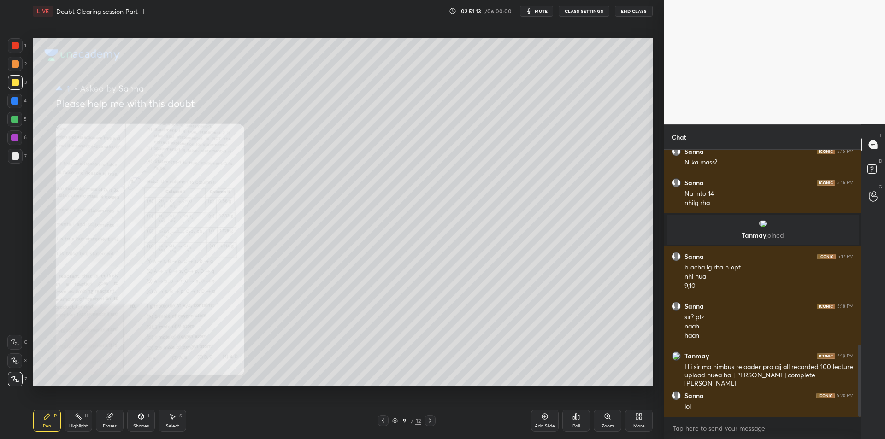
click at [77, 422] on div "Highlight H" at bounding box center [79, 421] width 28 height 22
click at [54, 420] on div "Pen P" at bounding box center [47, 421] width 28 height 22
click at [88, 425] on div "Highlight" at bounding box center [78, 426] width 19 height 5
click at [62, 422] on div "Pen P Highlight H Eraser Shapes L Select S" at bounding box center [157, 421] width 249 height 22
click at [65, 419] on div "Highlight H" at bounding box center [79, 421] width 28 height 22
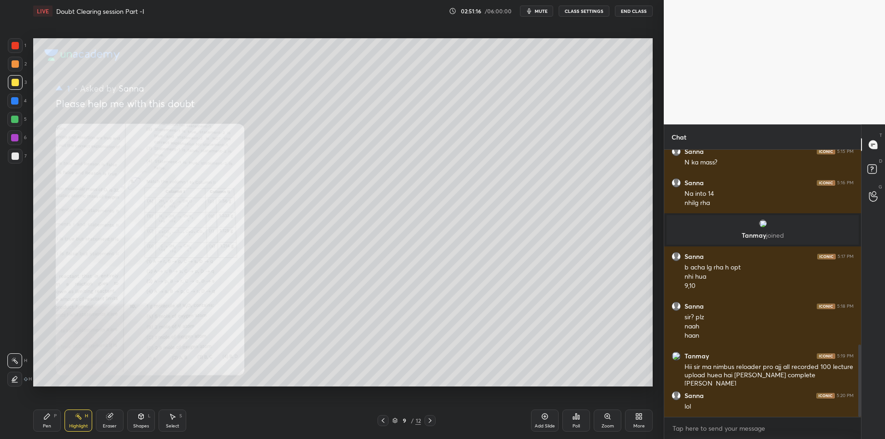
click at [49, 423] on div "Pen P" at bounding box center [47, 421] width 28 height 22
click at [81, 421] on div "Highlight H" at bounding box center [79, 421] width 28 height 22
click at [52, 424] on div "Pen P" at bounding box center [47, 421] width 28 height 22
click at [83, 423] on div "Highlight H" at bounding box center [79, 421] width 28 height 22
click at [49, 422] on div "Pen P" at bounding box center [47, 421] width 28 height 22
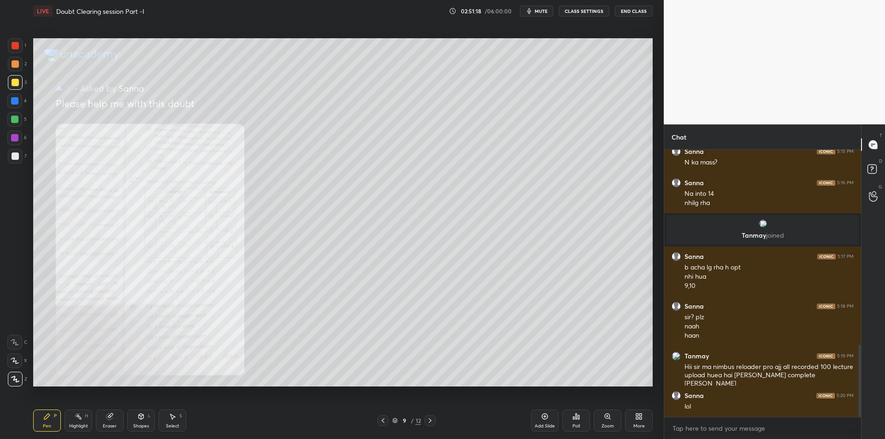
click at [15, 124] on div at bounding box center [14, 119] width 15 height 15
click at [51, 420] on div "Pen P" at bounding box center [47, 421] width 28 height 22
click at [18, 141] on div at bounding box center [14, 137] width 15 height 15
click at [20, 165] on div "7" at bounding box center [17, 158] width 19 height 18
click at [545, 417] on icon at bounding box center [544, 416] width 3 height 3
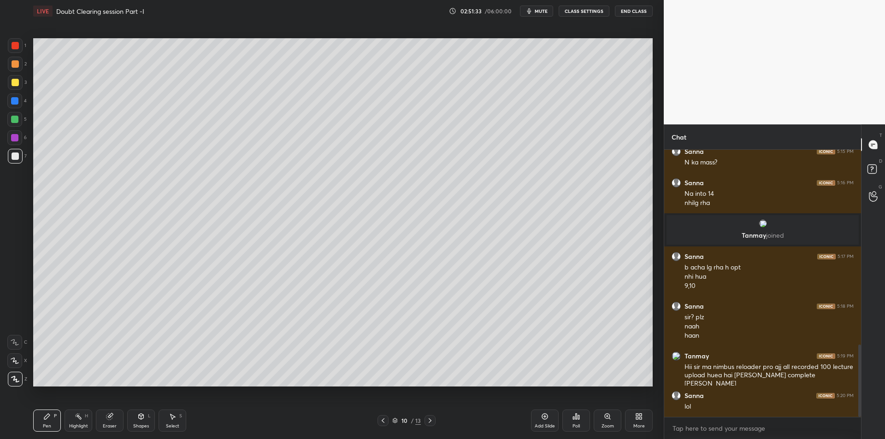
click at [22, 74] on div "2" at bounding box center [17, 66] width 19 height 18
click at [18, 64] on div at bounding box center [15, 63] width 7 height 7
click at [18, 49] on div at bounding box center [15, 45] width 15 height 15
click at [23, 65] on div "2" at bounding box center [17, 64] width 19 height 15
click at [21, 81] on div at bounding box center [15, 82] width 15 height 15
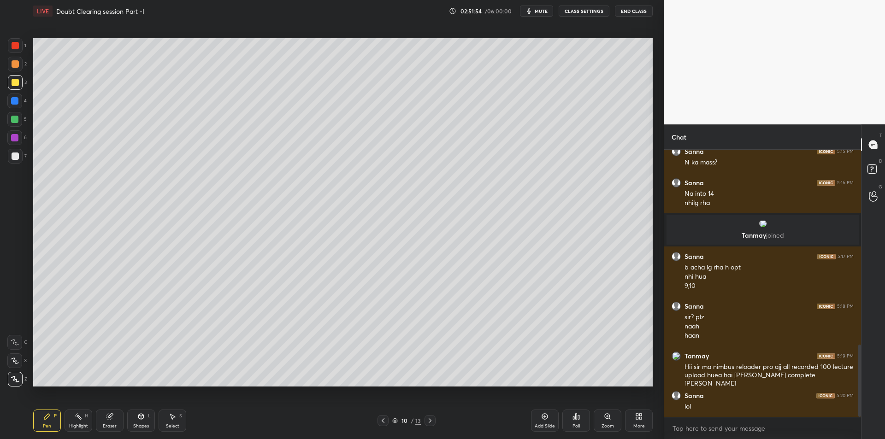
click at [24, 106] on div "4" at bounding box center [16, 101] width 19 height 15
click at [22, 123] on div at bounding box center [14, 119] width 15 height 15
click at [110, 421] on div "Eraser" at bounding box center [110, 421] width 28 height 22
click at [84, 419] on div "Highlight H" at bounding box center [79, 421] width 28 height 22
click at [100, 428] on div "Eraser" at bounding box center [110, 421] width 28 height 22
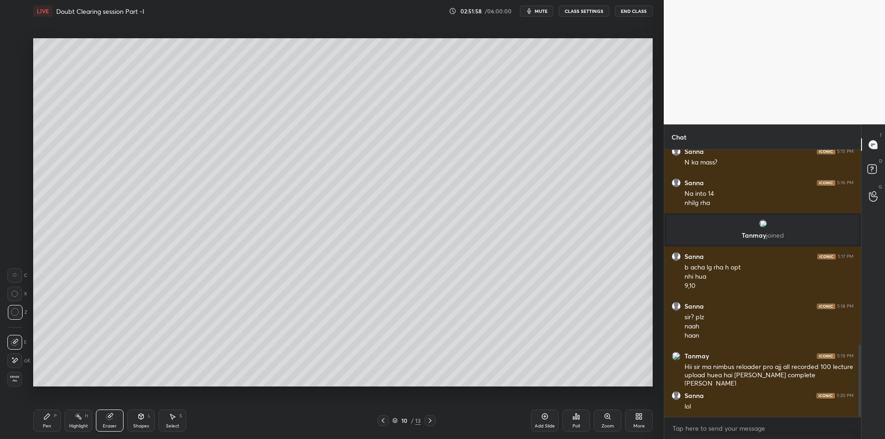
click at [8, 372] on div "Erase all" at bounding box center [15, 379] width 17 height 15
click at [83, 419] on div "Highlight H" at bounding box center [79, 421] width 28 height 22
click at [54, 418] on div "P" at bounding box center [55, 416] width 3 height 5
click at [385, 423] on icon at bounding box center [382, 420] width 7 height 7
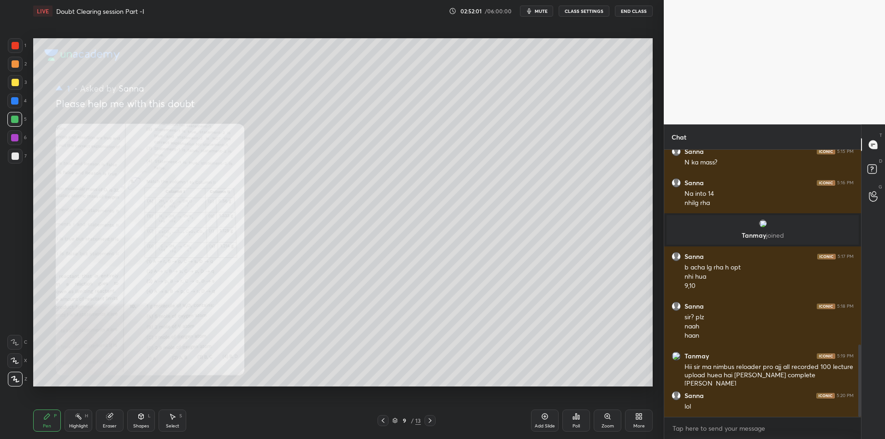
click at [11, 136] on div at bounding box center [14, 137] width 15 height 15
click at [16, 157] on div at bounding box center [15, 156] width 7 height 7
click at [603, 419] on div "Zoom" at bounding box center [608, 421] width 28 height 22
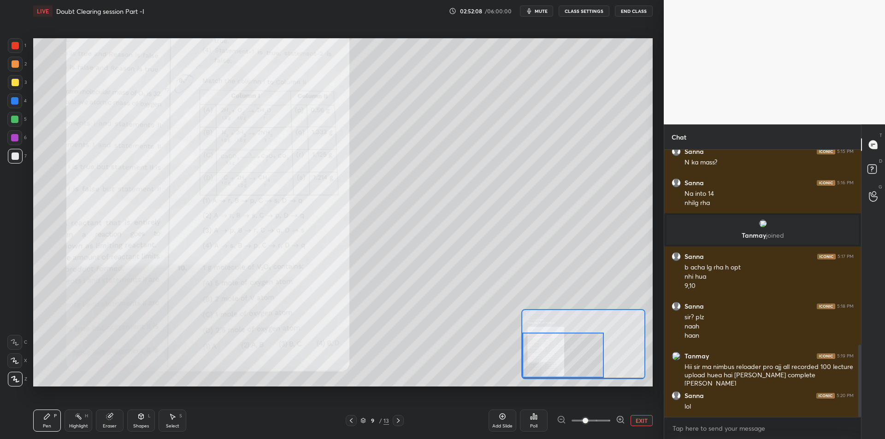
click at [560, 365] on div at bounding box center [563, 355] width 82 height 45
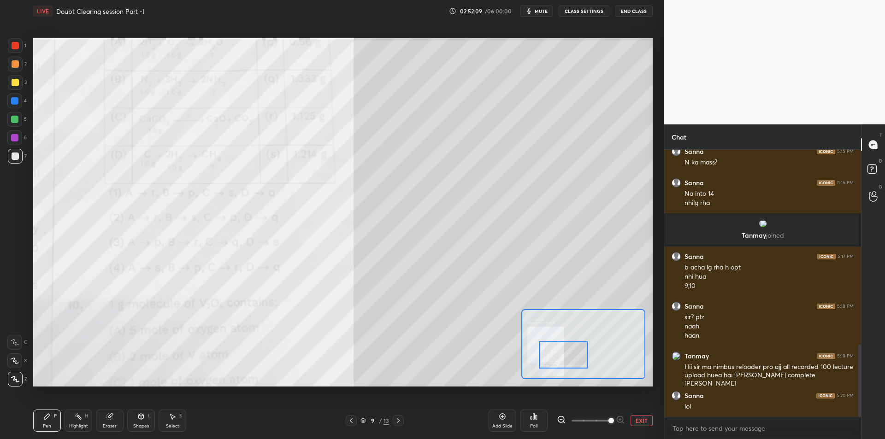
click at [614, 424] on span at bounding box center [611, 421] width 6 height 6
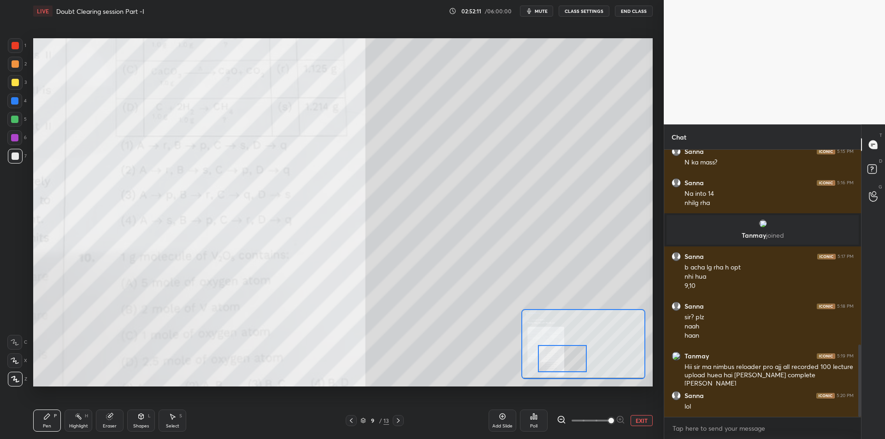
click at [15, 52] on div at bounding box center [15, 45] width 15 height 15
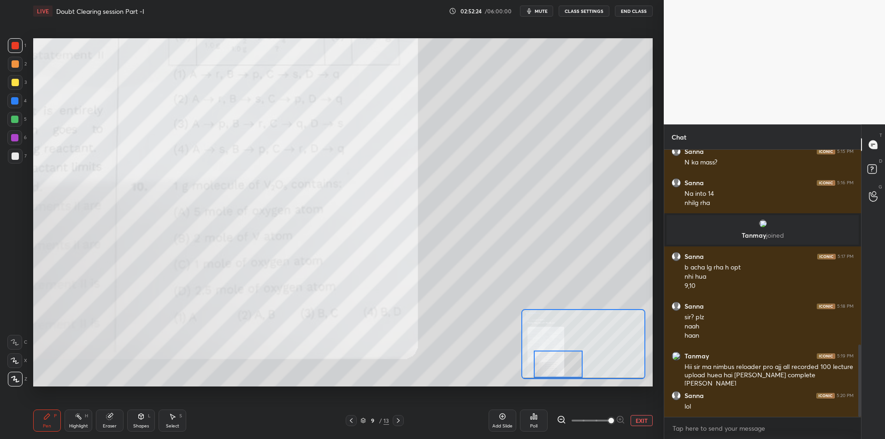
click at [11, 83] on div at bounding box center [15, 82] width 15 height 15
click at [27, 115] on div "1 2 3 4 5 6 7 C X Z C X Z E E Erase all H H" at bounding box center [14, 212] width 29 height 348
click at [16, 118] on div at bounding box center [14, 119] width 7 height 7
click at [18, 122] on div at bounding box center [14, 119] width 7 height 7
click at [648, 426] on button "EXIT" at bounding box center [642, 420] width 22 height 11
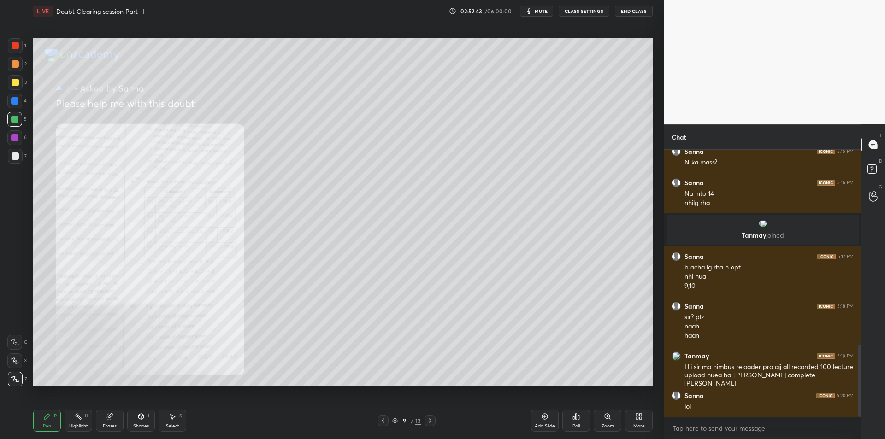
click at [435, 423] on div at bounding box center [430, 420] width 11 height 11
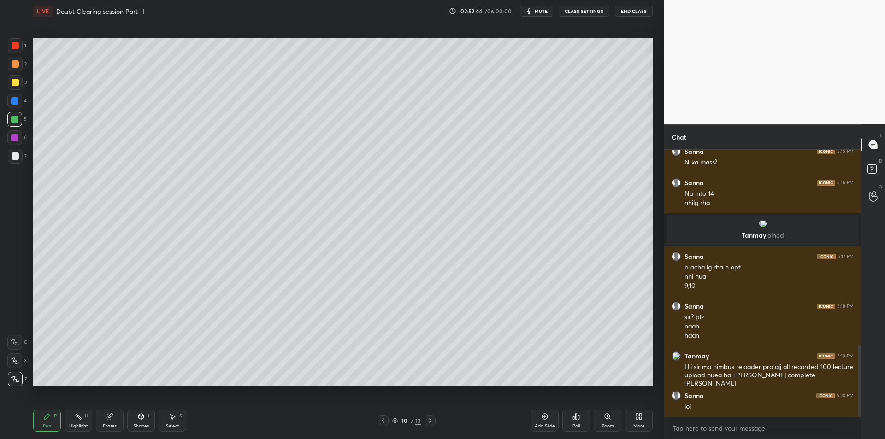
click at [429, 424] on icon at bounding box center [429, 420] width 7 height 7
click at [428, 423] on icon at bounding box center [429, 420] width 7 height 7
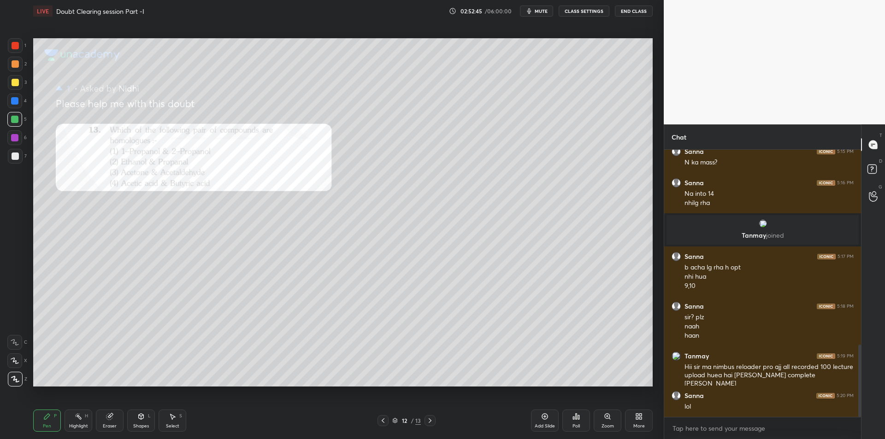
click at [385, 425] on div at bounding box center [382, 420] width 11 height 11
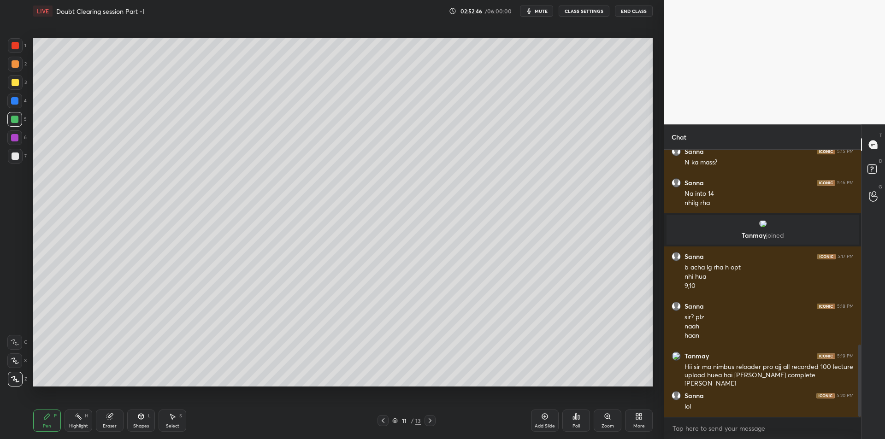
click at [433, 419] on icon at bounding box center [429, 420] width 7 height 7
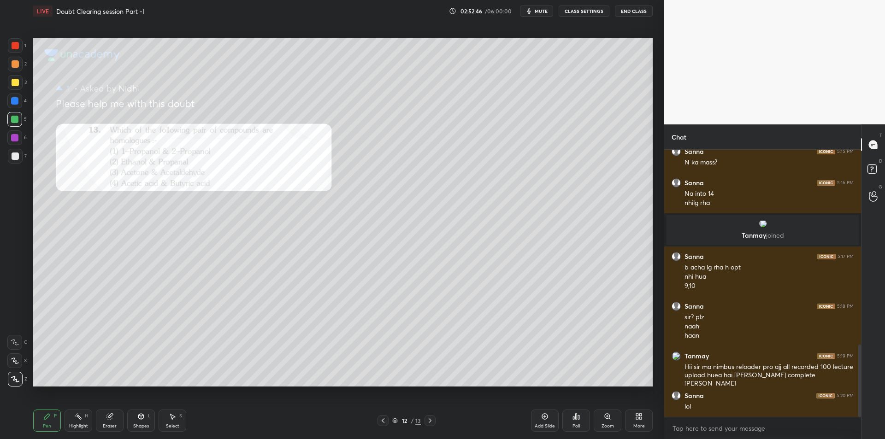
click at [432, 417] on icon at bounding box center [429, 420] width 7 height 7
click at [386, 425] on div at bounding box center [382, 420] width 11 height 11
click at [389, 424] on div "13 / 13" at bounding box center [406, 420] width 58 height 11
click at [388, 424] on div at bounding box center [382, 420] width 11 height 11
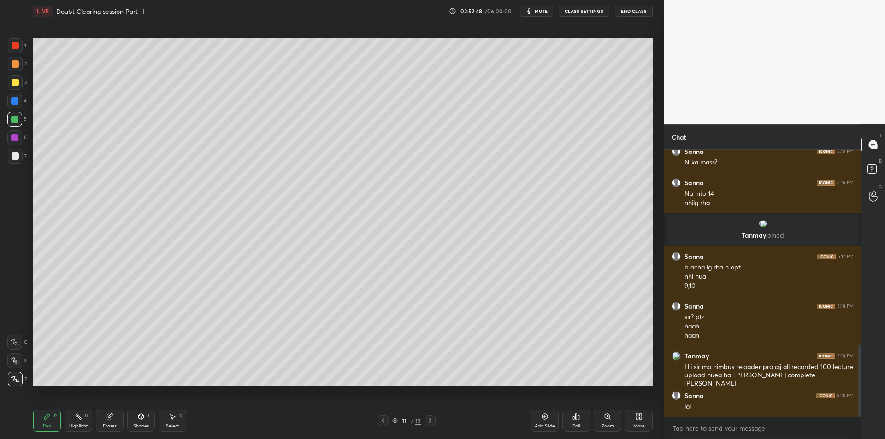
click at [389, 420] on div "11 / 13" at bounding box center [406, 420] width 58 height 11
click at [386, 422] on icon at bounding box center [382, 420] width 7 height 7
click at [382, 420] on icon at bounding box center [382, 420] width 7 height 7
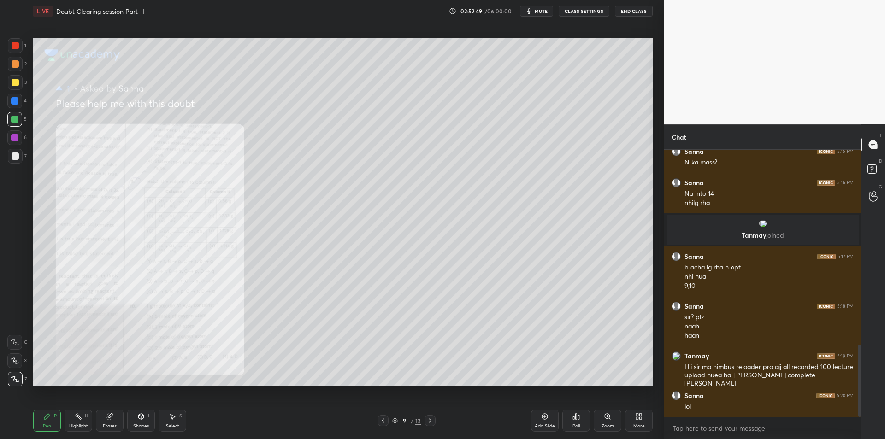
click at [386, 419] on icon at bounding box center [382, 420] width 7 height 7
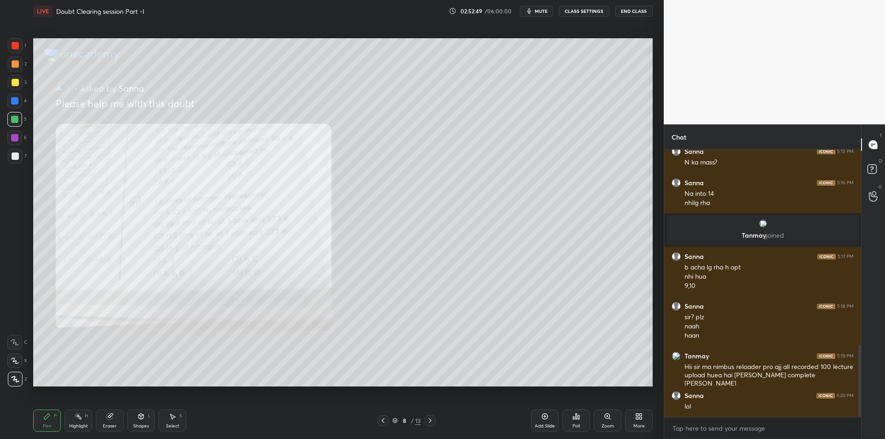
click at [383, 418] on icon at bounding box center [382, 420] width 7 height 7
click at [380, 418] on icon at bounding box center [382, 420] width 7 height 7
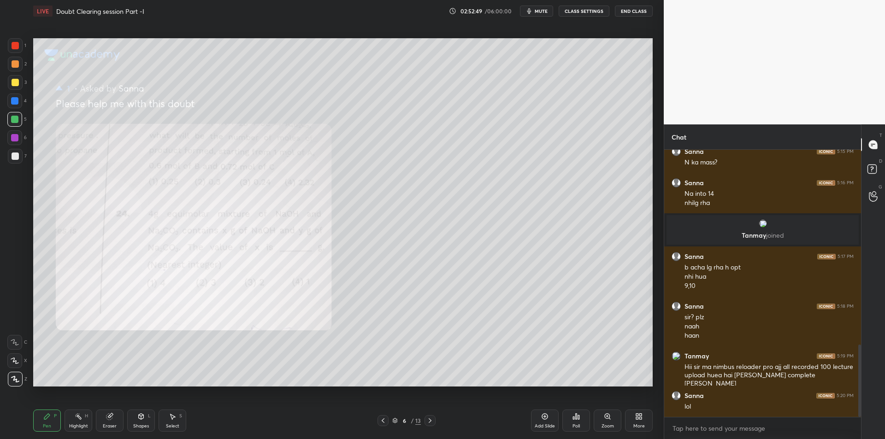
click at [380, 418] on icon at bounding box center [382, 420] width 7 height 7
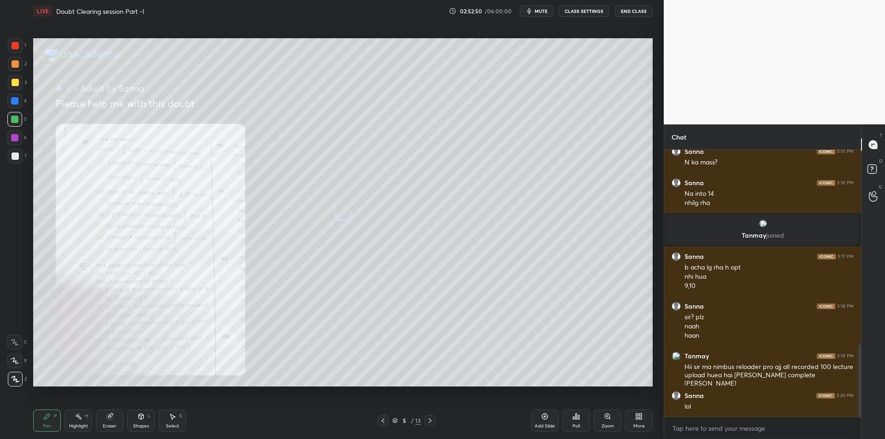
click at [383, 416] on div at bounding box center [382, 420] width 11 height 11
click at [384, 415] on div at bounding box center [382, 420] width 11 height 11
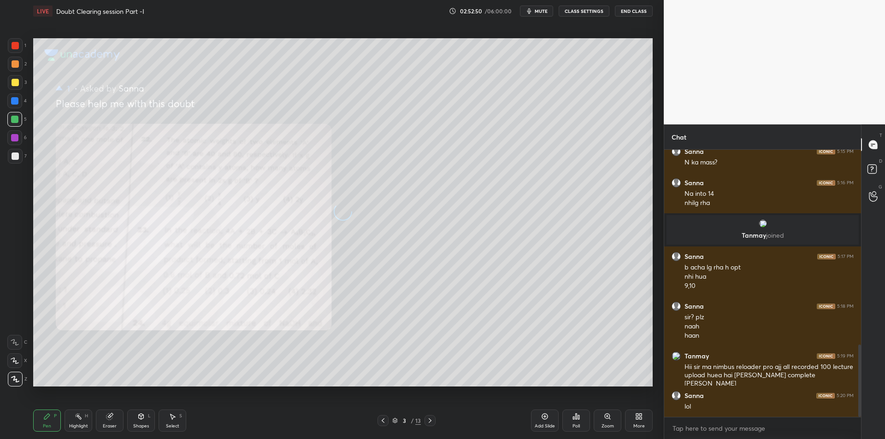
click at [384, 415] on div "Pen P Highlight H Eraser Shapes L Select S 3 / 13 Add Slide Poll Zoom More" at bounding box center [342, 420] width 619 height 37
click at [386, 419] on icon at bounding box center [382, 420] width 7 height 7
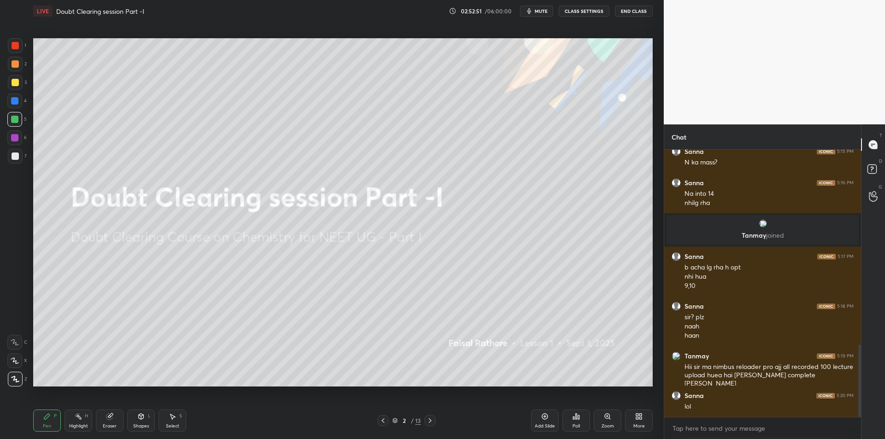
click at [82, 424] on div "Highlight" at bounding box center [78, 426] width 19 height 5
click at [48, 424] on div "Pen" at bounding box center [47, 426] width 8 height 5
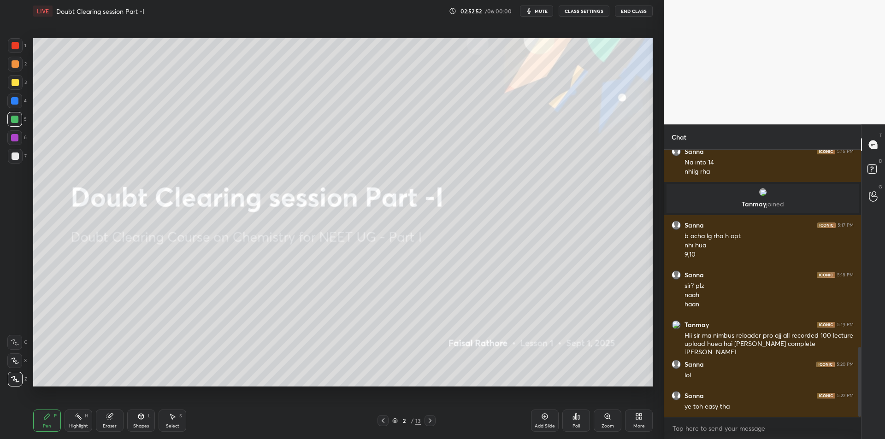
click at [82, 421] on div "Highlight H" at bounding box center [79, 421] width 28 height 22
click at [18, 140] on div at bounding box center [14, 137] width 15 height 15
click at [15, 159] on div at bounding box center [15, 156] width 7 height 7
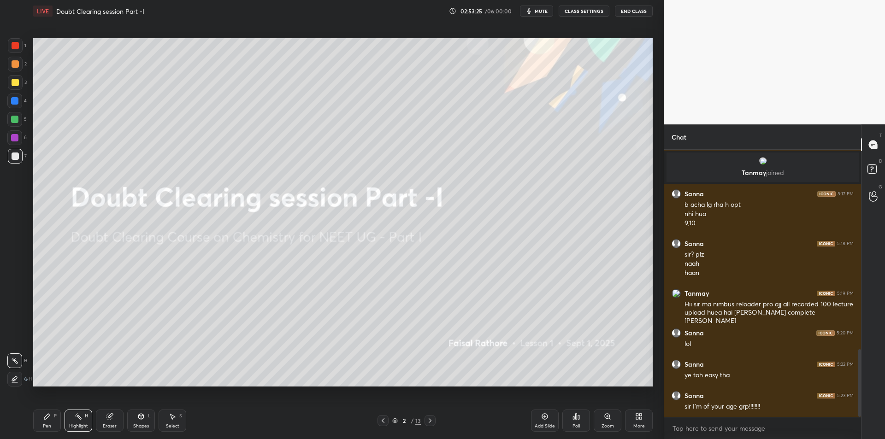
scroll to position [817, 0]
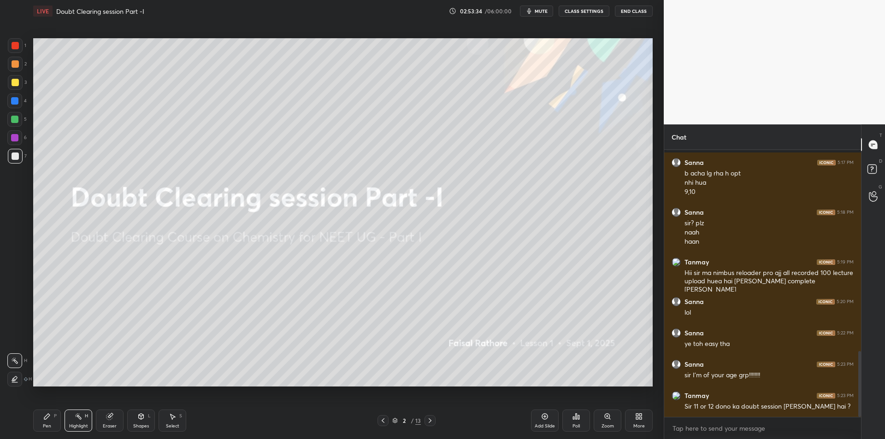
click at [51, 419] on div "Pen P" at bounding box center [47, 421] width 28 height 22
click at [17, 62] on div at bounding box center [15, 63] width 7 height 7
click at [18, 46] on div at bounding box center [15, 45] width 7 height 7
click at [16, 69] on div at bounding box center [15, 64] width 15 height 15
click at [14, 52] on div at bounding box center [15, 45] width 15 height 15
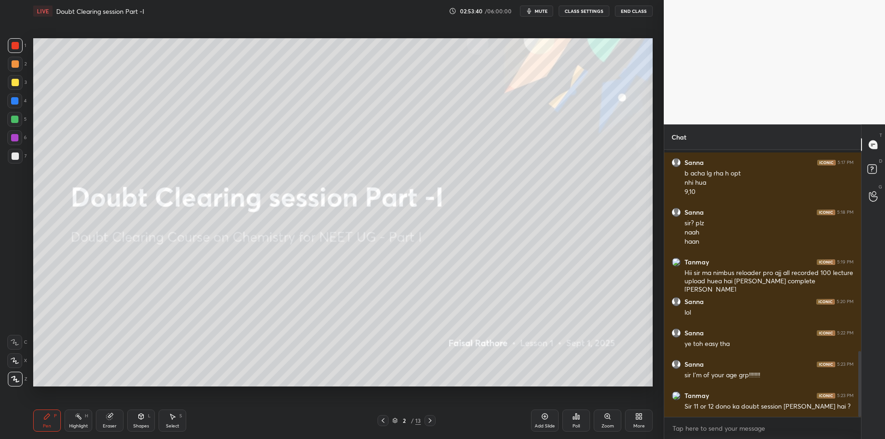
click at [14, 64] on div at bounding box center [15, 63] width 7 height 7
click at [13, 48] on div at bounding box center [15, 45] width 7 height 7
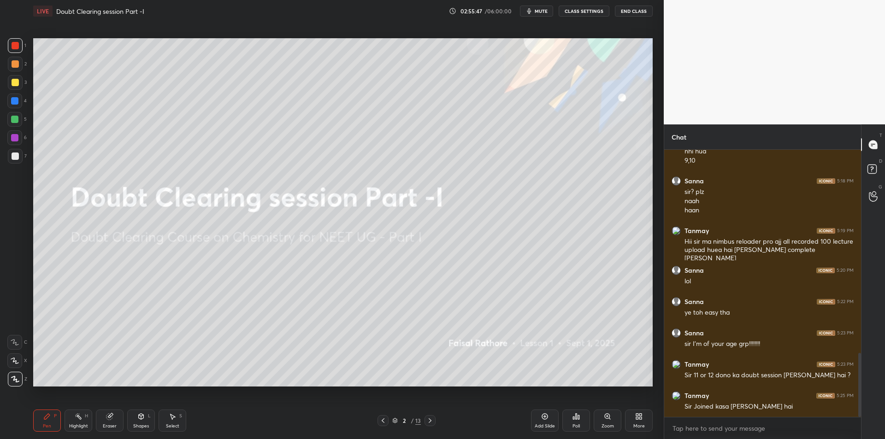
drag, startPoint x: 76, startPoint y: 424, endPoint x: 86, endPoint y: 405, distance: 21.4
click at [75, 425] on div "Highlight" at bounding box center [78, 426] width 19 height 5
click at [385, 421] on icon at bounding box center [382, 420] width 7 height 7
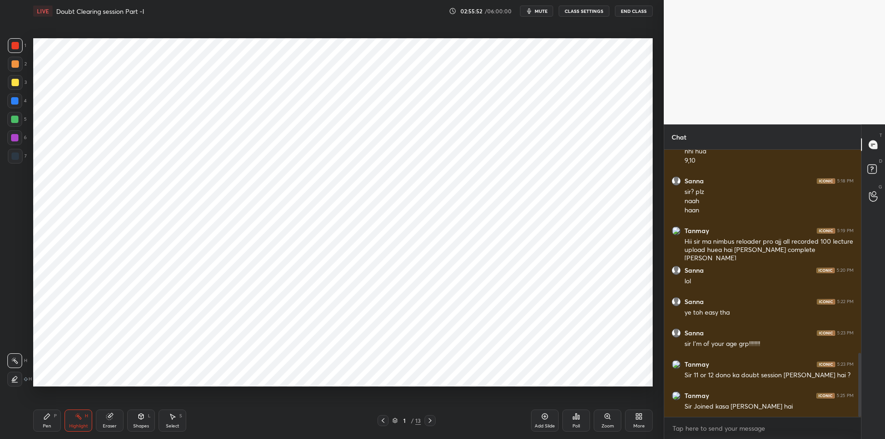
click at [433, 423] on icon at bounding box center [429, 420] width 7 height 7
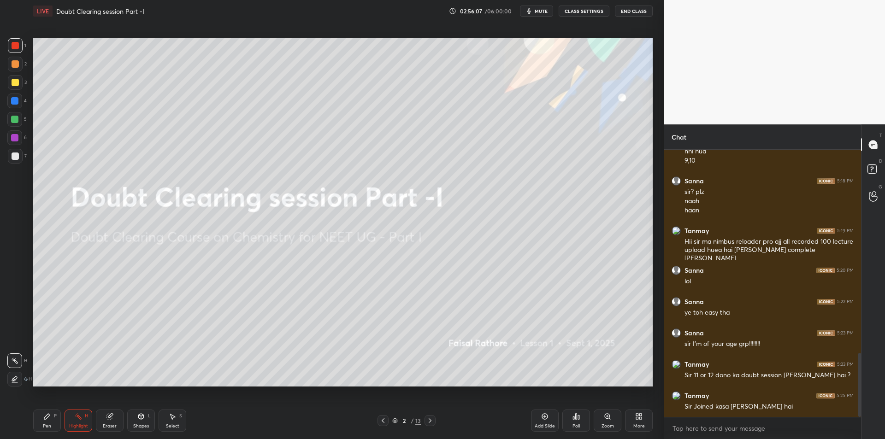
scroll to position [879, 0]
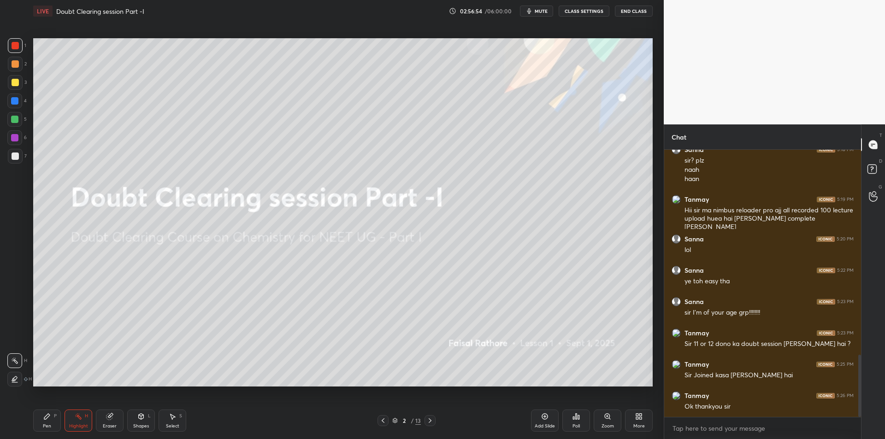
click at [539, 14] on span "mute" at bounding box center [541, 11] width 13 height 6
click at [584, 8] on button "CLASS SETTINGS" at bounding box center [584, 11] width 51 height 11
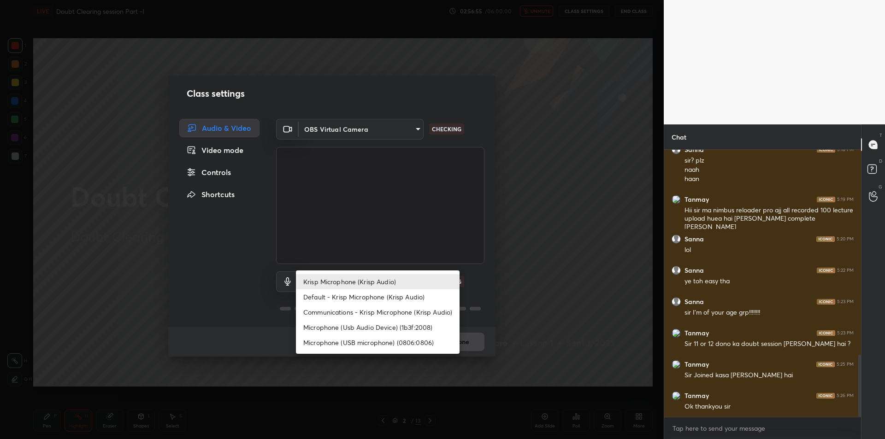
click at [348, 283] on body "1 2 3 4 5 6 7 C X Z C X Z E E Erase all H H LIVE Doubt Clearing session Part -I…" at bounding box center [442, 219] width 885 height 439
click at [362, 328] on li "Microphone (Usb Audio Device) (1b3f:2008)" at bounding box center [378, 327] width 164 height 15
type input "fde829080738fc3fb0167f80aaf6a609a4591a58cc93b04ec9dd4d9d5dd89f15"
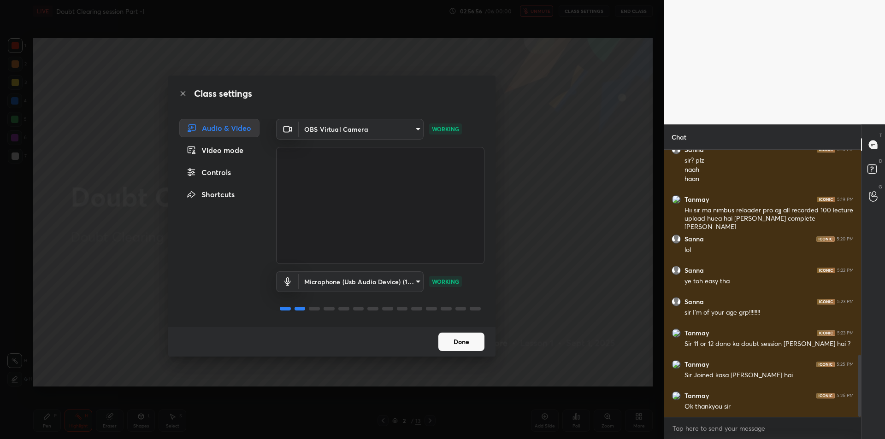
click at [578, 162] on div "Class settings Audio & Video Video mode Controls Shortcuts OBS Virtual Camera 6…" at bounding box center [332, 219] width 664 height 439
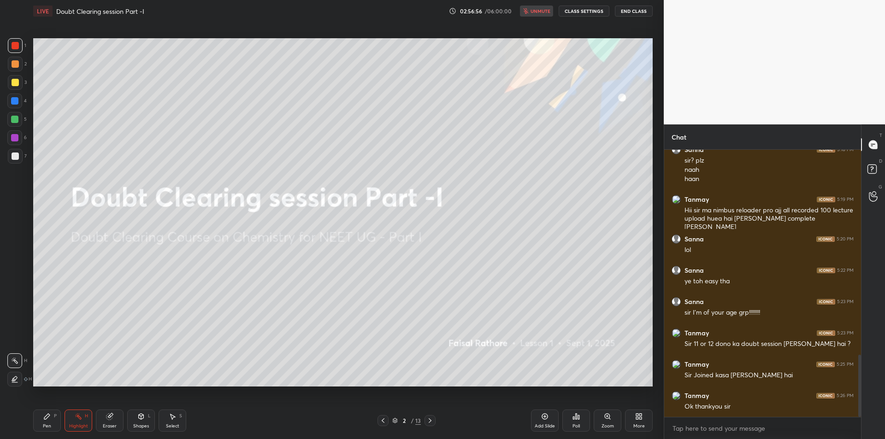
click at [642, 16] on button "End Class" at bounding box center [634, 11] width 38 height 11
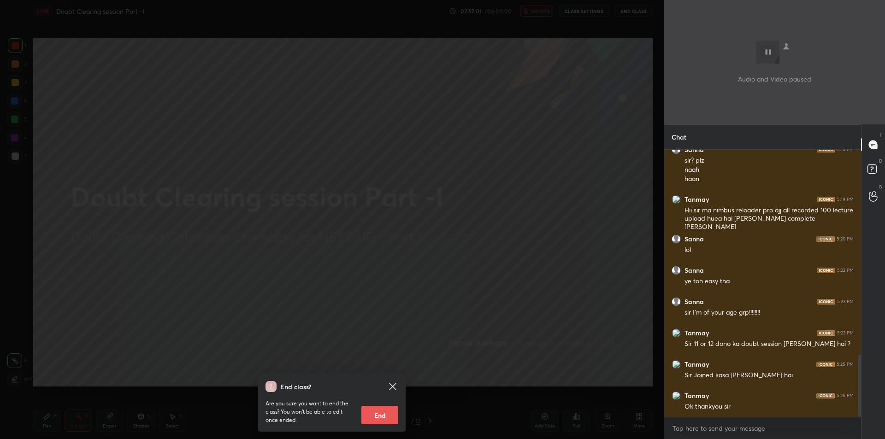
click at [323, 206] on div "End class? Are you sure you want to end the class? You won’t be able to edit on…" at bounding box center [332, 219] width 664 height 439
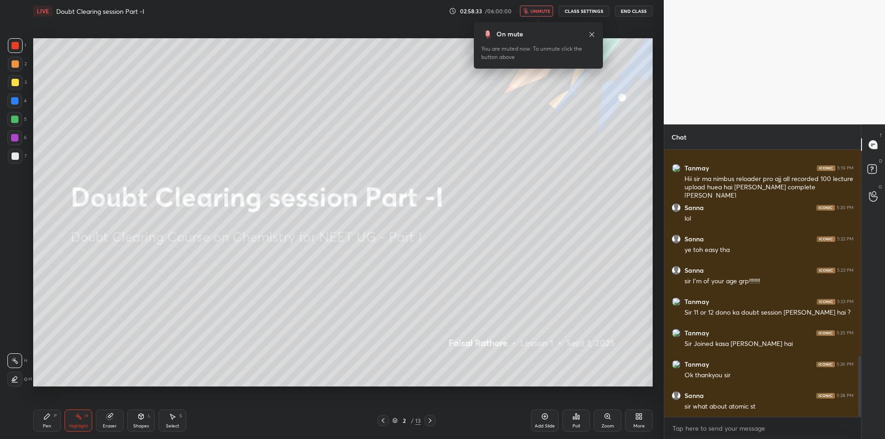
scroll to position [920, 0]
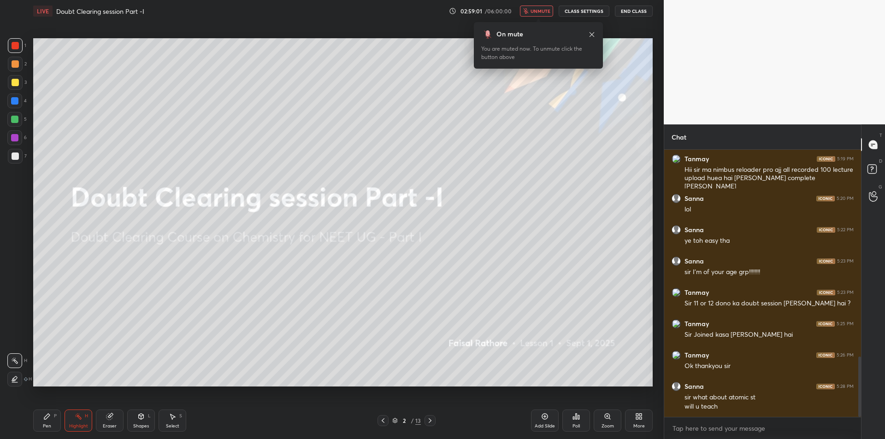
click at [638, 9] on button "End Class" at bounding box center [634, 11] width 38 height 11
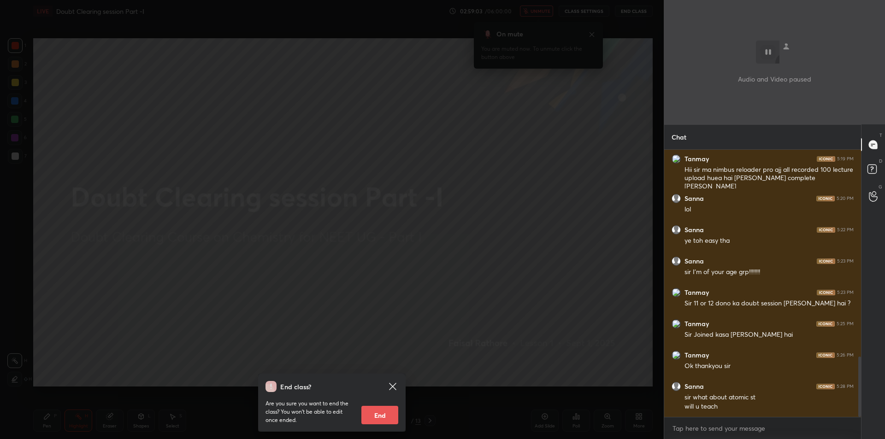
drag, startPoint x: 340, startPoint y: 157, endPoint x: 371, endPoint y: 140, distance: 34.7
click at [342, 156] on div "End class? Are you sure you want to end the class? You won’t be able to edit on…" at bounding box center [332, 219] width 664 height 439
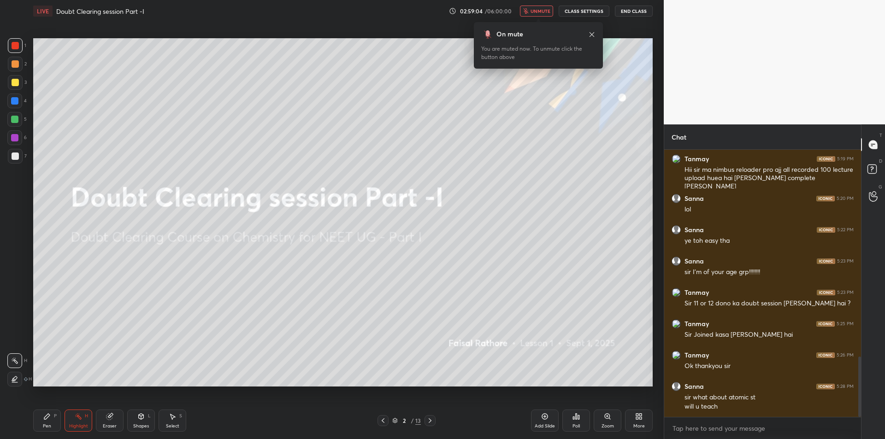
click at [543, 12] on span "unmute" at bounding box center [541, 11] width 20 height 6
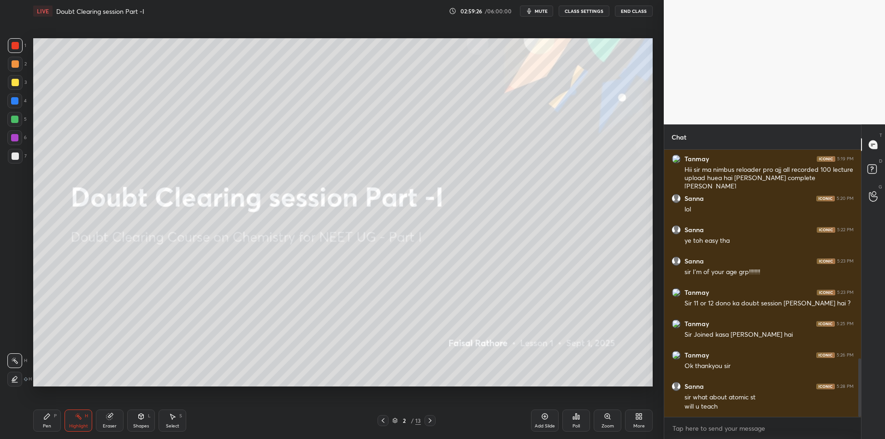
scroll to position [951, 0]
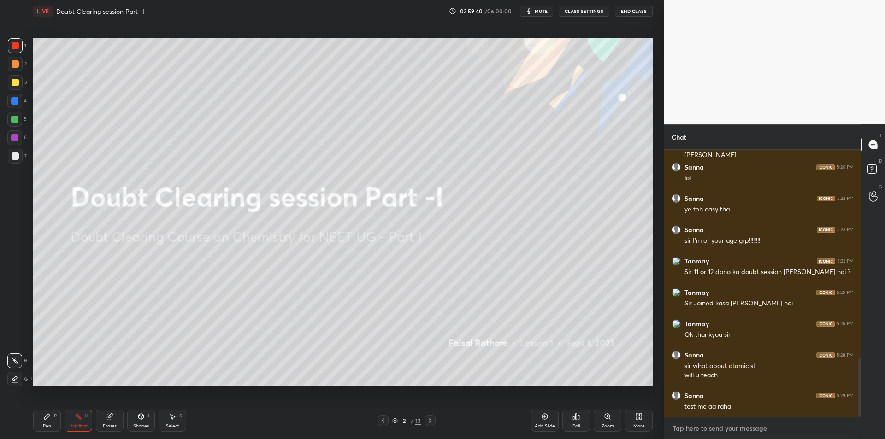
click at [702, 423] on textarea at bounding box center [763, 428] width 182 height 15
type textarea "x"
click at [653, 367] on div "Setting up your live class Poll for secs No correct answer Start poll" at bounding box center [342, 212] width 627 height 380
click at [109, 421] on div "Eraser" at bounding box center [110, 421] width 28 height 22
click at [15, 366] on div at bounding box center [14, 361] width 15 height 15
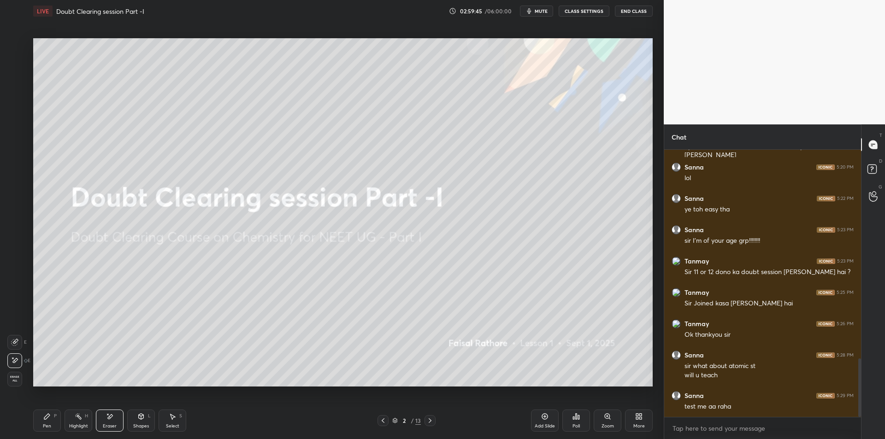
drag, startPoint x: 71, startPoint y: 424, endPoint x: 98, endPoint y: 418, distance: 28.4
click at [71, 425] on div "Highlight" at bounding box center [78, 426] width 19 height 5
click at [111, 418] on icon at bounding box center [110, 416] width 5 height 5
click at [76, 422] on div "Highlight H" at bounding box center [79, 421] width 28 height 22
click at [115, 425] on div "Eraser" at bounding box center [110, 426] width 14 height 5
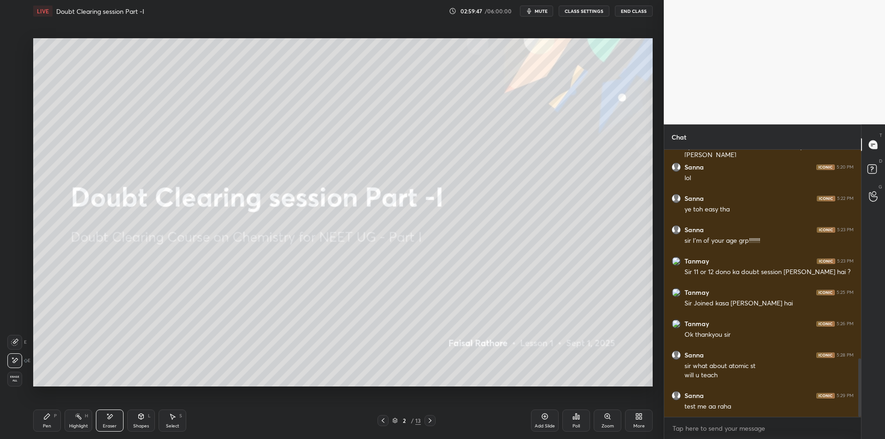
click at [79, 421] on div "Highlight H" at bounding box center [79, 421] width 28 height 22
click at [538, 10] on span "mute" at bounding box center [541, 11] width 13 height 6
click at [640, 8] on button "End Class" at bounding box center [634, 11] width 38 height 11
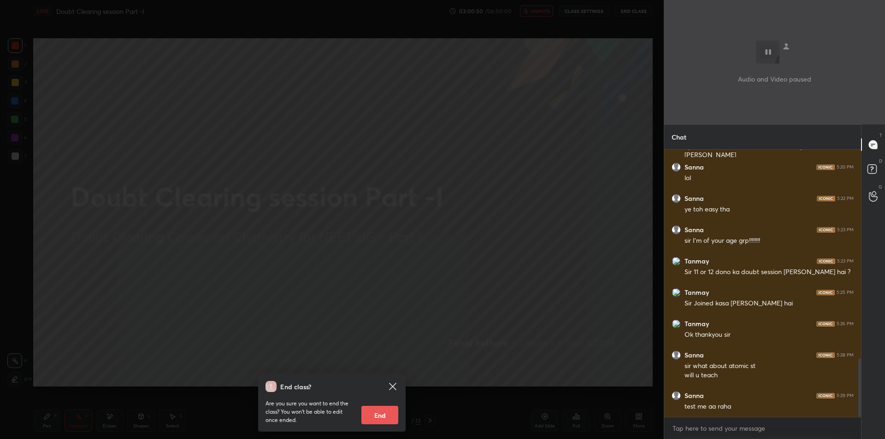
click at [529, 82] on div "End class? Are you sure you want to end the class? You won’t be able to edit on…" at bounding box center [332, 219] width 664 height 439
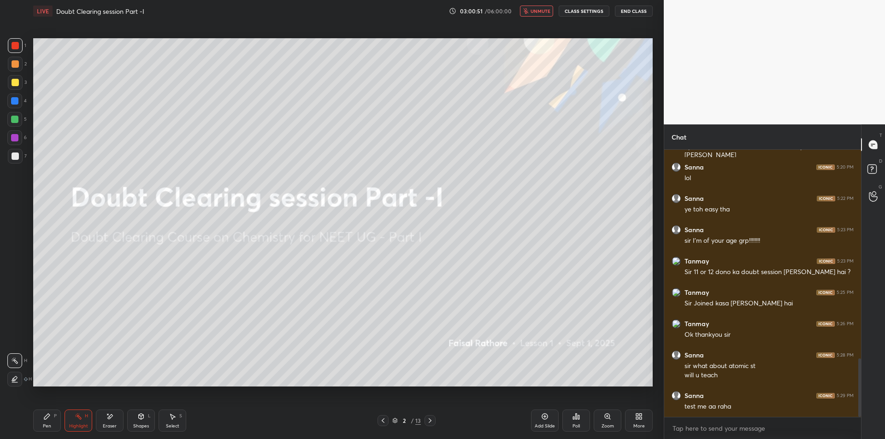
click at [543, 8] on span "unmute" at bounding box center [541, 11] width 20 height 6
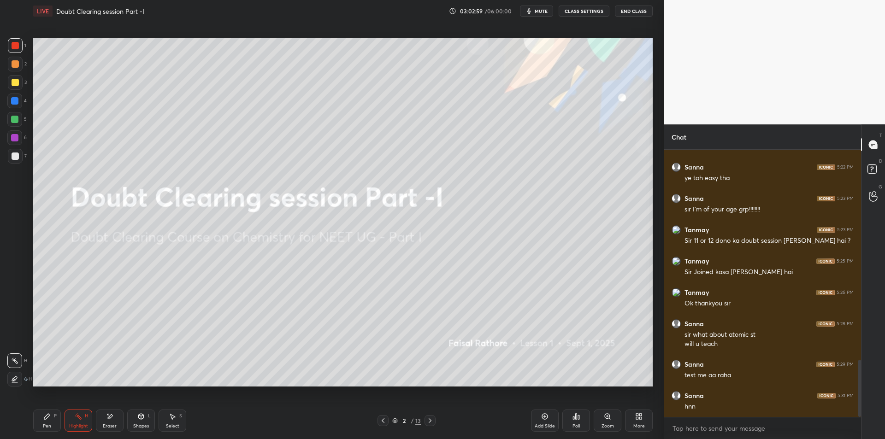
click at [536, 12] on span "mute" at bounding box center [541, 11] width 13 height 6
click at [625, 8] on button "End Class" at bounding box center [634, 11] width 38 height 11
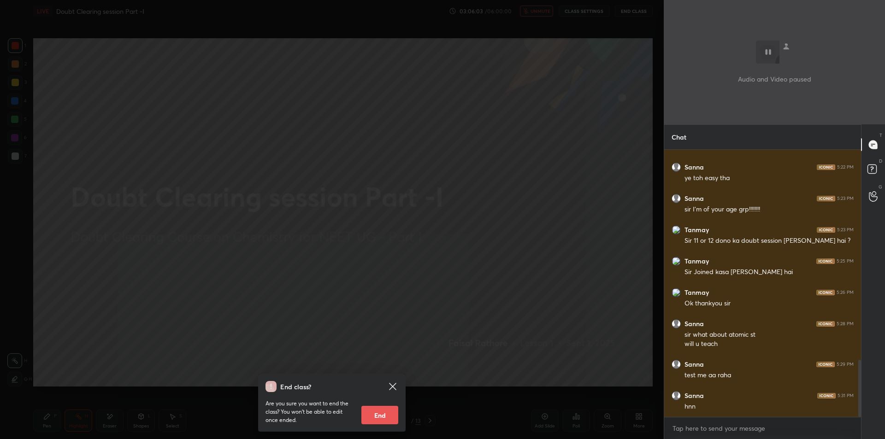
click at [350, 176] on div "End class? Are you sure you want to end the class? You won’t be able to edit on…" at bounding box center [332, 219] width 664 height 439
